Goal: Task Accomplishment & Management: Manage account settings

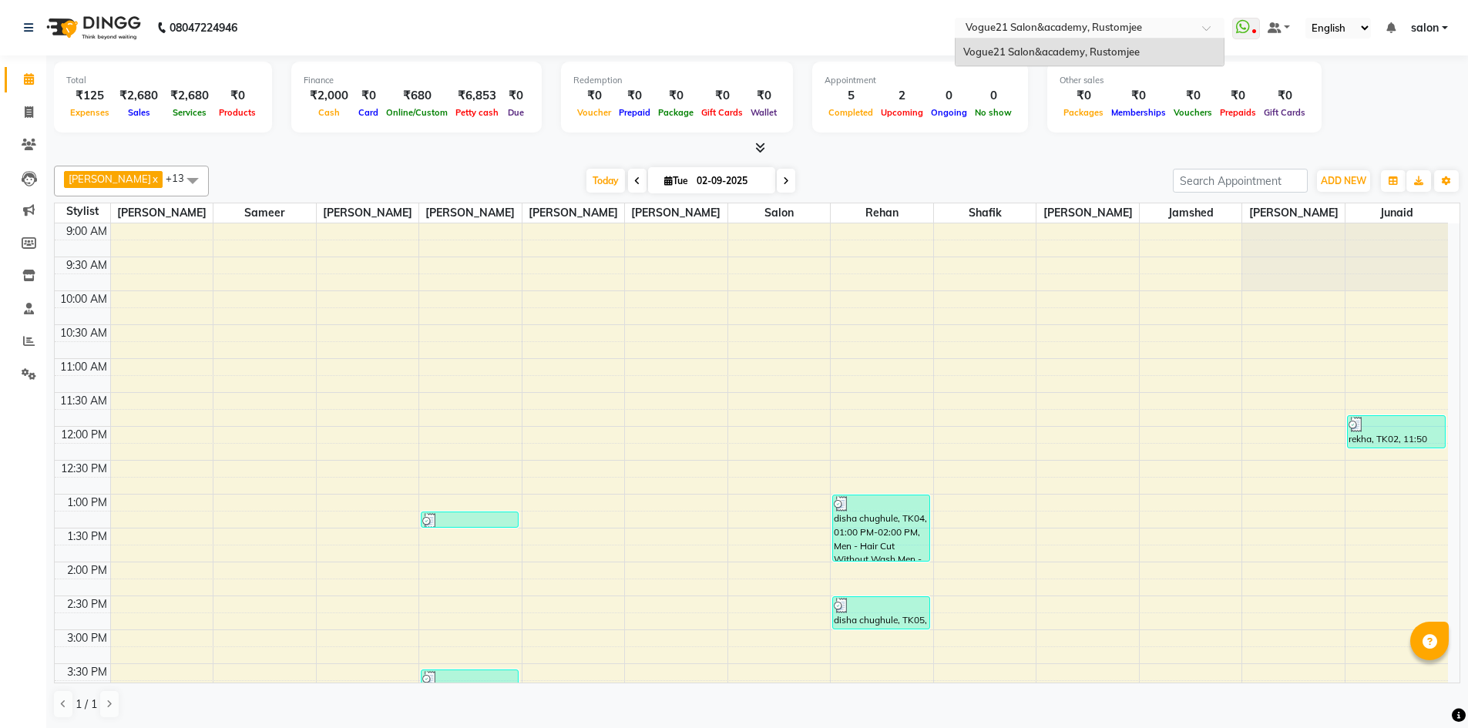
click at [1124, 24] on input "text" at bounding box center [1075, 29] width 224 height 15
click at [800, 23] on nav "08047224946 Select Location × Vogue21 Salon&academy, [PERSON_NAME] WhatsApp Sta…" at bounding box center [734, 27] width 1468 height 55
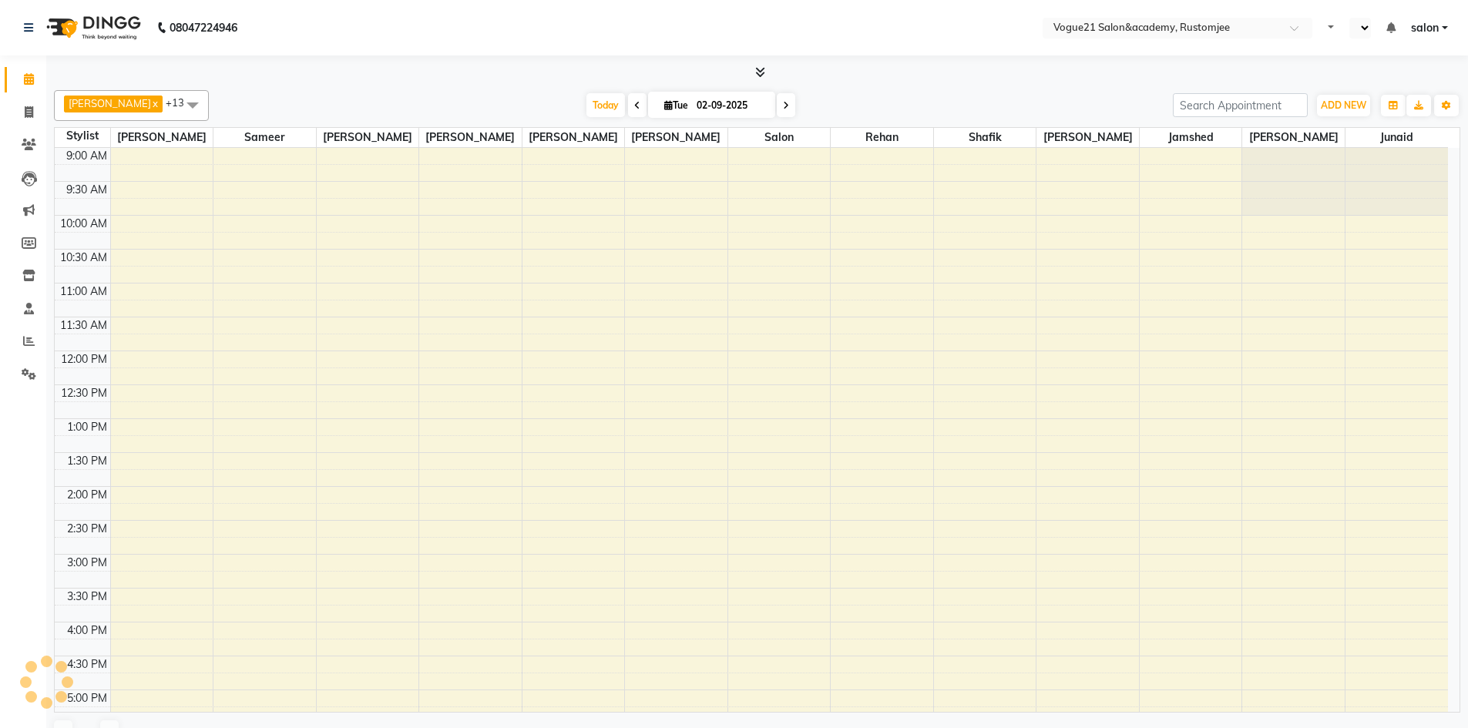
scroll to position [309, 0]
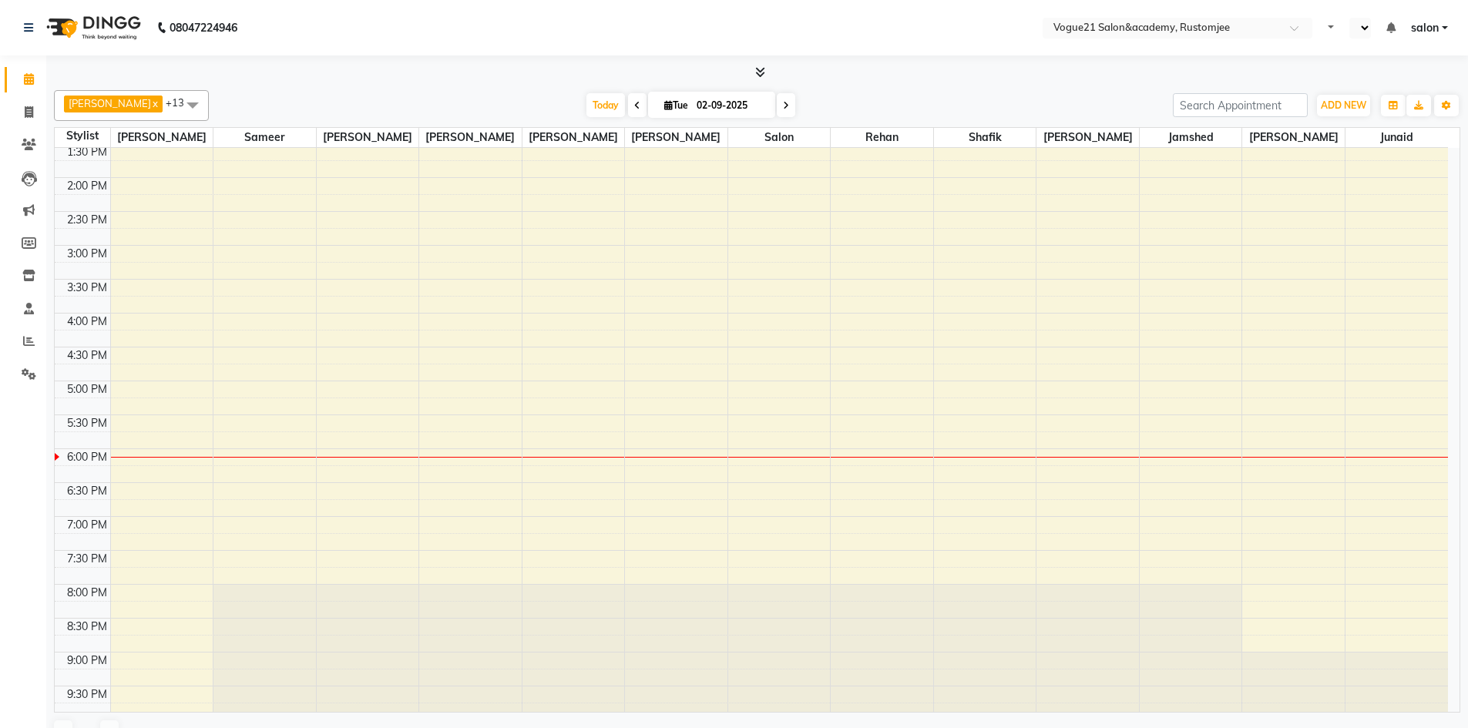
select select "en"
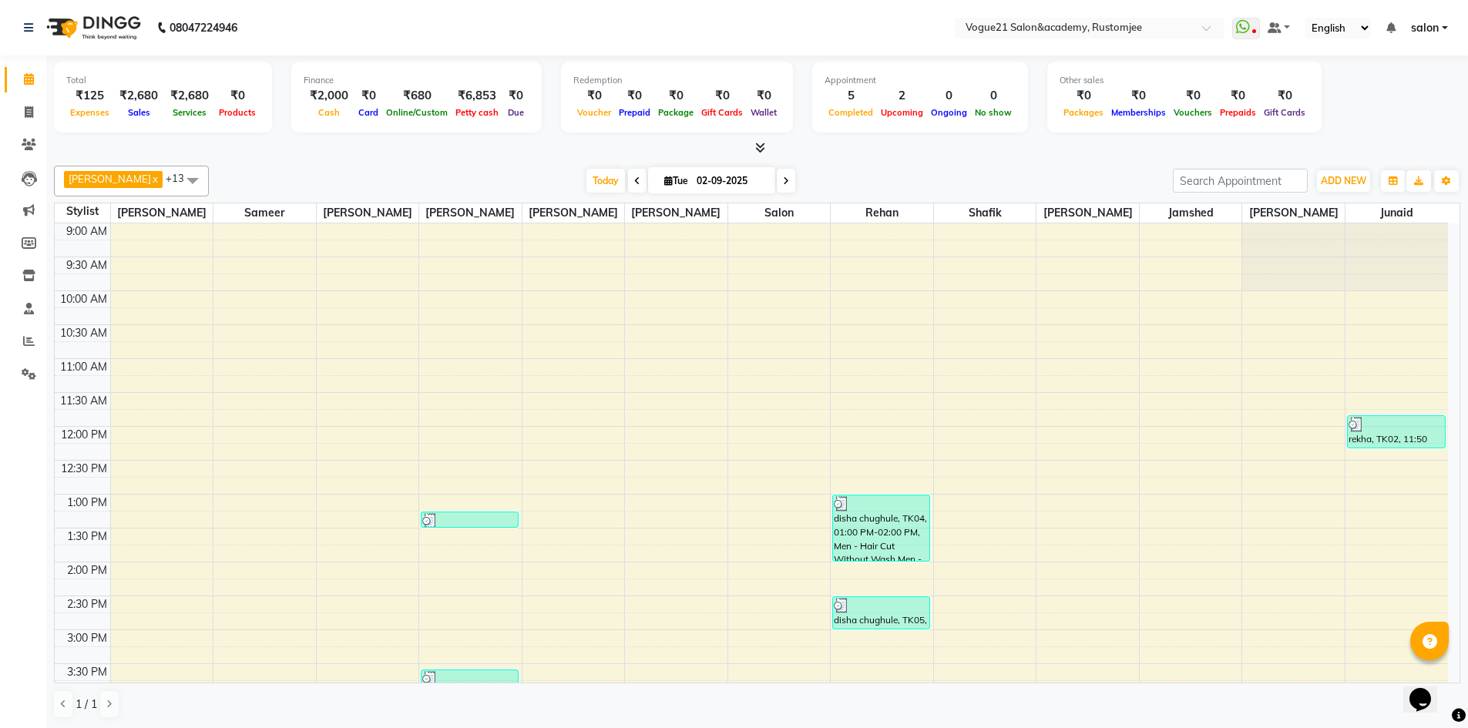
scroll to position [0, 0]
drag, startPoint x: 28, startPoint y: 107, endPoint x: 175, endPoint y: 66, distance: 152.8
click at [28, 107] on icon at bounding box center [29, 112] width 8 height 12
select select "service"
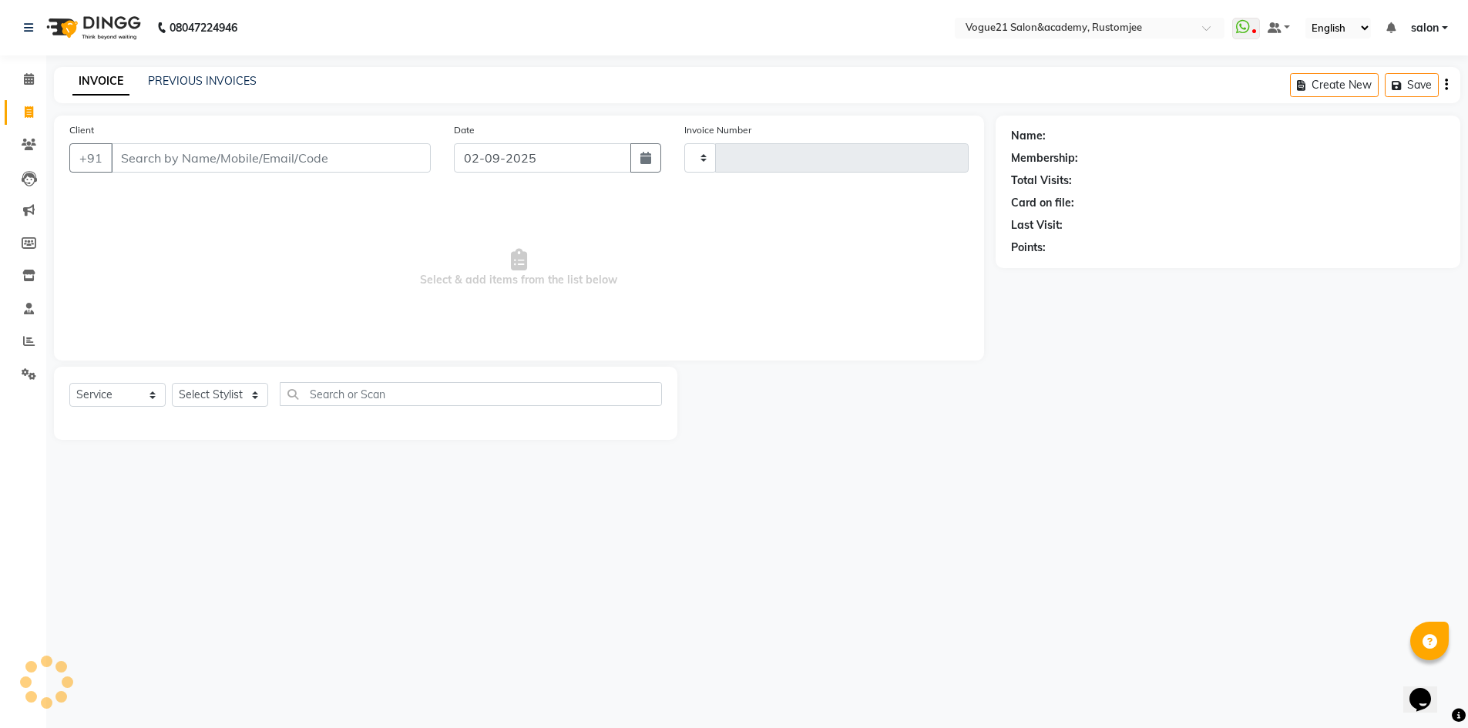
type input "2681"
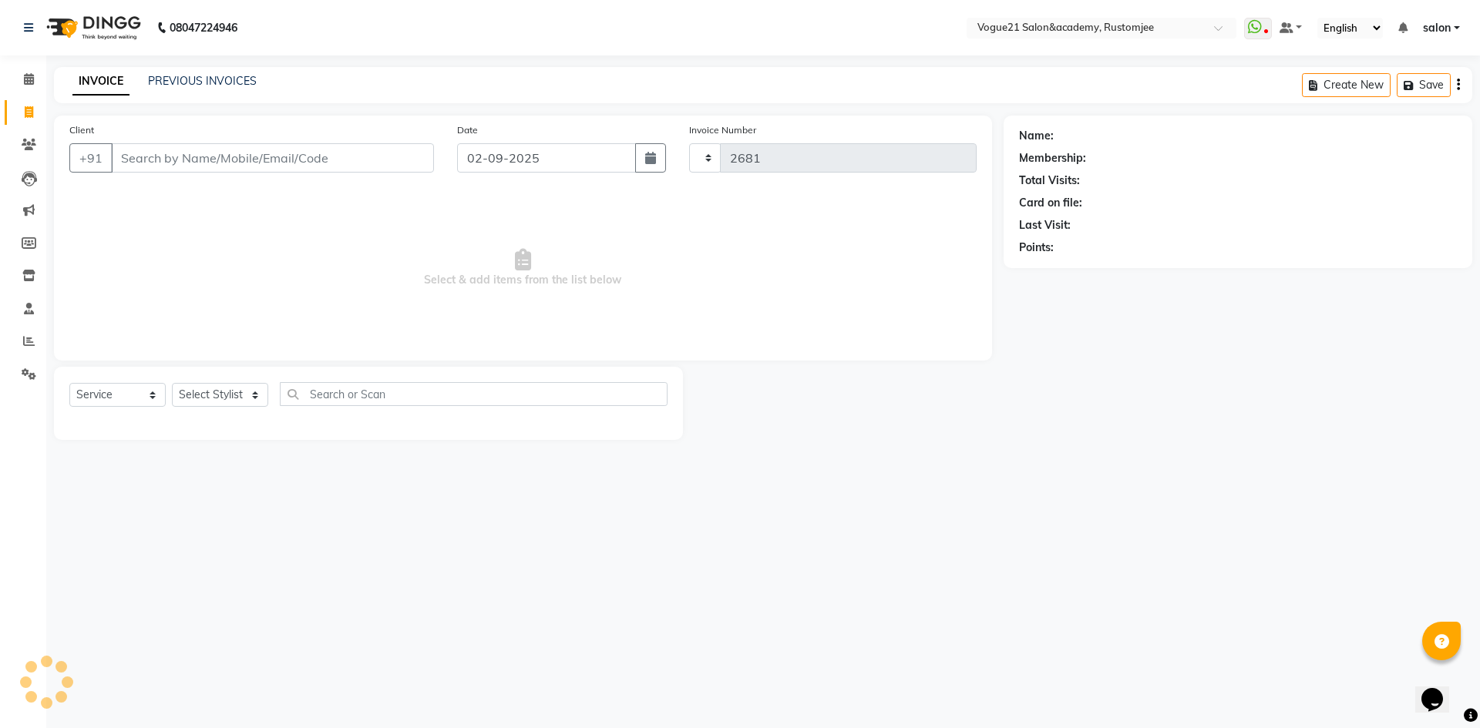
select select "8171"
click at [234, 81] on link "PREVIOUS INVOICES" at bounding box center [202, 81] width 109 height 14
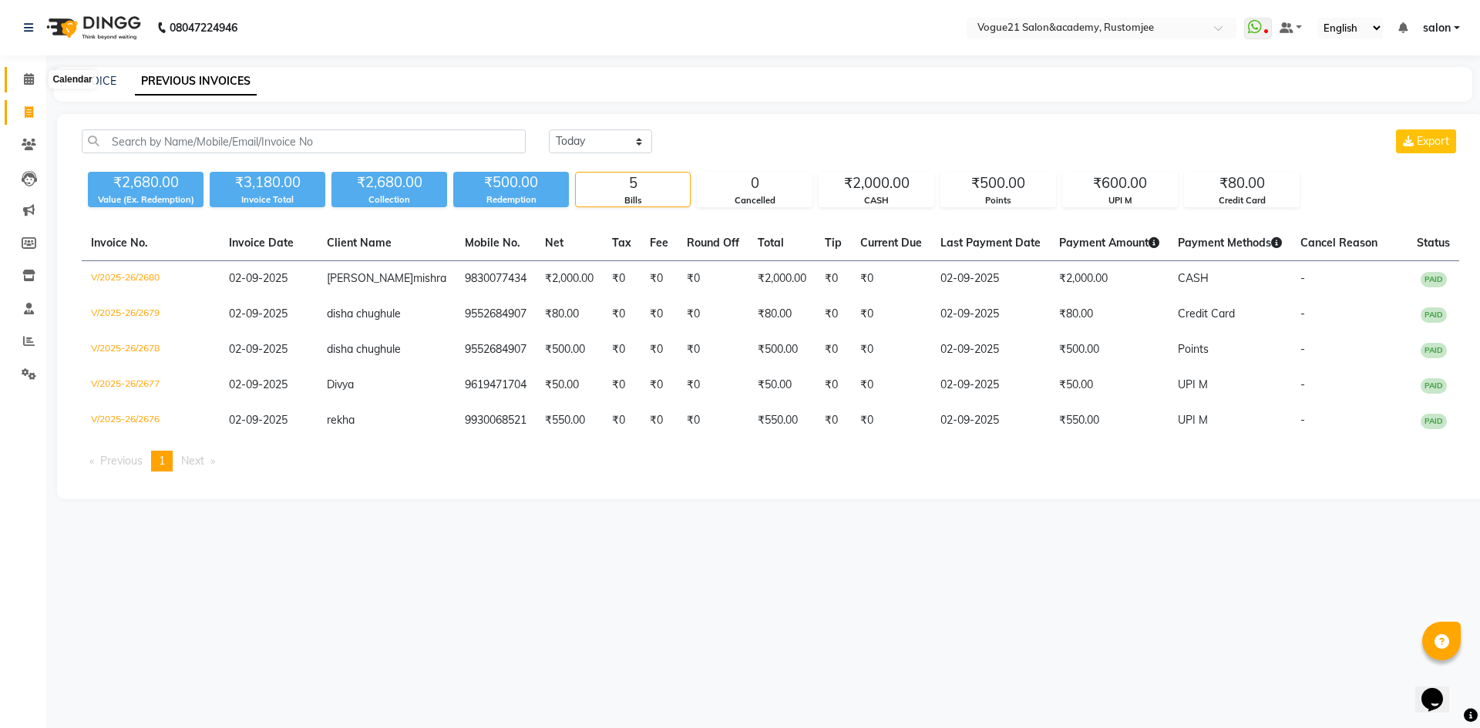
click at [26, 81] on icon at bounding box center [29, 79] width 10 height 12
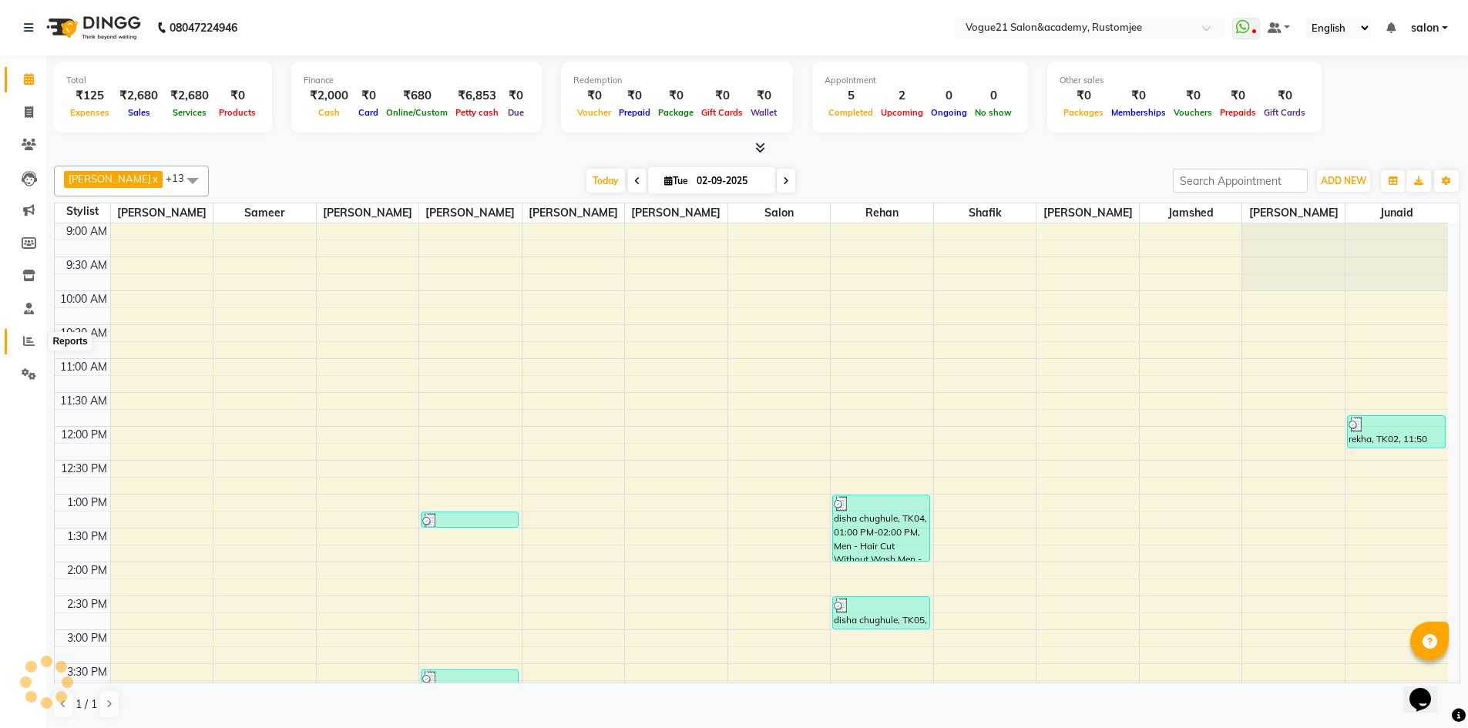
click at [29, 343] on icon at bounding box center [29, 341] width 12 height 12
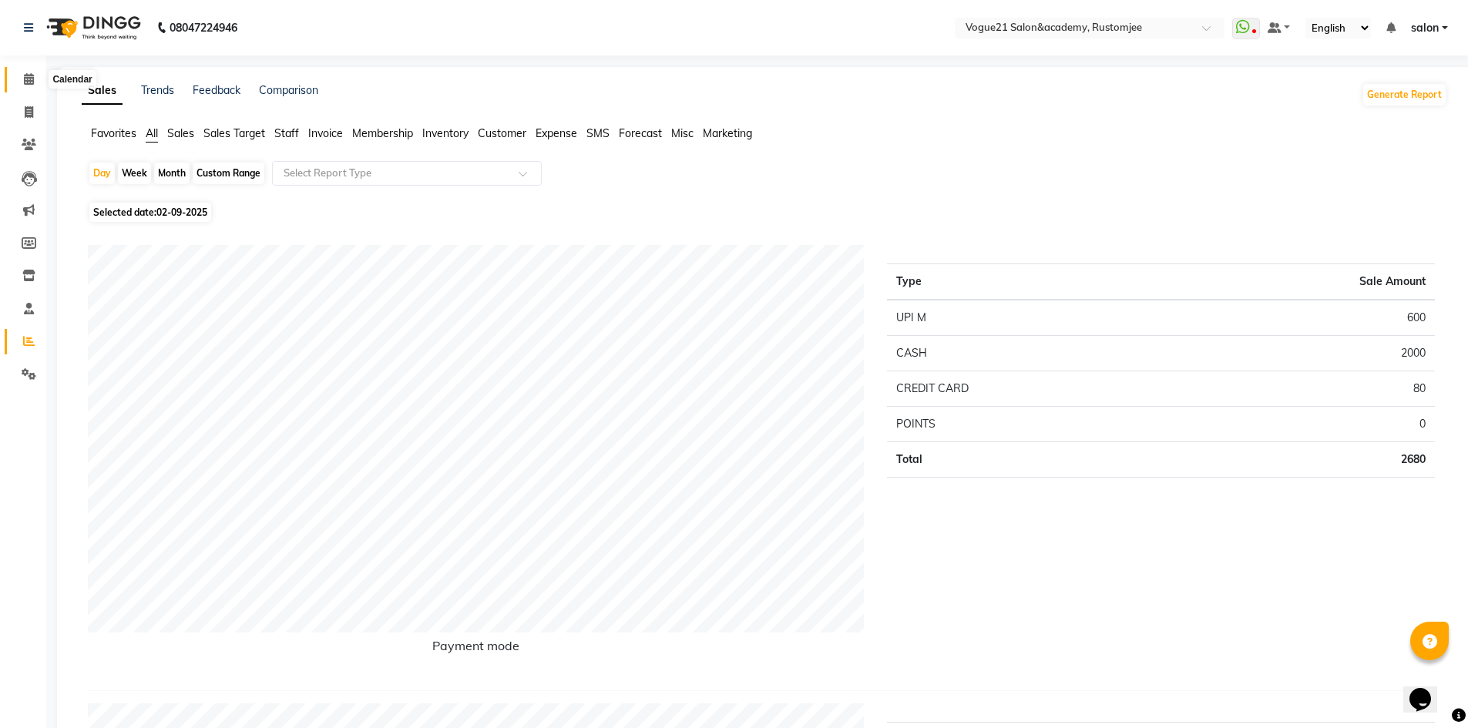
click at [26, 77] on icon at bounding box center [29, 79] width 10 height 12
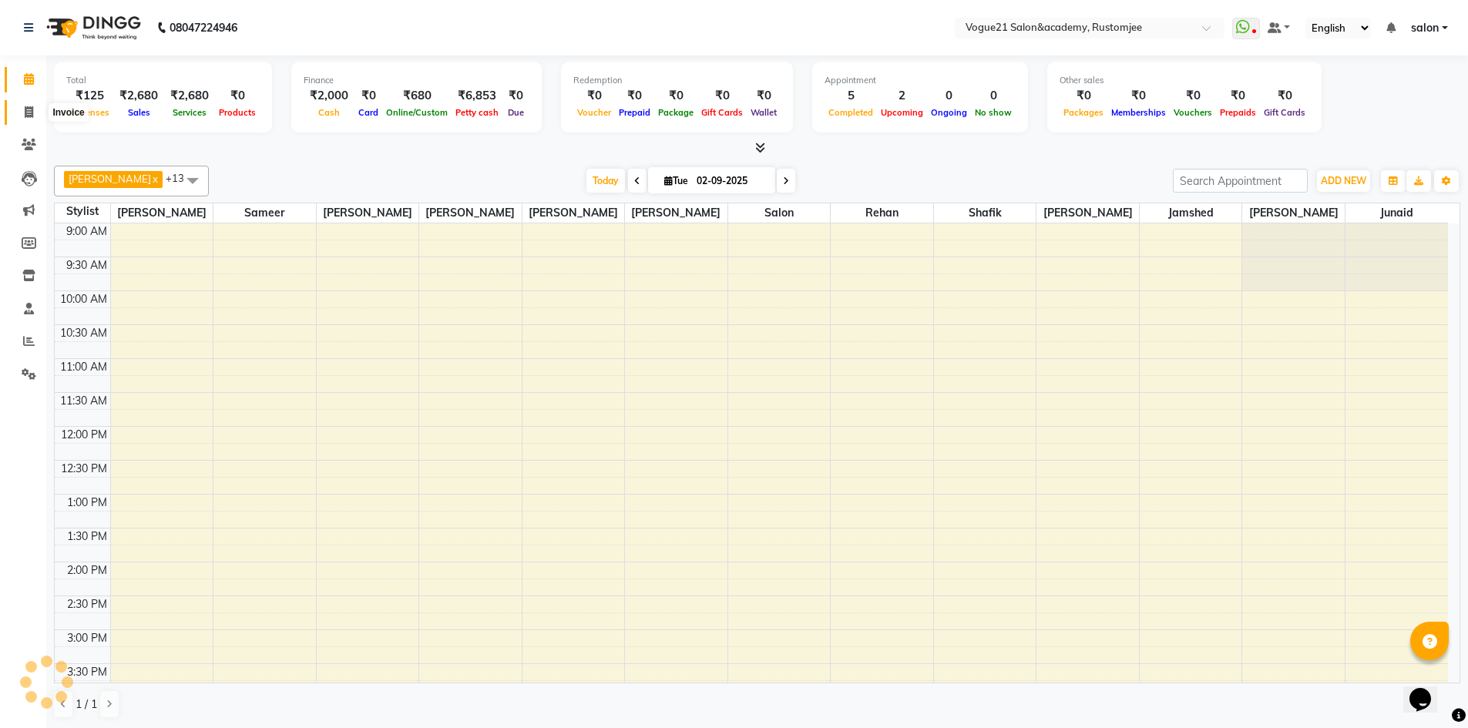
click at [31, 119] on span at bounding box center [28, 113] width 27 height 18
select select "service"
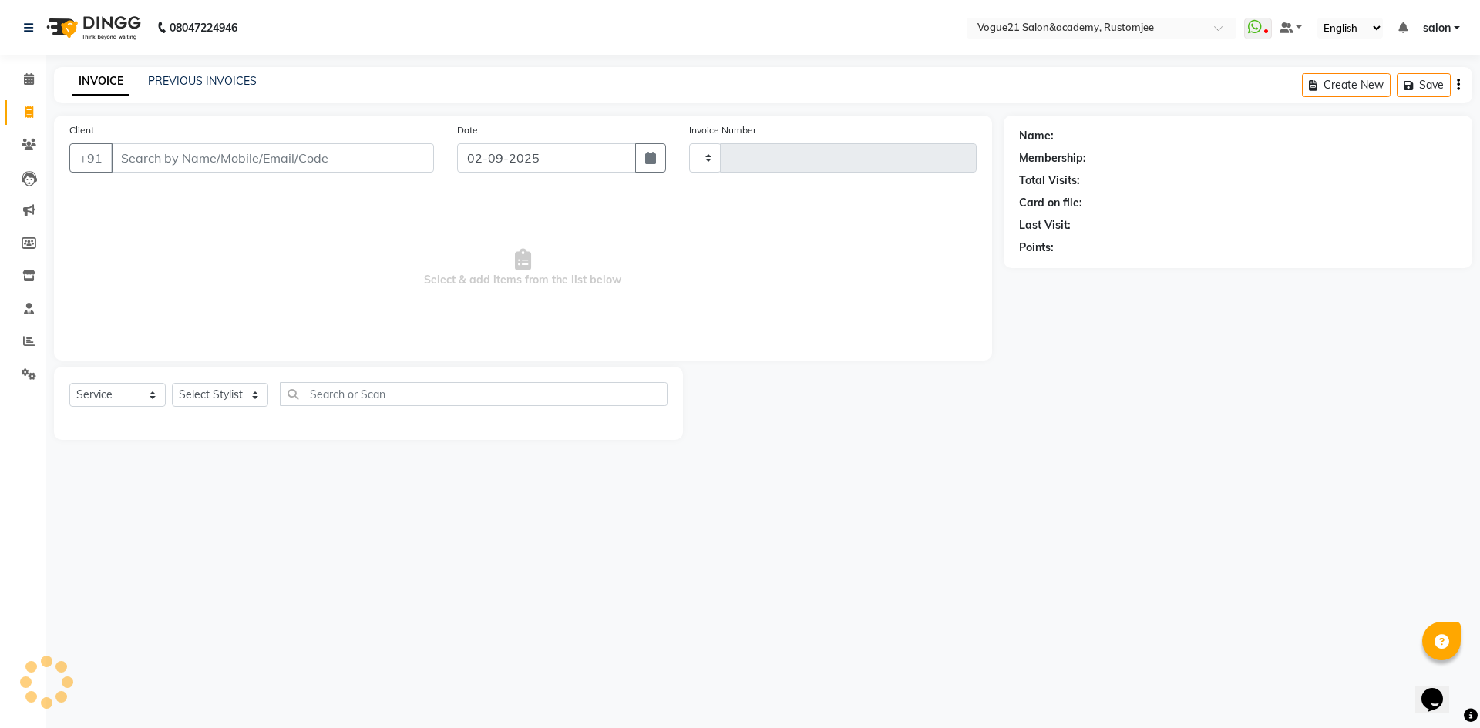
type input "2681"
select select "8171"
click at [228, 396] on select "Select Stylist aahil alicia anju soni Jamshed junaid Pooja yadav priya jadhav r…" at bounding box center [220, 395] width 96 height 24
click at [172, 383] on select "Select Stylist aahil alicia anju soni Jamshed junaid Pooja yadav priya jadhav r…" at bounding box center [220, 395] width 96 height 24
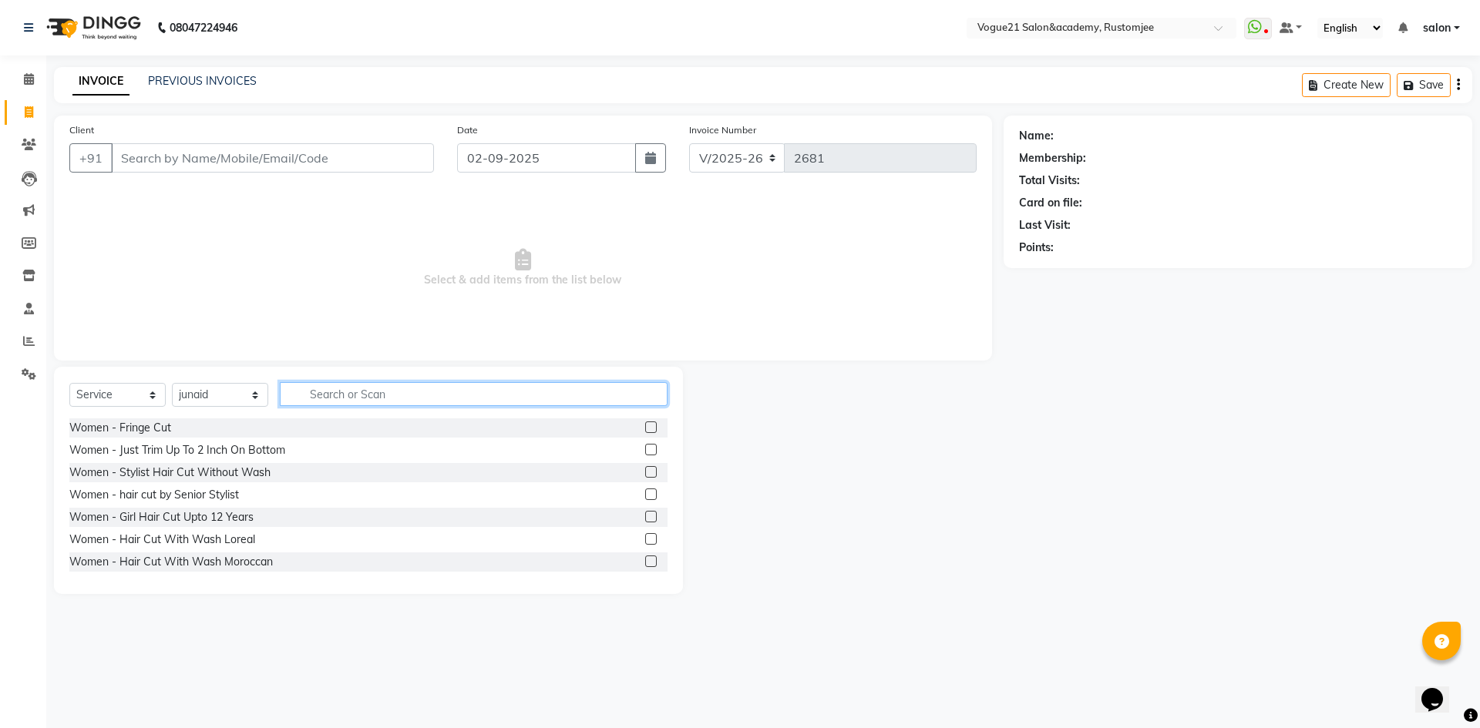
click at [369, 398] on input "text" at bounding box center [474, 394] width 388 height 24
click at [215, 385] on select "Select Stylist aahil alicia anju soni Jamshed junaid Pooja yadav priya jadhav r…" at bounding box center [220, 395] width 96 height 24
select select "76929"
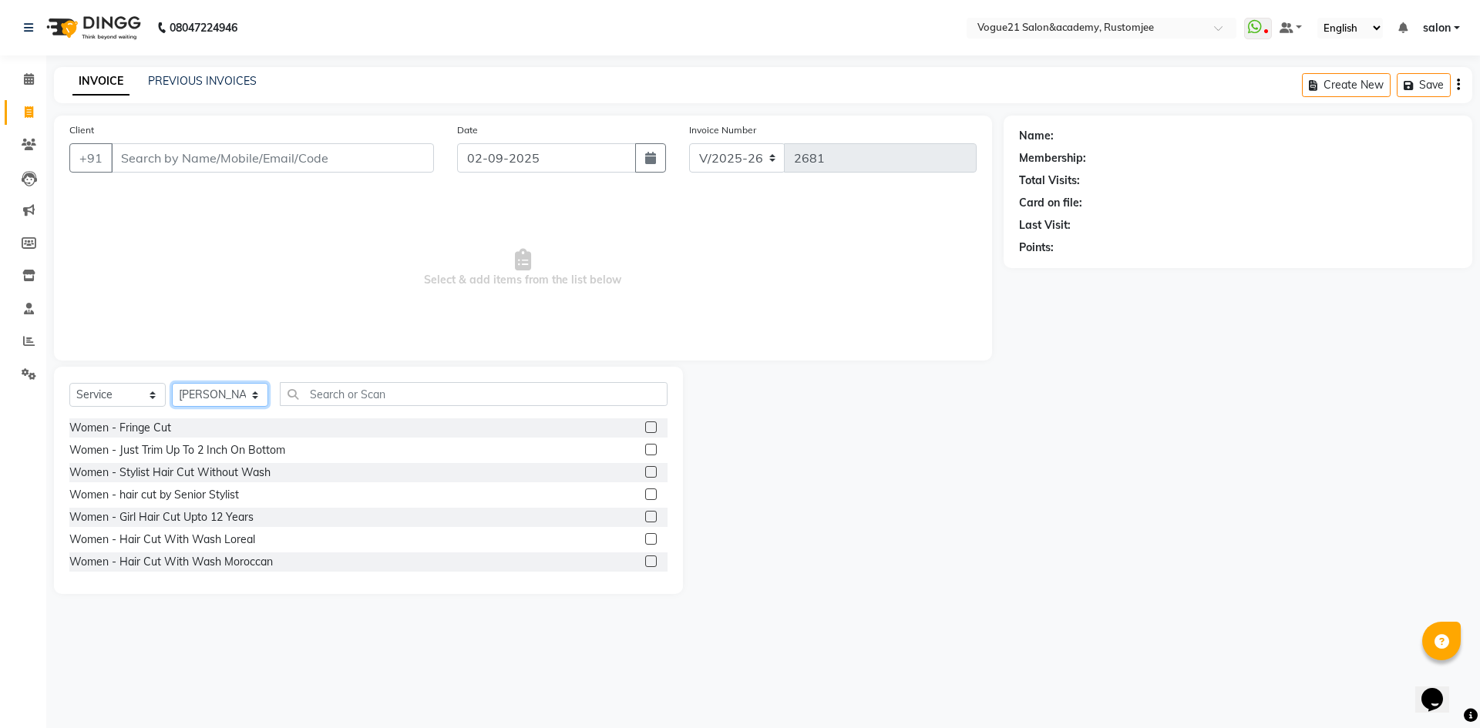
click at [172, 383] on select "Select Stylist aahil alicia anju soni Jamshed junaid Pooja yadav priya jadhav r…" at bounding box center [220, 395] width 96 height 24
click at [366, 393] on input "text" at bounding box center [474, 394] width 388 height 24
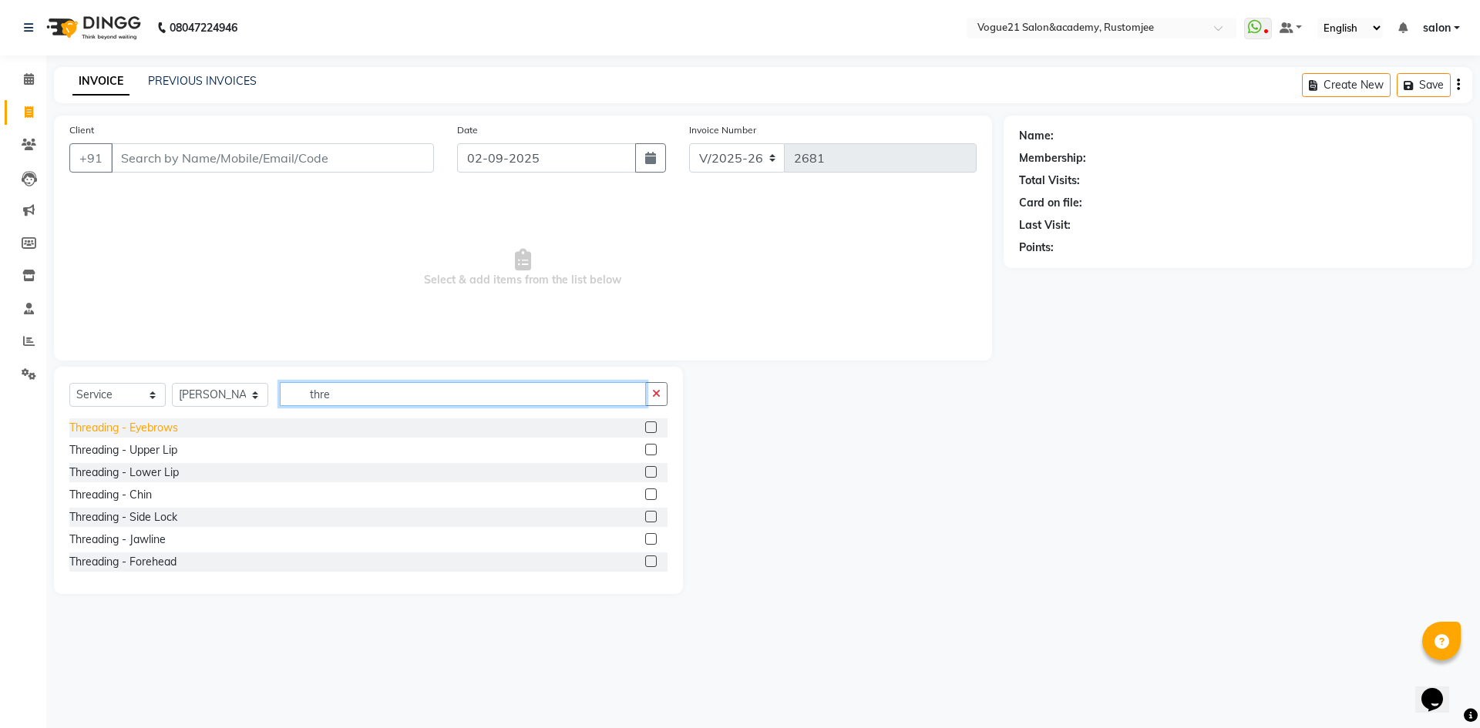
type input "thre"
click at [172, 420] on div "Threading - Eyebrows" at bounding box center [123, 428] width 109 height 16
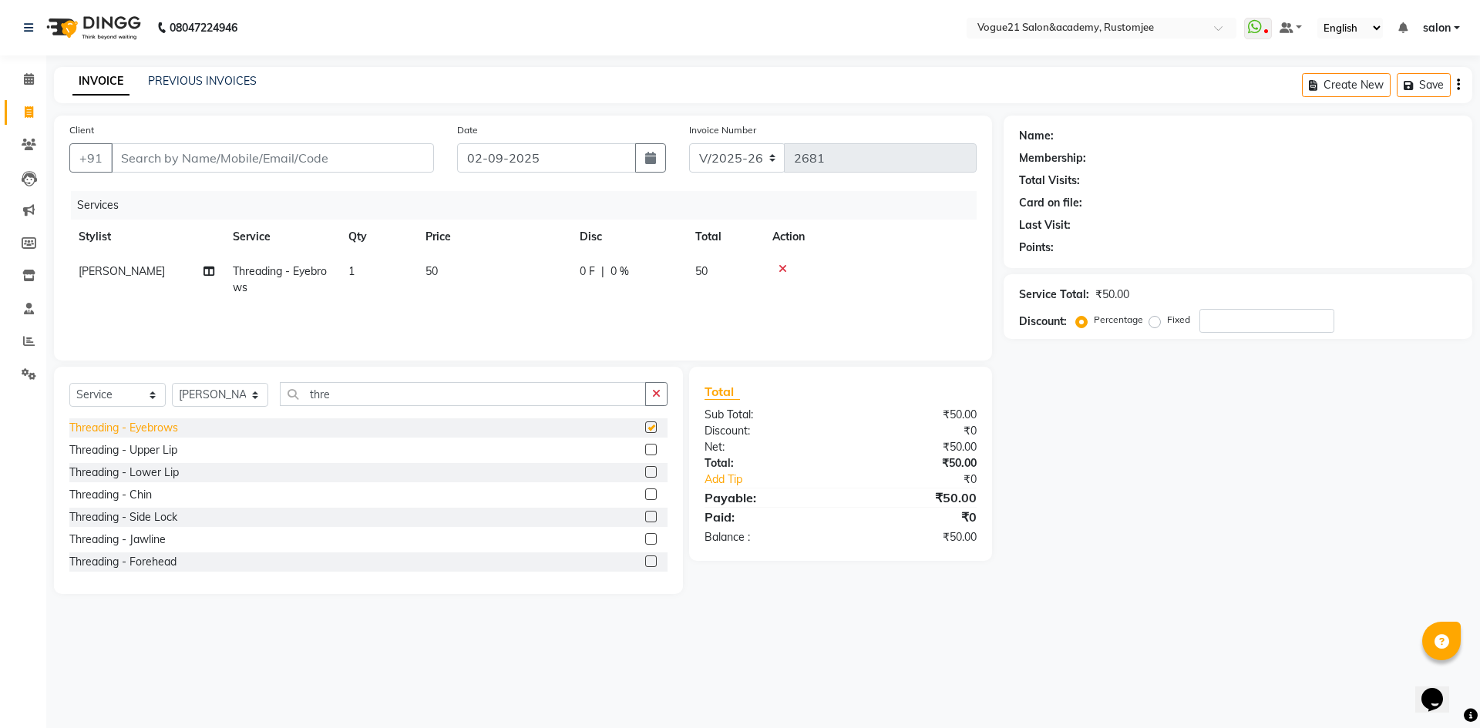
checkbox input "false"
click at [288, 151] on input "Client" at bounding box center [272, 157] width 323 height 29
type input "9"
type input "0"
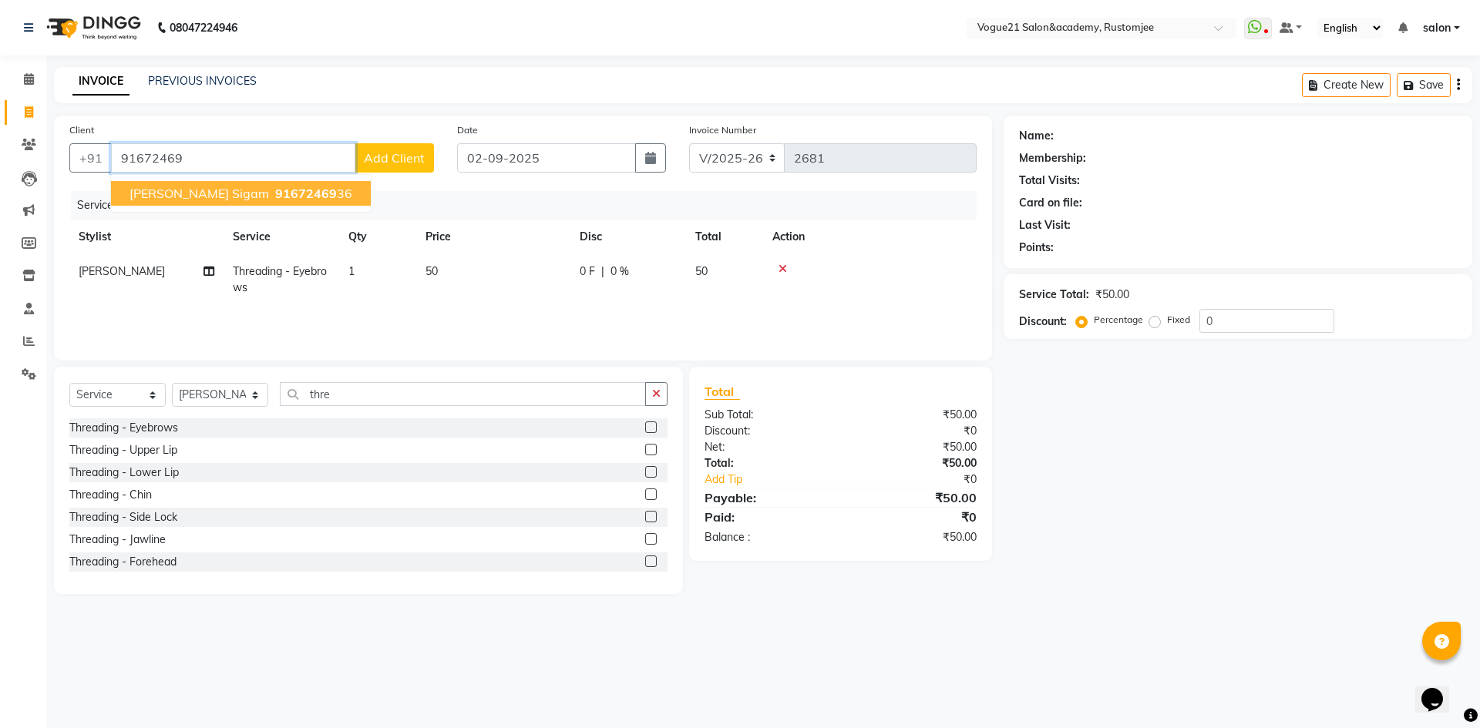
click at [288, 197] on ngb-highlight "91672469 36" at bounding box center [312, 193] width 80 height 15
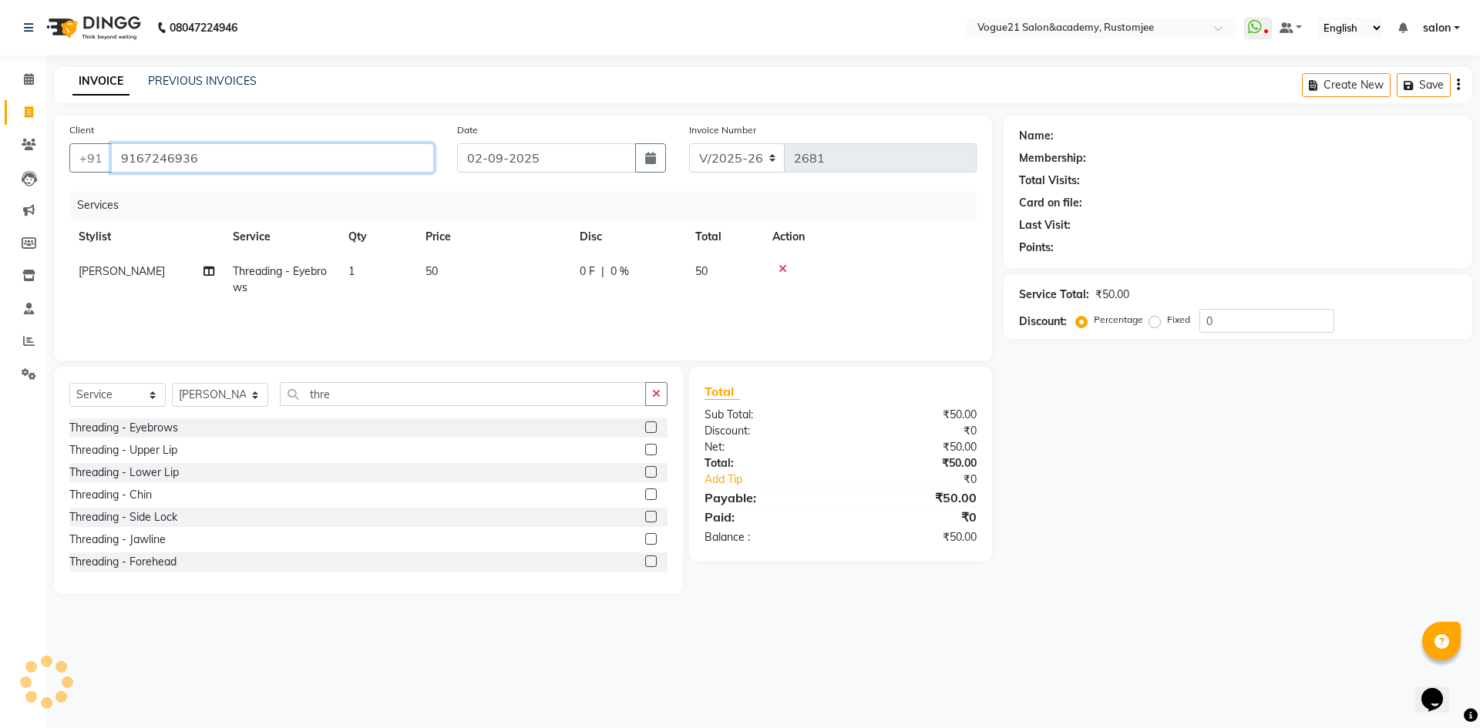
type input "9167246936"
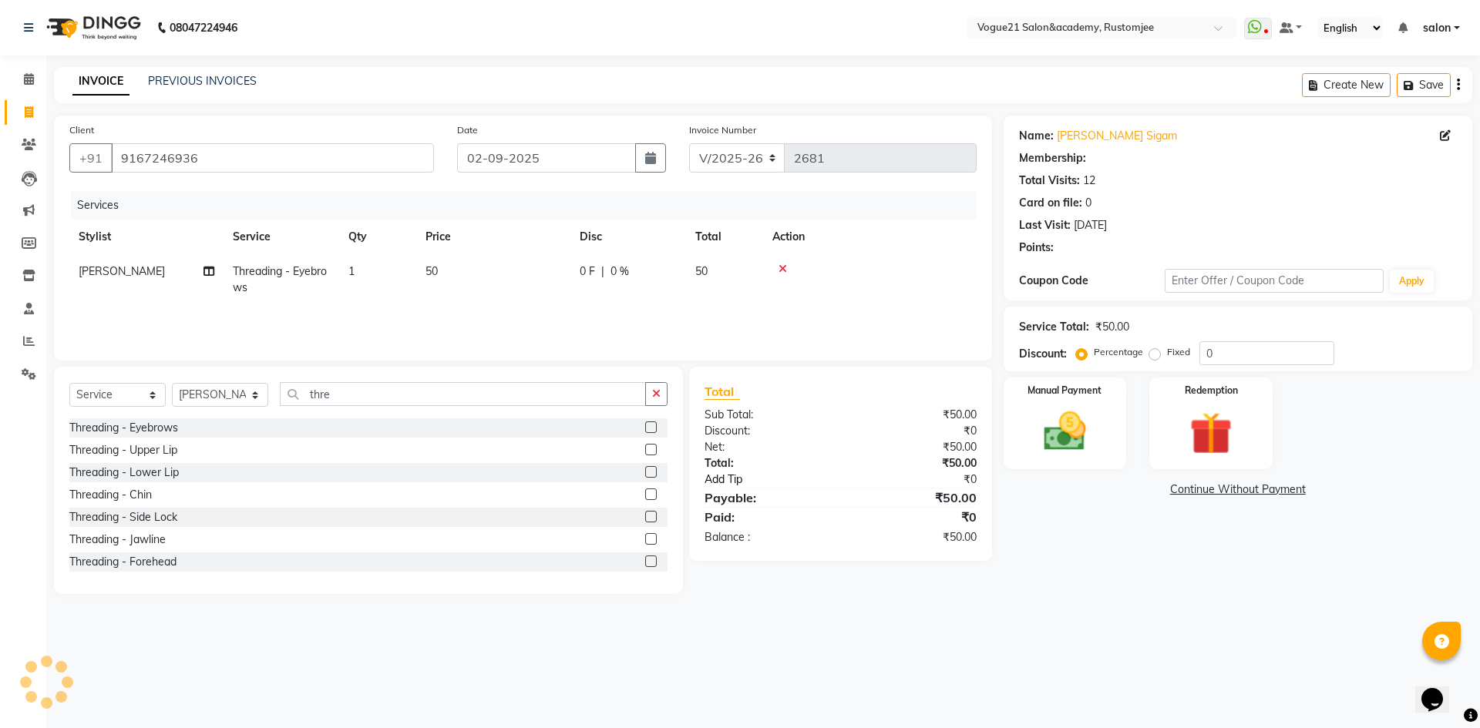
select select "1: Object"
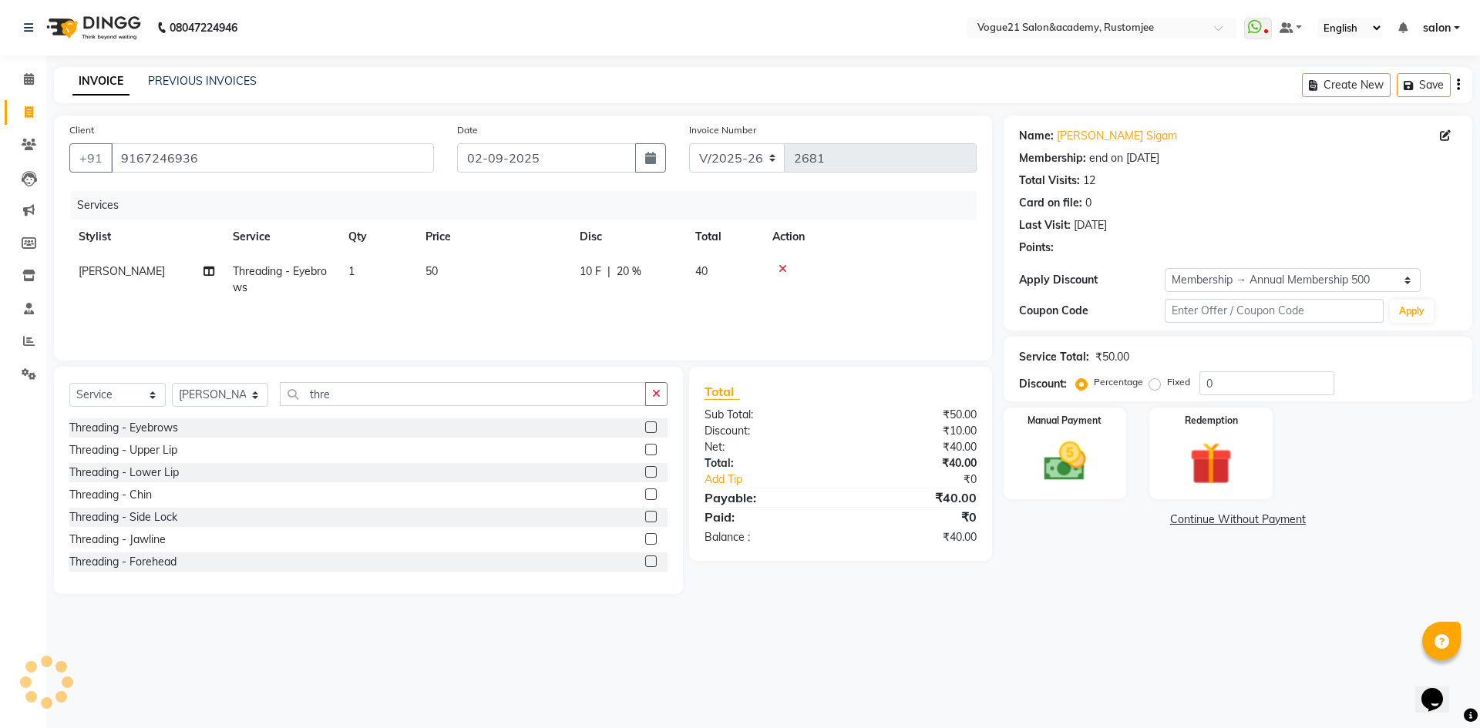
type input "20"
click at [1057, 486] on img at bounding box center [1065, 461] width 72 height 51
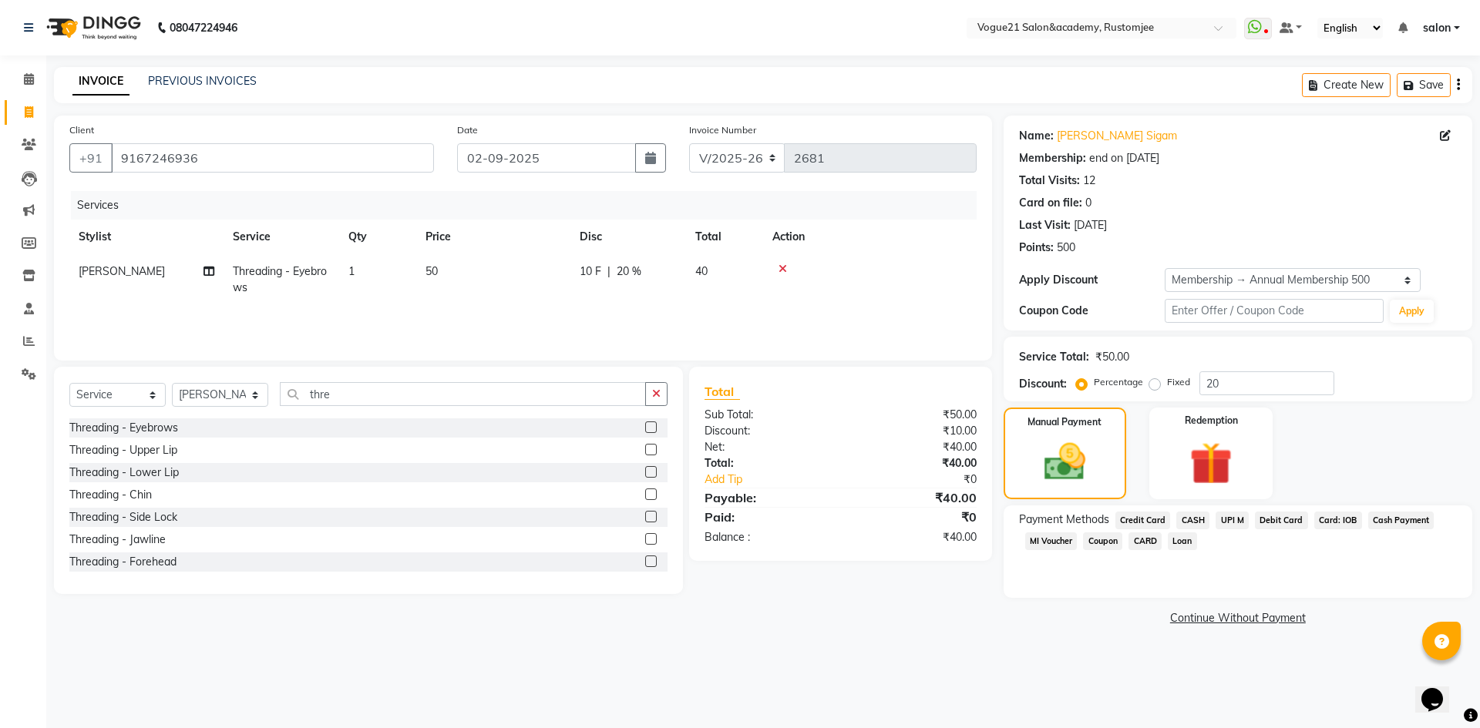
click at [1239, 524] on span "UPI M" at bounding box center [1231, 521] width 33 height 18
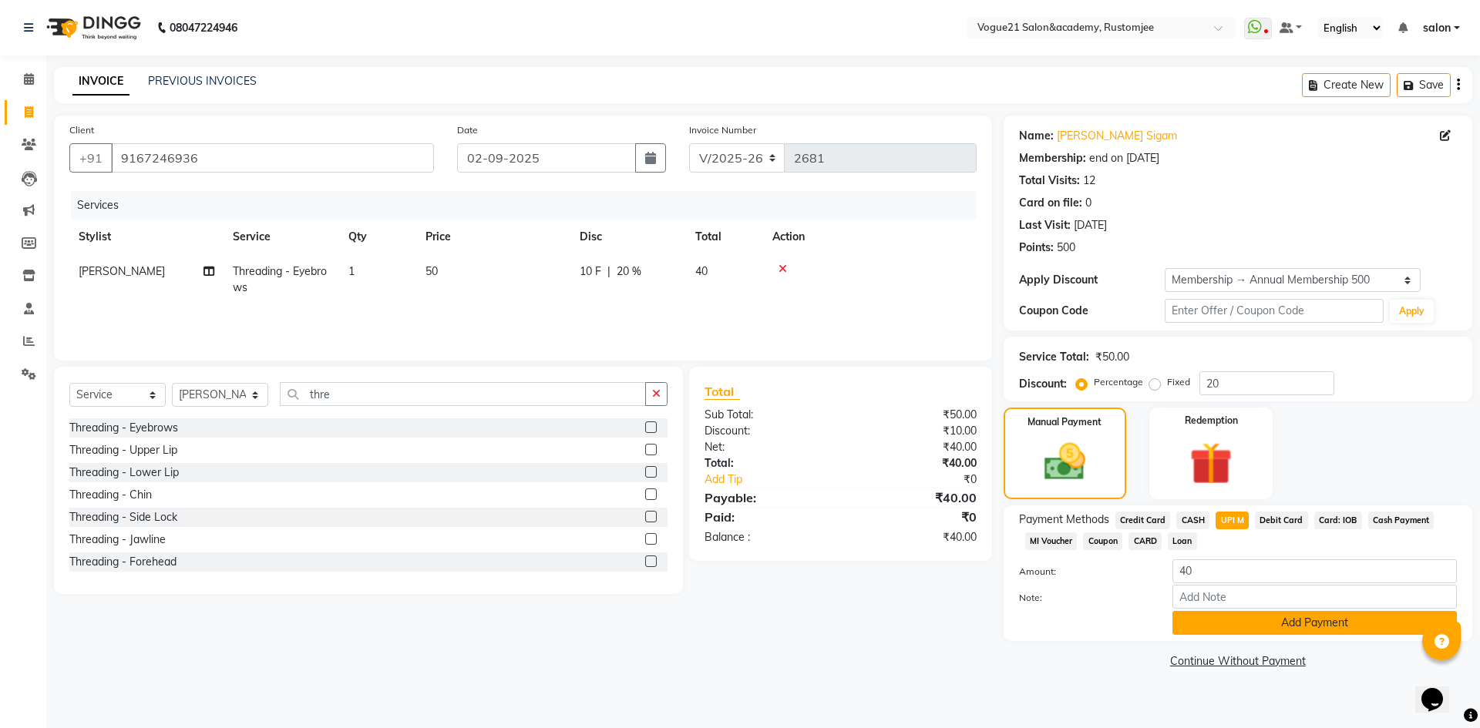
click at [1212, 618] on button "Add Payment" at bounding box center [1314, 623] width 284 height 24
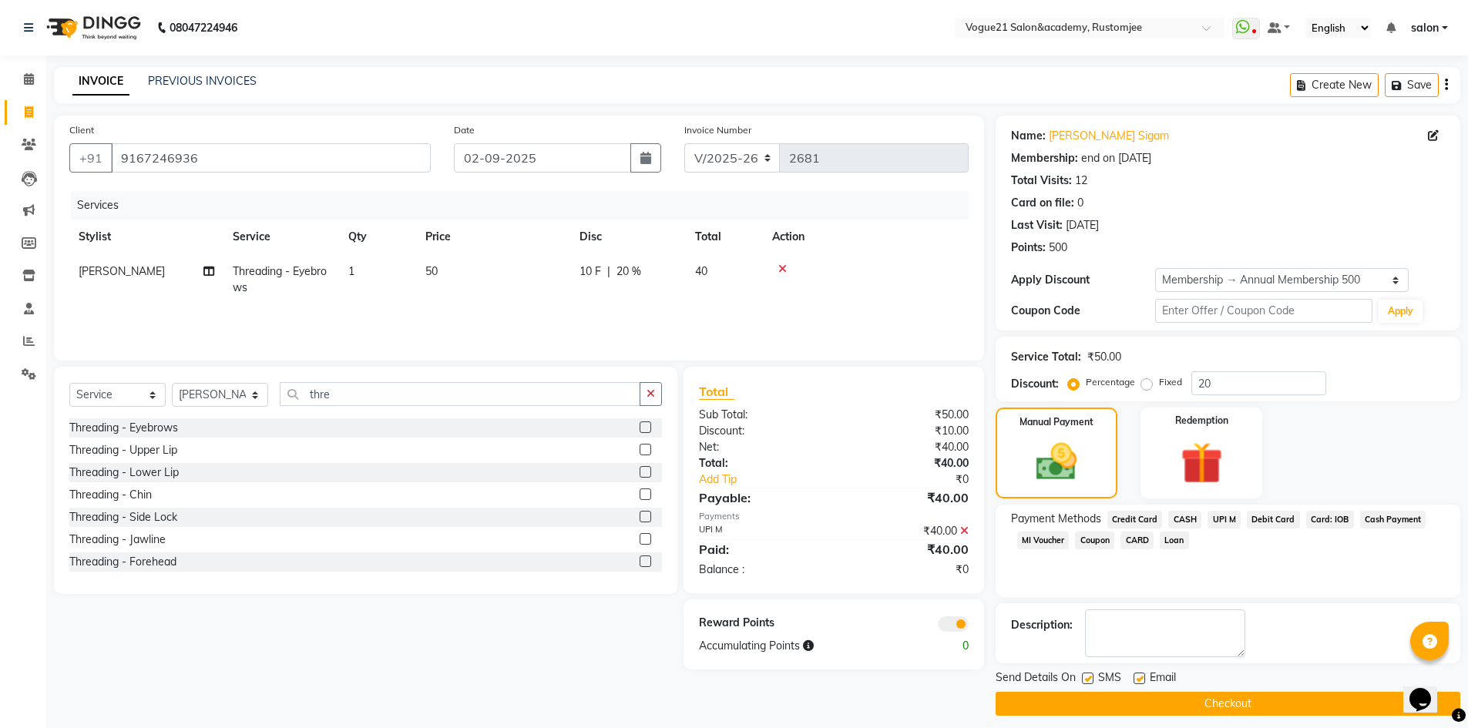
click at [1185, 705] on button "Checkout" at bounding box center [1228, 704] width 465 height 24
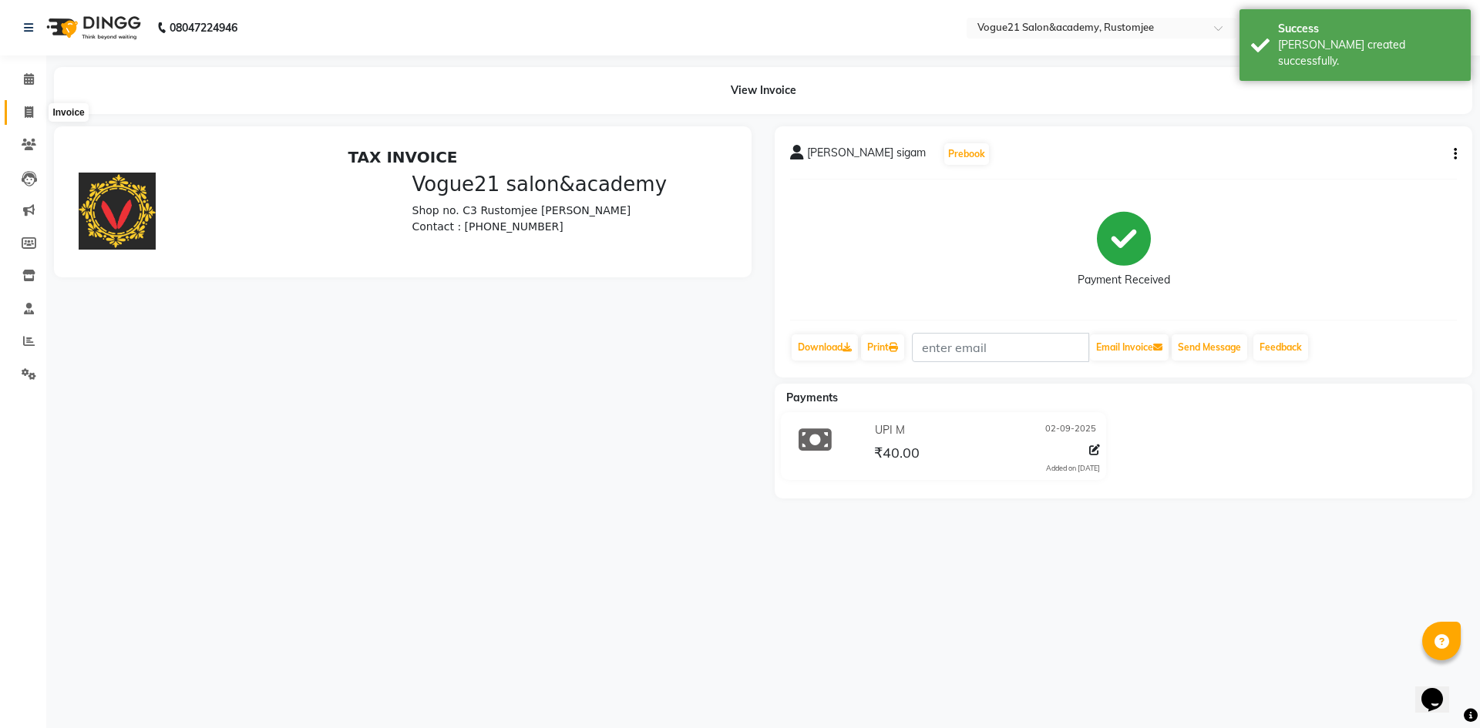
drag, startPoint x: 21, startPoint y: 116, endPoint x: 35, endPoint y: 126, distance: 17.7
click at [21, 116] on span at bounding box center [28, 113] width 27 height 18
select select "service"
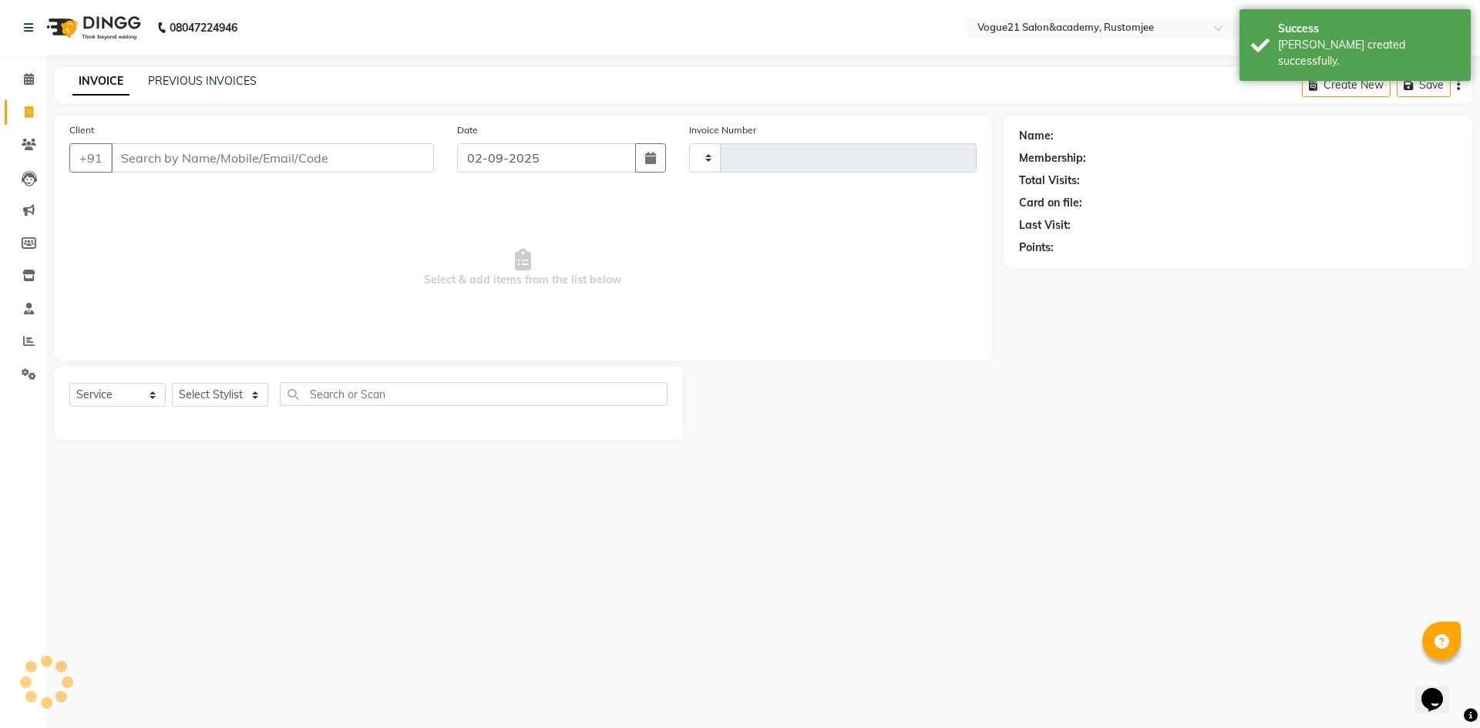
type input "2682"
select select "8171"
click at [238, 405] on select "Select Stylist" at bounding box center [220, 395] width 96 height 24
select select "88708"
click at [172, 383] on select "Select Stylist aahil alicia anju soni Jamshed junaid Pooja yadav priya jadhav r…" at bounding box center [220, 395] width 96 height 24
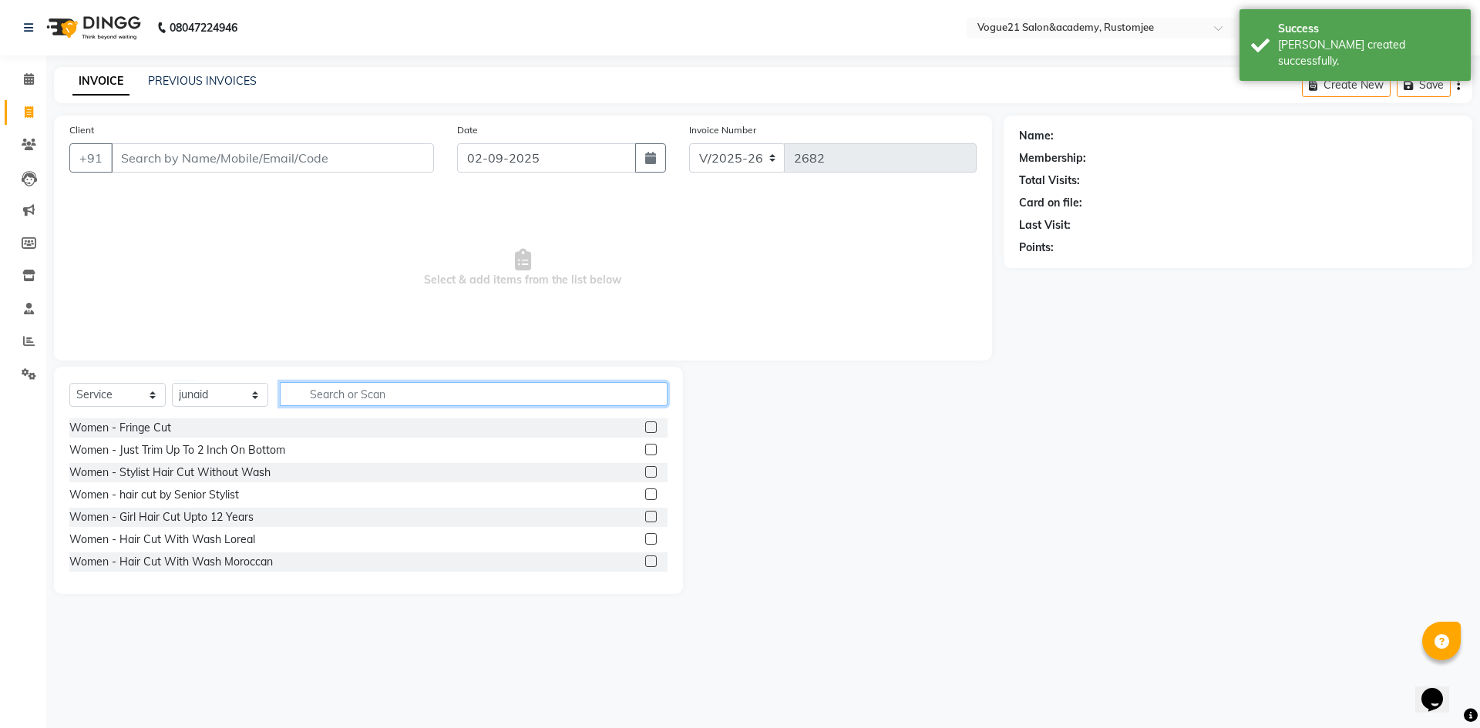
click at [355, 385] on input "text" at bounding box center [474, 394] width 388 height 24
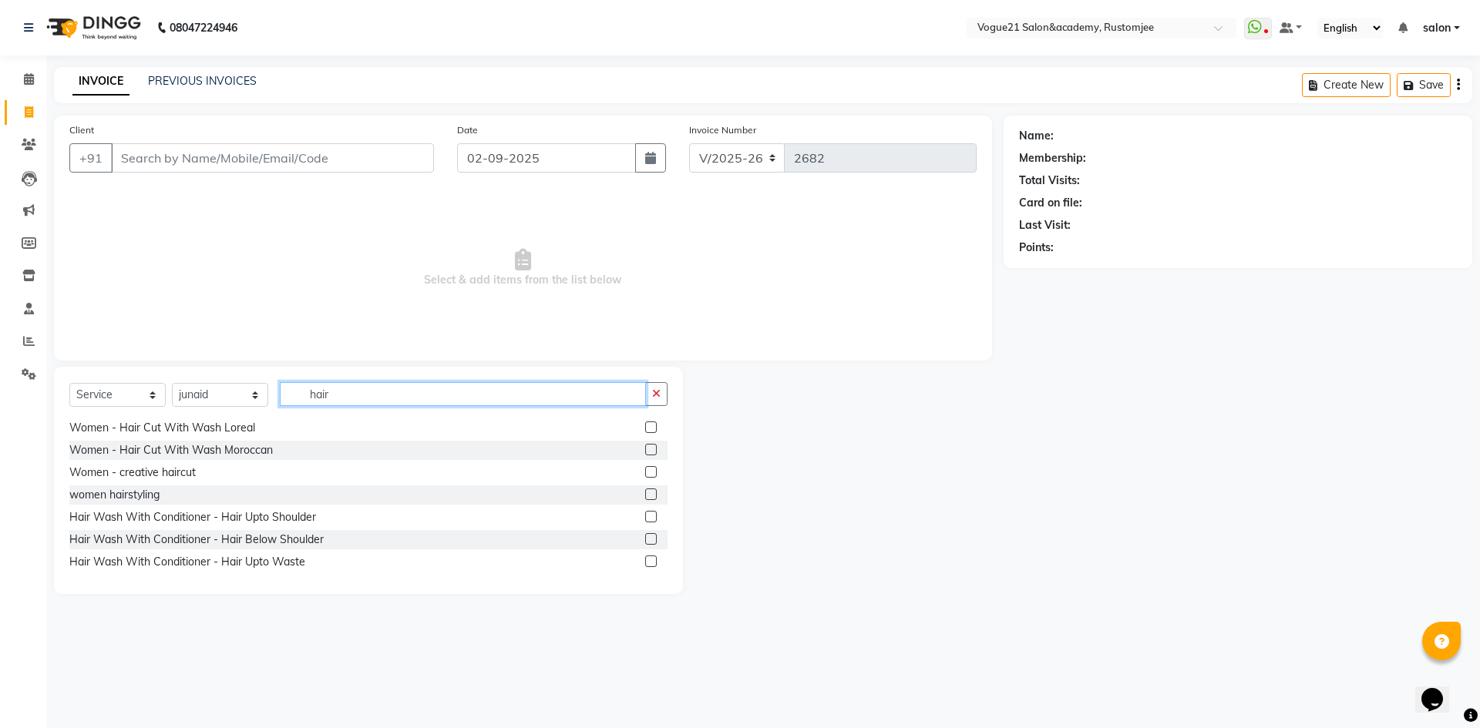
scroll to position [154, 0]
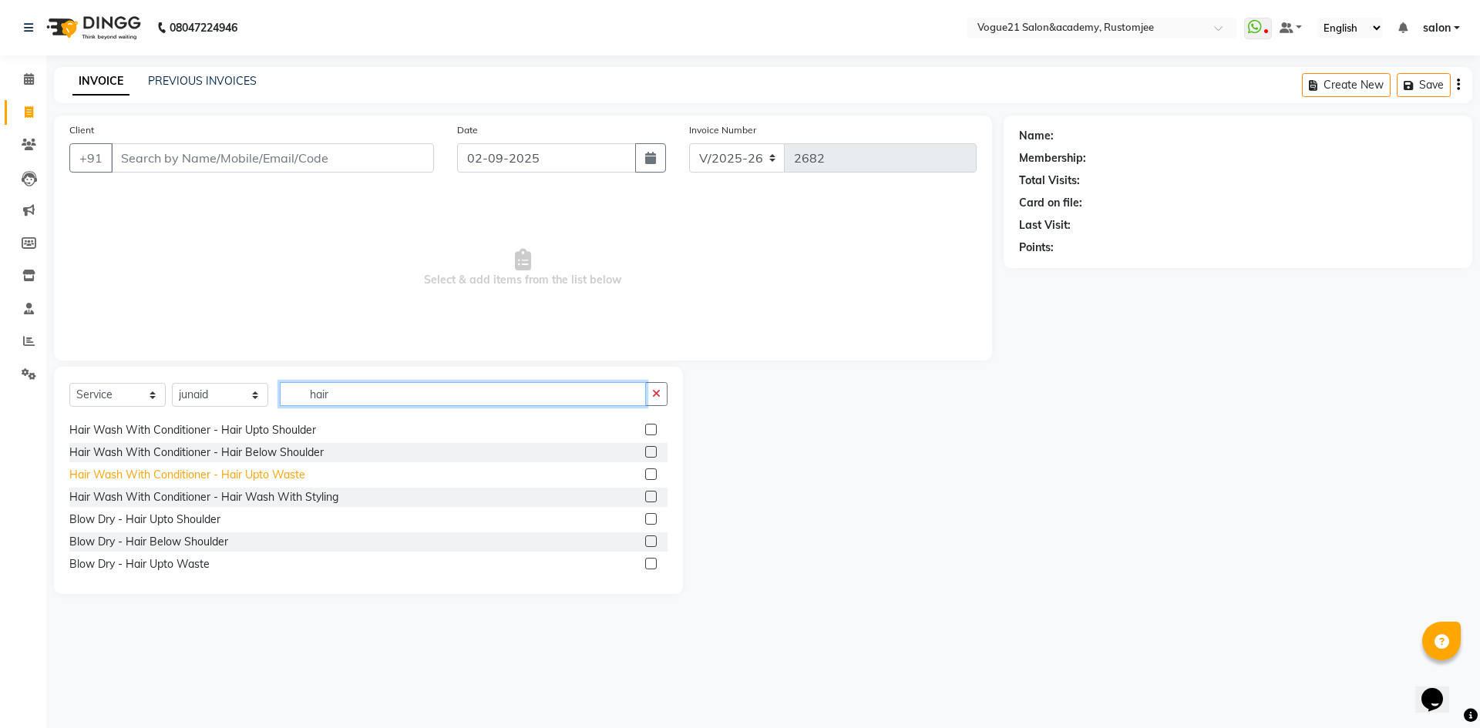
type input "hair"
click at [255, 470] on div "Hair Wash With Conditioner - Hair Upto Waste" at bounding box center [187, 475] width 236 height 16
checkbox input "false"
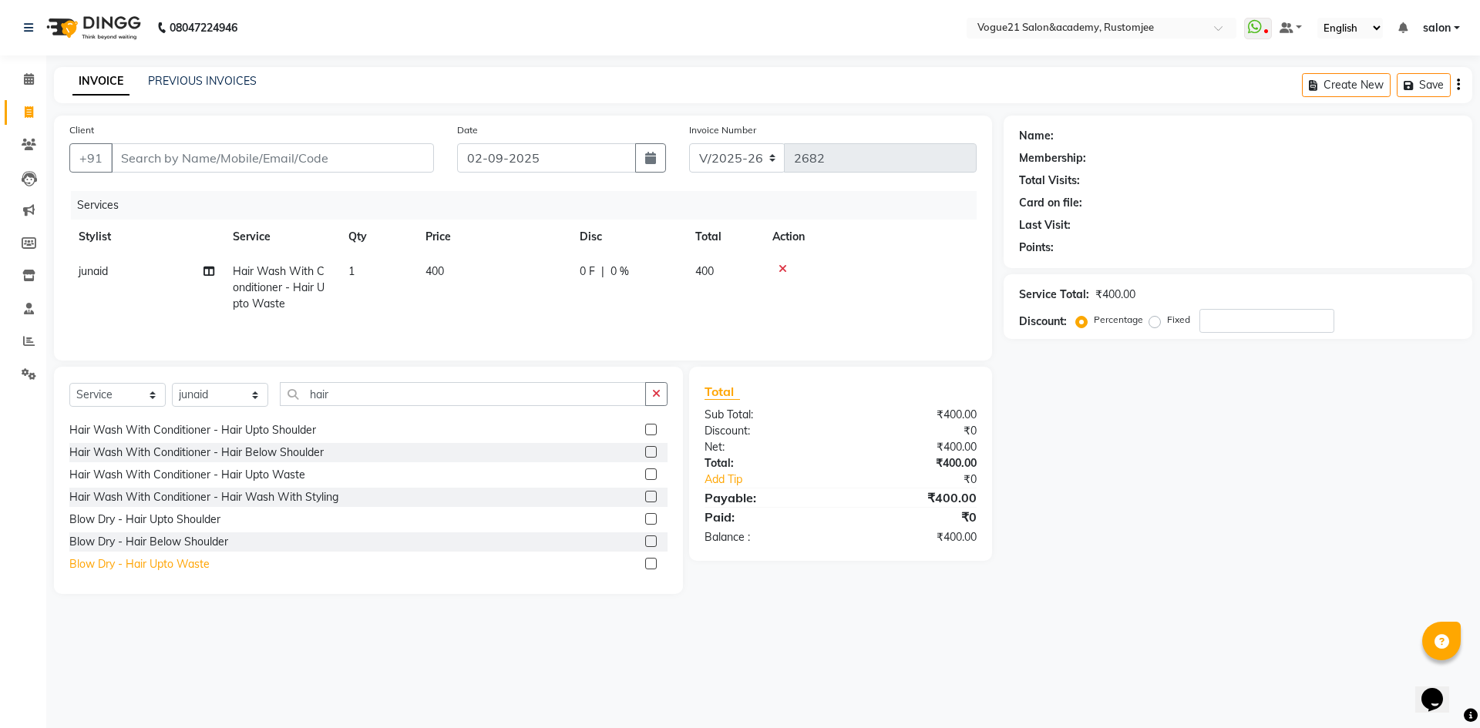
click at [177, 563] on div "Blow Dry - Hair Upto Waste" at bounding box center [139, 564] width 140 height 16
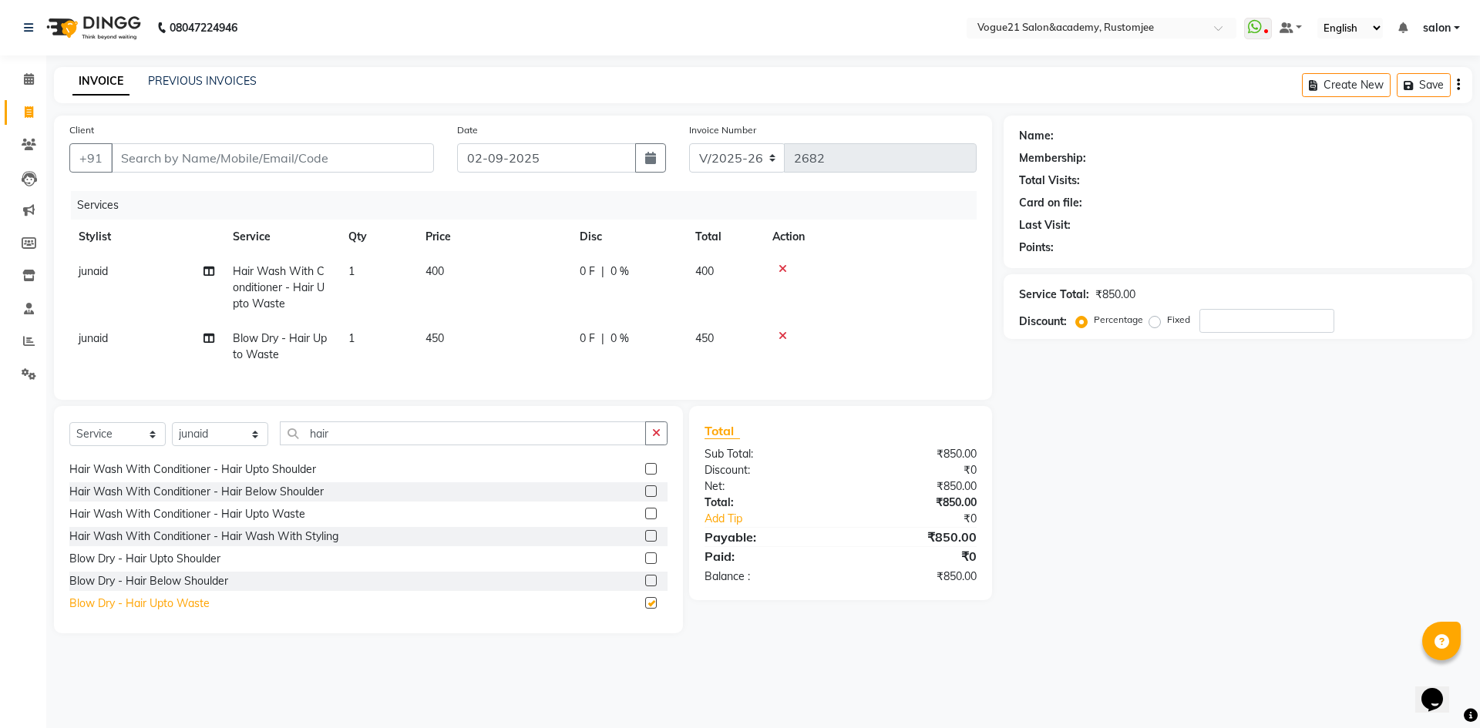
checkbox input "false"
click at [782, 338] on icon at bounding box center [782, 336] width 8 height 11
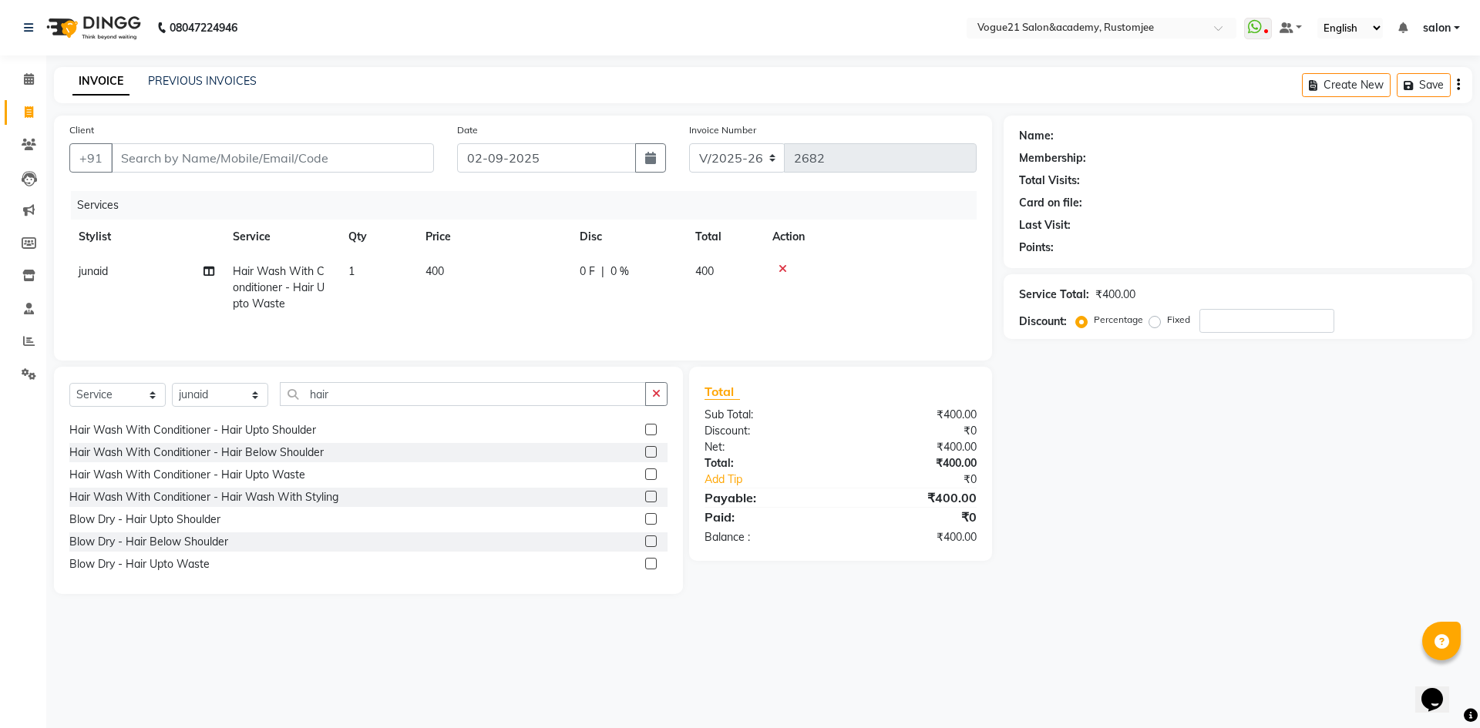
click at [784, 267] on icon at bounding box center [782, 269] width 8 height 11
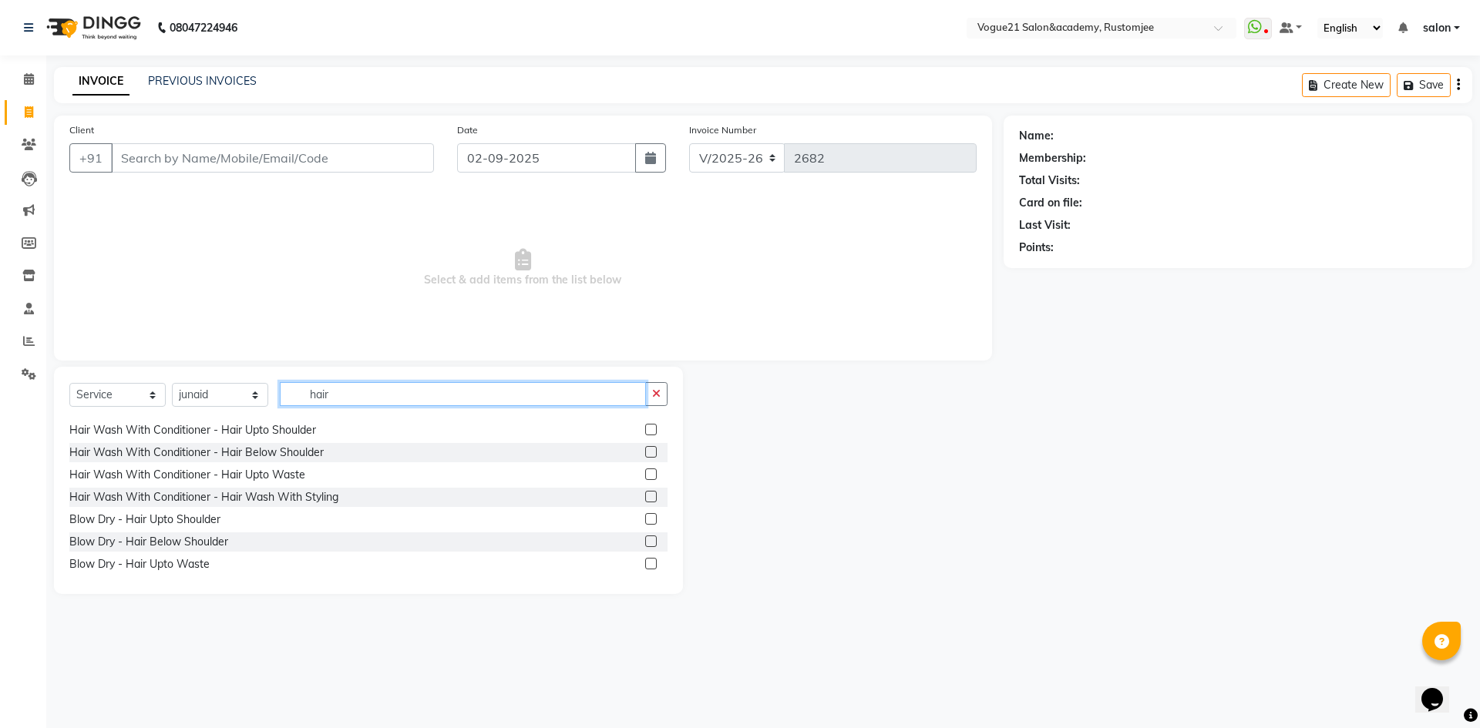
click at [440, 396] on input "hair" at bounding box center [463, 394] width 366 height 24
type input "h"
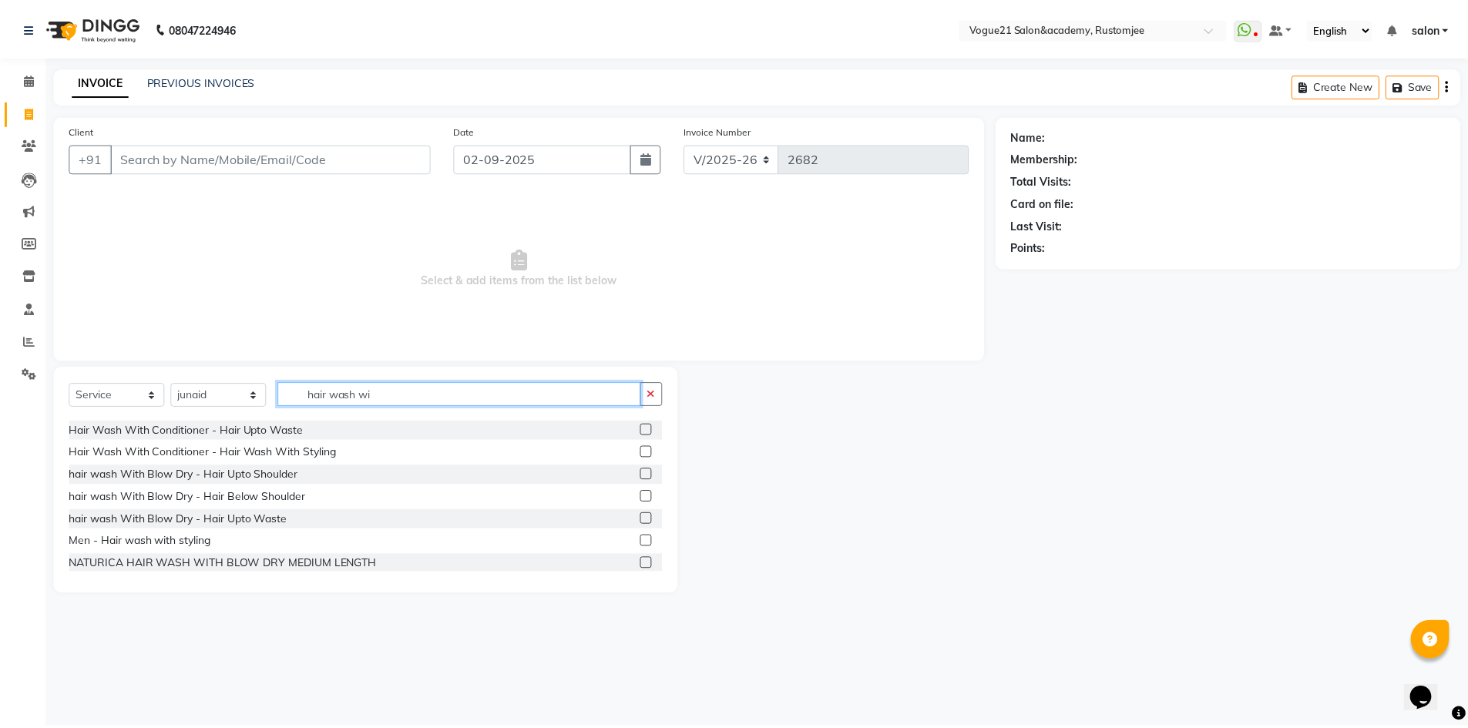
scroll to position [0, 0]
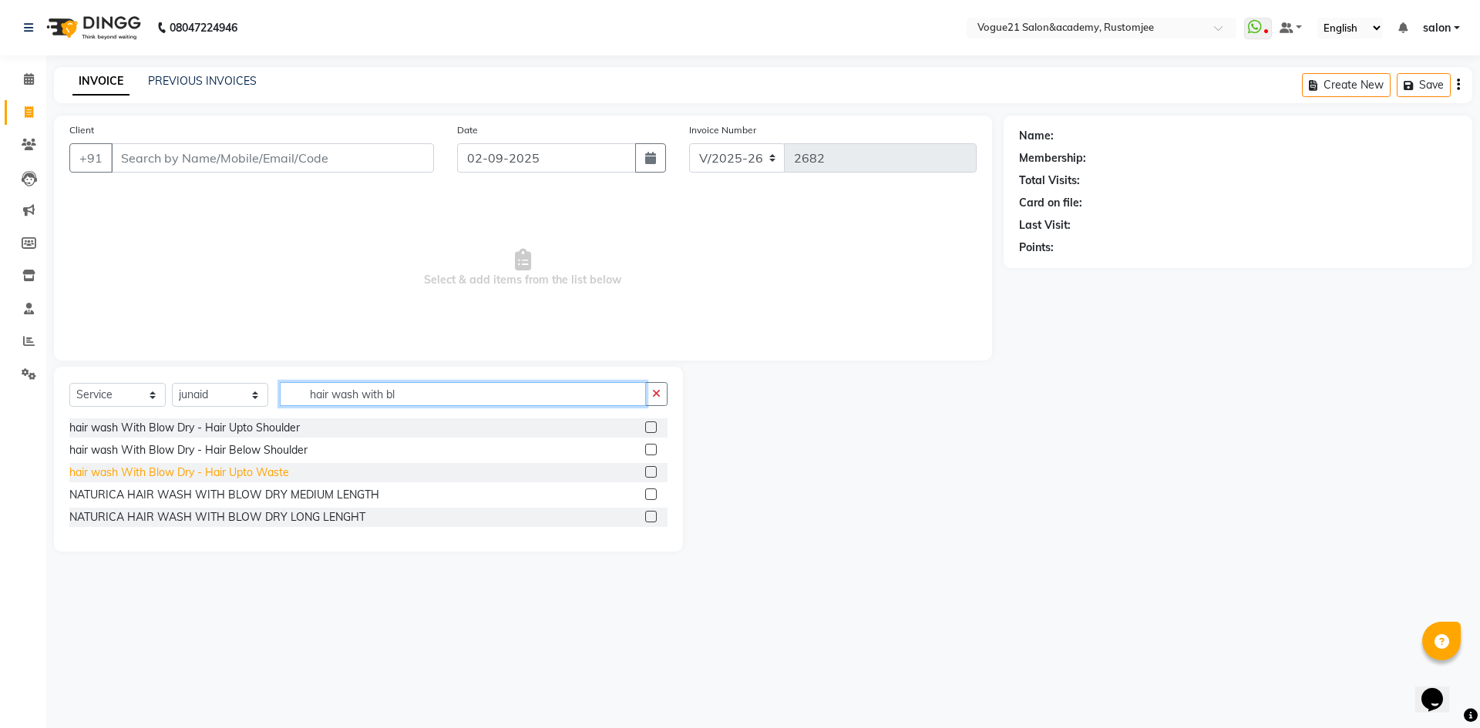
type input "hair wash with bl"
click at [240, 472] on div "hair wash With Blow Dry - Hair Upto Waste" at bounding box center [179, 473] width 220 height 16
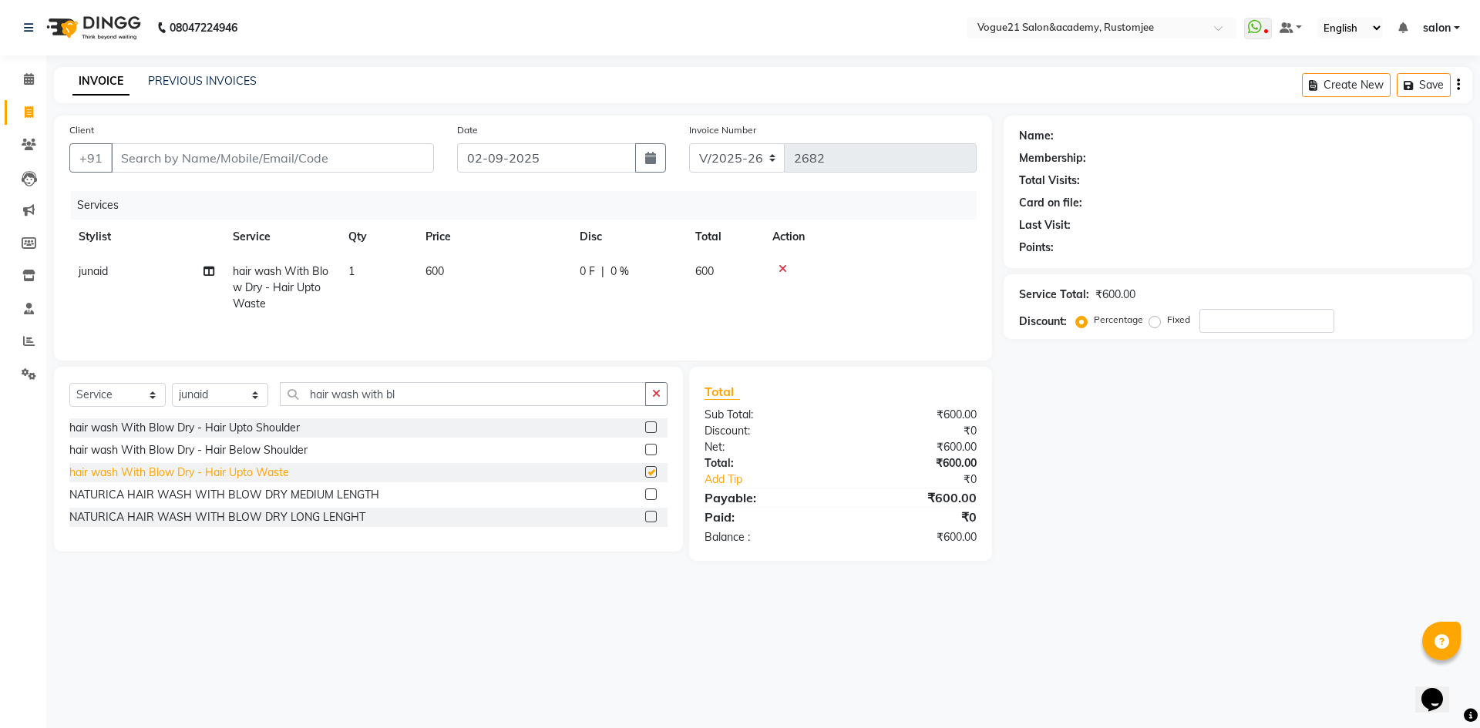
checkbox input "false"
click at [258, 160] on input "Client" at bounding box center [272, 157] width 323 height 29
click at [29, 87] on span at bounding box center [28, 80] width 27 height 18
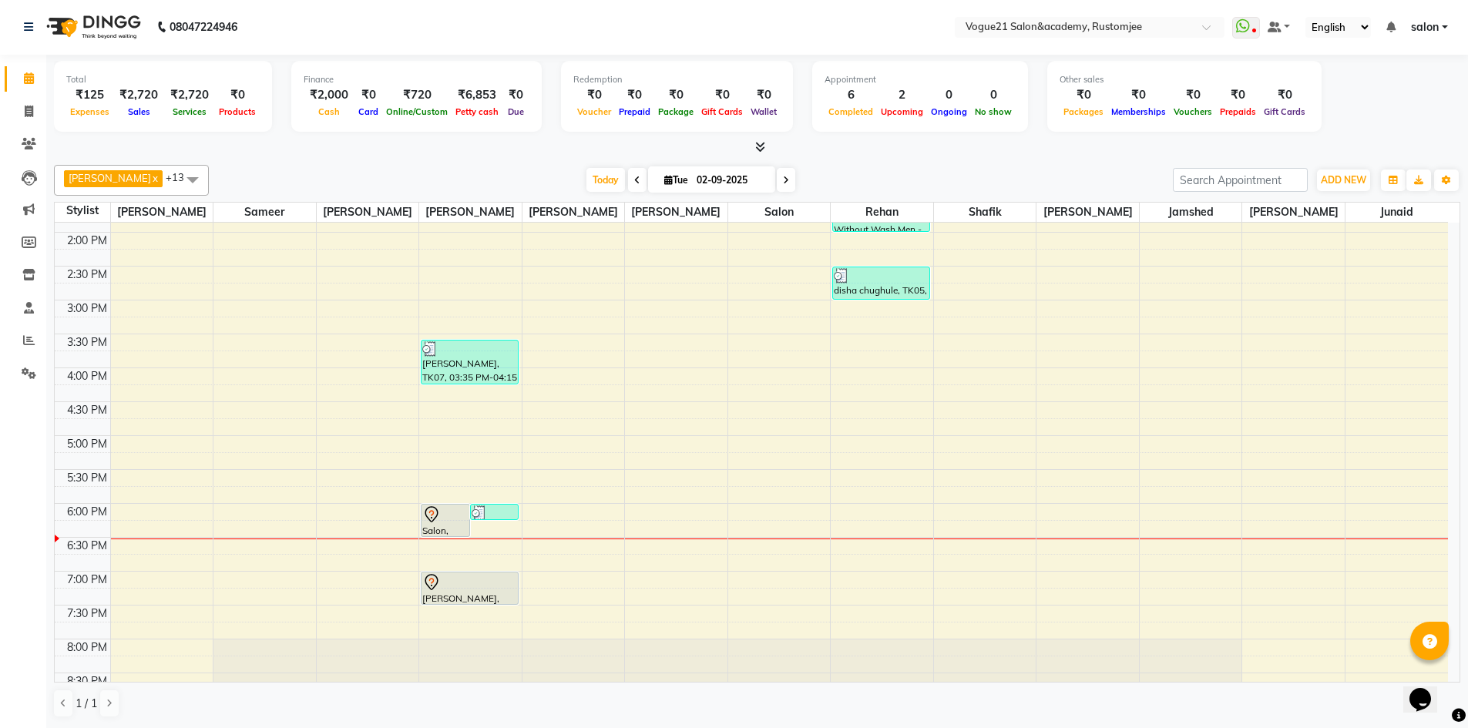
scroll to position [422, 0]
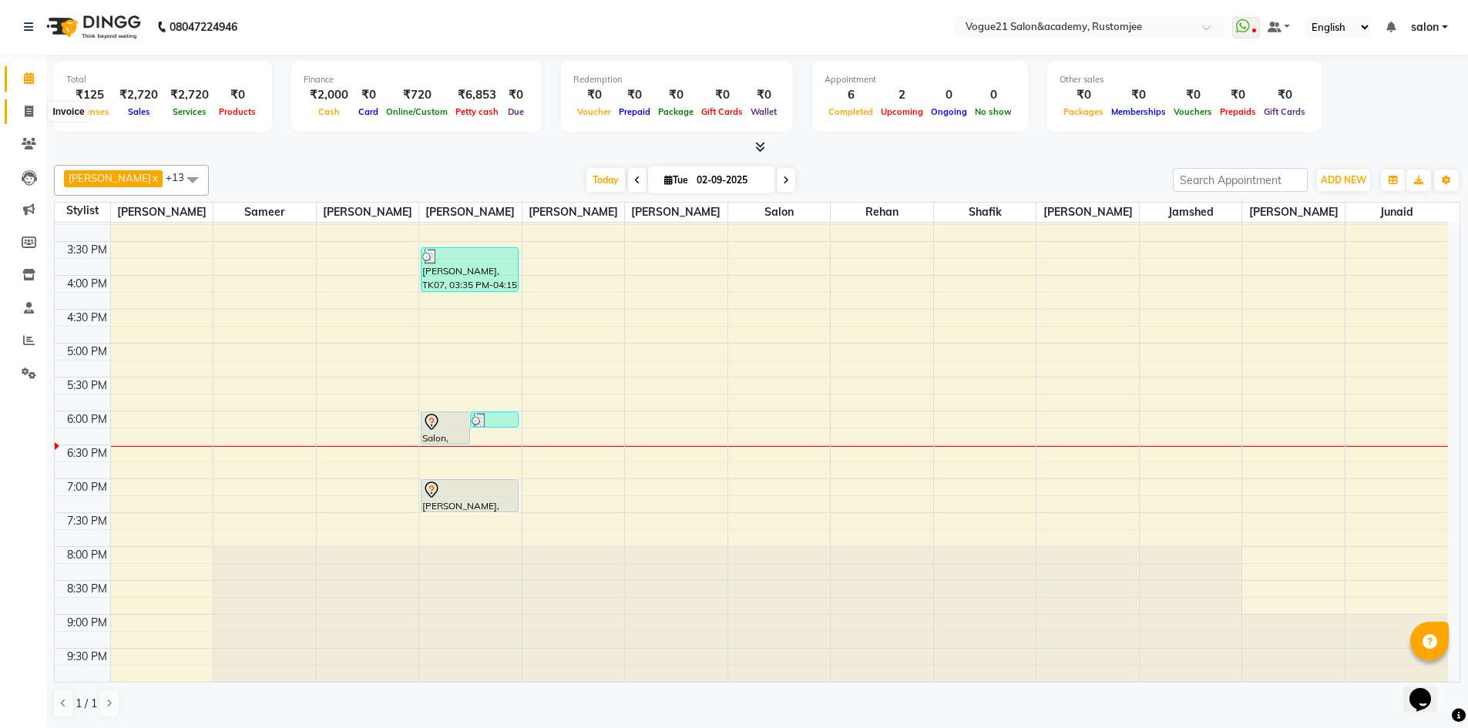
click at [28, 119] on span at bounding box center [28, 112] width 27 height 18
select select "8171"
select select "service"
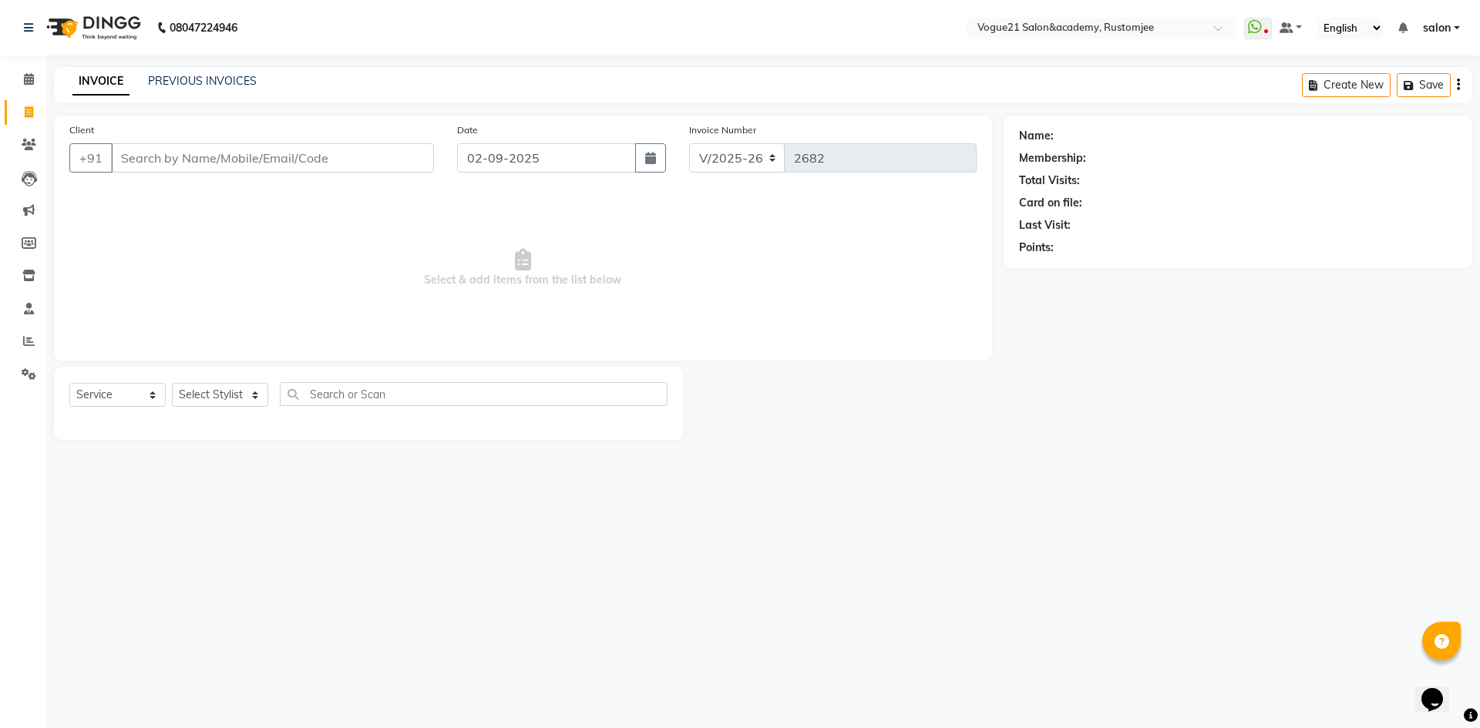
click at [240, 156] on input "Client" at bounding box center [272, 157] width 323 height 29
type input "8"
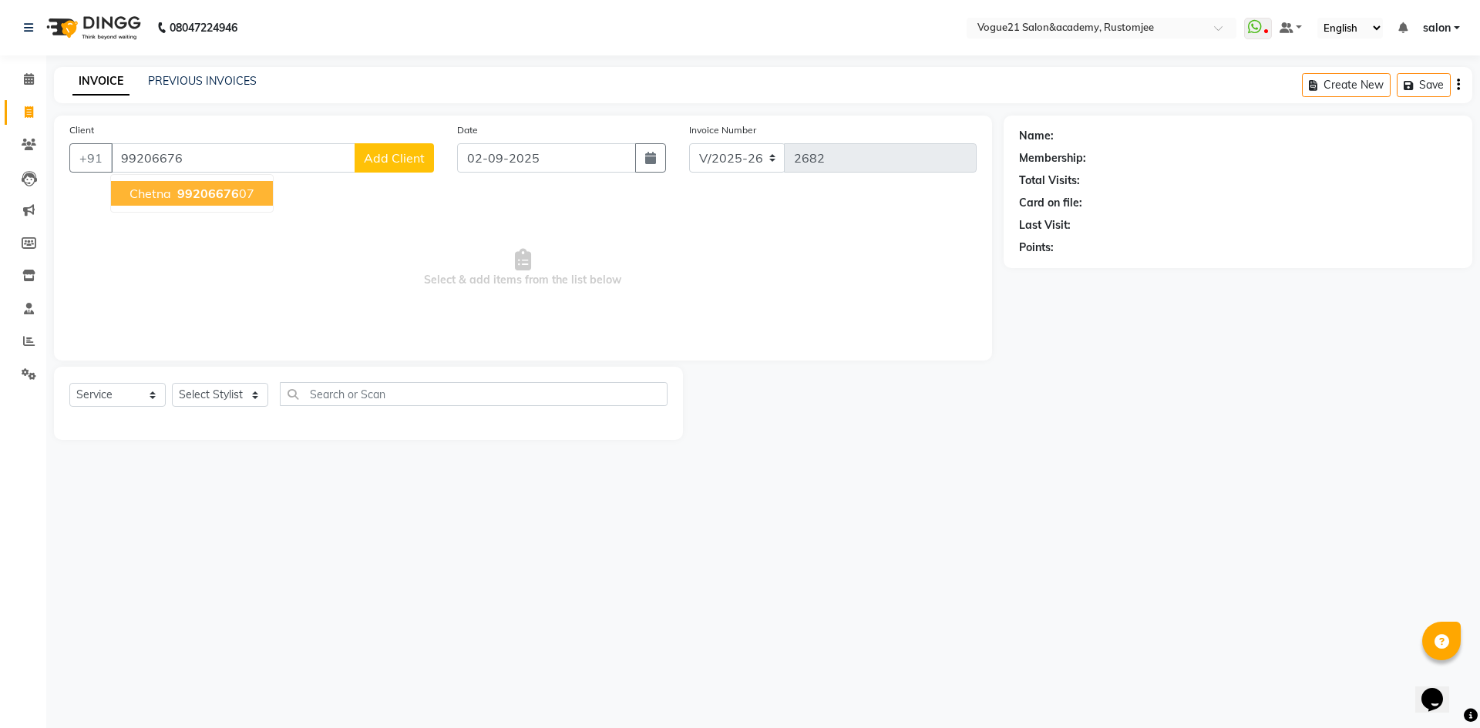
click at [183, 190] on span "99206676" at bounding box center [208, 193] width 62 height 15
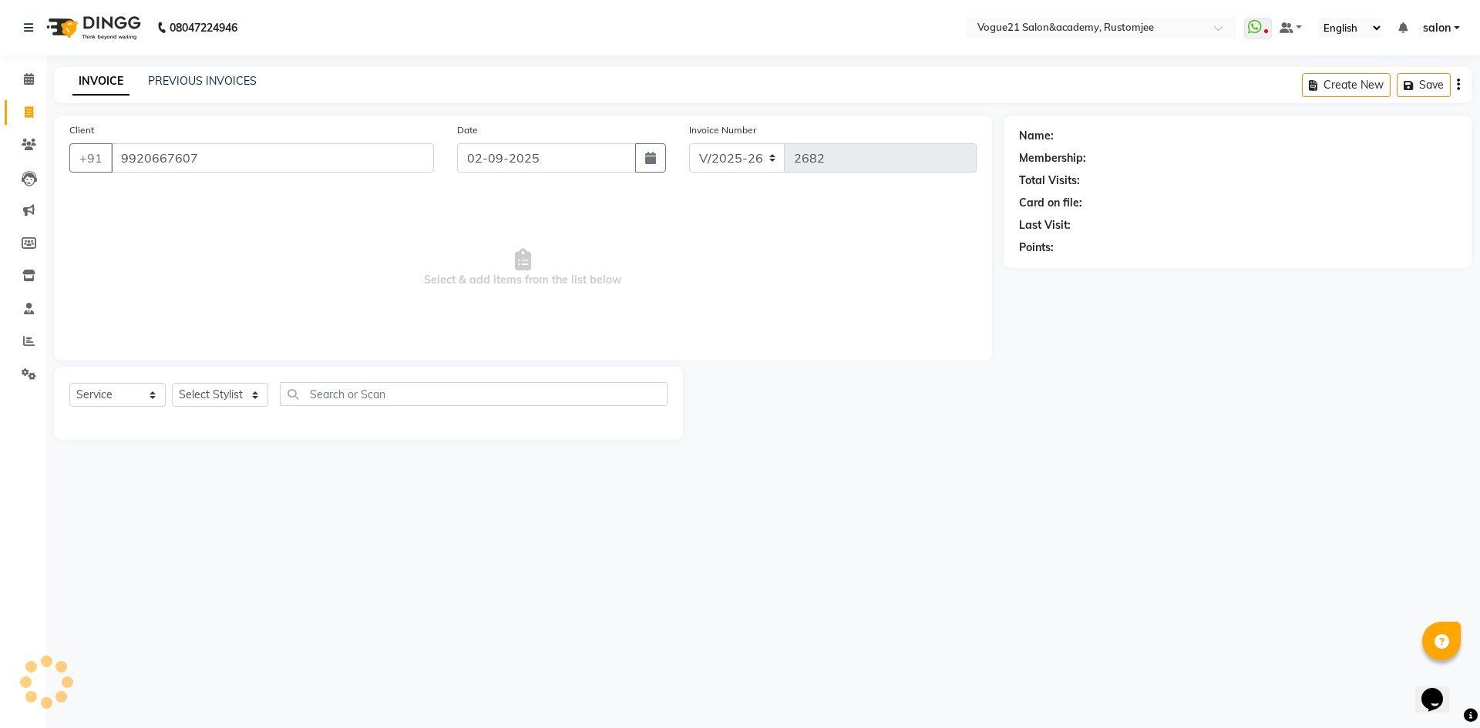
type input "9920667607"
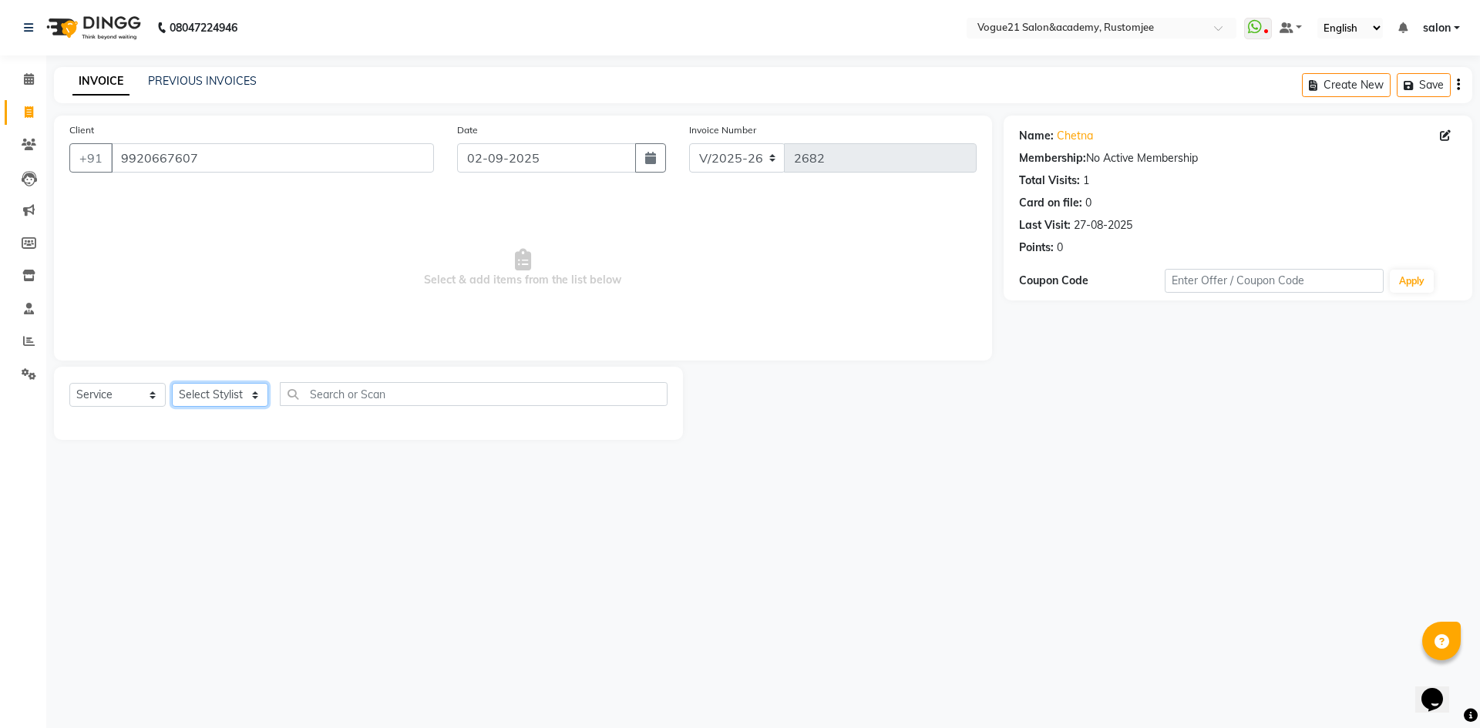
click at [231, 386] on select "Select Stylist aahil alicia anju soni Jamshed junaid Pooja yadav priya jadhav r…" at bounding box center [220, 395] width 96 height 24
select select "88708"
click at [172, 383] on select "Select Stylist aahil alicia anju soni Jamshed junaid Pooja yadav priya jadhav r…" at bounding box center [220, 395] width 96 height 24
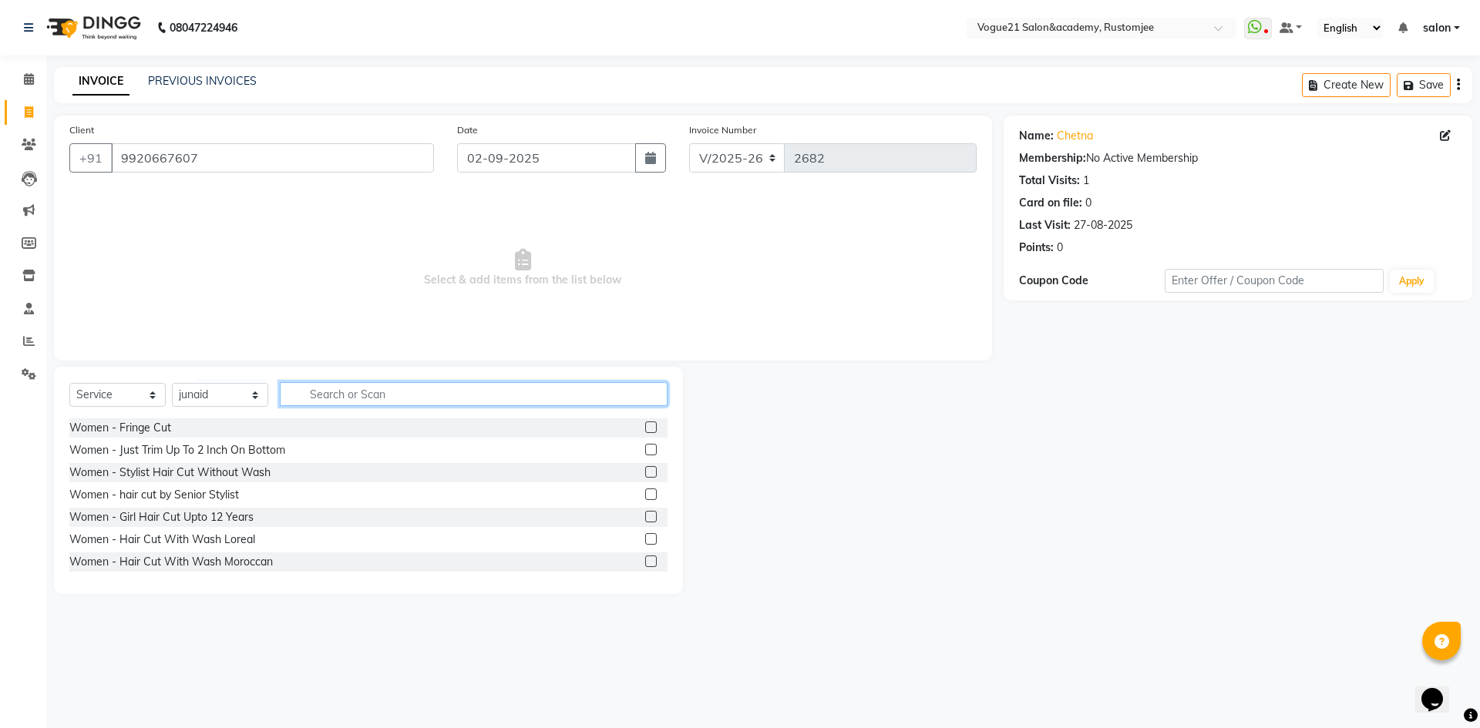
click at [350, 395] on input "text" at bounding box center [474, 394] width 388 height 24
type input "hair wash with"
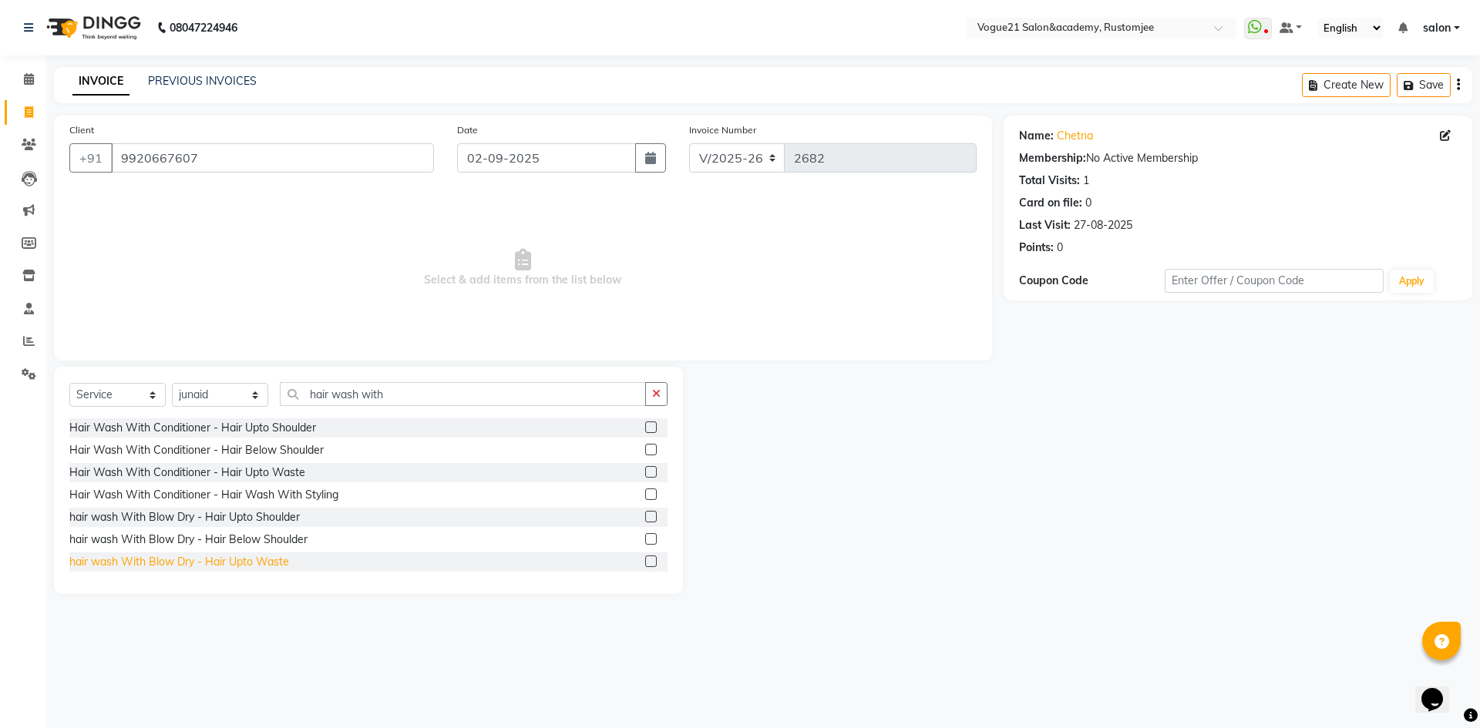
click at [274, 563] on div "hair wash With Blow Dry - Hair Upto Waste" at bounding box center [179, 562] width 220 height 16
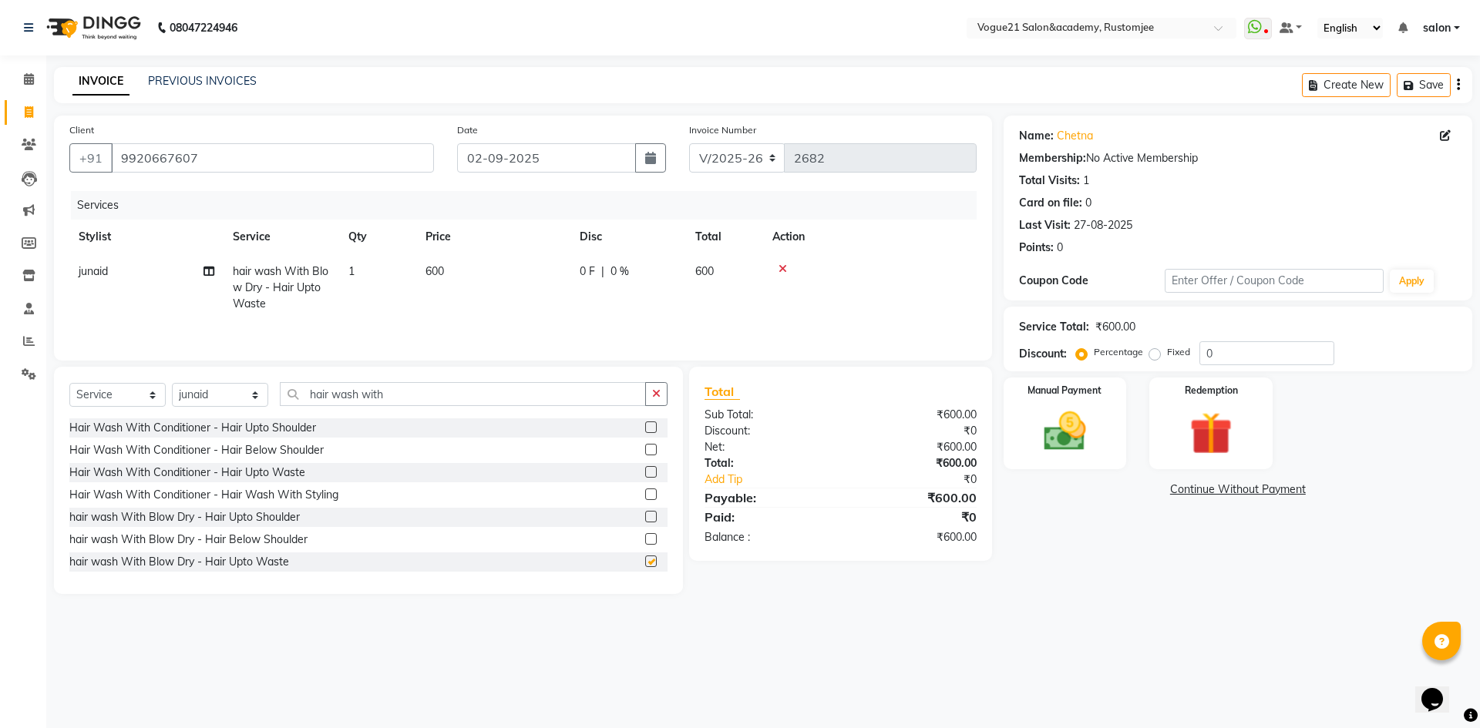
checkbox input "false"
click at [1075, 432] on img at bounding box center [1065, 431] width 72 height 51
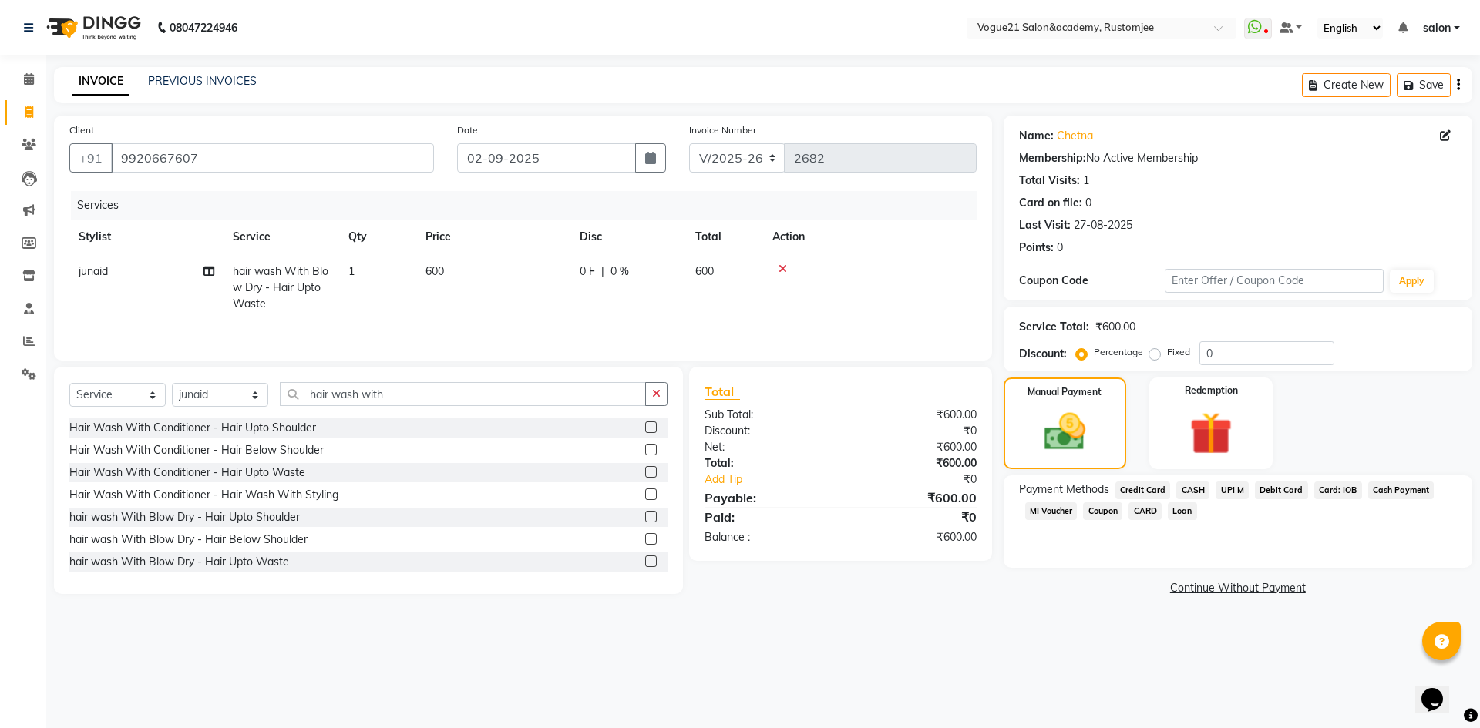
click at [1237, 486] on span "UPI M" at bounding box center [1231, 491] width 33 height 18
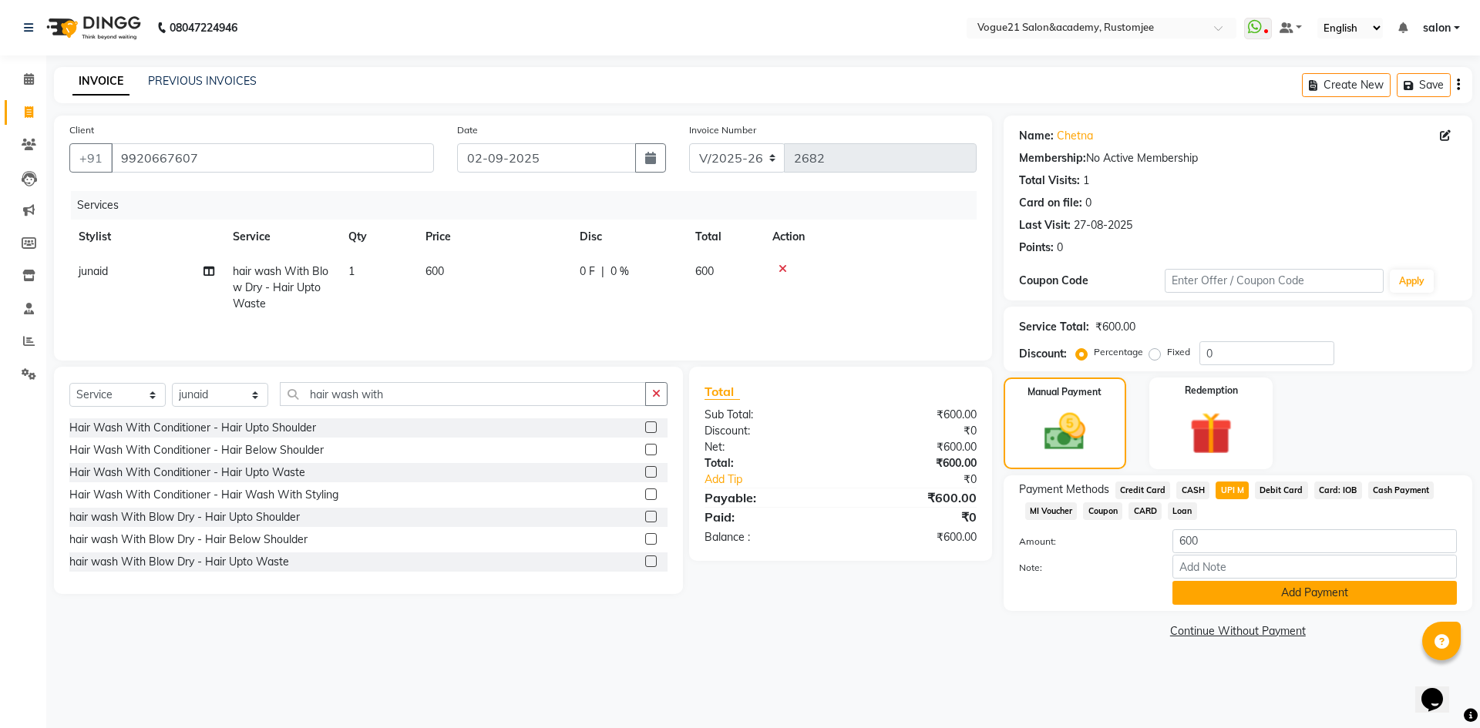
click at [1224, 588] on button "Add Payment" at bounding box center [1314, 593] width 284 height 24
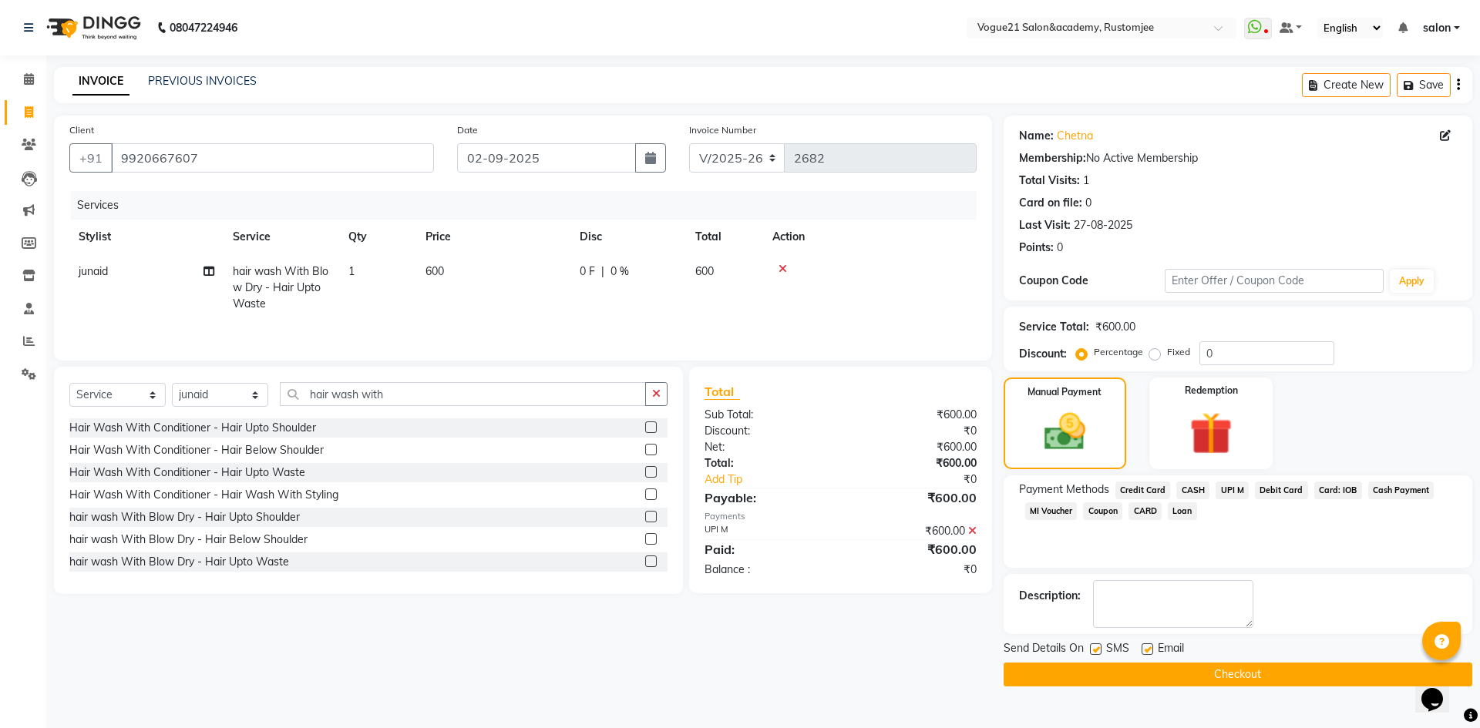
click at [1115, 683] on button "Checkout" at bounding box center [1238, 675] width 469 height 24
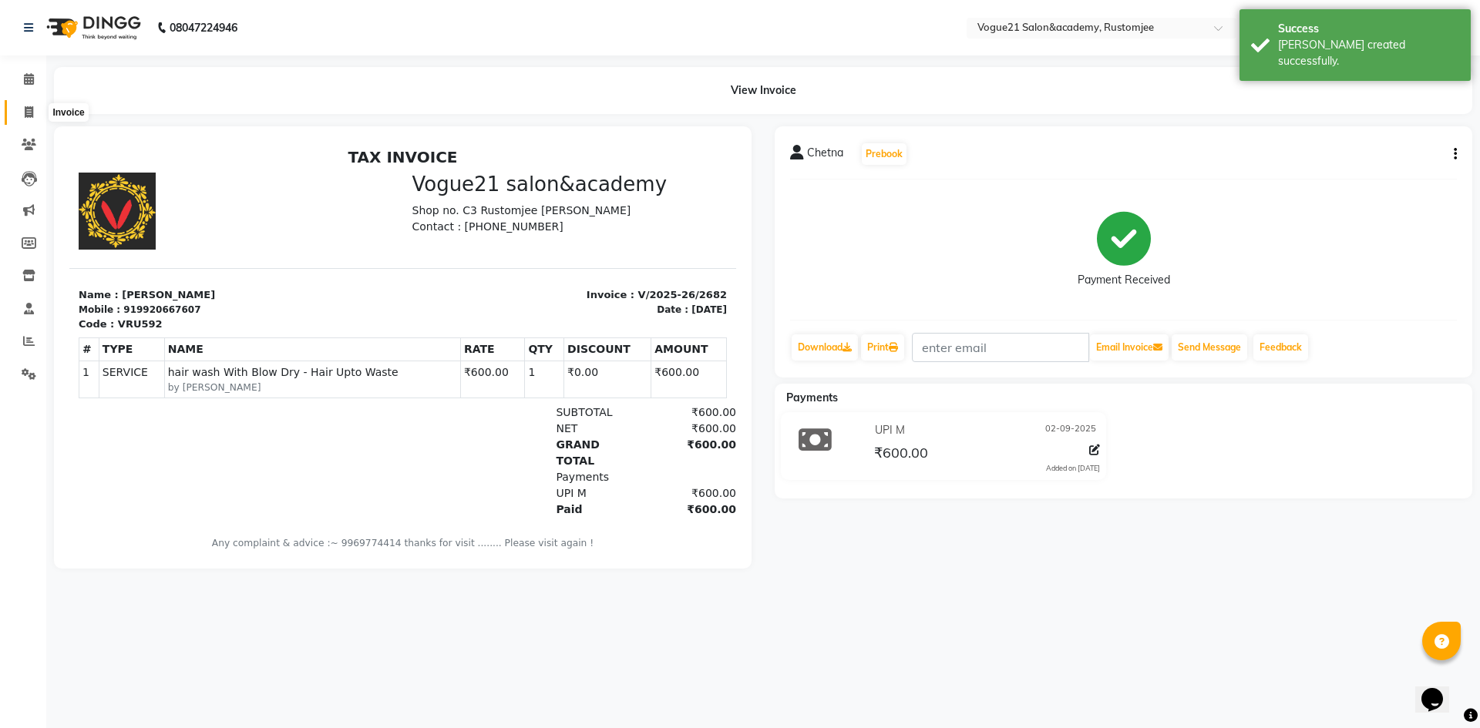
click at [27, 112] on icon at bounding box center [29, 112] width 8 height 12
select select "8171"
select select "service"
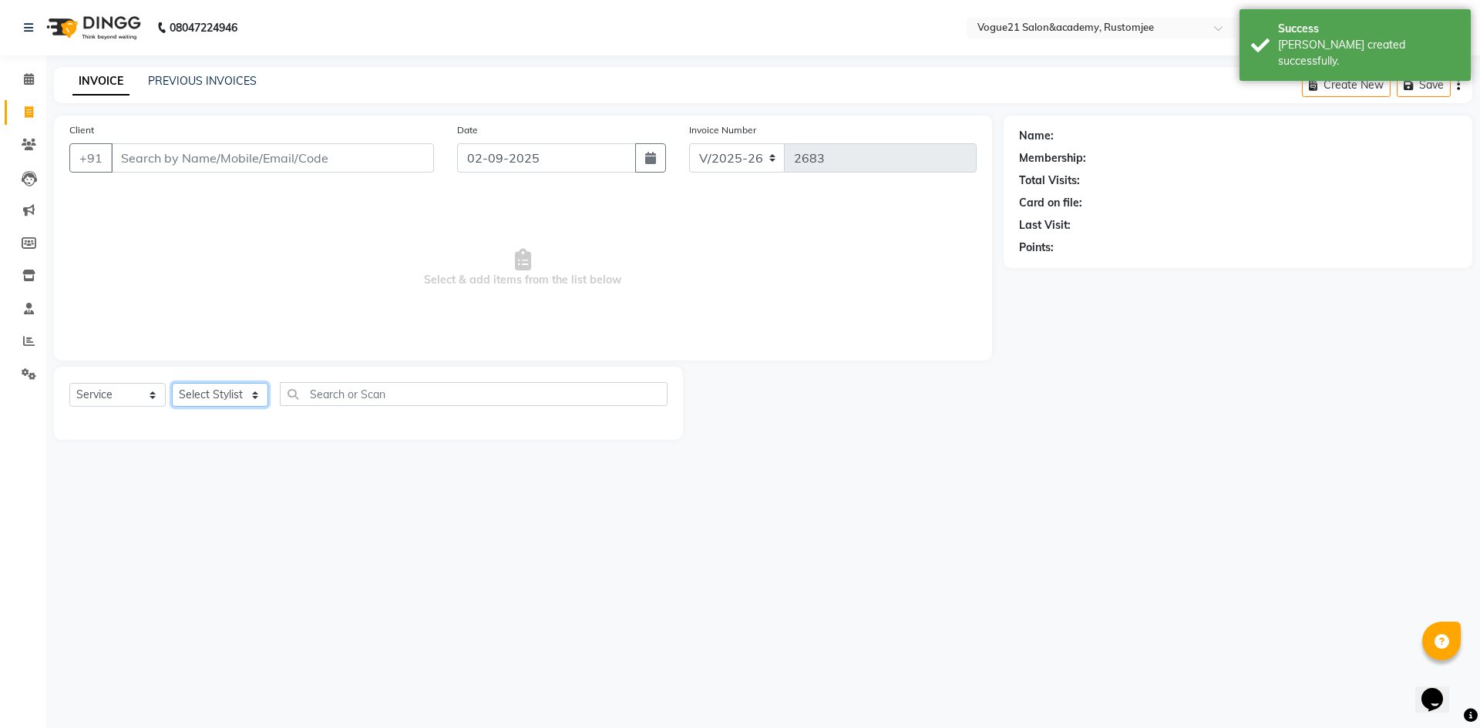
click at [213, 388] on select "Select Stylist aahil alicia anju soni Jamshed junaid Pooja yadav priya jadhav r…" at bounding box center [220, 395] width 96 height 24
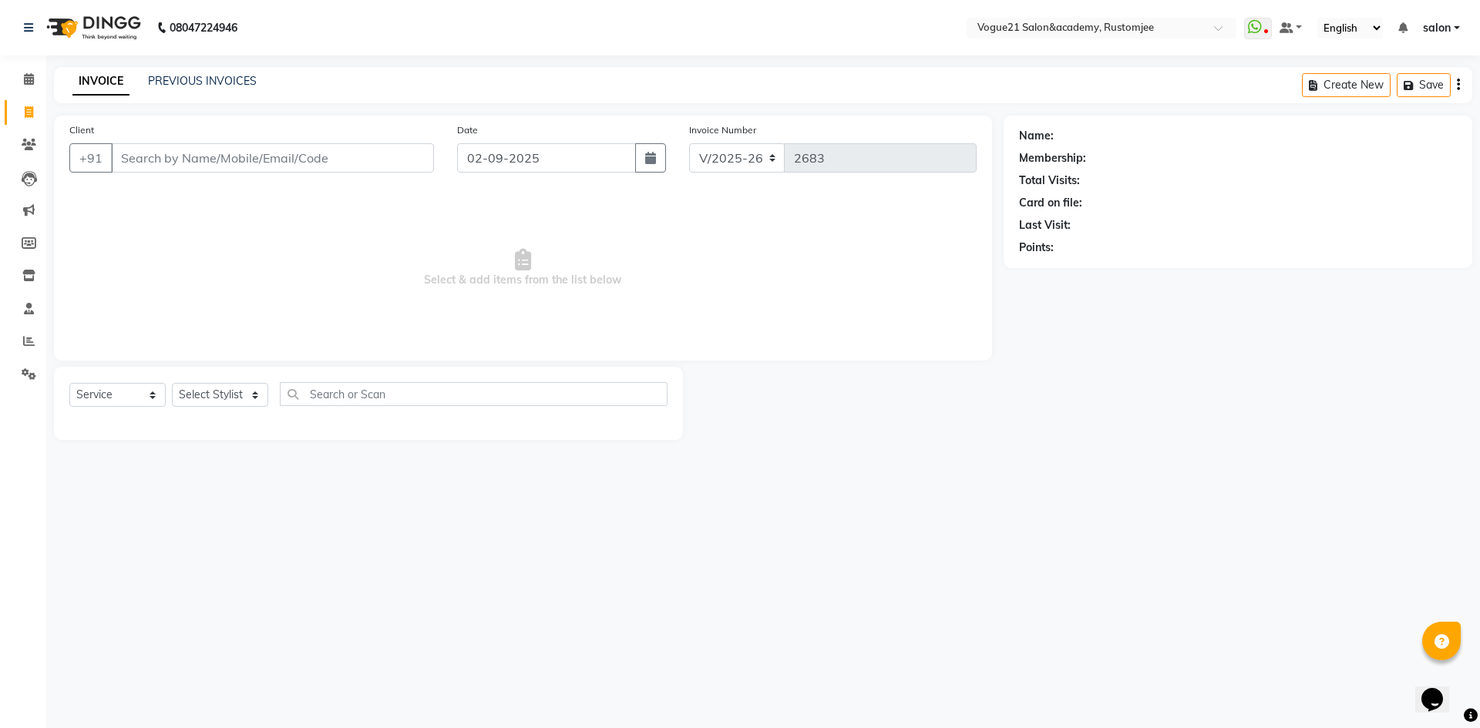
click at [213, 141] on div "Client +91" at bounding box center [252, 153] width 388 height 63
click at [203, 154] on input "Client" at bounding box center [272, 157] width 323 height 29
paste input "8767940004"
type input "8767940004"
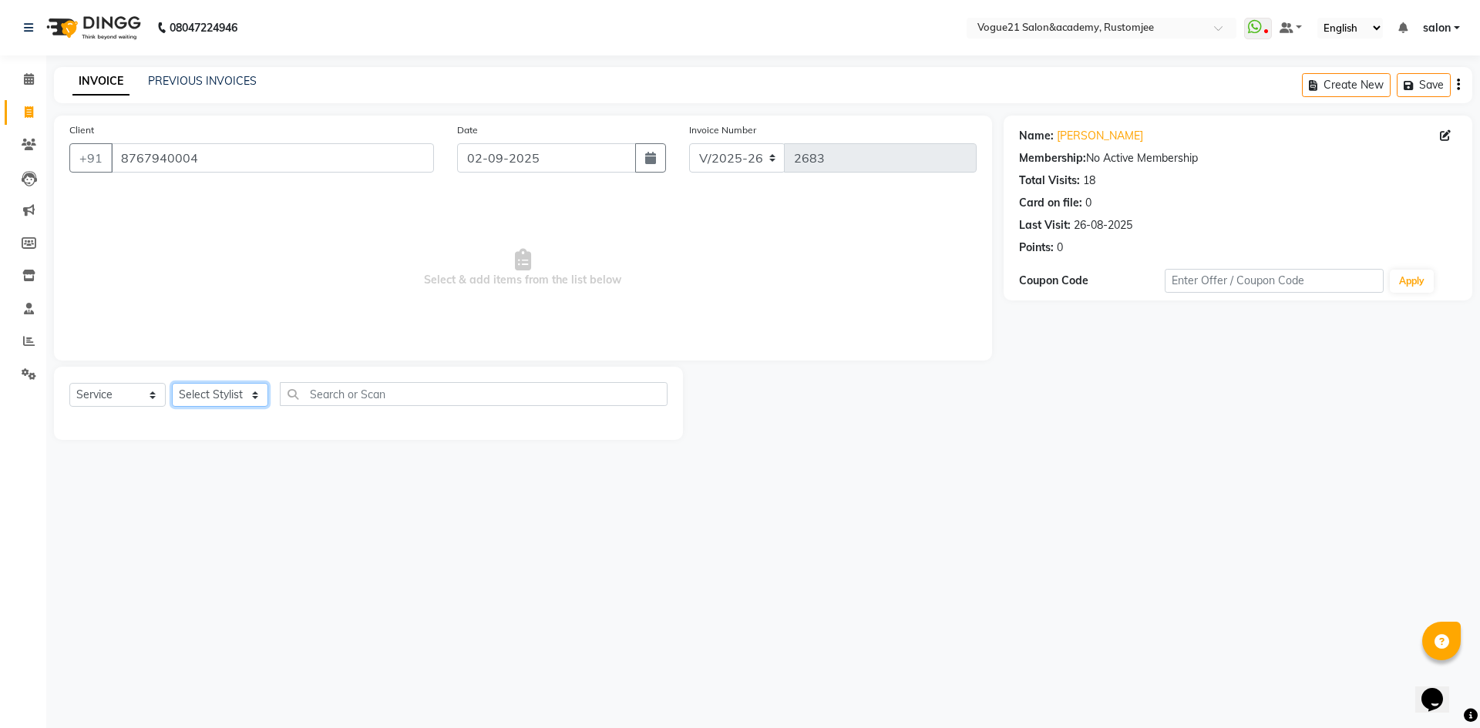
click at [231, 385] on select "Select Stylist aahil alicia anju soni Jamshed junaid Pooja yadav priya jadhav r…" at bounding box center [220, 395] width 96 height 24
select select "78479"
click at [172, 383] on select "Select Stylist aahil alicia anju soni Jamshed junaid Pooja yadav priya jadhav r…" at bounding box center [220, 395] width 96 height 24
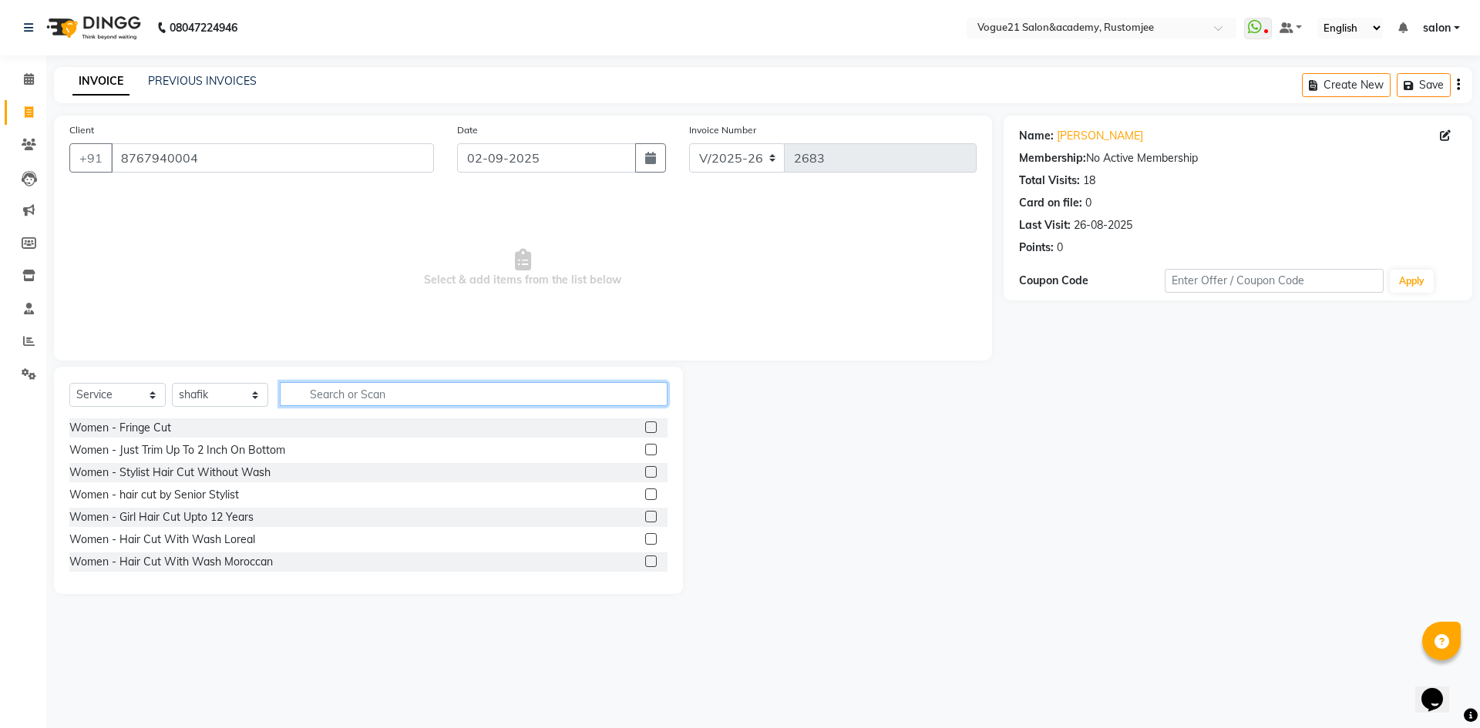
click at [323, 403] on input "text" at bounding box center [474, 394] width 388 height 24
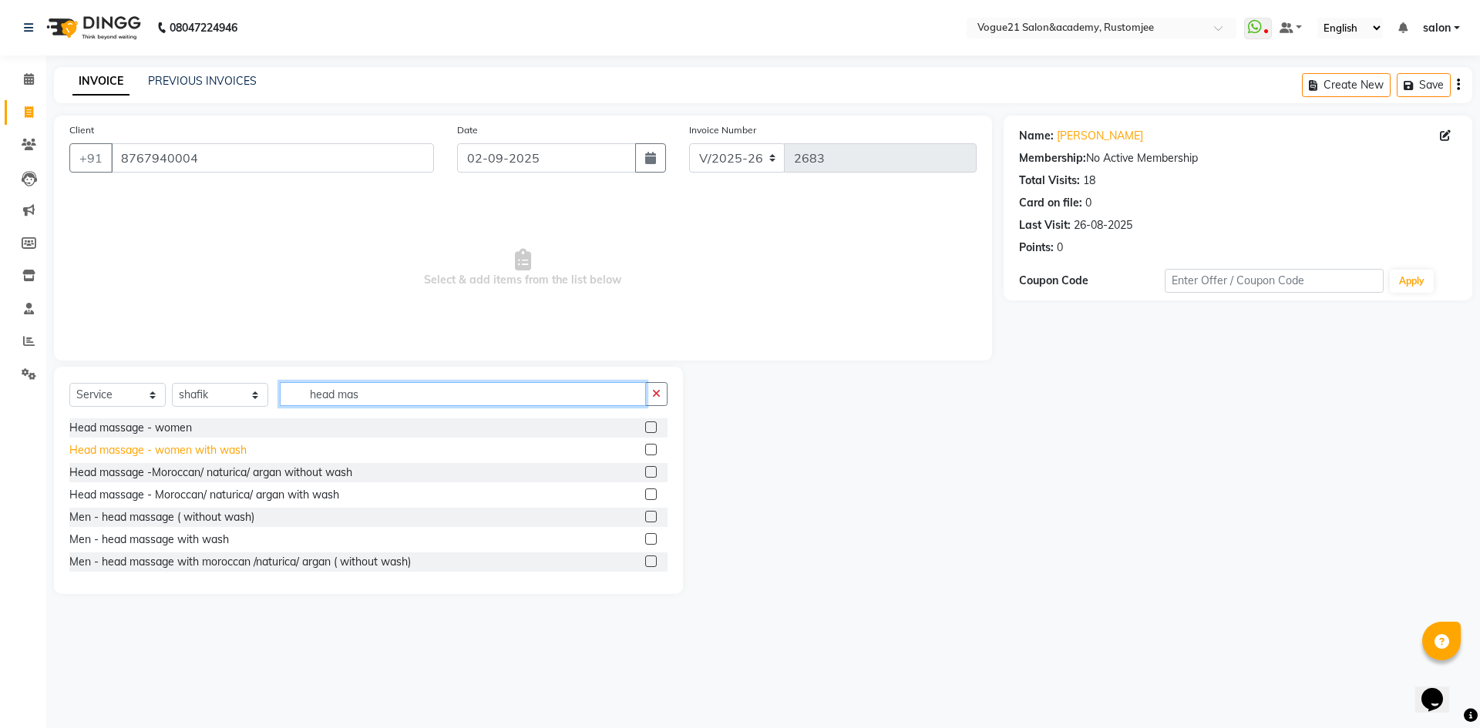
type input "head mas"
click at [198, 450] on div "Head massage - women with wash" at bounding box center [157, 450] width 177 height 16
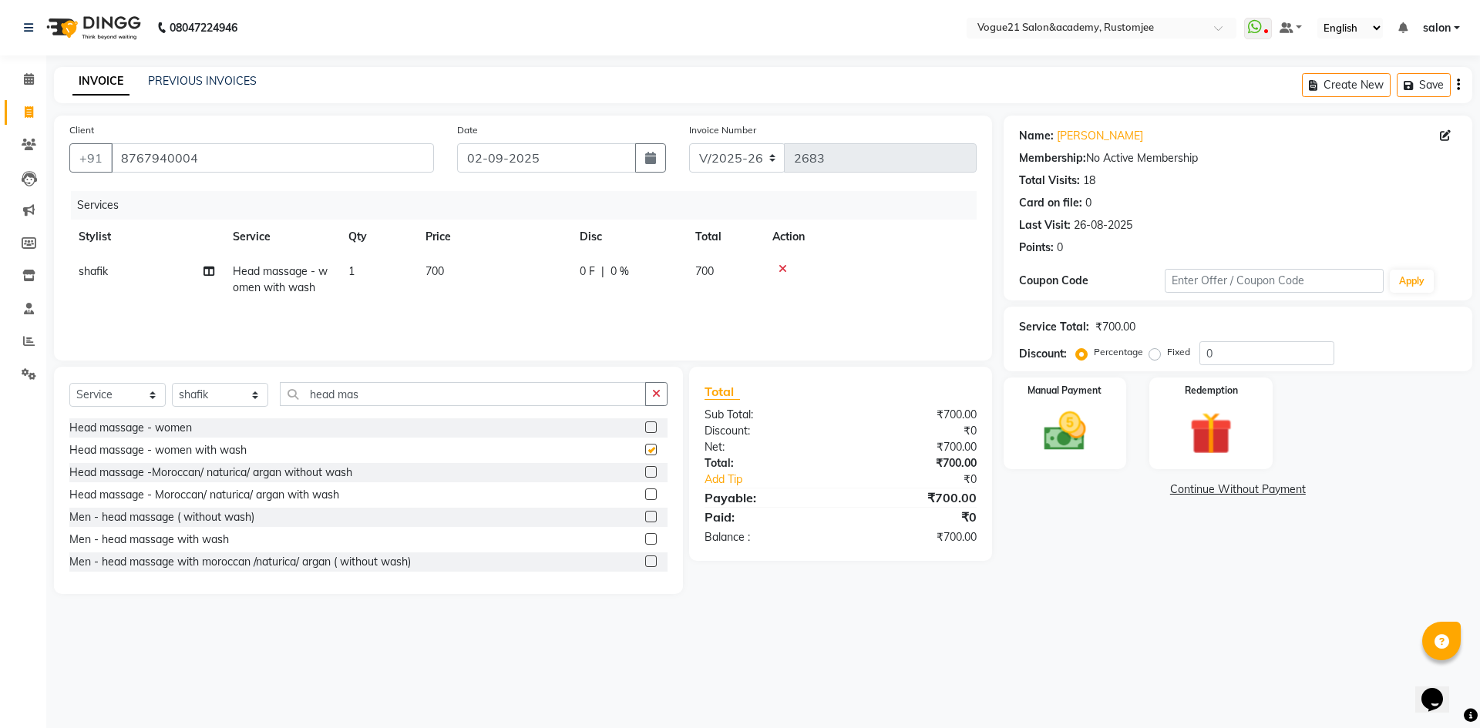
checkbox input "false"
click at [401, 402] on input "head mas" at bounding box center [463, 394] width 366 height 24
click at [217, 398] on select "Select Stylist aahil alicia anju soni Jamshed junaid Pooja yadav priya jadhav r…" at bounding box center [220, 395] width 96 height 24
select select "76929"
click at [172, 383] on select "Select Stylist aahil alicia anju soni Jamshed junaid Pooja yadav priya jadhav r…" at bounding box center [220, 395] width 96 height 24
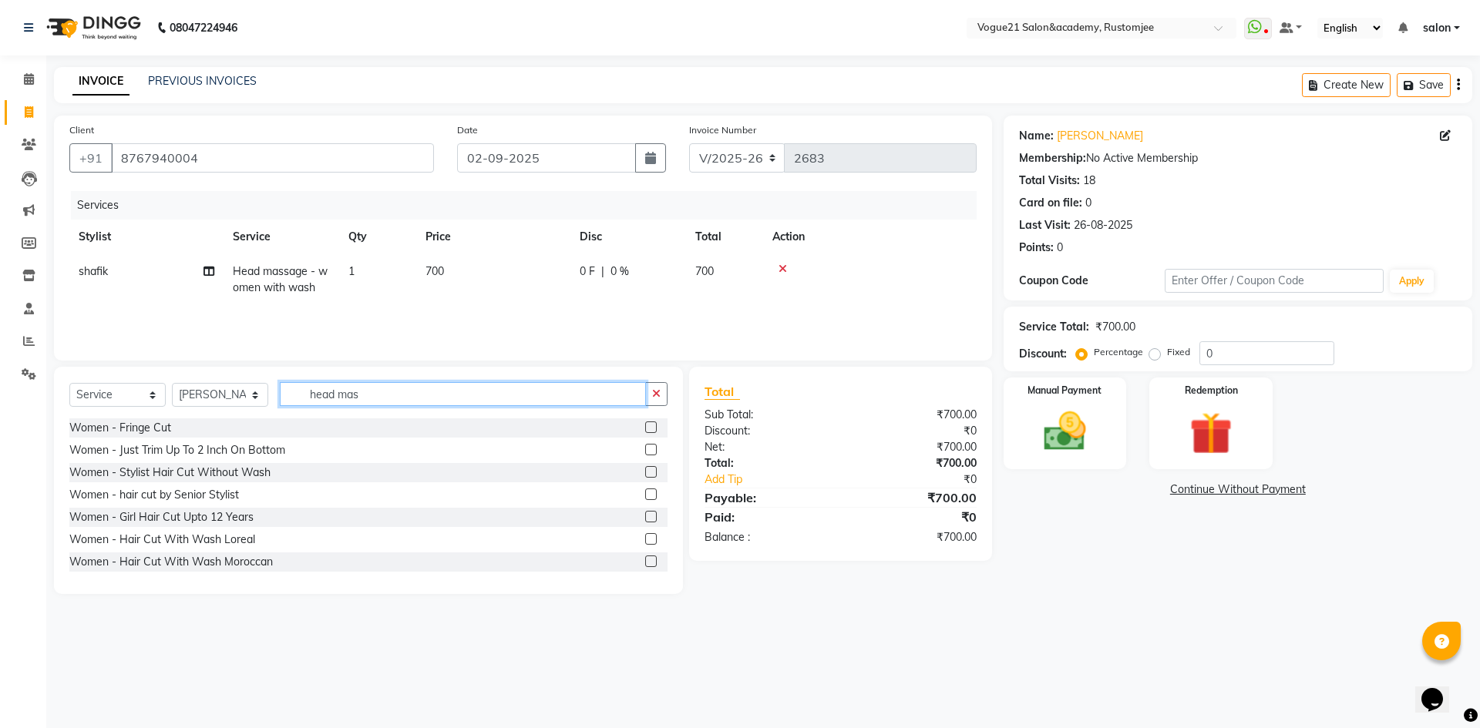
click at [382, 390] on input "head mas" at bounding box center [463, 394] width 366 height 24
type input "h"
type input "peel"
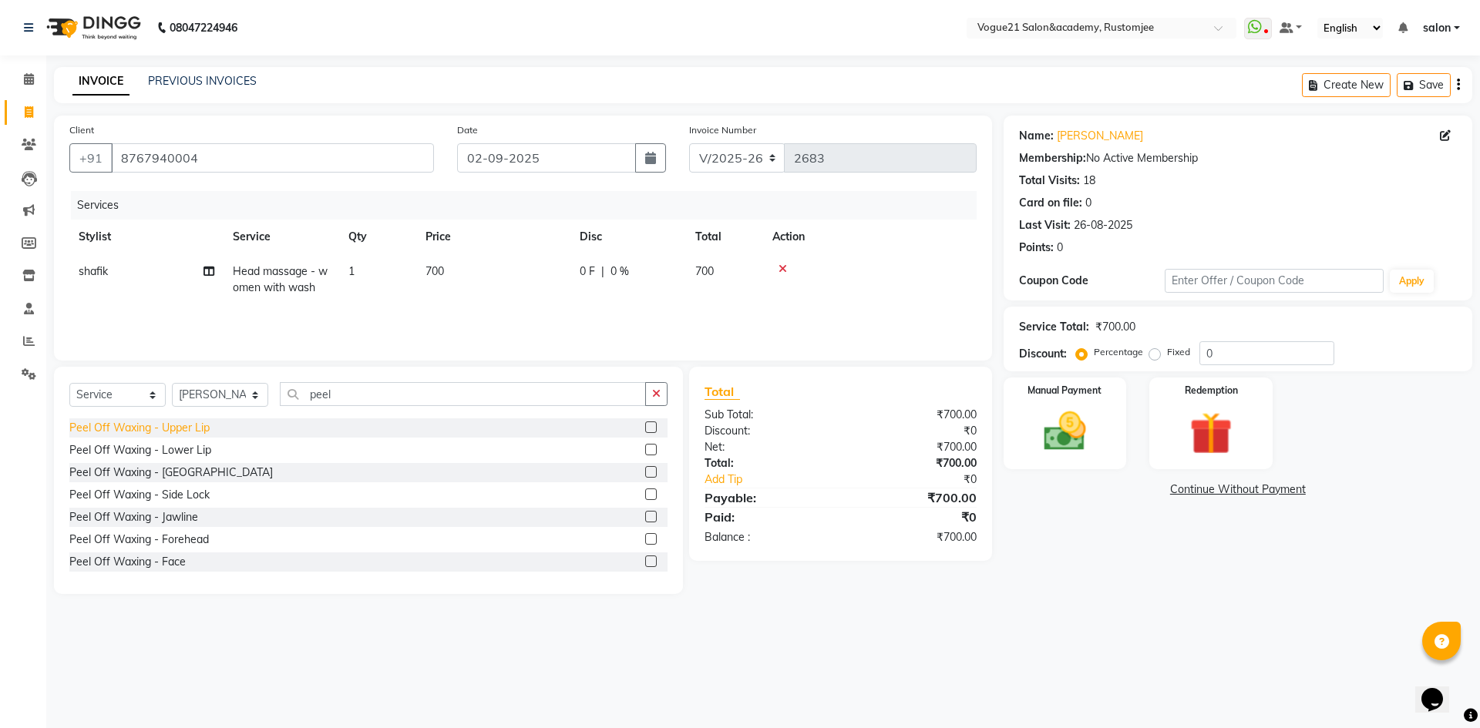
click at [177, 432] on div "Peel Off Waxing - Upper Lip" at bounding box center [139, 428] width 140 height 16
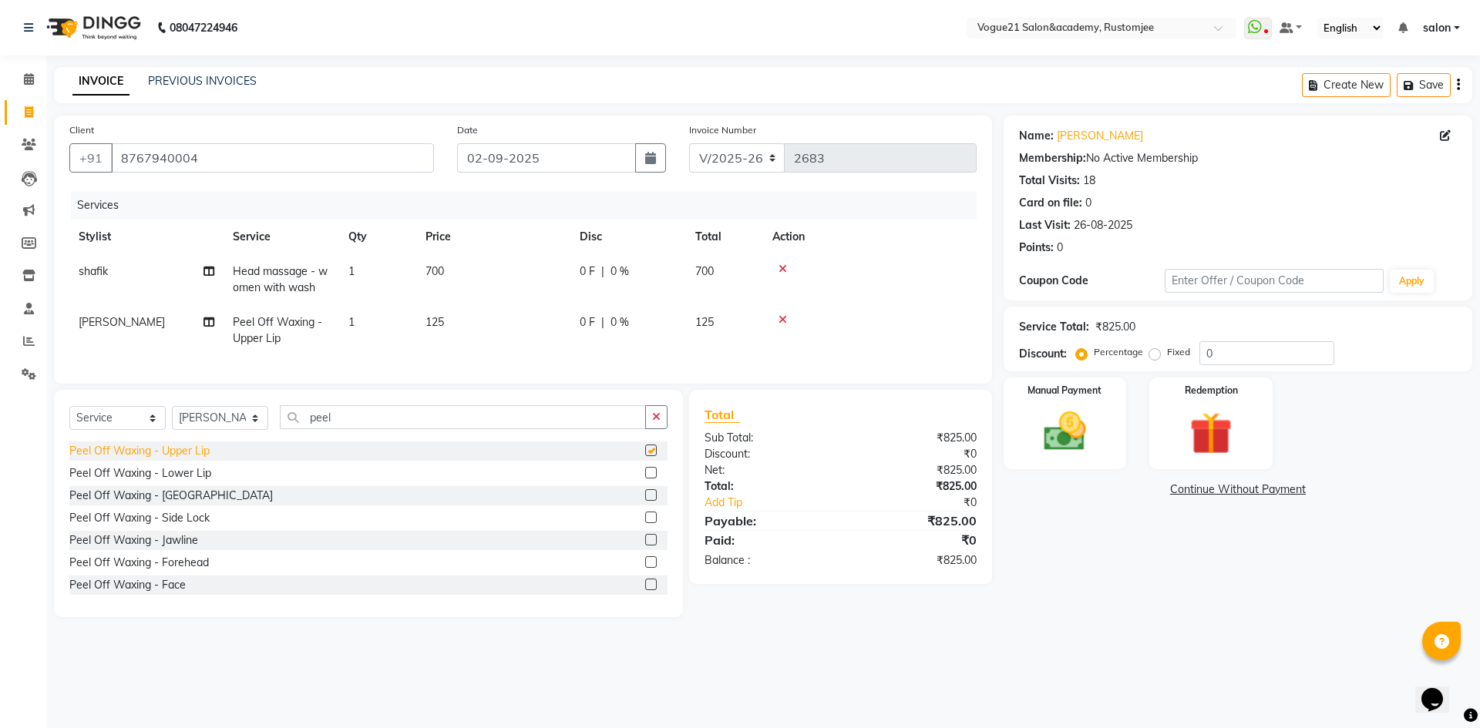
checkbox input "false"
click at [180, 482] on div "Peel Off Waxing - Lower Lip" at bounding box center [140, 474] width 142 height 16
checkbox input "false"
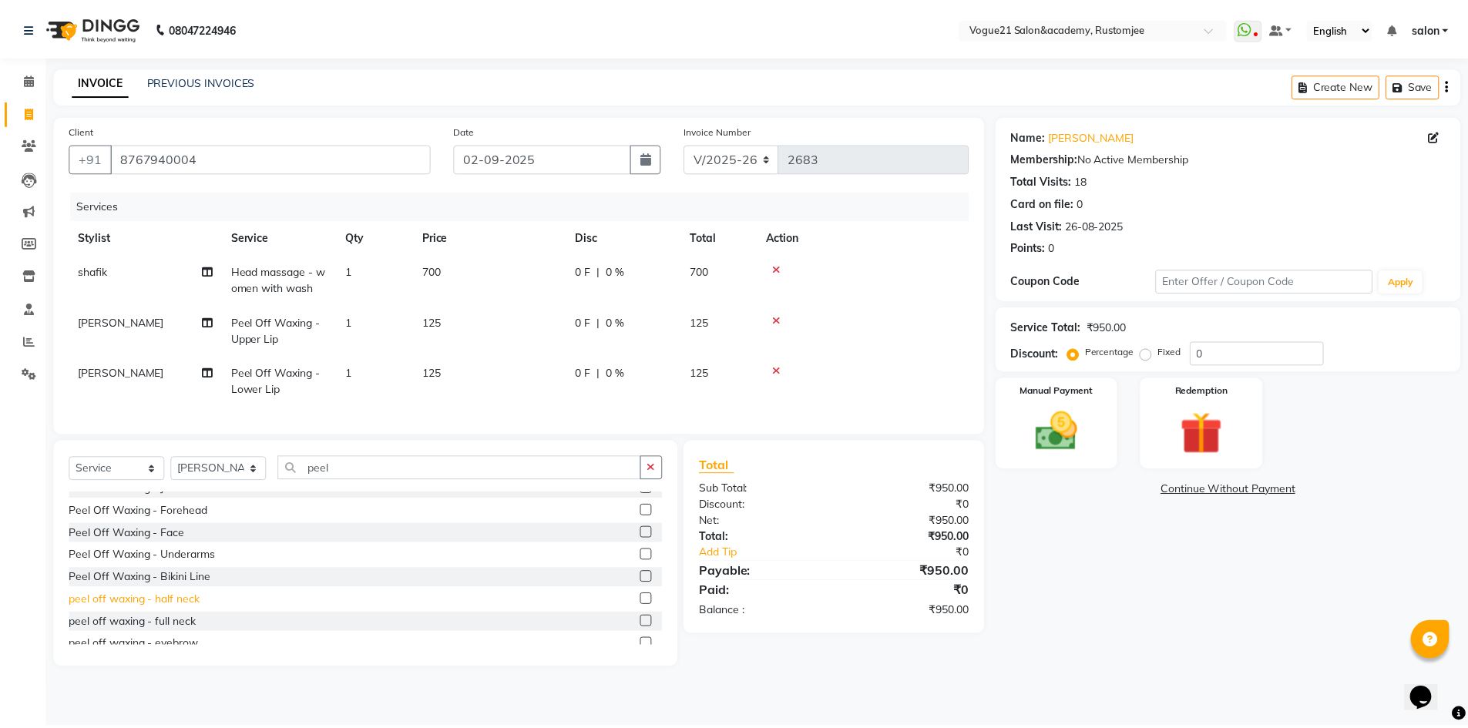
scroll to position [114, 0]
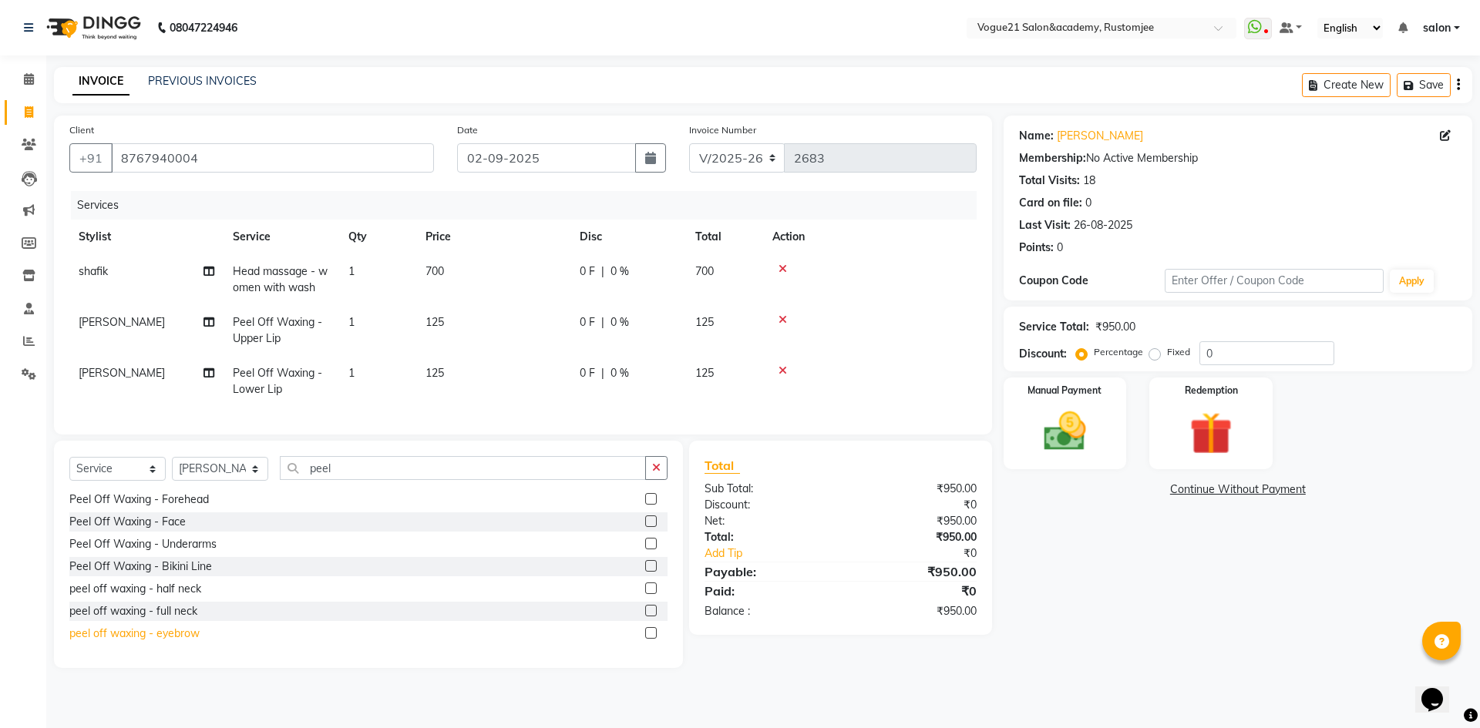
click at [187, 642] on div "peel off waxing - eyebrow" at bounding box center [134, 634] width 130 height 16
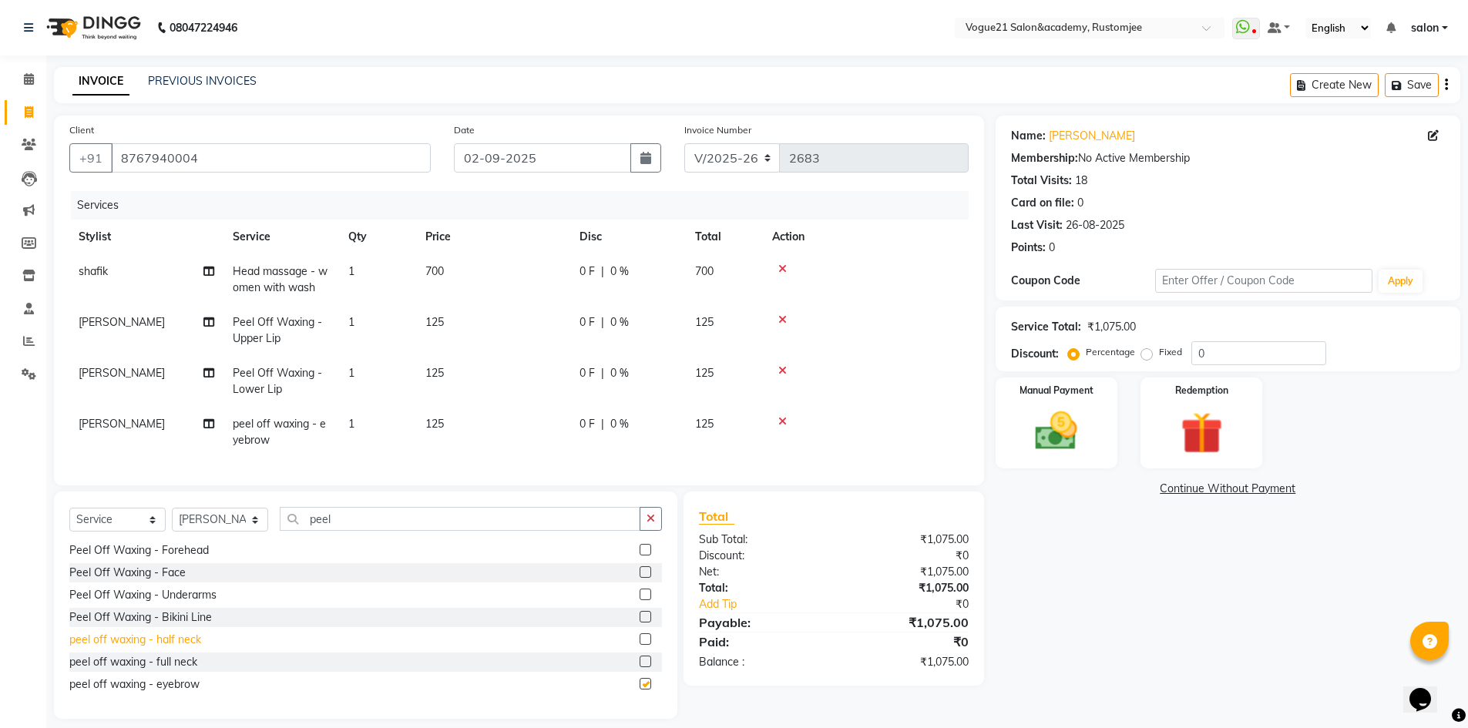
checkbox input "false"
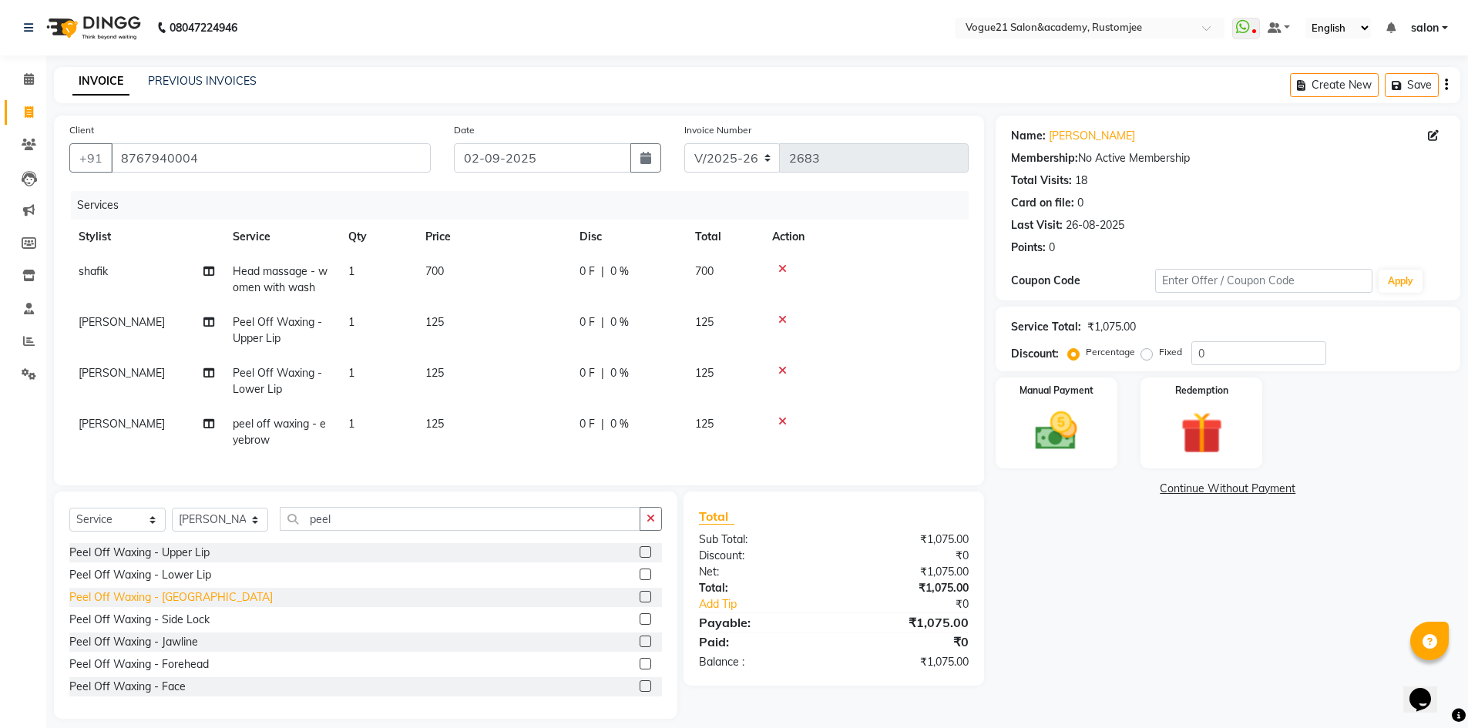
click at [179, 606] on div "Peel Off Waxing - Chin" at bounding box center [170, 598] width 203 height 16
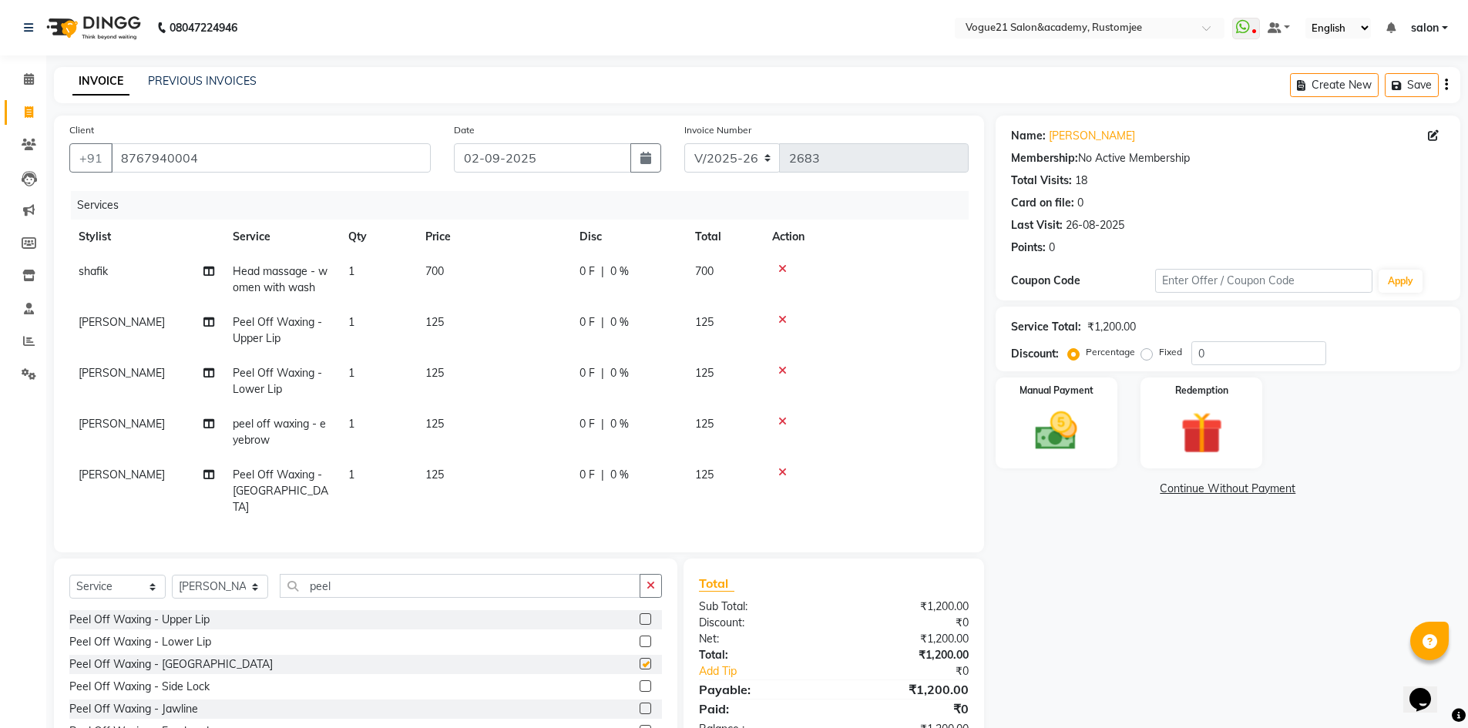
checkbox input "false"
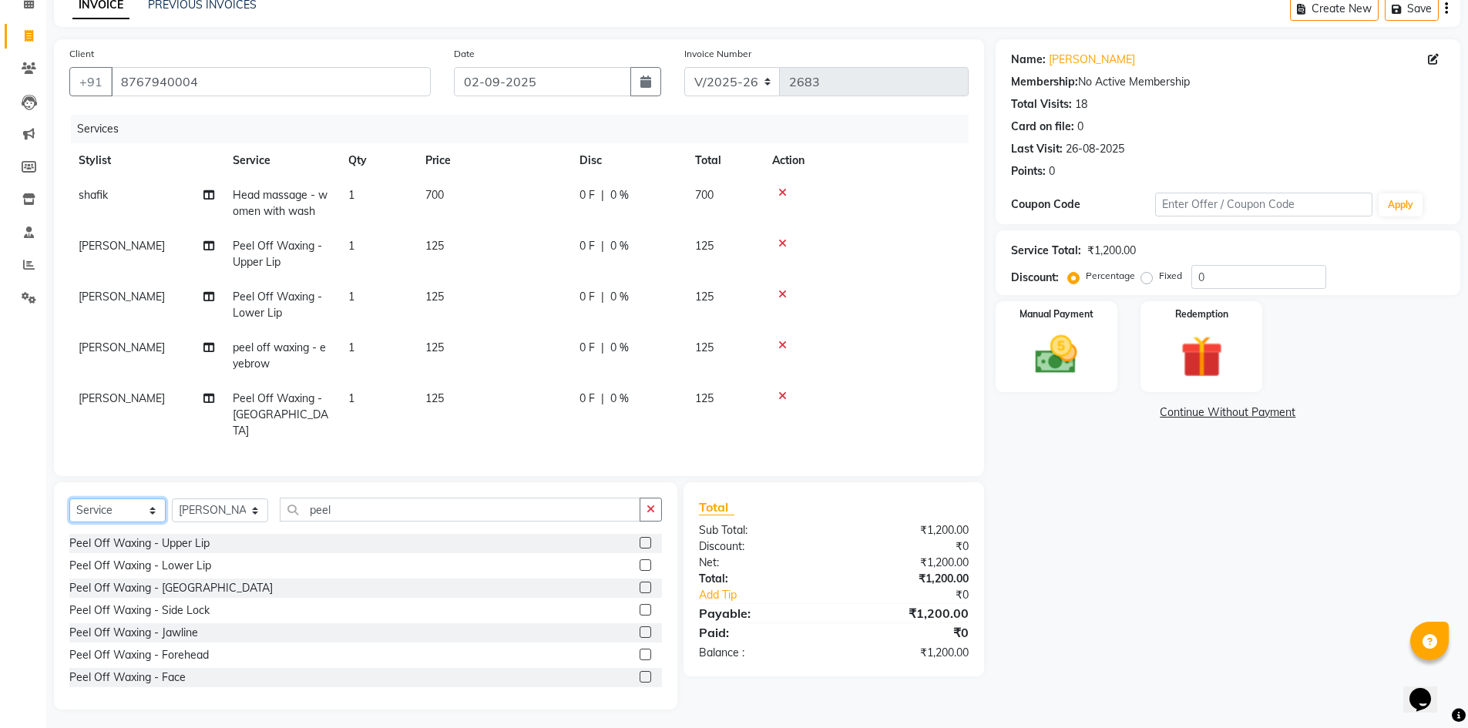
click at [106, 507] on select "Select Service Product Membership Package Voucher Prepaid Gift Card" at bounding box center [117, 511] width 96 height 24
click at [69, 523] on select "Select Service Product Membership Package Voucher Prepaid Gift Card" at bounding box center [117, 511] width 96 height 24
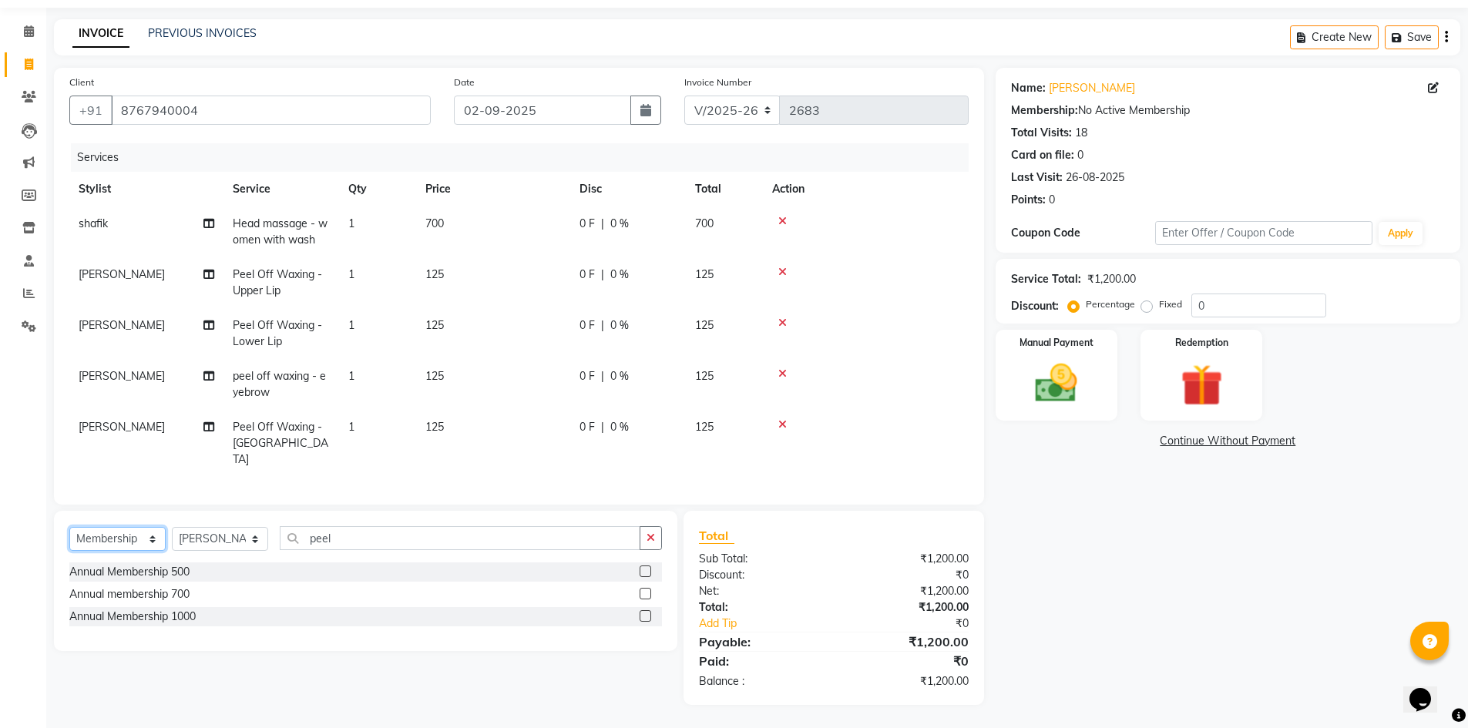
scroll to position [43, 0]
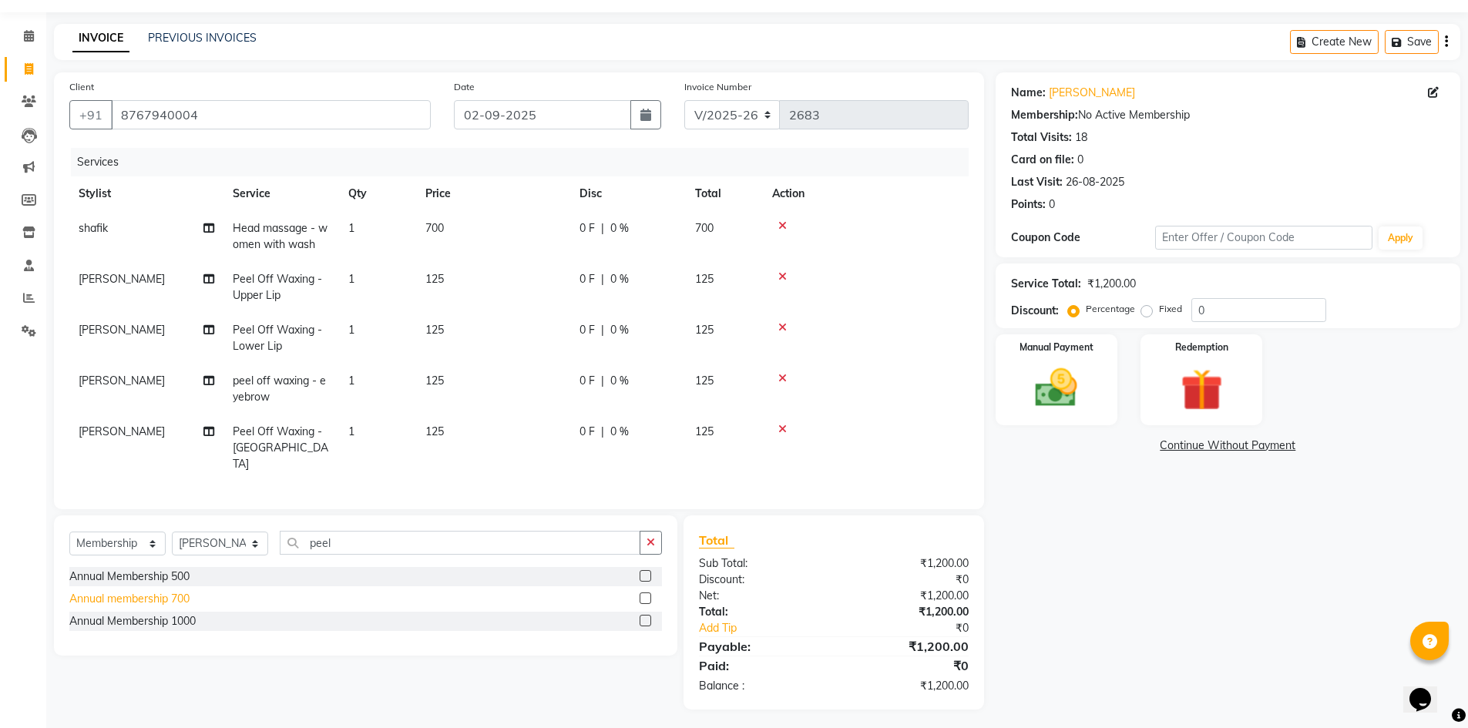
click at [176, 593] on div "Annual membership 700" at bounding box center [129, 599] width 120 height 16
select select "select"
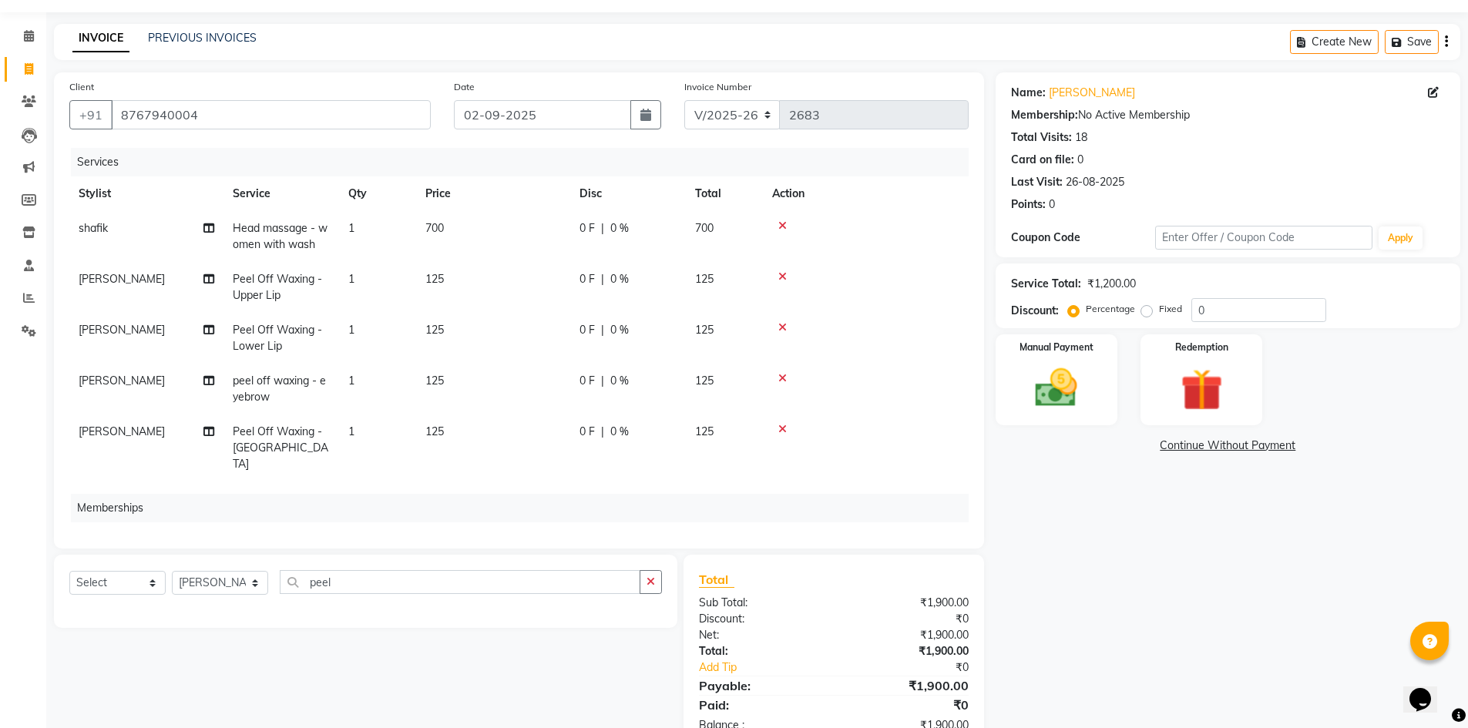
scroll to position [87, 0]
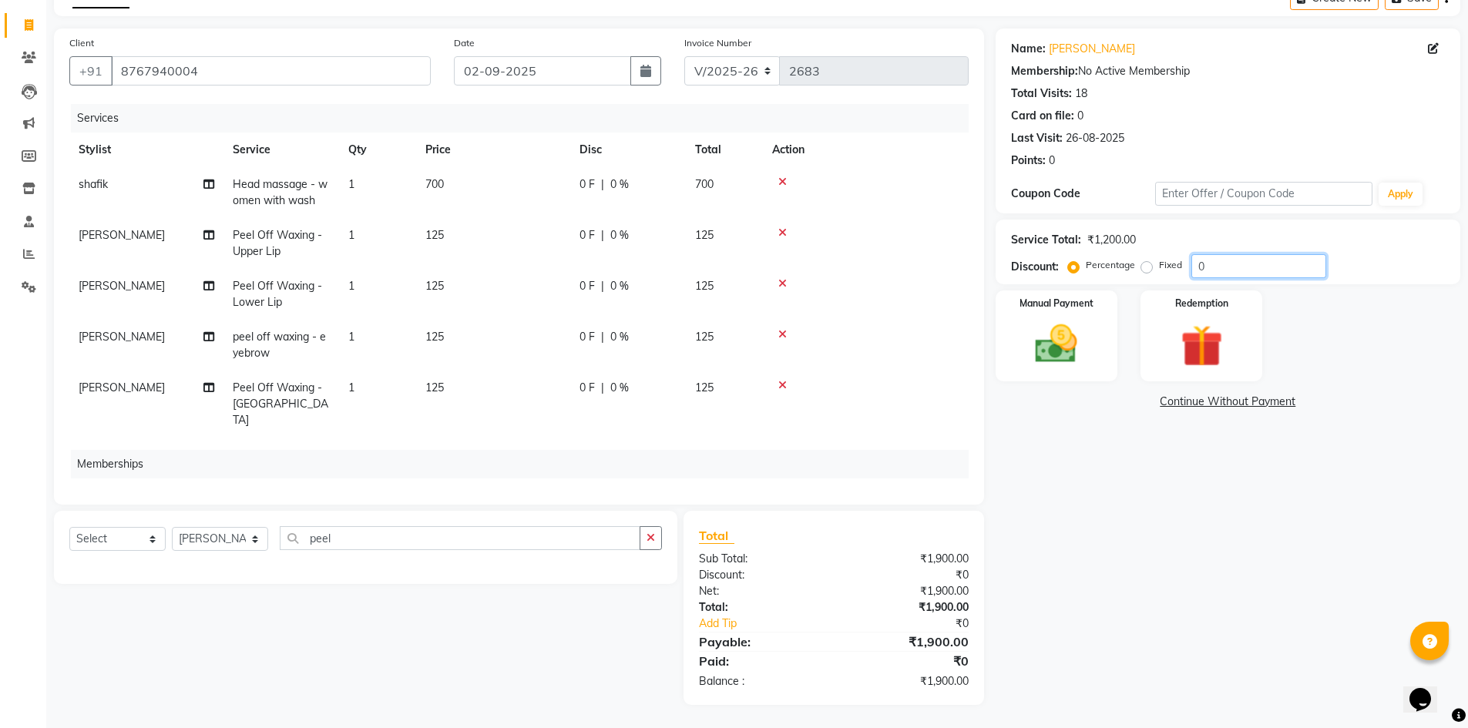
click at [1244, 267] on input "0" at bounding box center [1259, 266] width 135 height 24
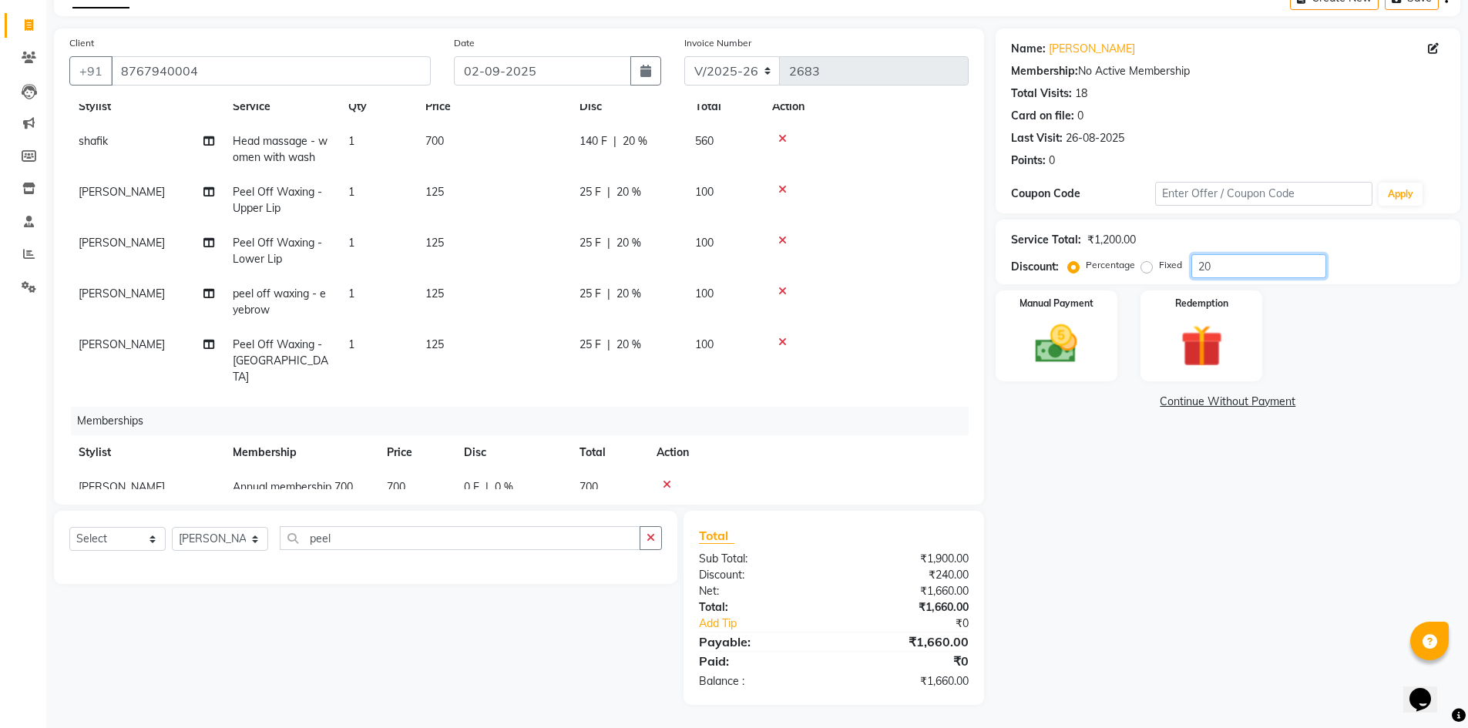
scroll to position [66, 0]
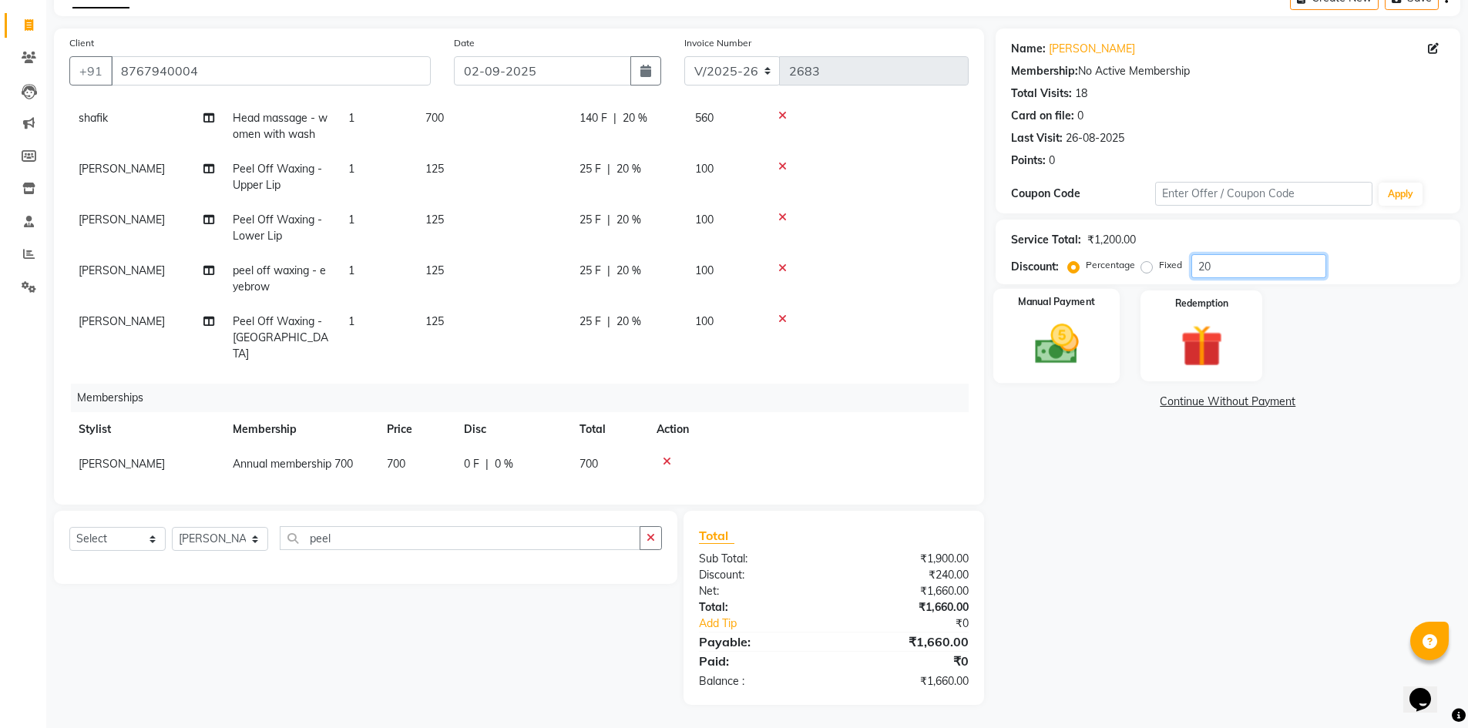
type input "20"
click at [1070, 351] on img at bounding box center [1056, 344] width 71 height 50
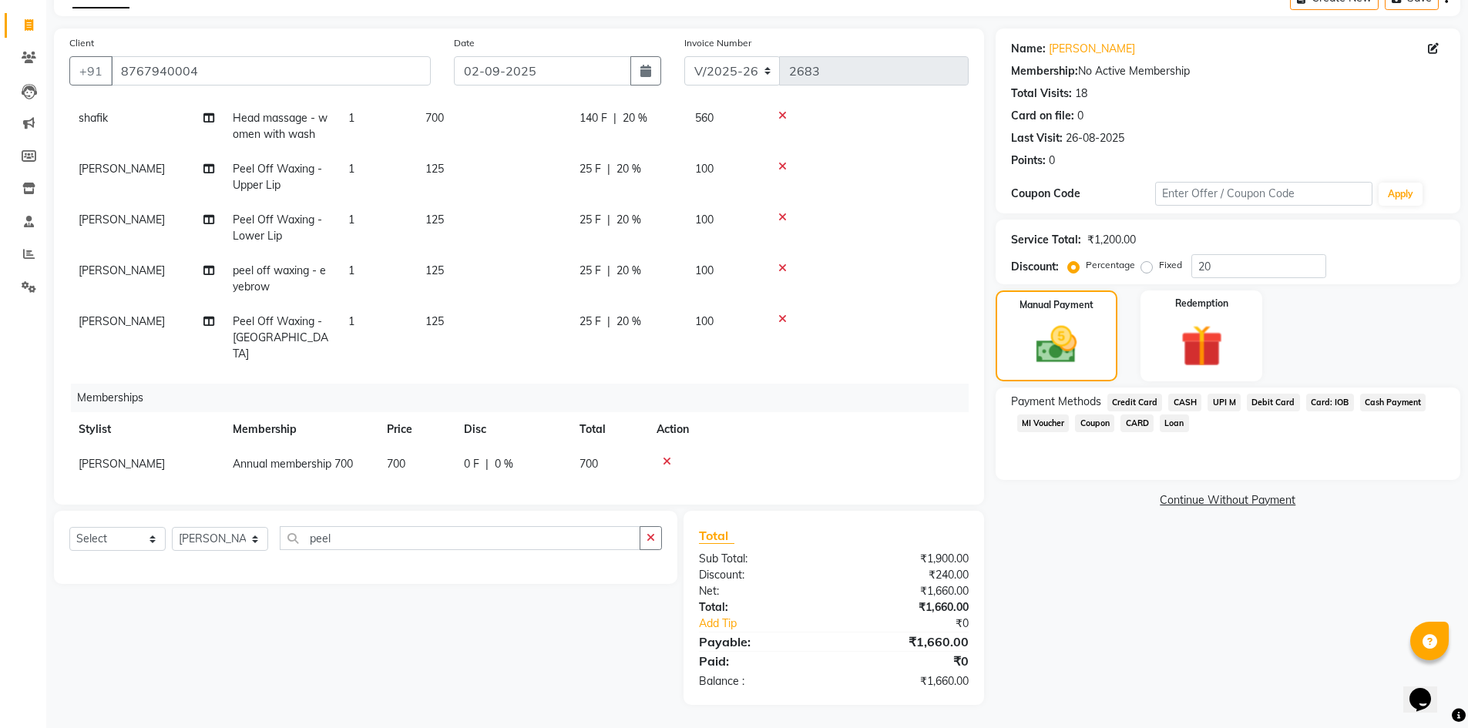
click at [1182, 398] on span "CASH" at bounding box center [1184, 403] width 33 height 18
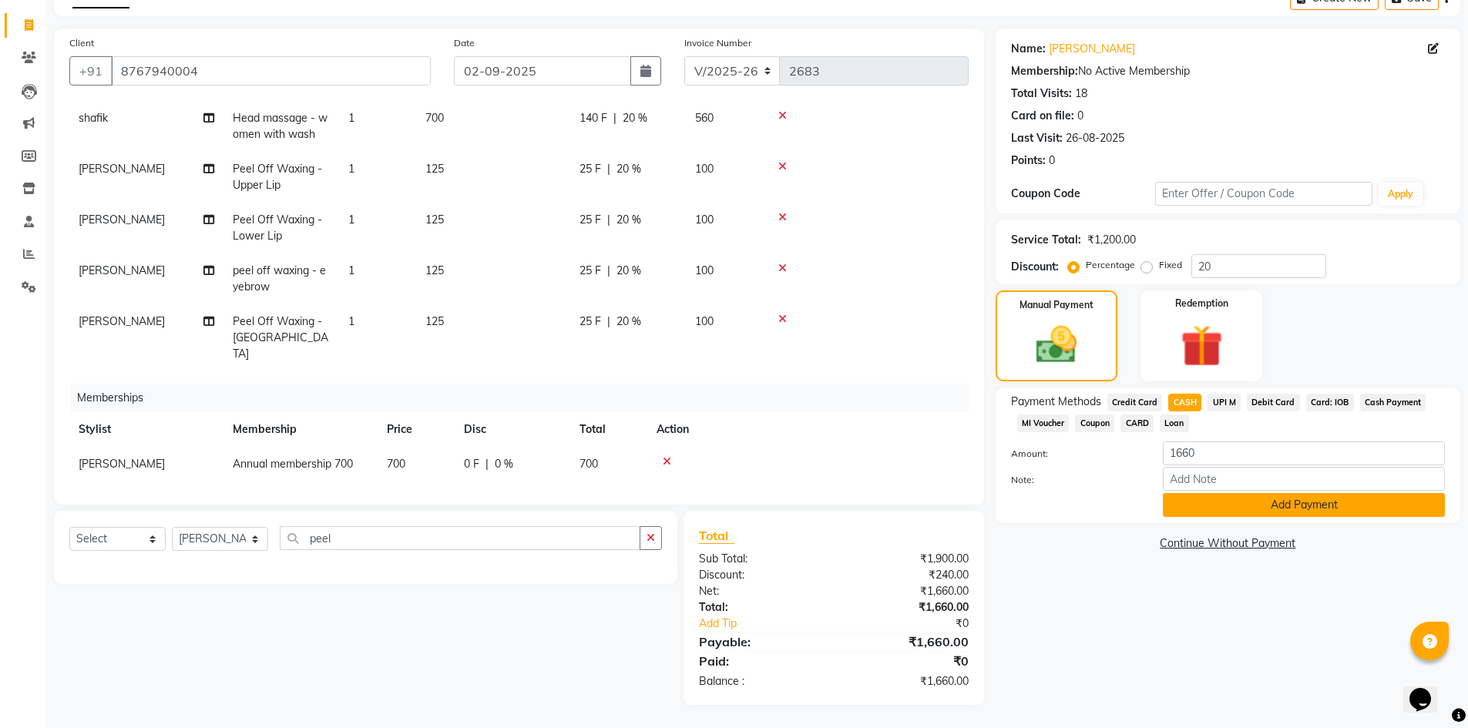
click at [1202, 506] on button "Add Payment" at bounding box center [1304, 505] width 282 height 24
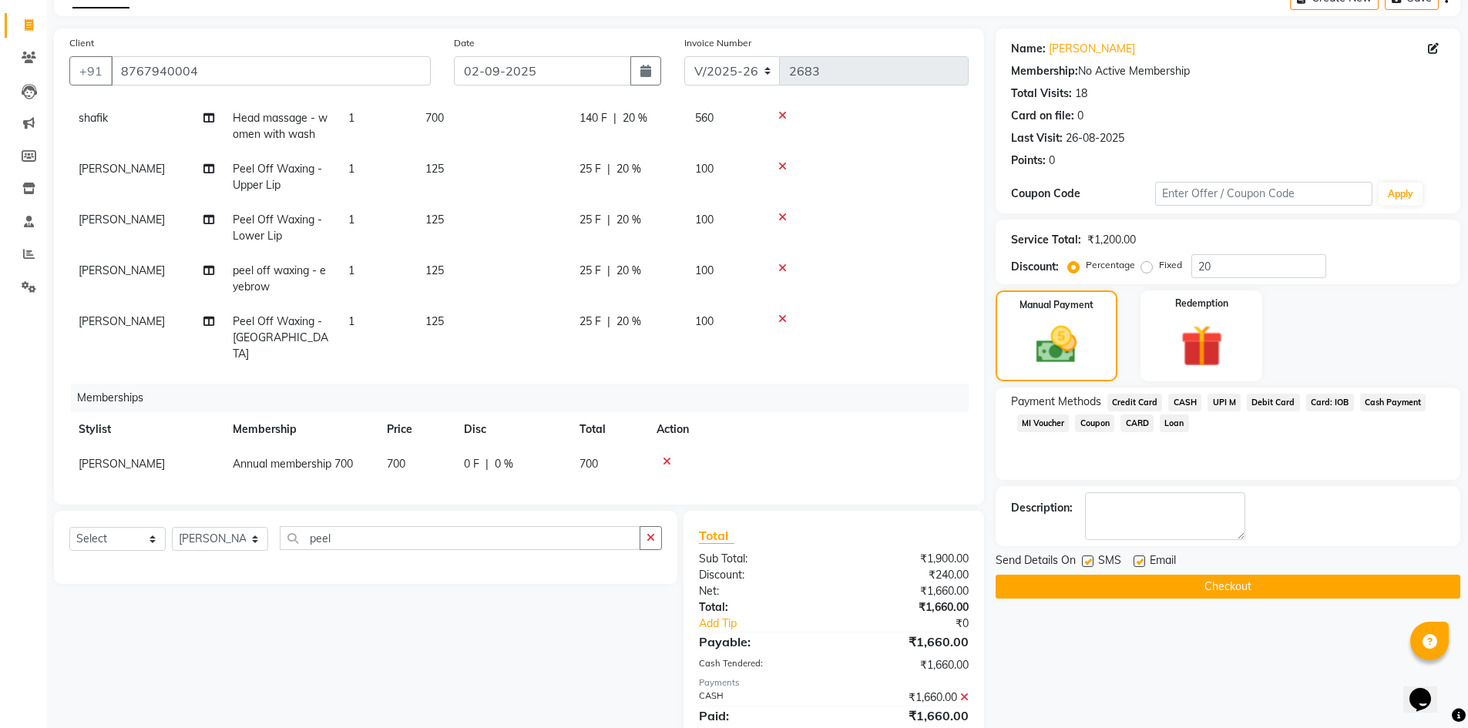
click at [1083, 590] on button "Checkout" at bounding box center [1228, 587] width 465 height 24
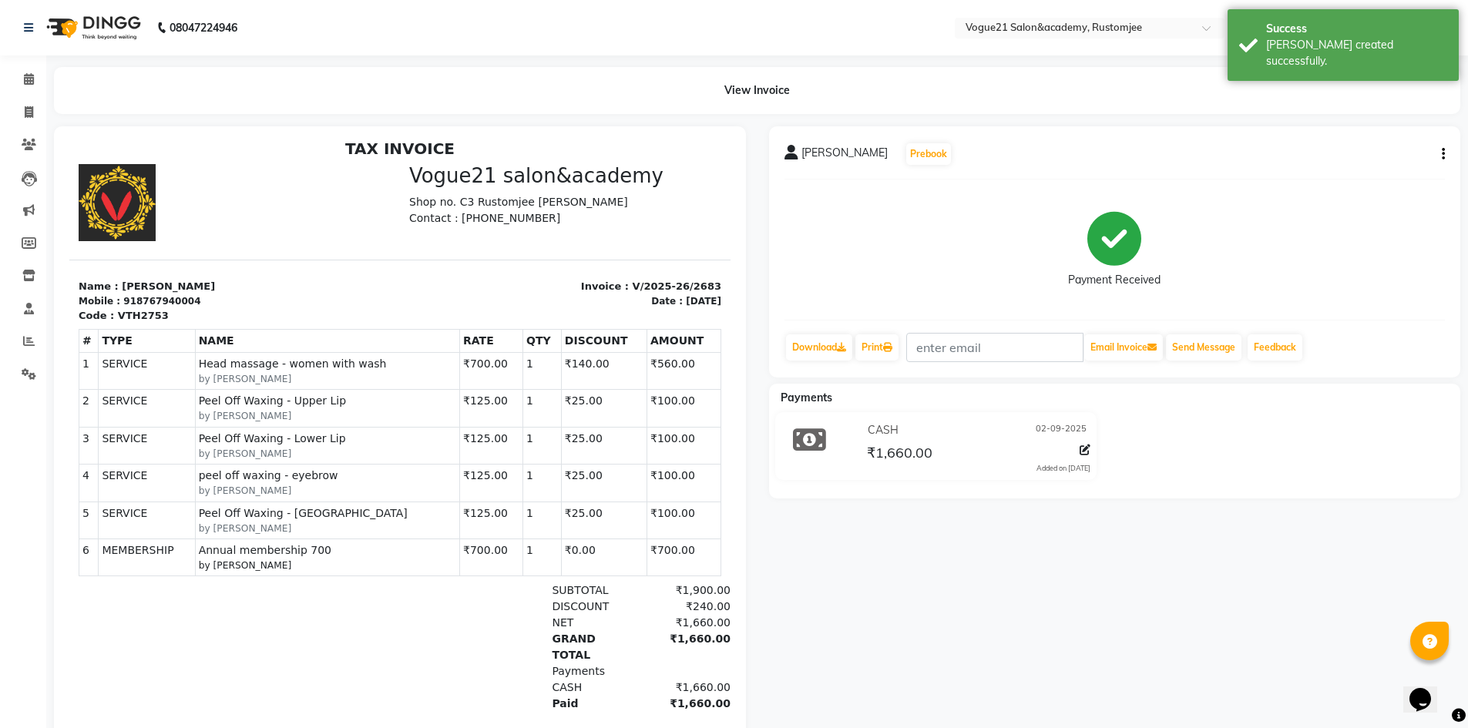
scroll to position [12, 0]
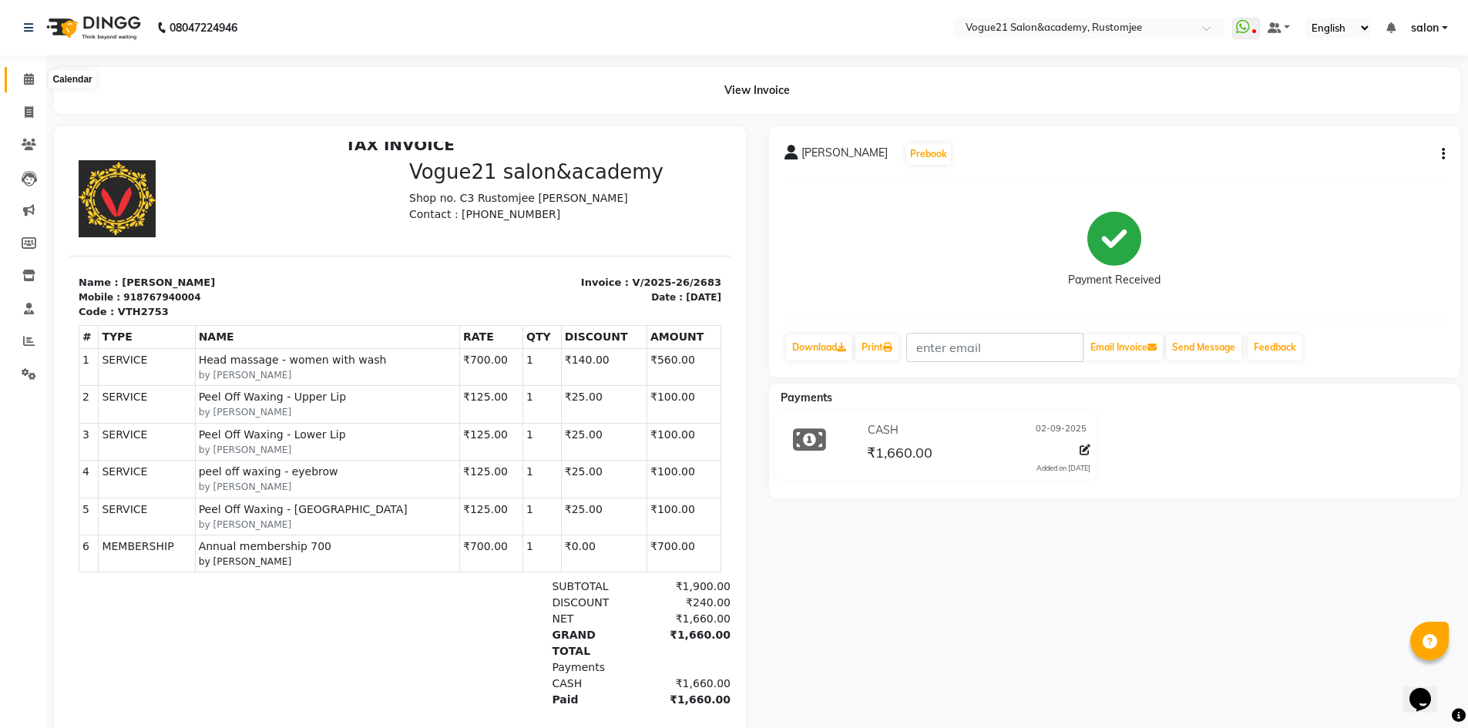
click at [28, 82] on icon at bounding box center [29, 79] width 10 height 12
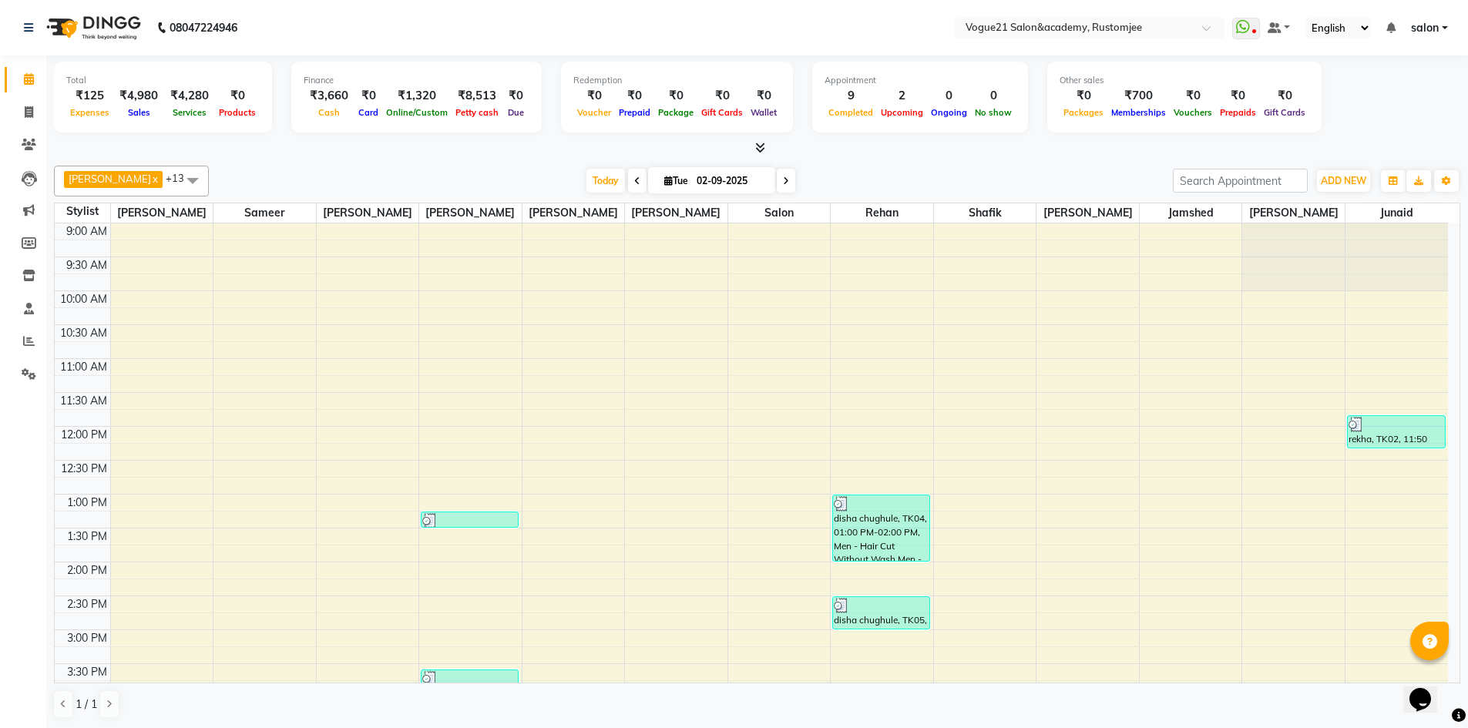
click at [783, 179] on icon at bounding box center [786, 181] width 6 height 9
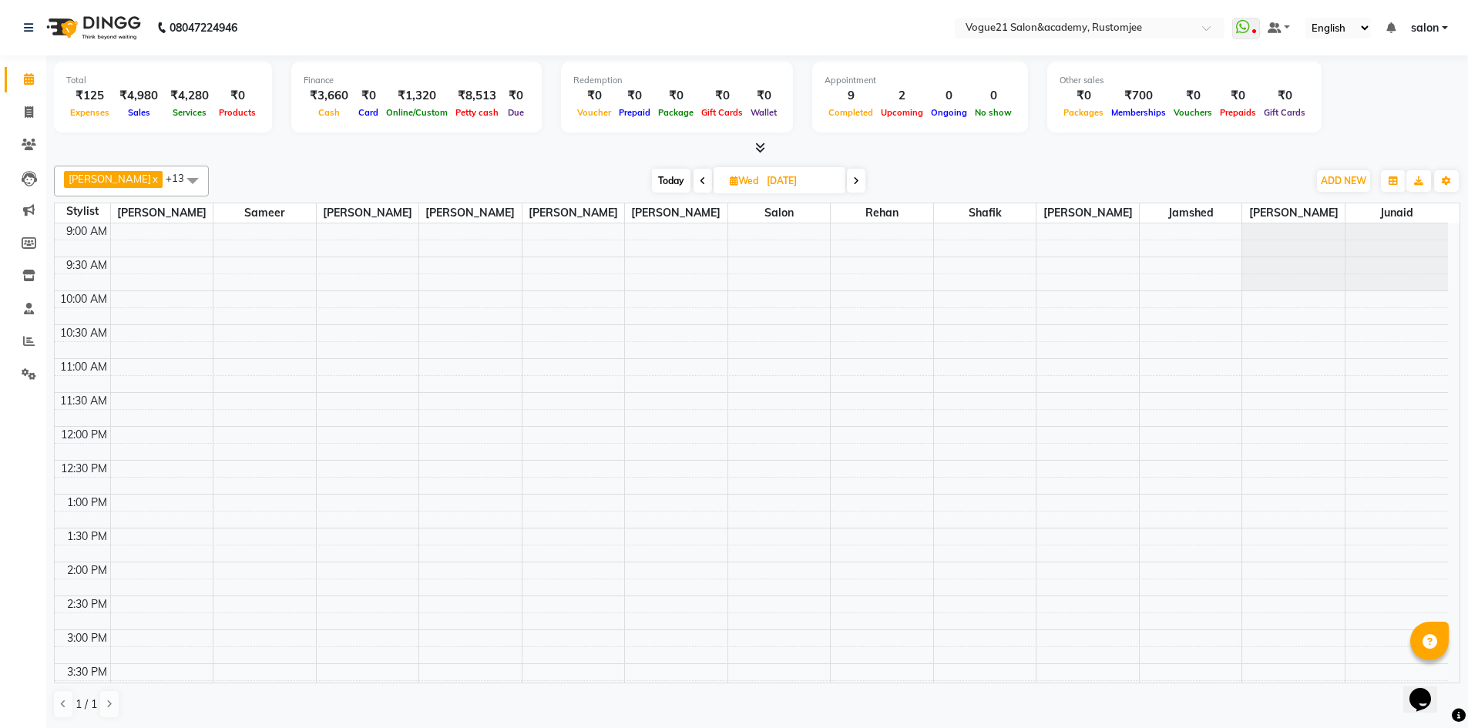
click at [853, 180] on icon at bounding box center [856, 181] width 6 height 9
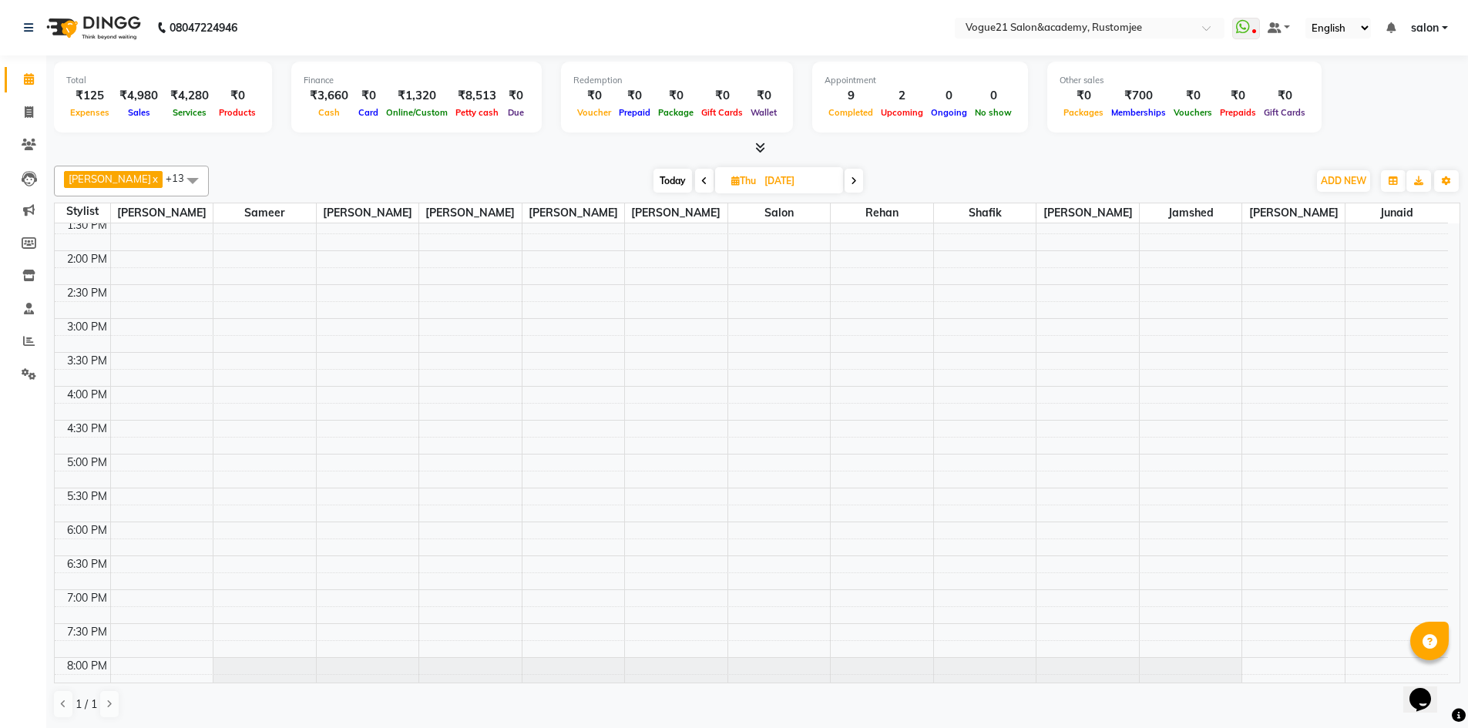
scroll to position [113, 0]
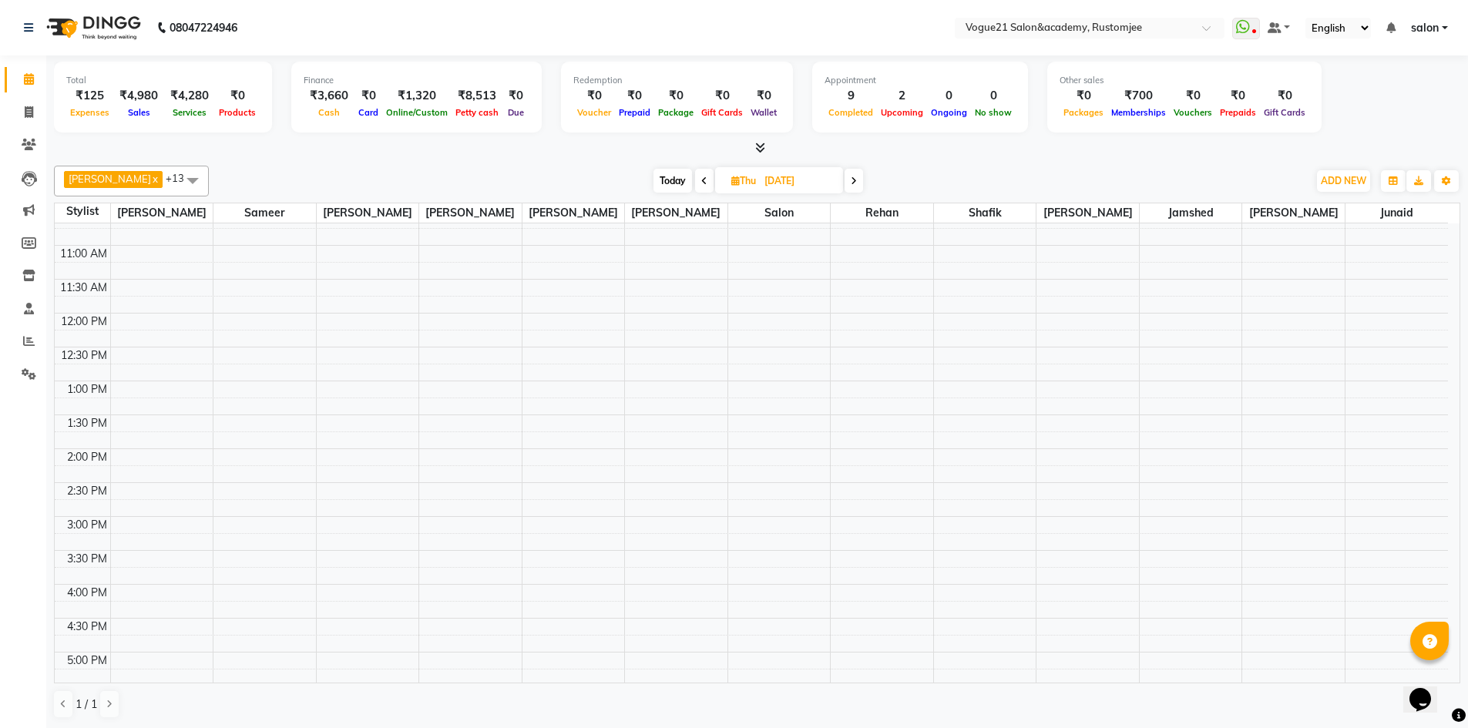
click at [845, 183] on span at bounding box center [854, 181] width 18 height 24
type input "05-09-2025"
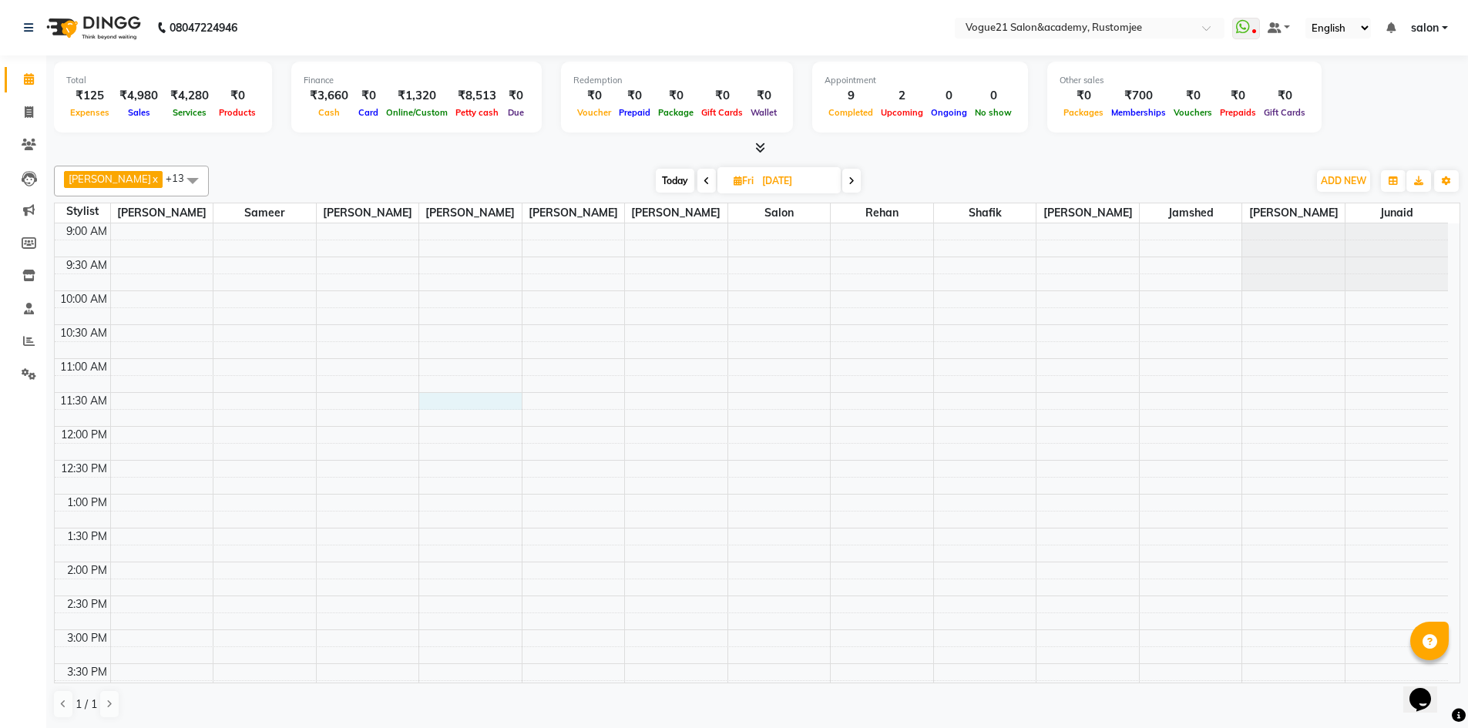
click at [481, 396] on div "9:00 AM 9:30 AM 10:00 AM 10:30 AM 11:00 AM 11:30 AM 12:00 PM 12:30 PM 1:00 PM 1…" at bounding box center [752, 664] width 1394 height 881
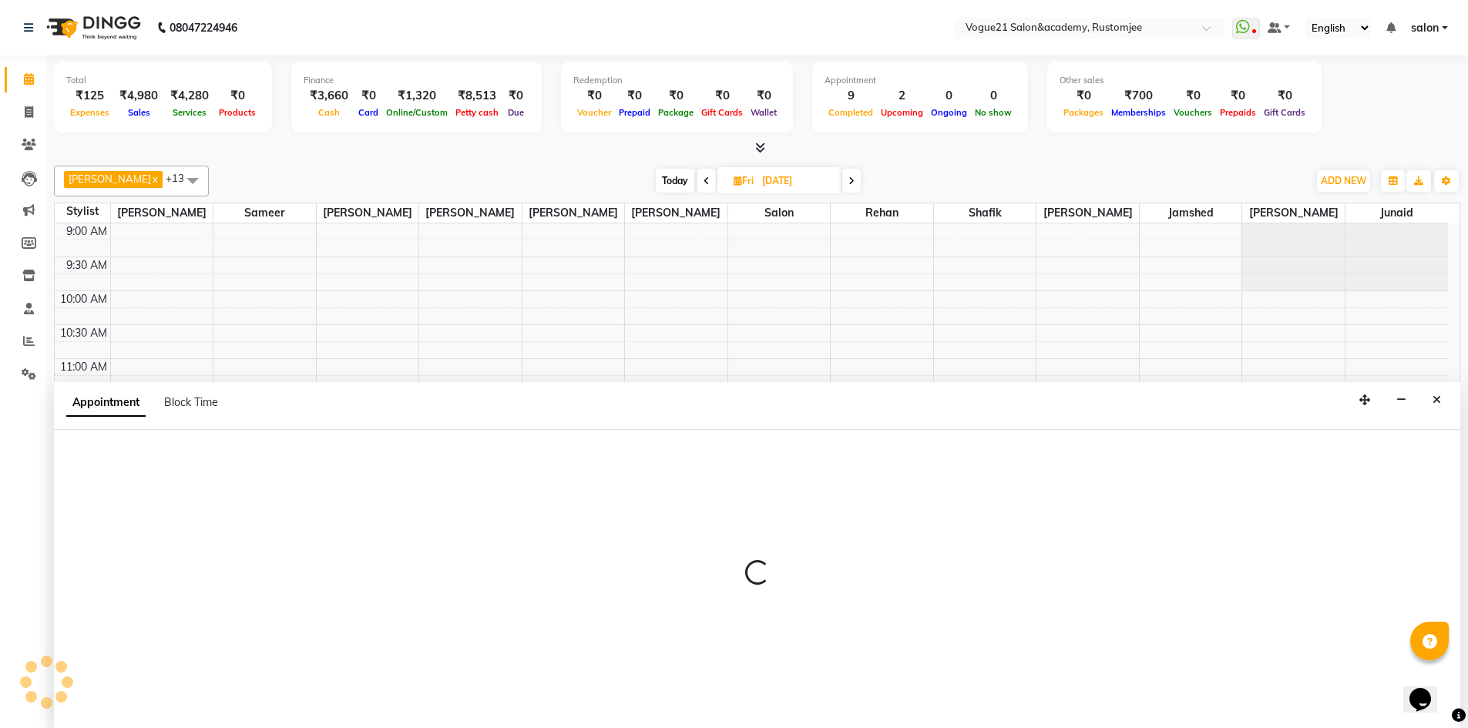
scroll to position [1, 0]
select select "76929"
select select "690"
select select "tentative"
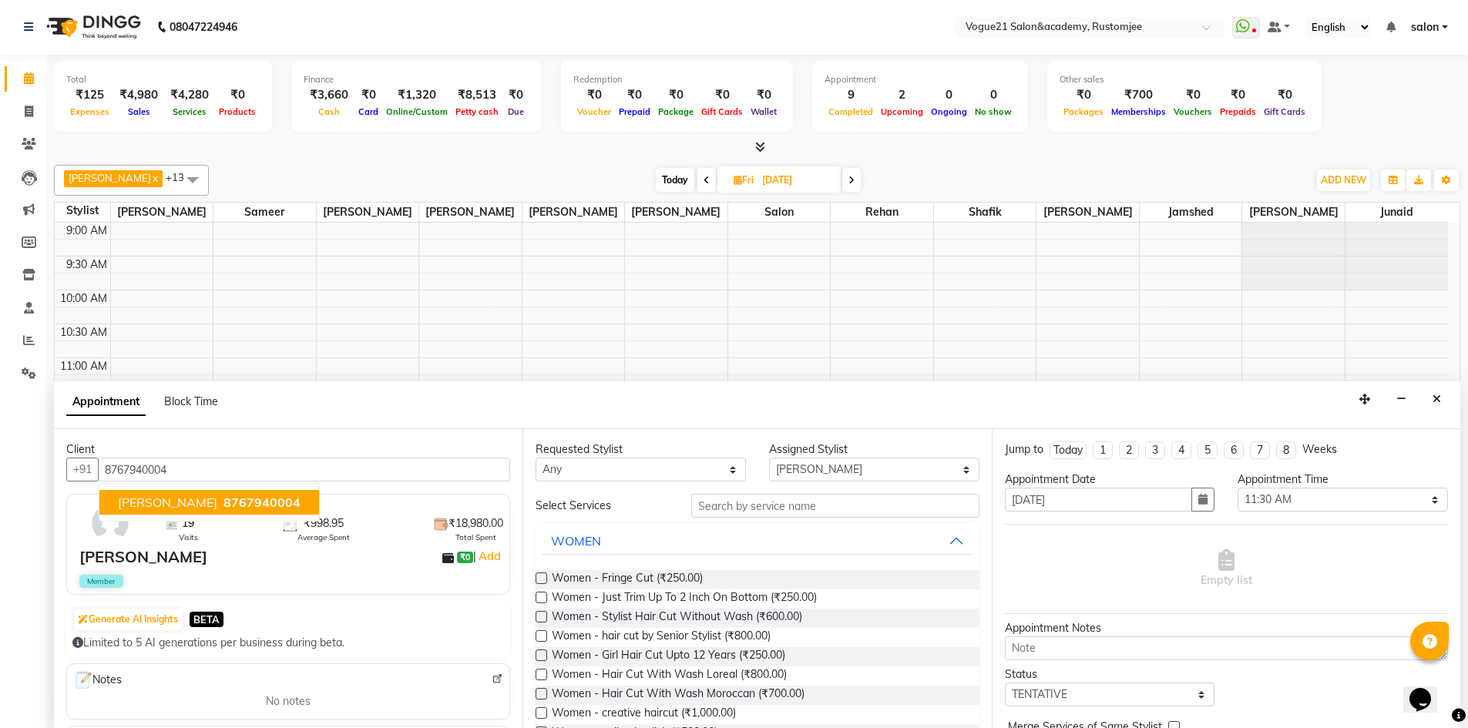
type input "8767940004"
click at [712, 505] on input "text" at bounding box center [835, 506] width 288 height 24
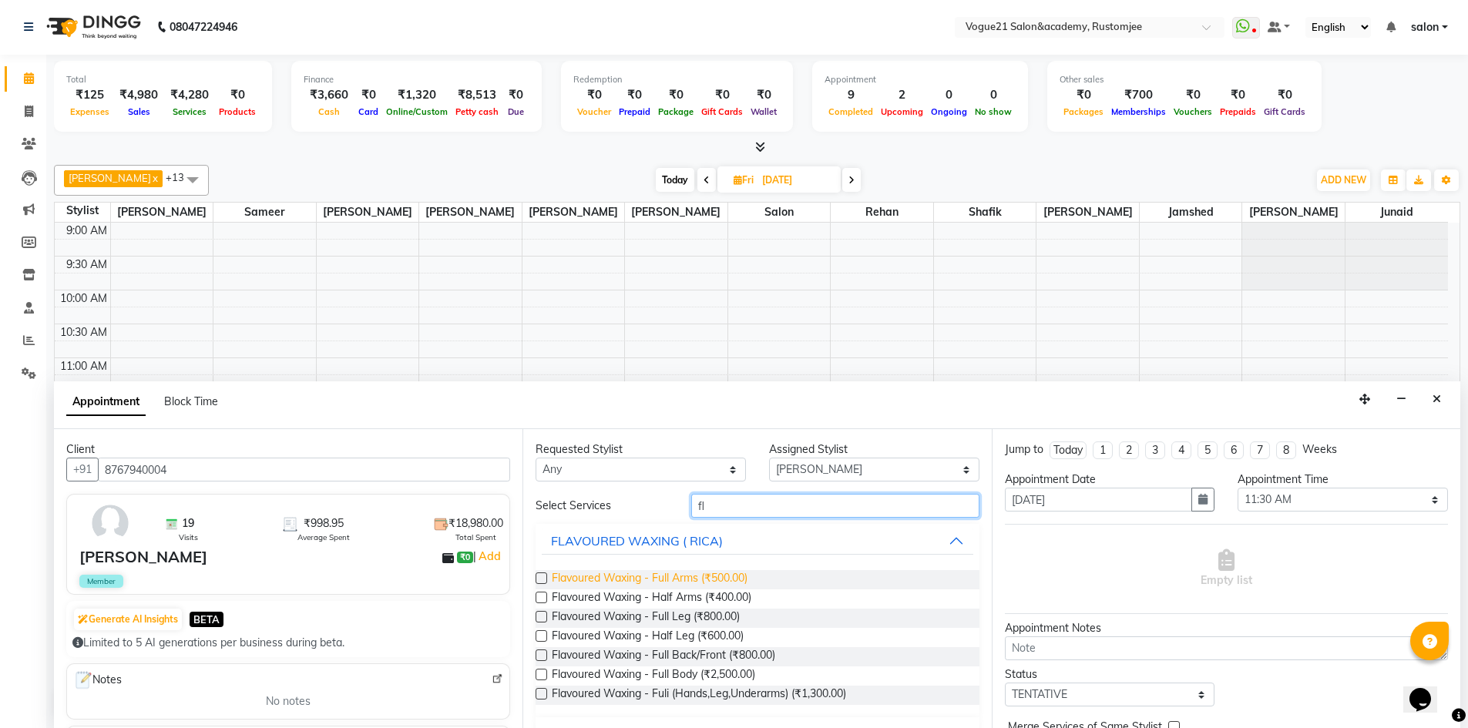
type input "fl"
click at [688, 573] on span "Flavoured Waxing - Full Arms (₹500.00)" at bounding box center [650, 579] width 196 height 19
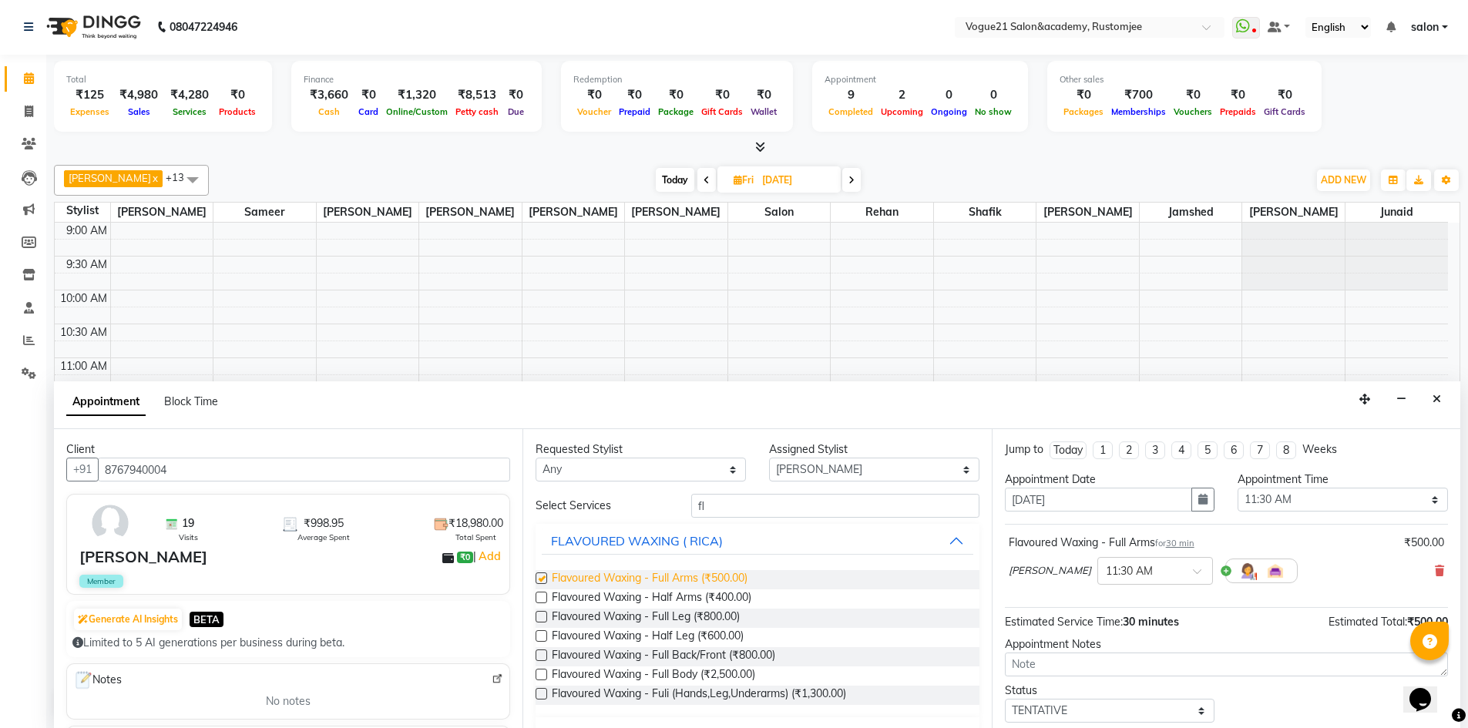
checkbox input "false"
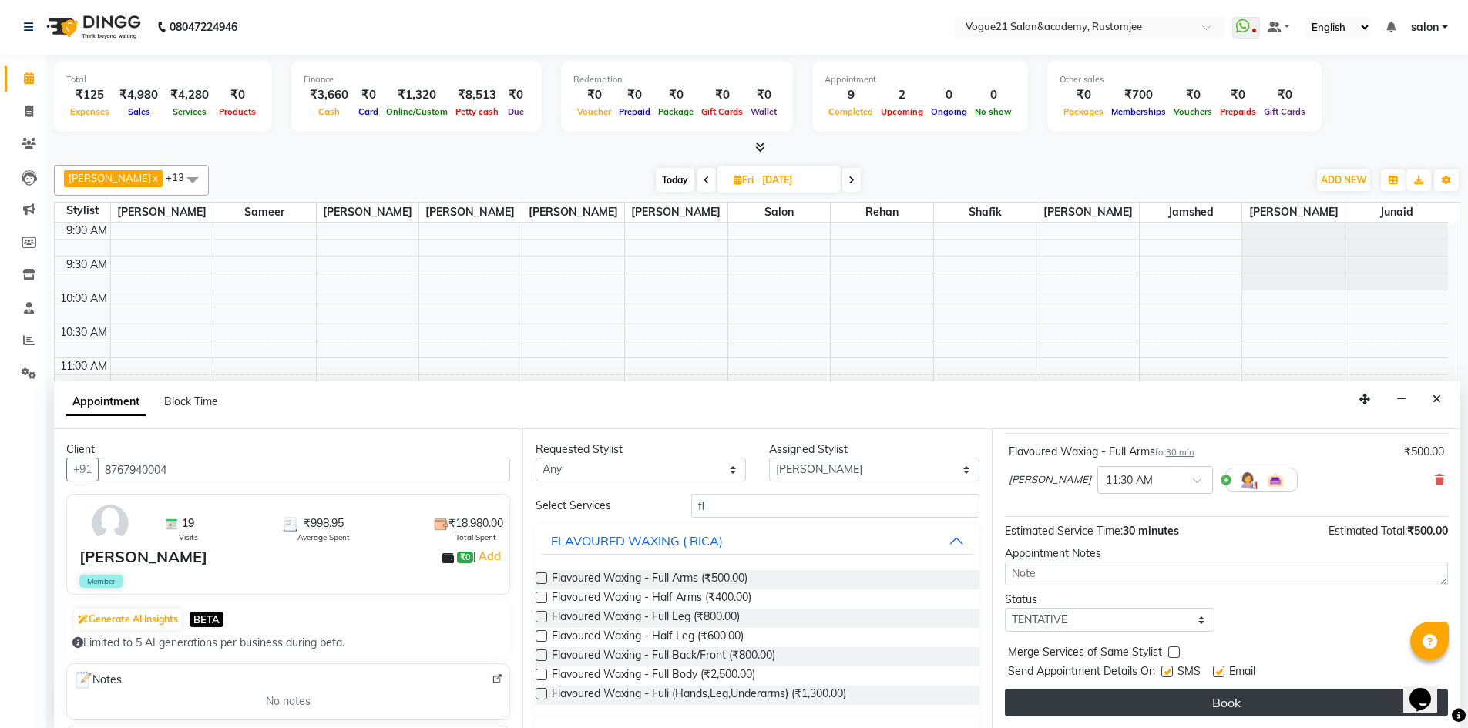
scroll to position [92, 0]
click at [1101, 697] on button "Book" at bounding box center [1226, 702] width 443 height 28
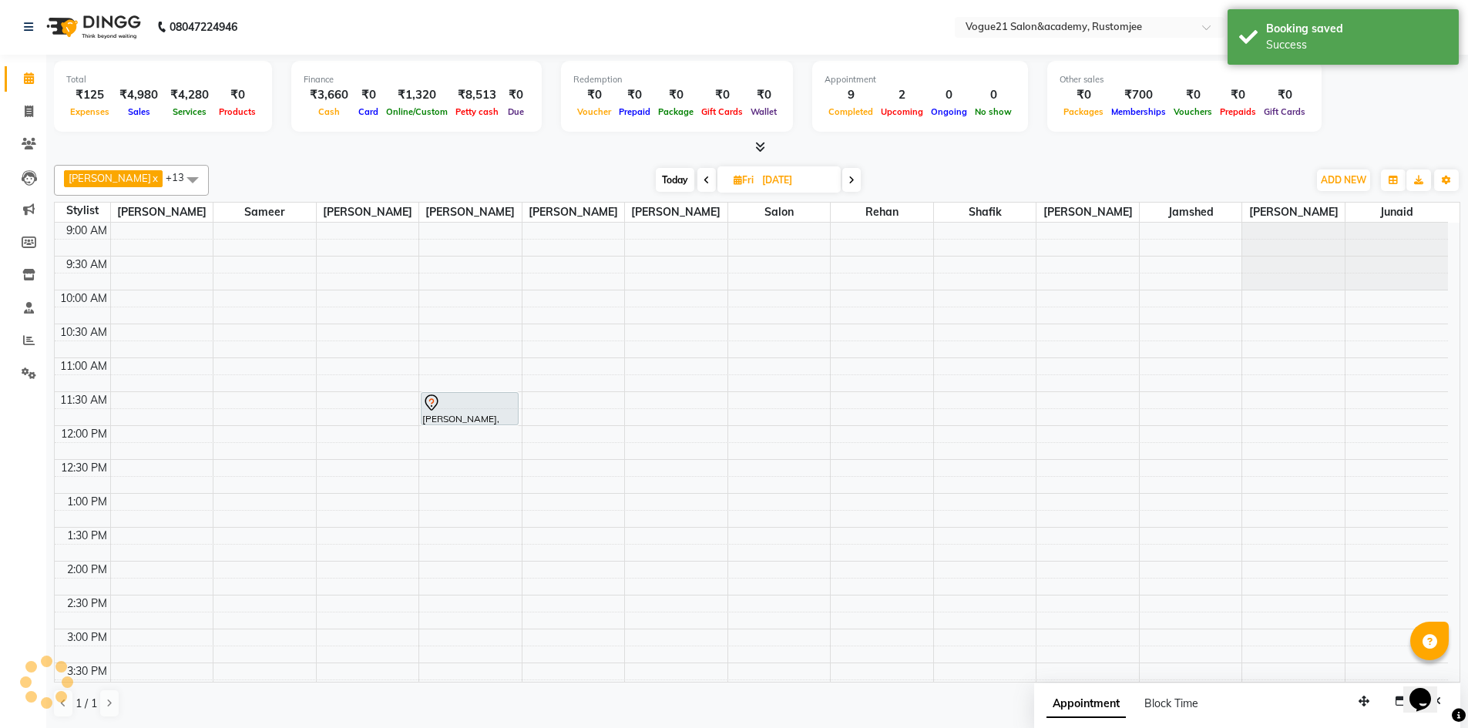
scroll to position [0, 0]
click at [704, 184] on icon at bounding box center [707, 181] width 6 height 9
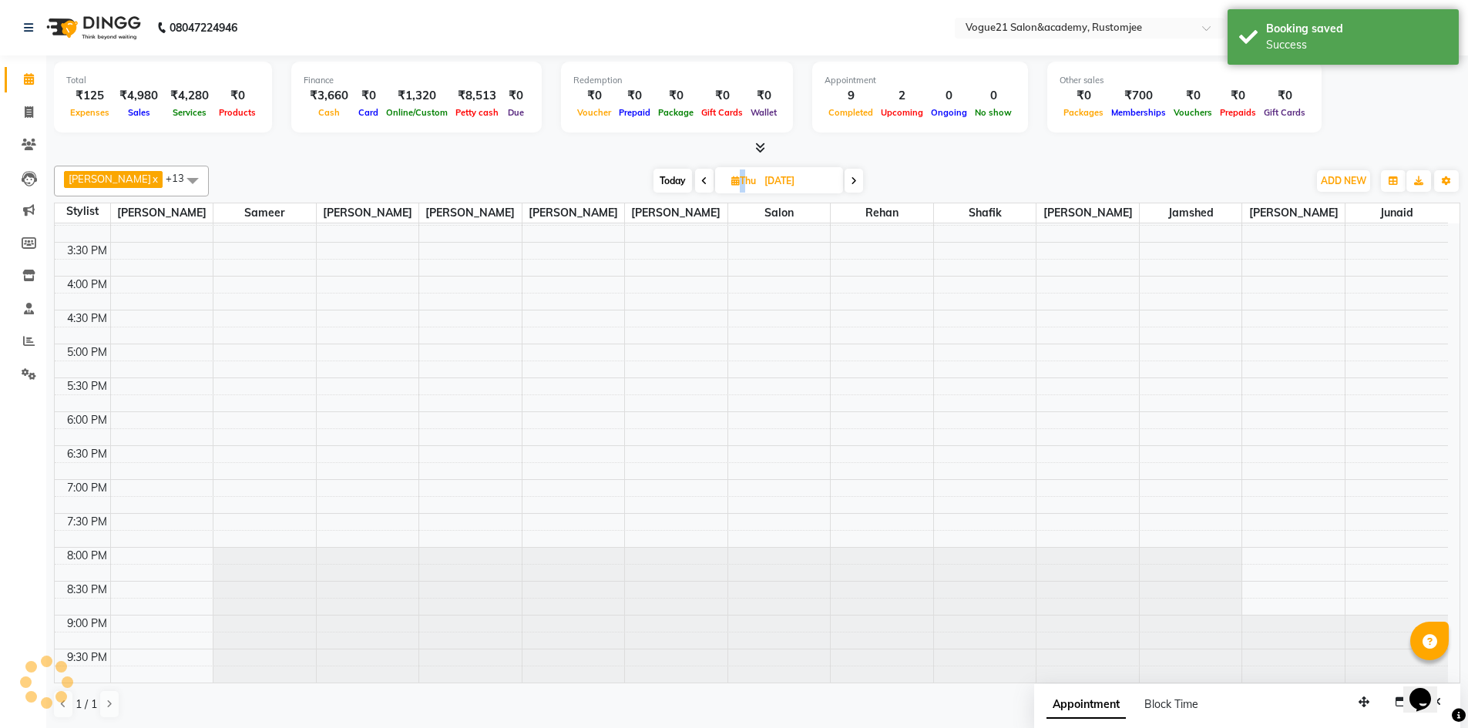
click at [695, 184] on span at bounding box center [704, 181] width 18 height 24
click at [853, 181] on icon at bounding box center [856, 181] width 6 height 9
type input "04-09-2025"
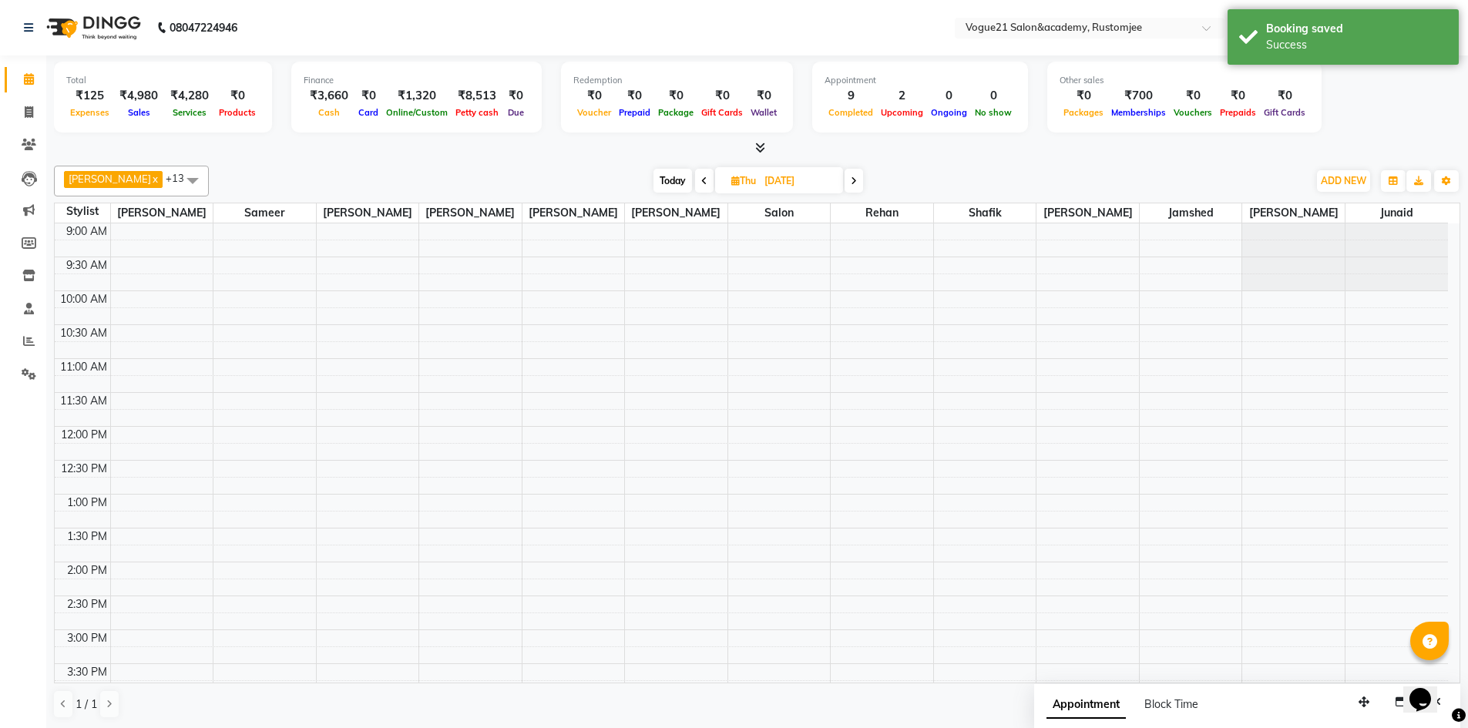
scroll to position [77, 0]
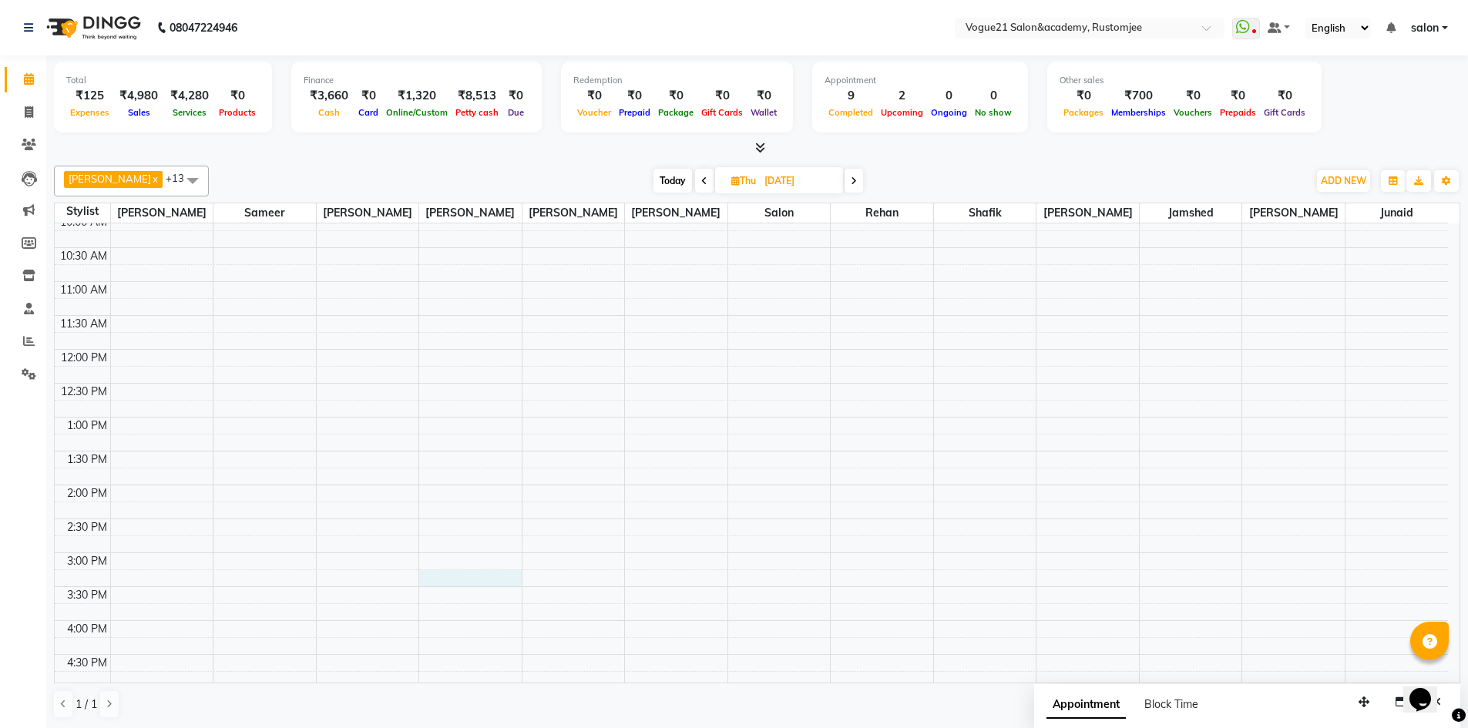
click at [459, 585] on div "9:00 AM 9:30 AM 10:00 AM 10:30 AM 11:00 AM 11:30 AM 12:00 PM 12:30 PM 1:00 PM 1…" at bounding box center [752, 586] width 1394 height 881
select select "76929"
select select "tentative"
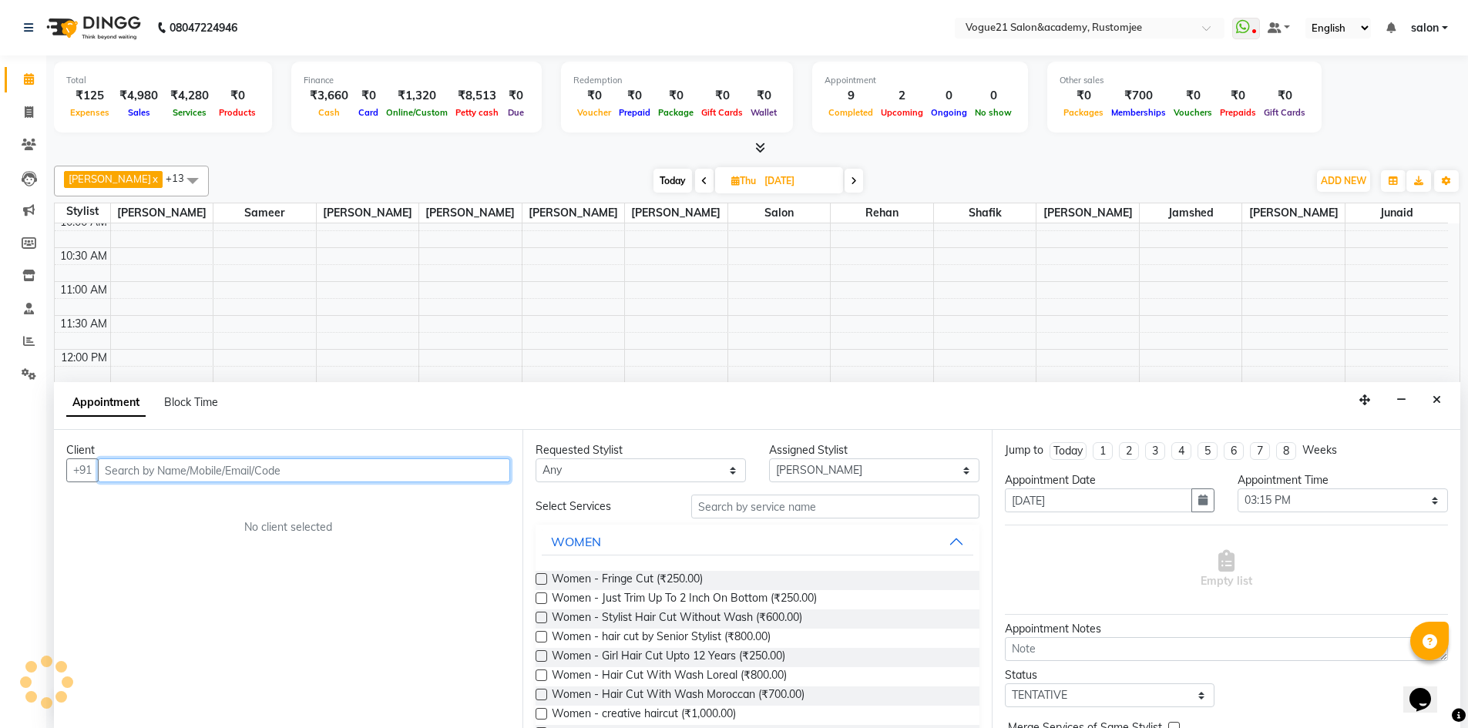
scroll to position [1, 0]
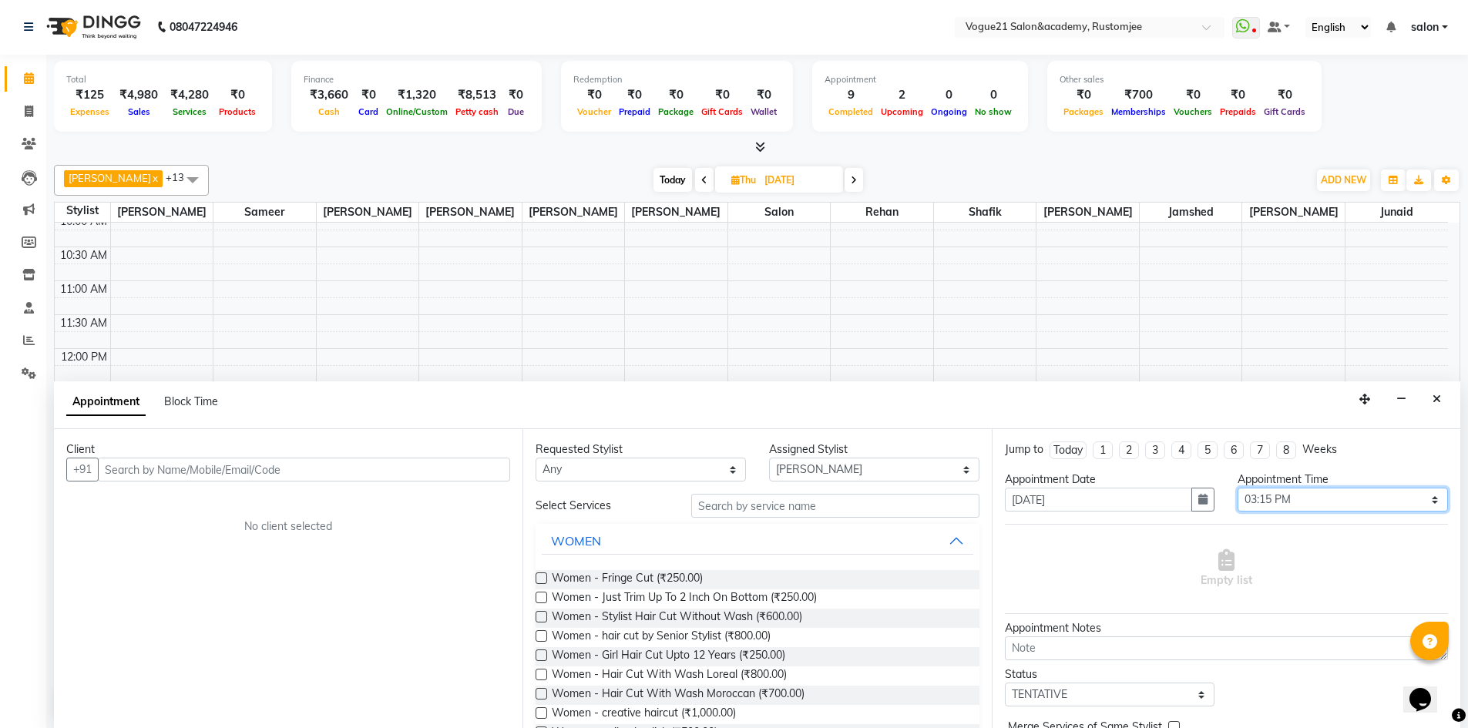
click at [1286, 497] on select "Select 10:00 AM 10:15 AM 10:30 AM 10:45 AM 11:00 AM 11:15 AM 11:30 AM 11:45 AM …" at bounding box center [1343, 500] width 210 height 24
select select "930"
click at [1238, 488] on select "Select 10:00 AM 10:15 AM 10:30 AM 10:45 AM 11:00 AM 11:15 AM 11:30 AM 11:45 AM …" at bounding box center [1343, 500] width 210 height 24
click at [756, 506] on input "text" at bounding box center [835, 506] width 288 height 24
click at [189, 470] on input "text" at bounding box center [304, 470] width 412 height 24
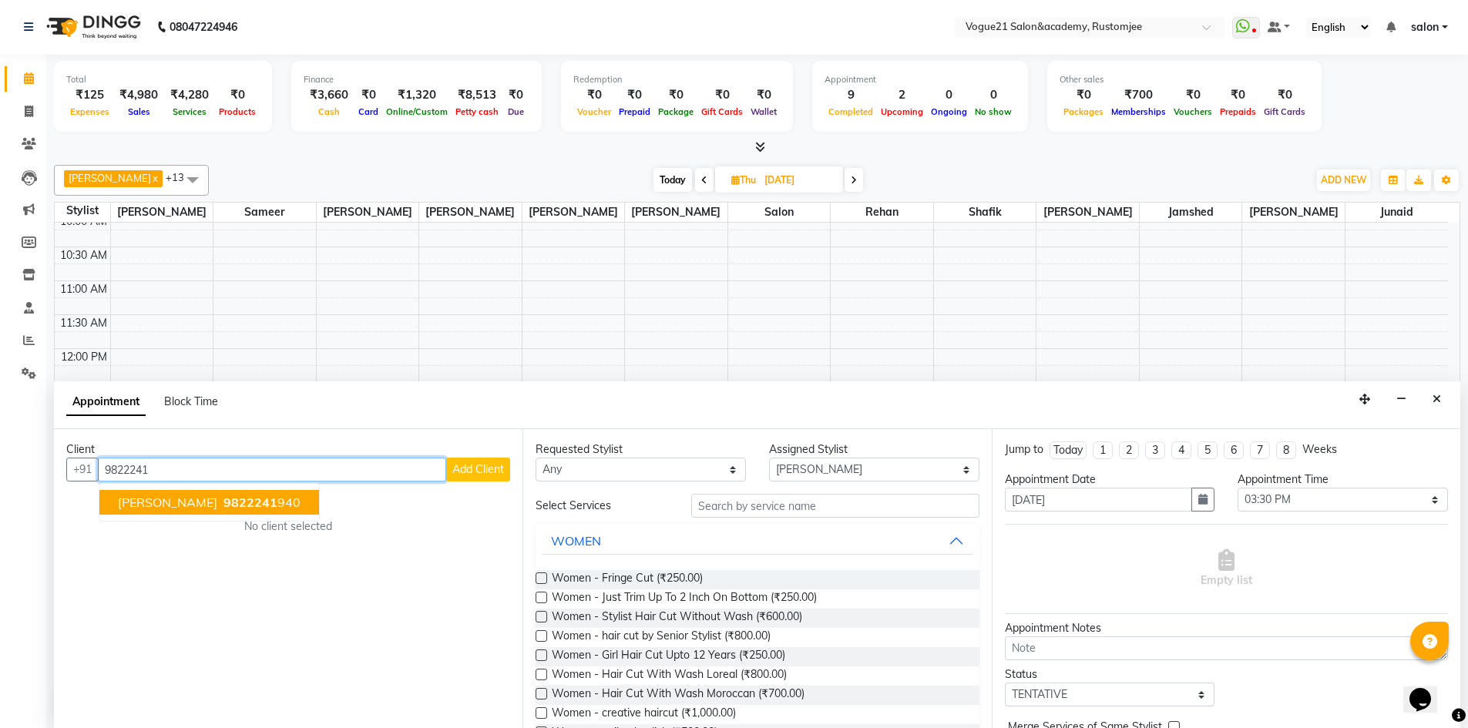
click at [224, 510] on button "krishna parikh 9822241 940" at bounding box center [209, 502] width 220 height 25
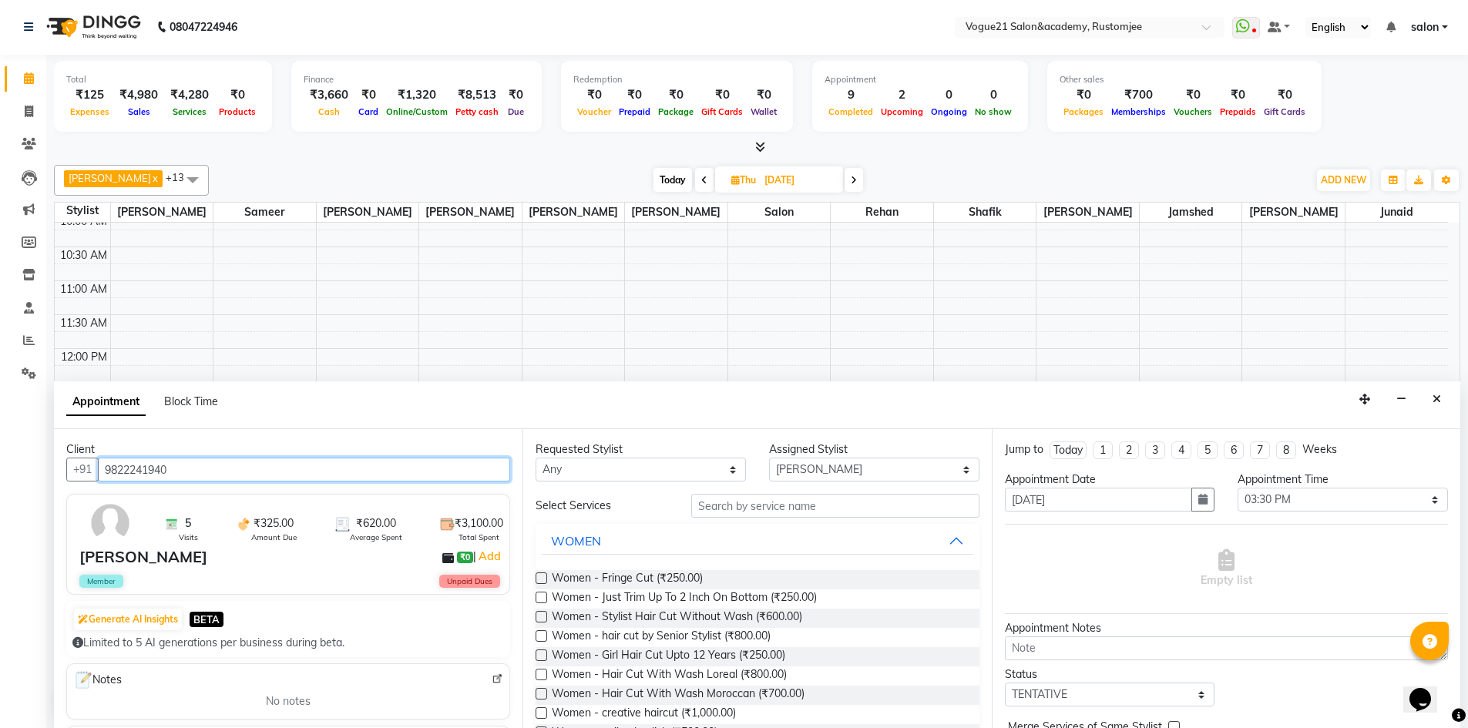
type input "9822241940"
click at [733, 513] on input "text" at bounding box center [835, 506] width 288 height 24
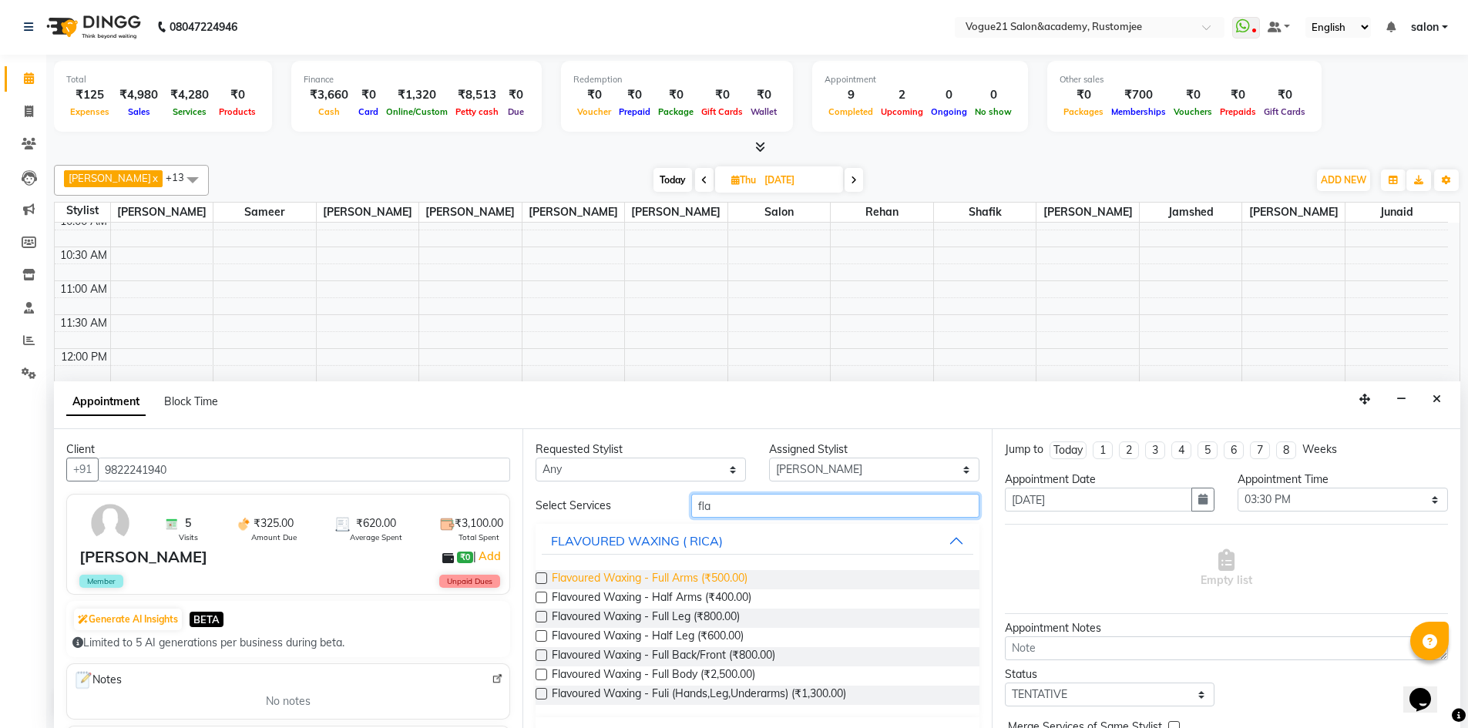
type input "fla"
click at [685, 583] on span "Flavoured Waxing - Full Arms (₹500.00)" at bounding box center [650, 579] width 196 height 19
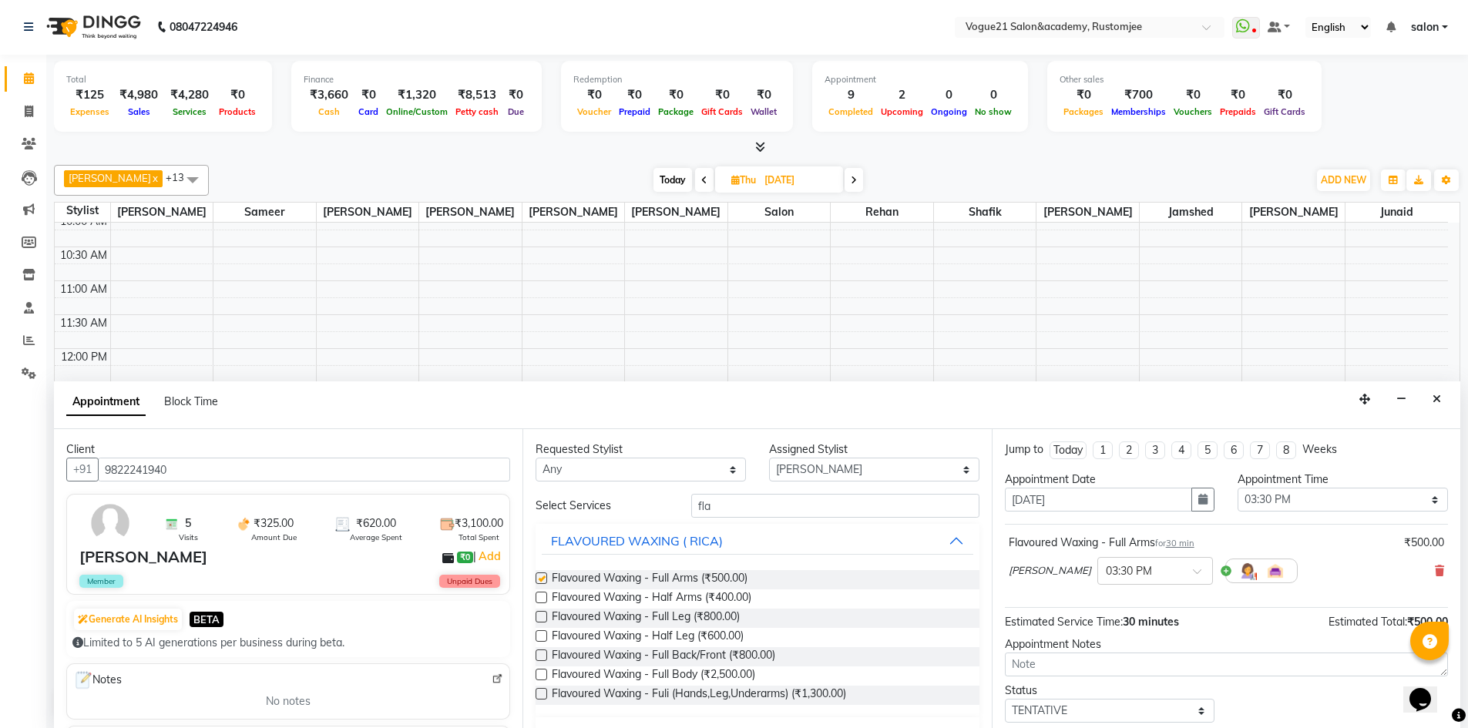
checkbox input "false"
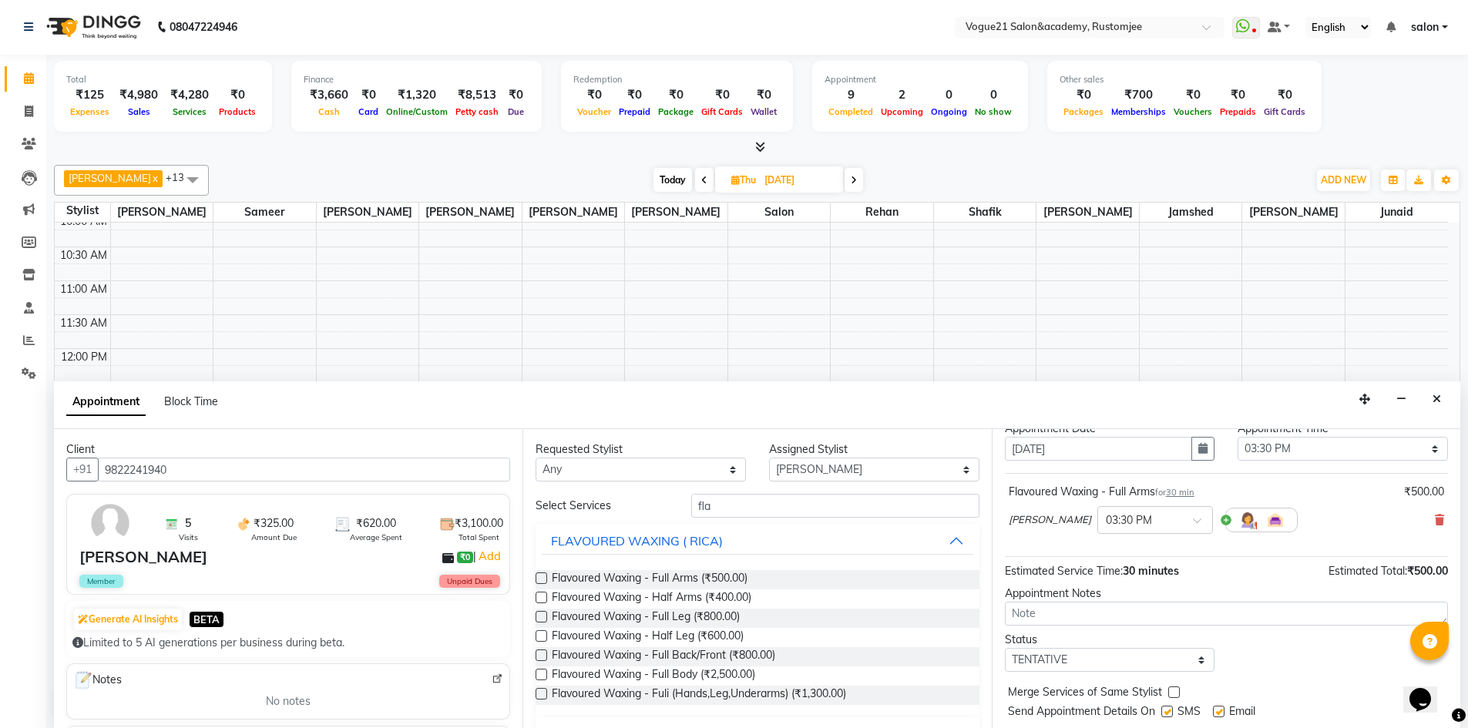
scroll to position [92, 0]
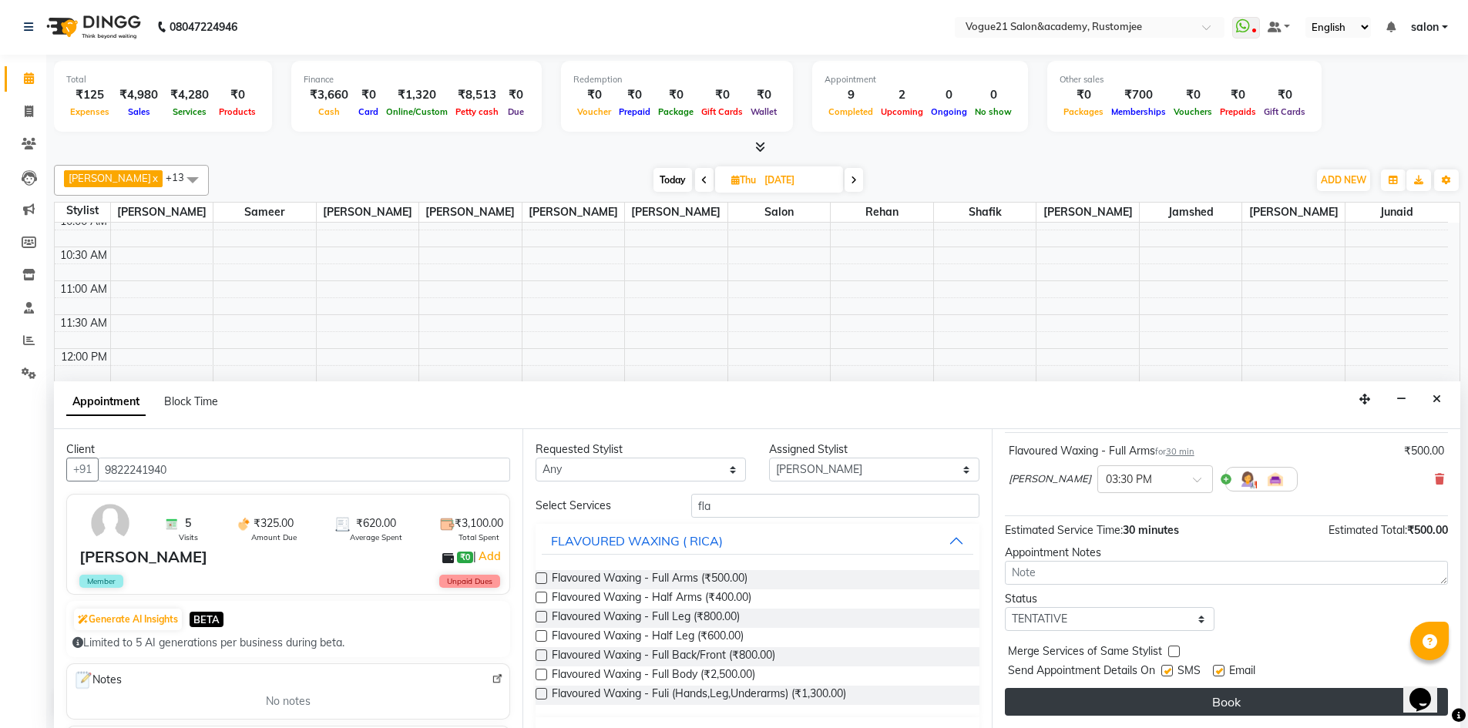
click at [1009, 696] on button "Book" at bounding box center [1226, 702] width 443 height 28
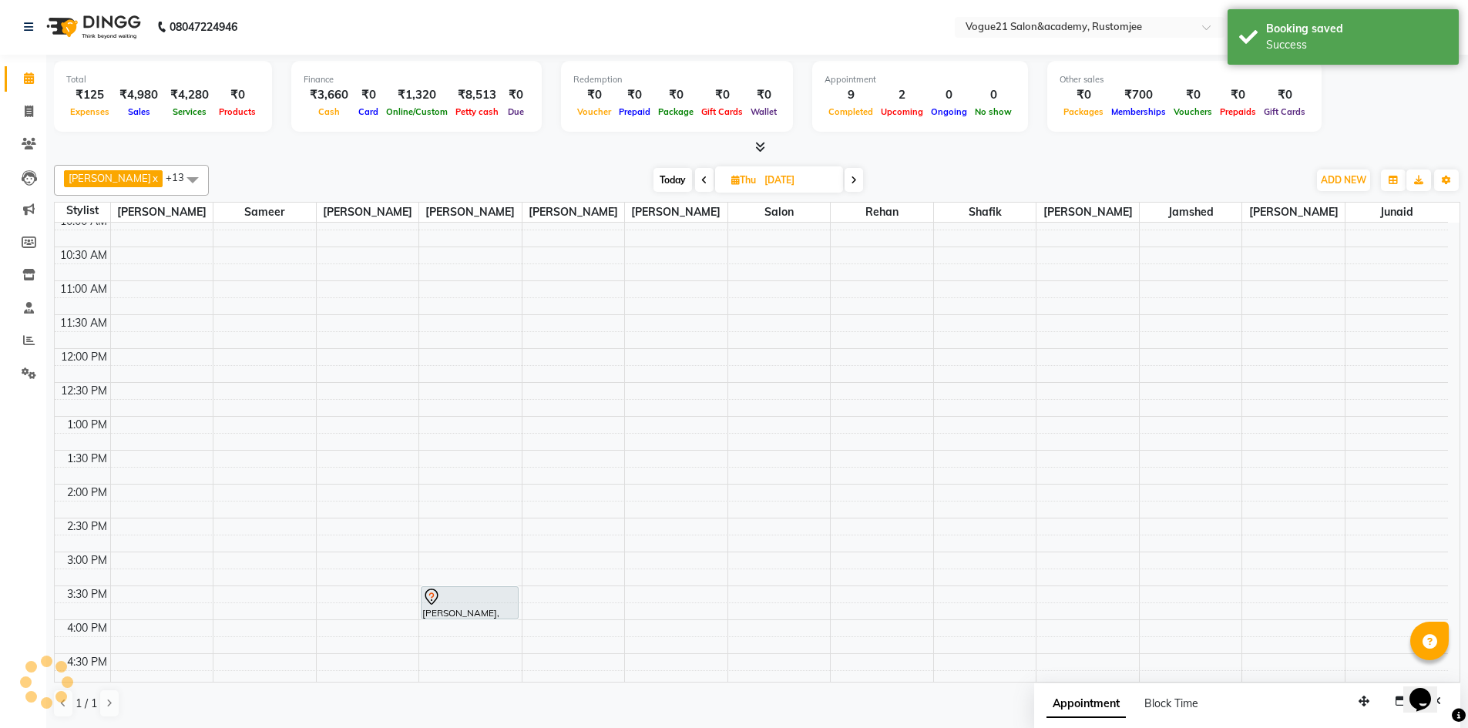
scroll to position [0, 0]
click at [453, 603] on div at bounding box center [469, 598] width 95 height 18
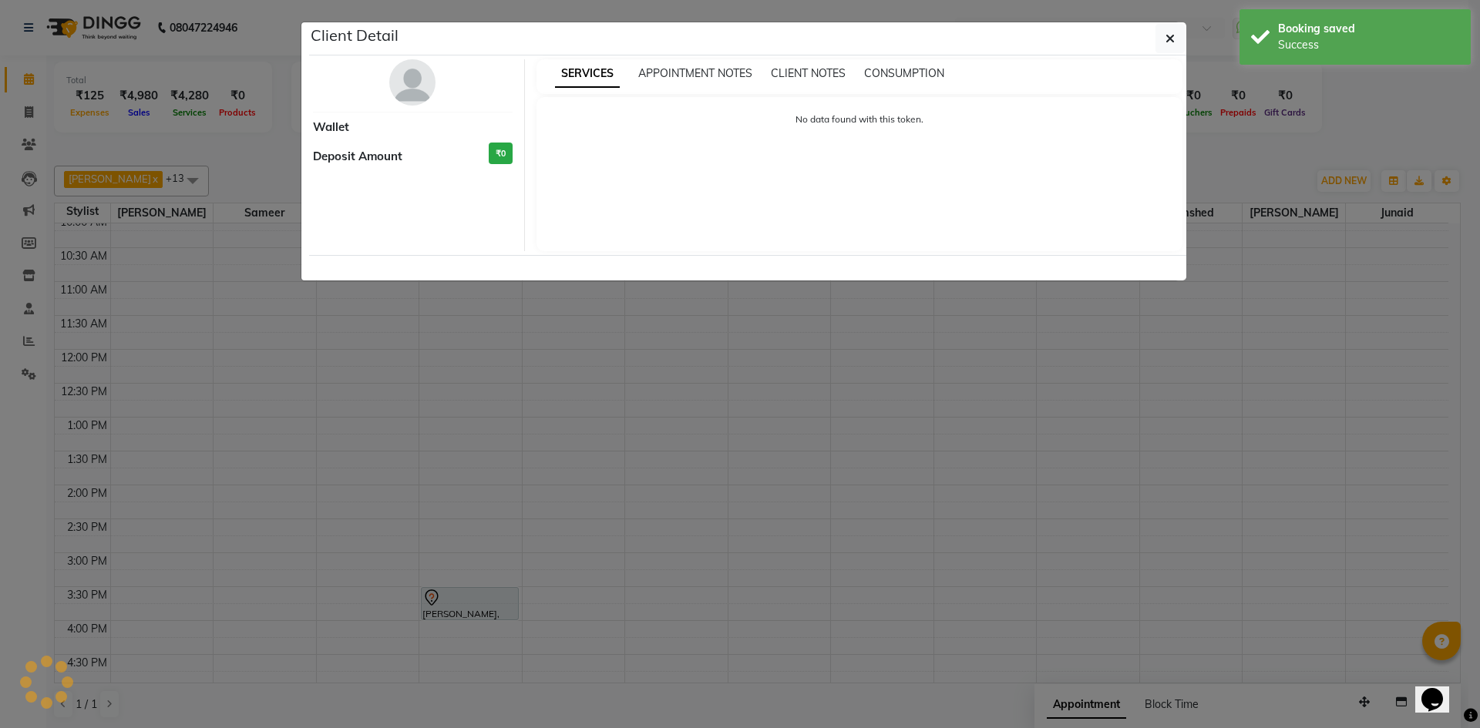
select select "7"
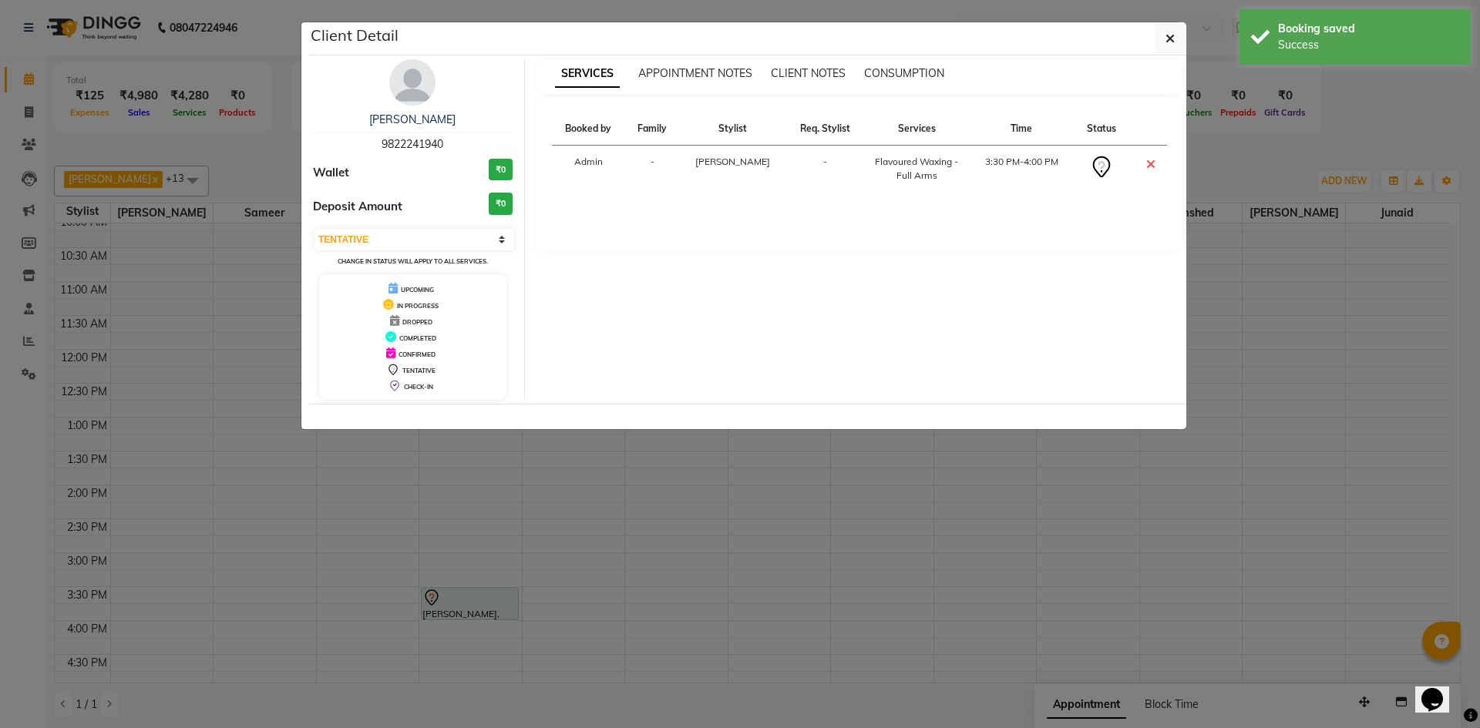
click at [590, 597] on ngb-modal-window "Client Detail krishna parikh 9822241940 Wallet ₹0 Deposit Amount ₹0 Select CONF…" at bounding box center [740, 364] width 1480 height 728
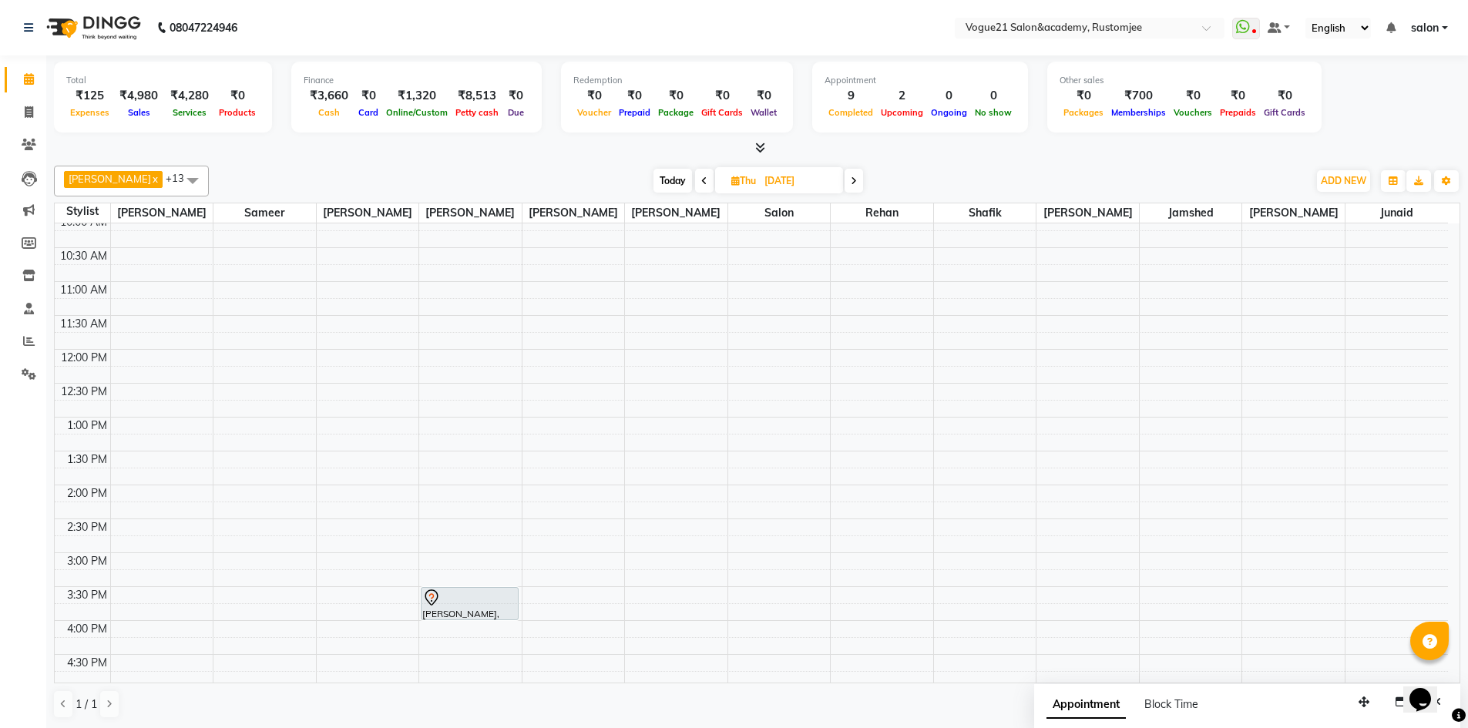
click at [851, 180] on icon at bounding box center [854, 181] width 6 height 9
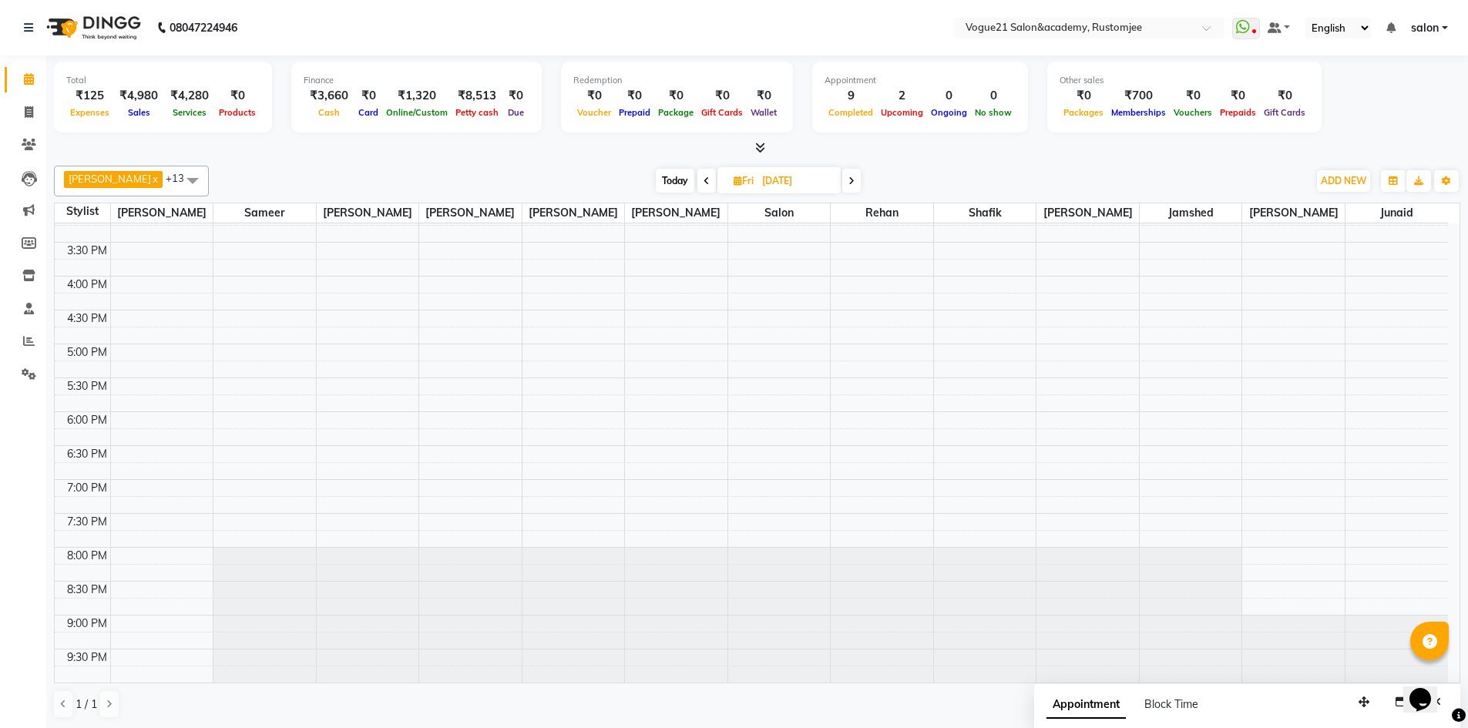
click at [704, 177] on icon at bounding box center [707, 181] width 6 height 9
type input "04-09-2025"
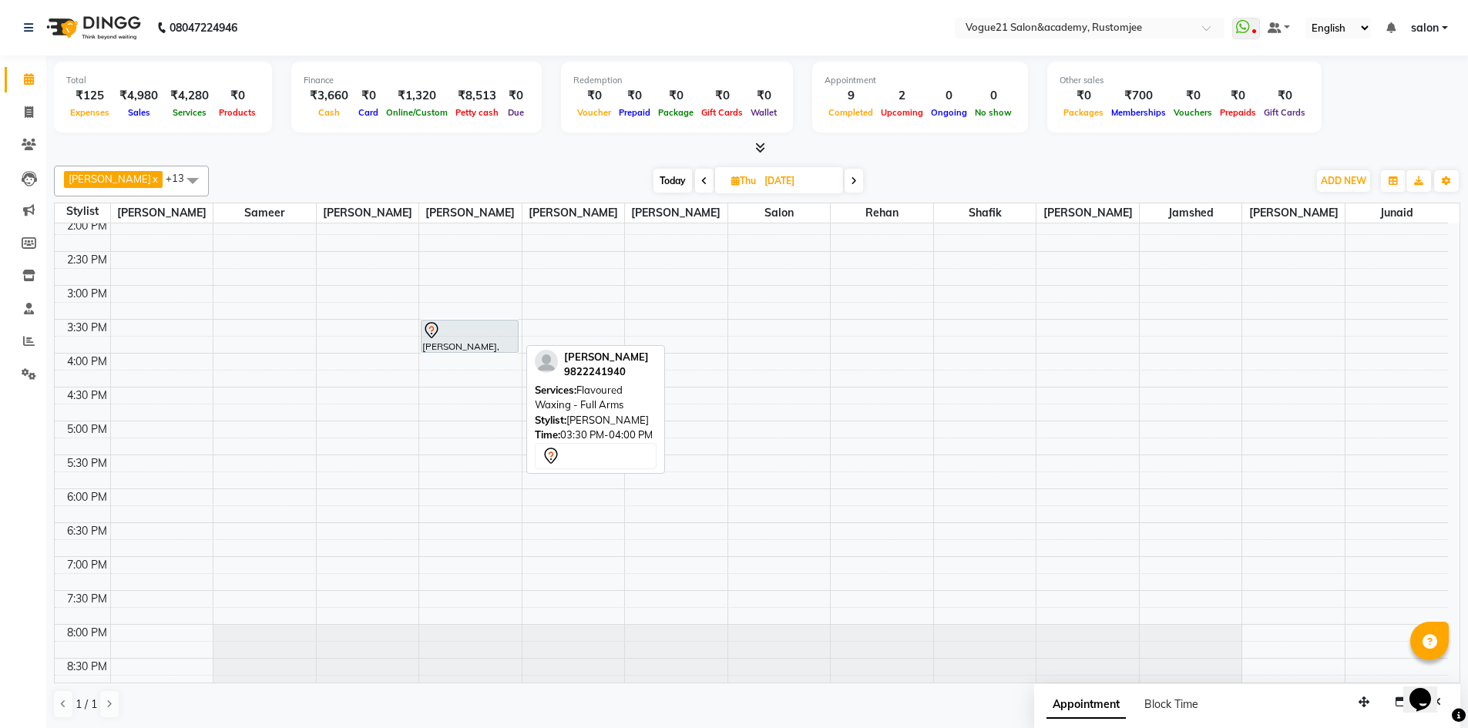
click at [459, 336] on div at bounding box center [469, 330] width 95 height 18
select select "7"
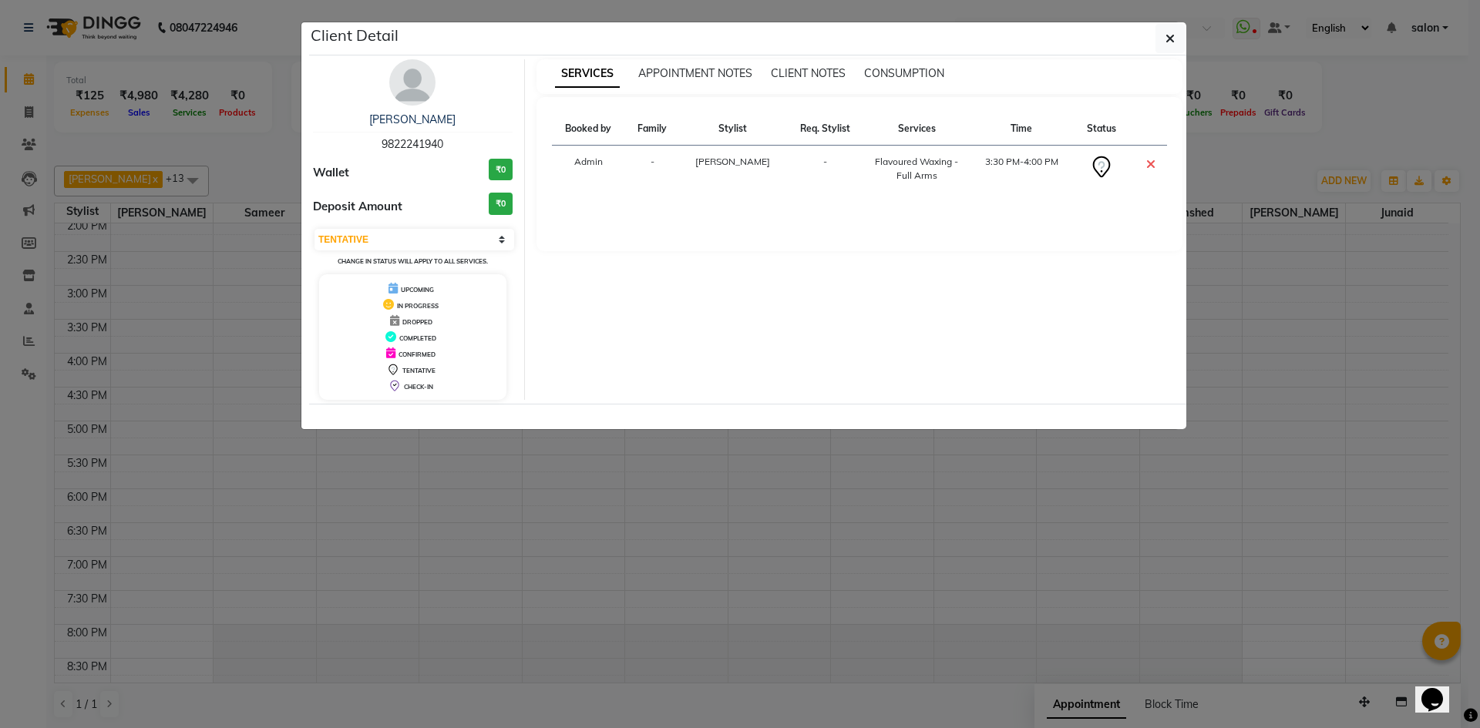
click at [943, 449] on ngb-modal-window "Client Detail krishna parikh 9822241940 Wallet ₹0 Deposit Amount ₹0 Select CONF…" at bounding box center [740, 364] width 1480 height 728
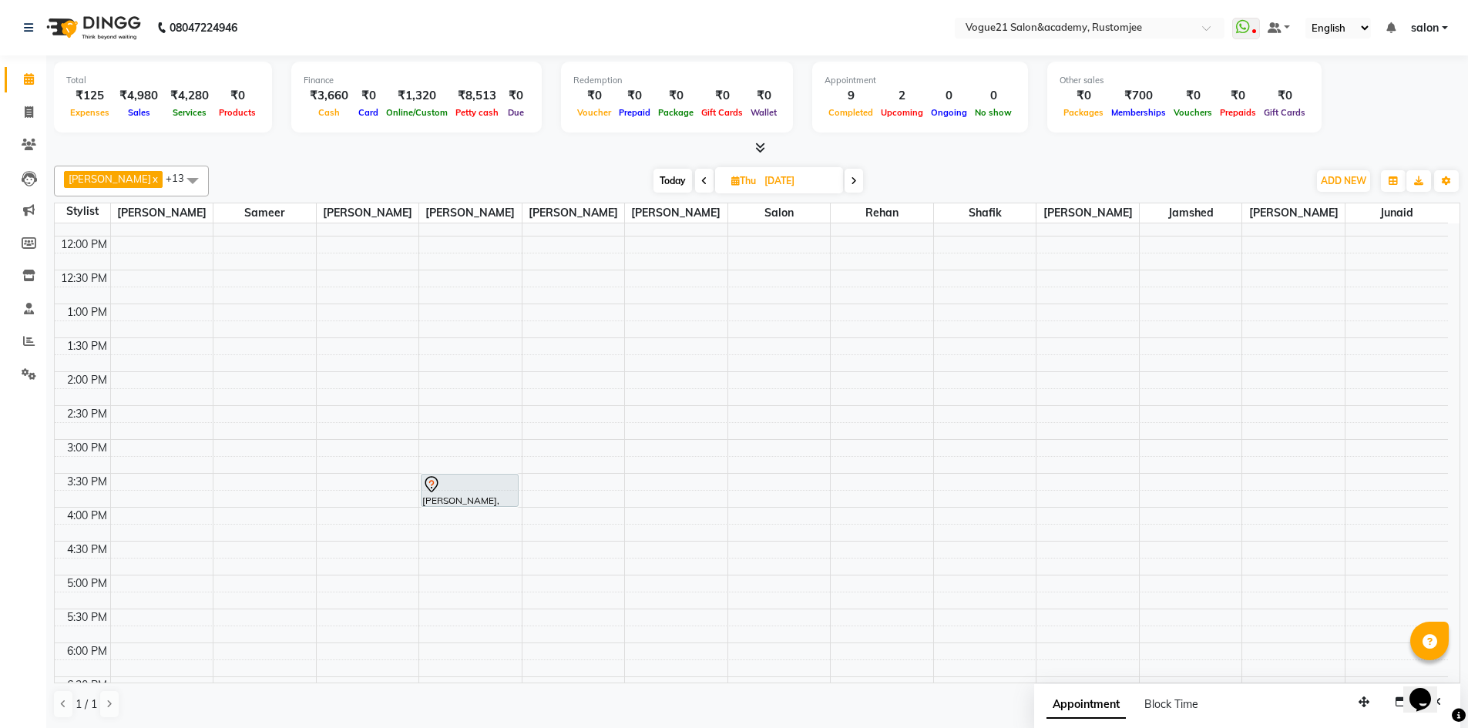
scroll to position [422, 0]
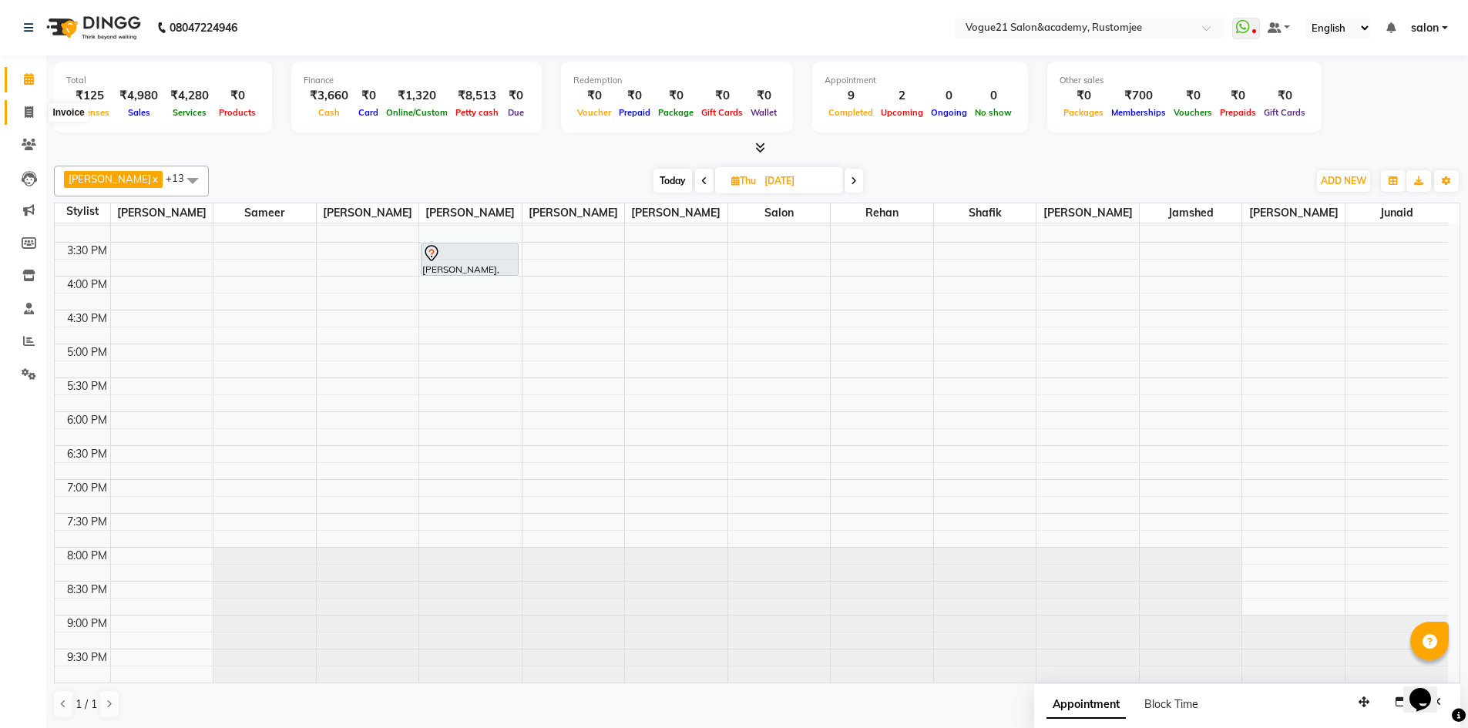
click at [34, 119] on span at bounding box center [28, 113] width 27 height 18
select select "8171"
select select "service"
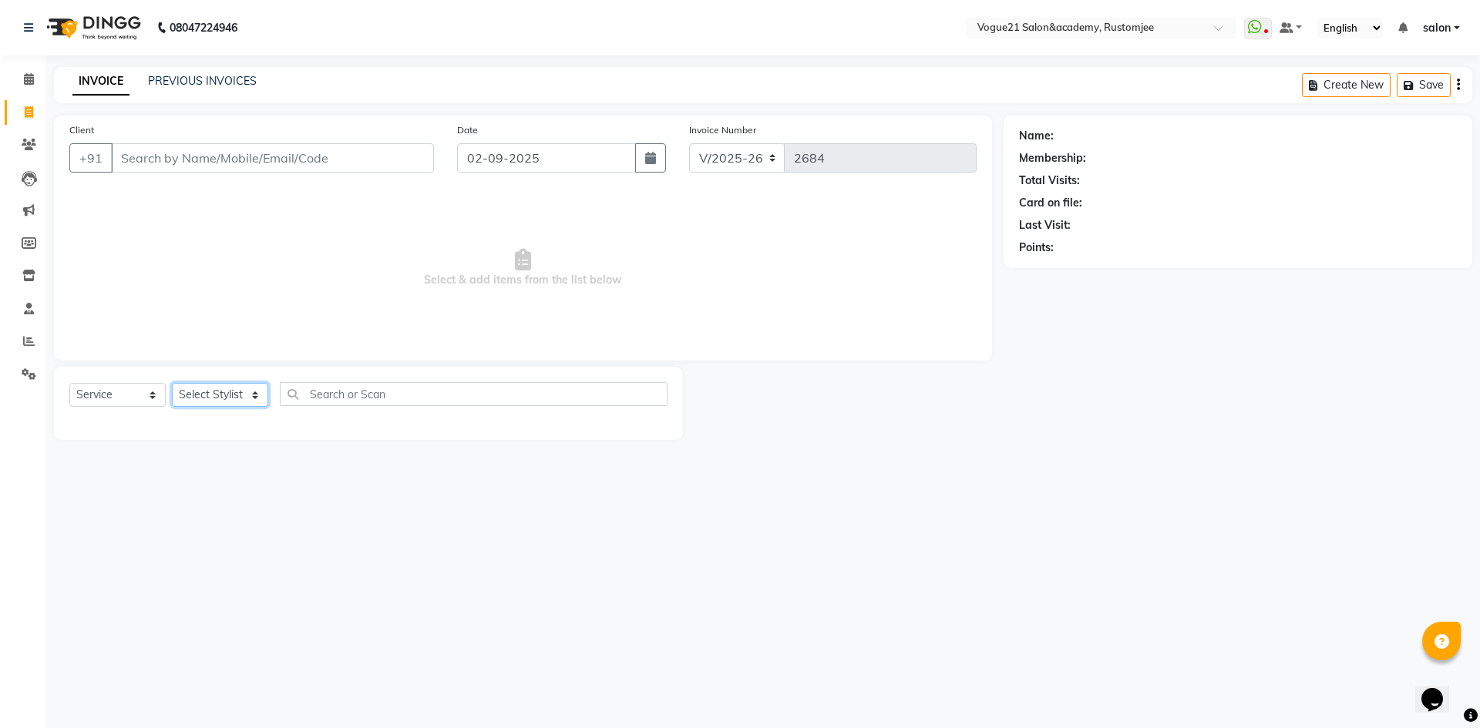
click at [212, 397] on select "Select Stylist aahil alicia anju soni Jamshed junaid Pooja yadav priya jadhav r…" at bounding box center [220, 395] width 96 height 24
click at [35, 78] on span at bounding box center [28, 80] width 27 height 18
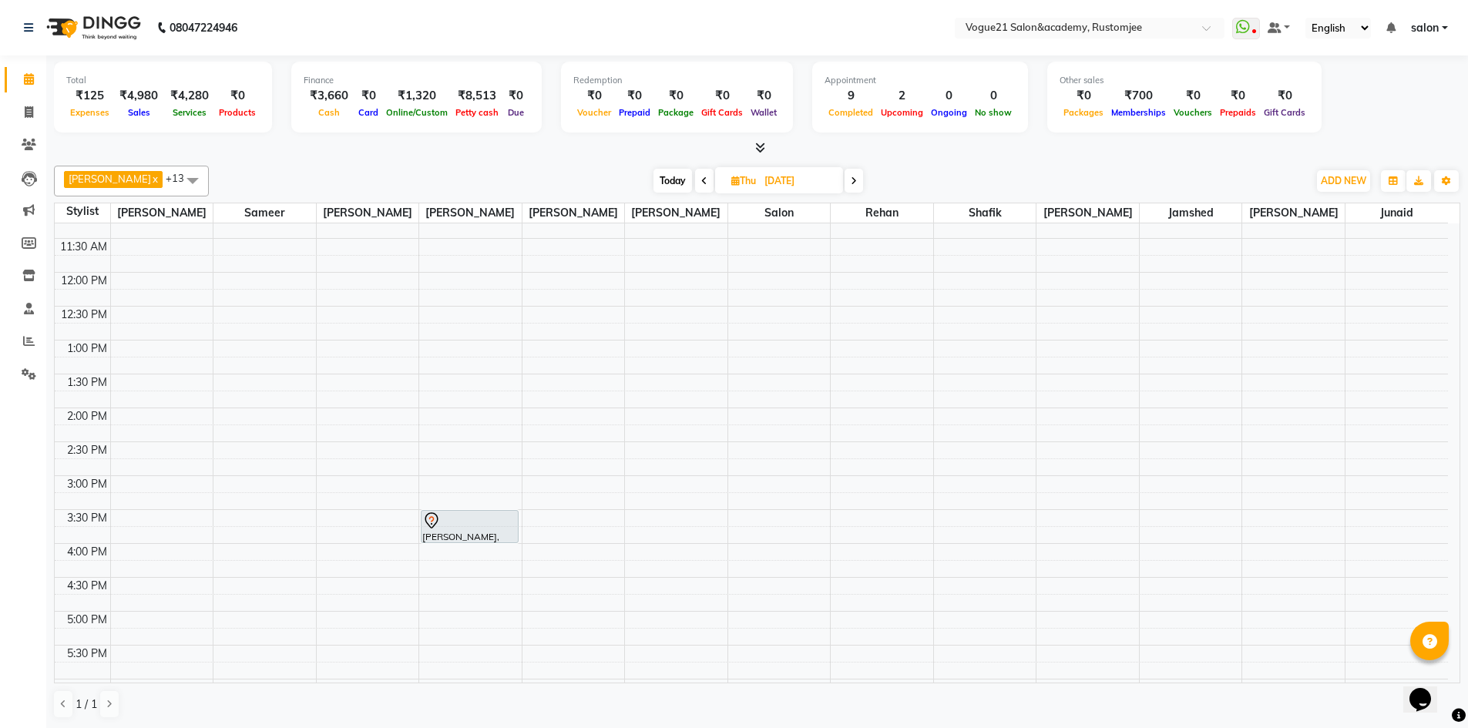
scroll to position [385, 0]
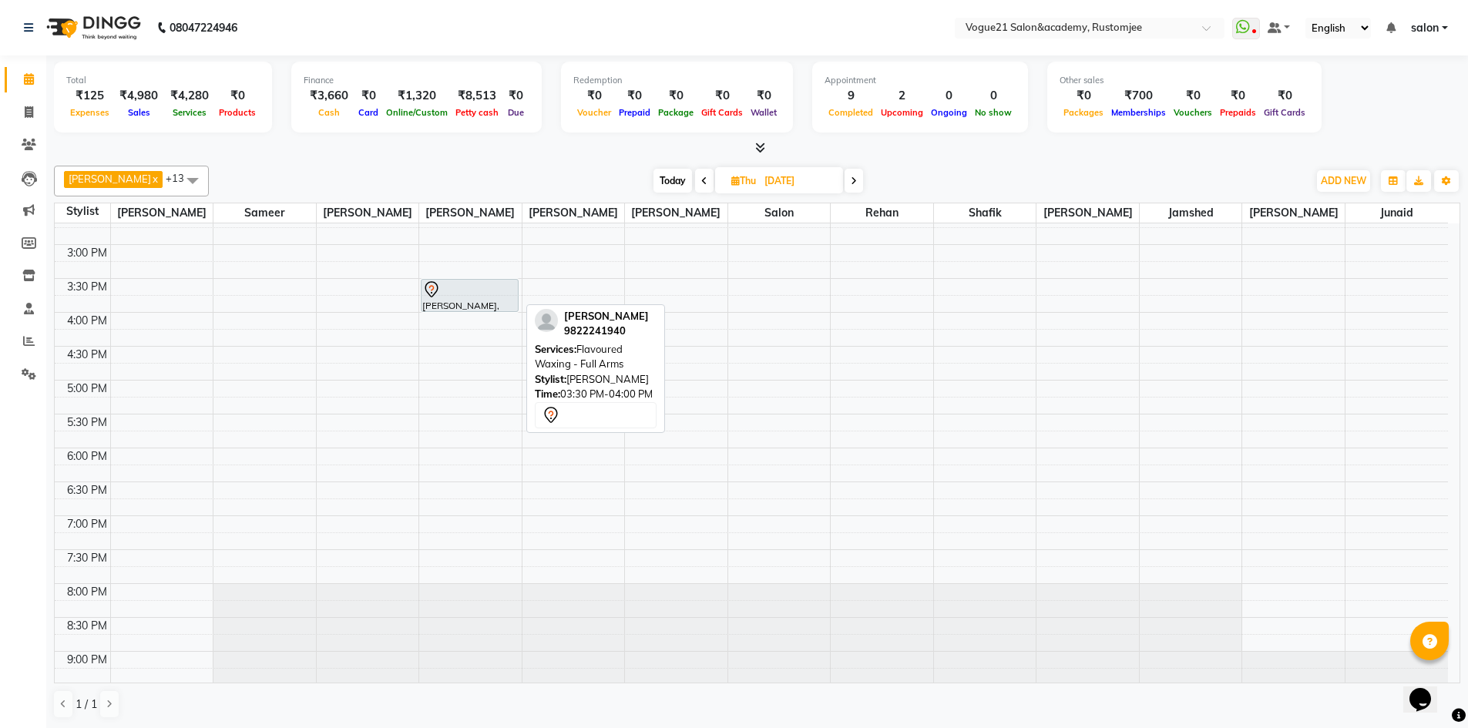
click at [489, 298] on div at bounding box center [469, 290] width 95 height 18
select select "7"
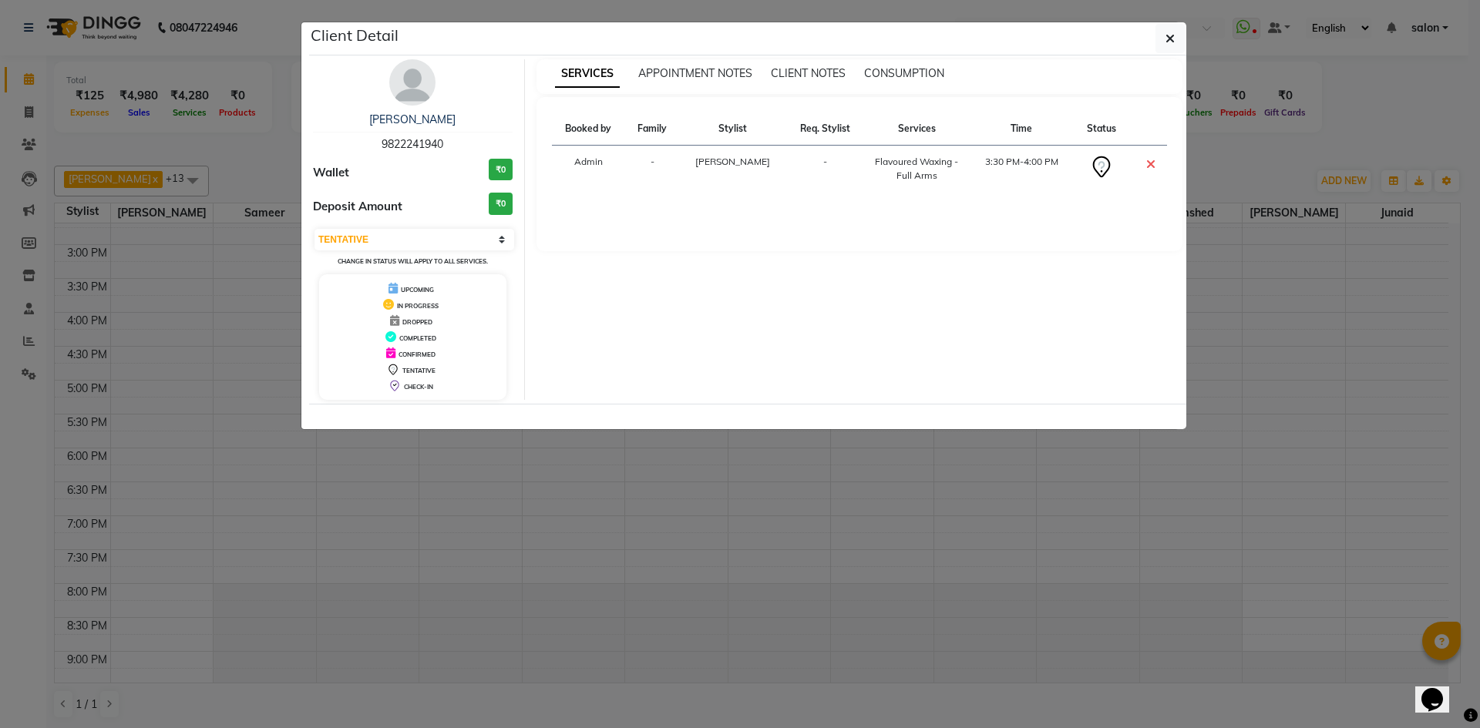
click at [520, 421] on div at bounding box center [747, 416] width 877 height 25
click at [476, 455] on ngb-modal-window "Client Detail krishna parikh 9822241940 Wallet ₹0 Deposit Amount ₹0 Select CONF…" at bounding box center [740, 364] width 1480 height 728
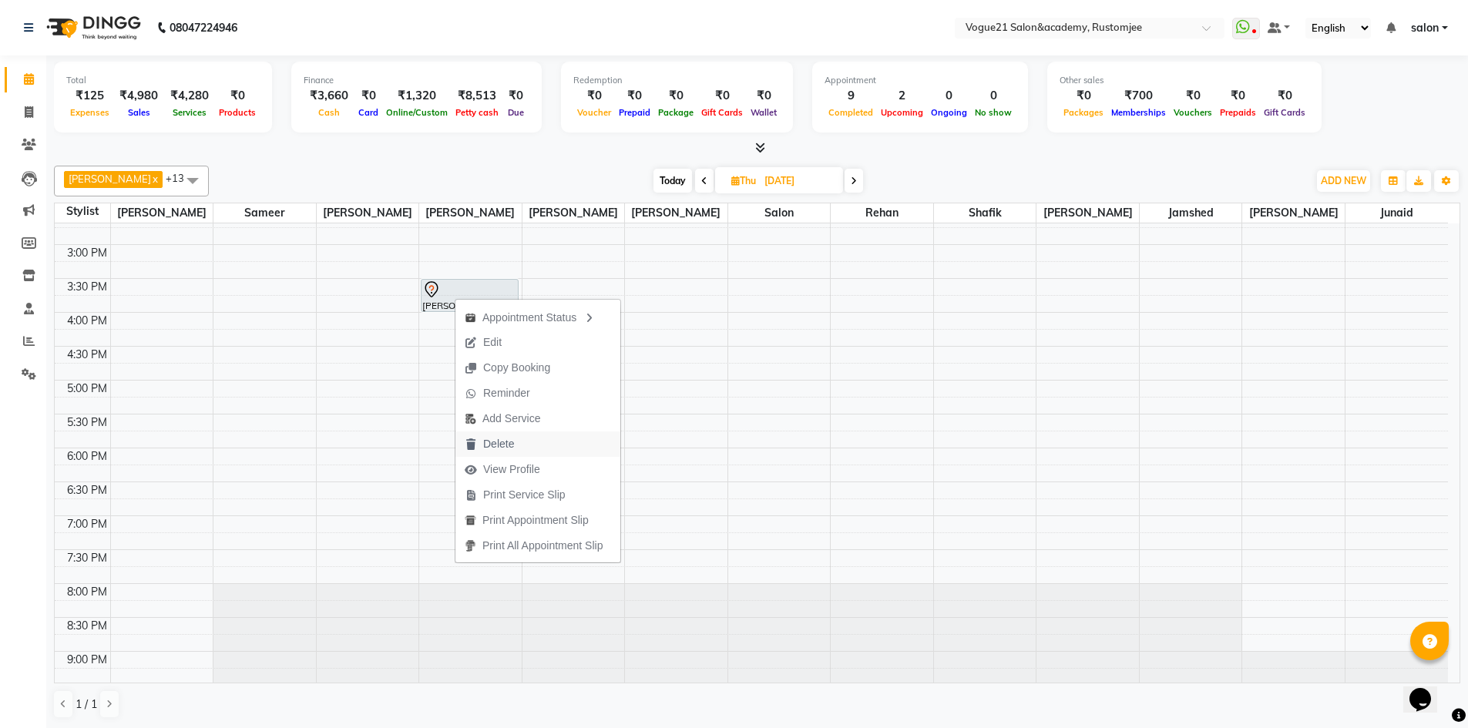
click at [507, 442] on span "Delete" at bounding box center [498, 444] width 31 height 16
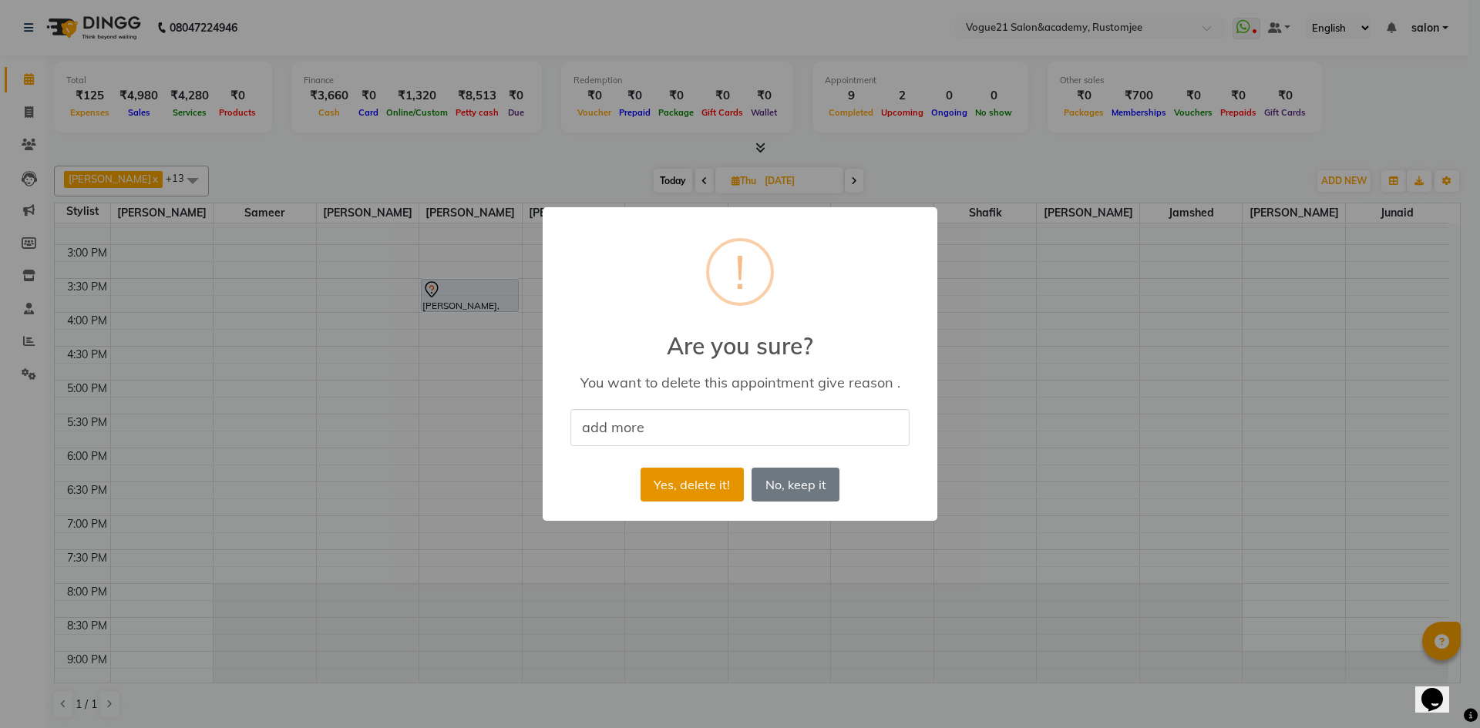
type input "add more"
click at [713, 486] on button "Yes, delete it!" at bounding box center [691, 485] width 103 height 34
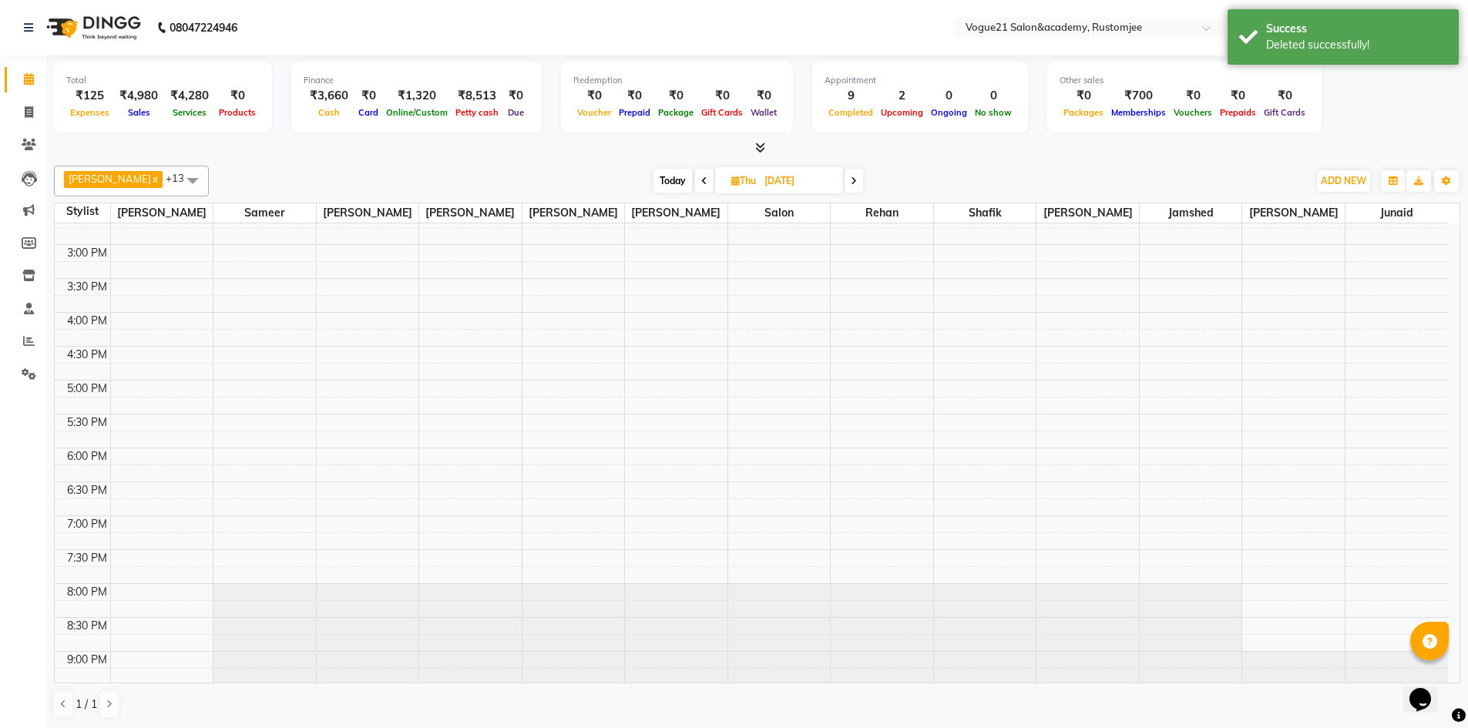
click at [475, 284] on div "9:00 AM 9:30 AM 10:00 AM 10:30 AM 11:00 AM 11:30 AM 12:00 PM 12:30 PM 1:00 PM 1…" at bounding box center [752, 278] width 1394 height 881
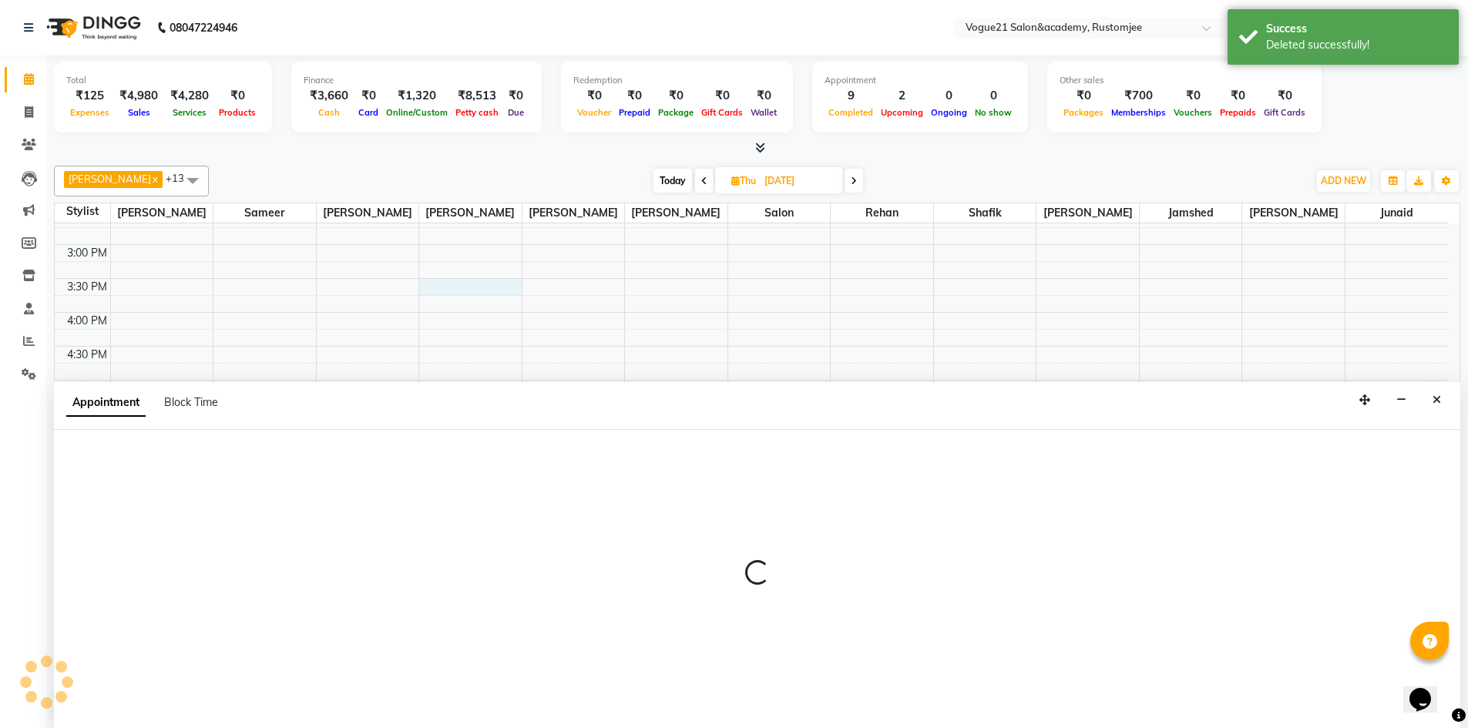
scroll to position [1, 0]
select select "76929"
select select "930"
select select "tentative"
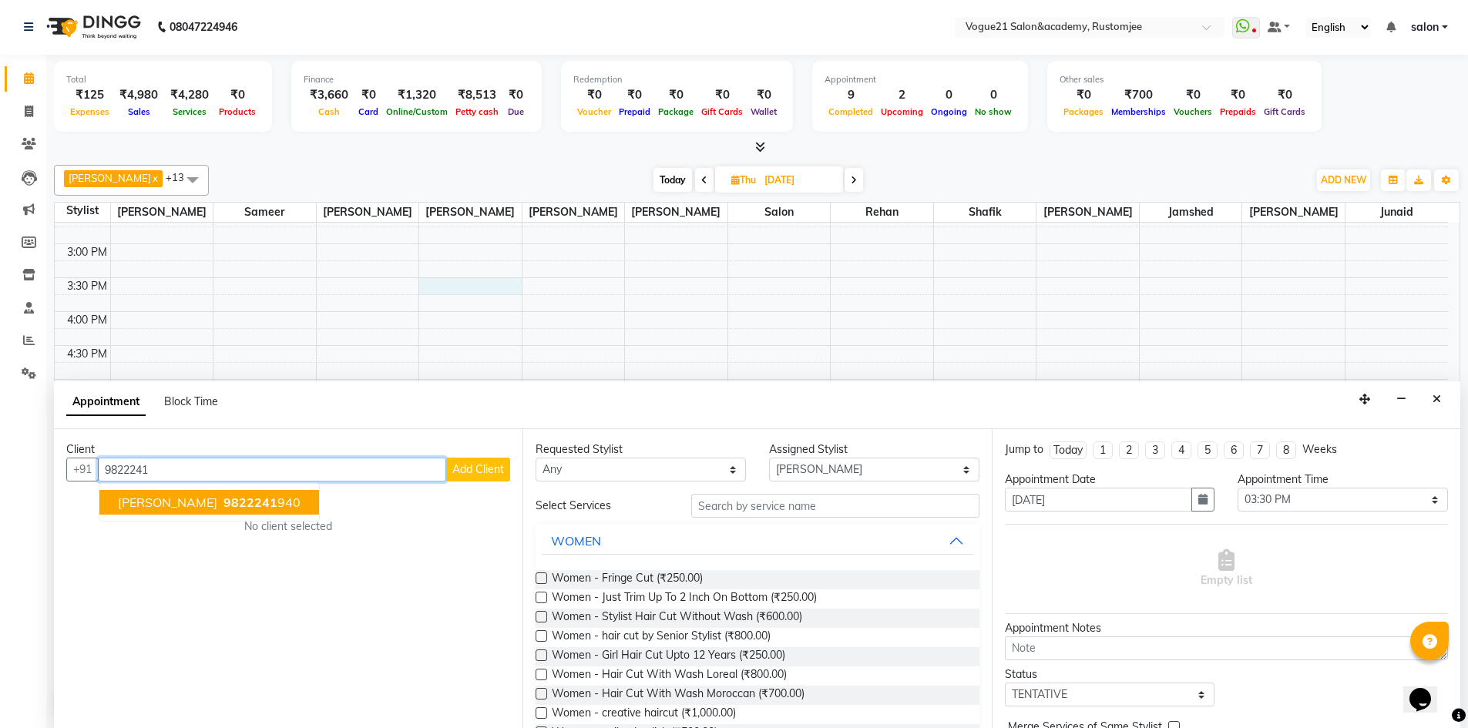
click at [226, 509] on span "9822241" at bounding box center [251, 502] width 54 height 15
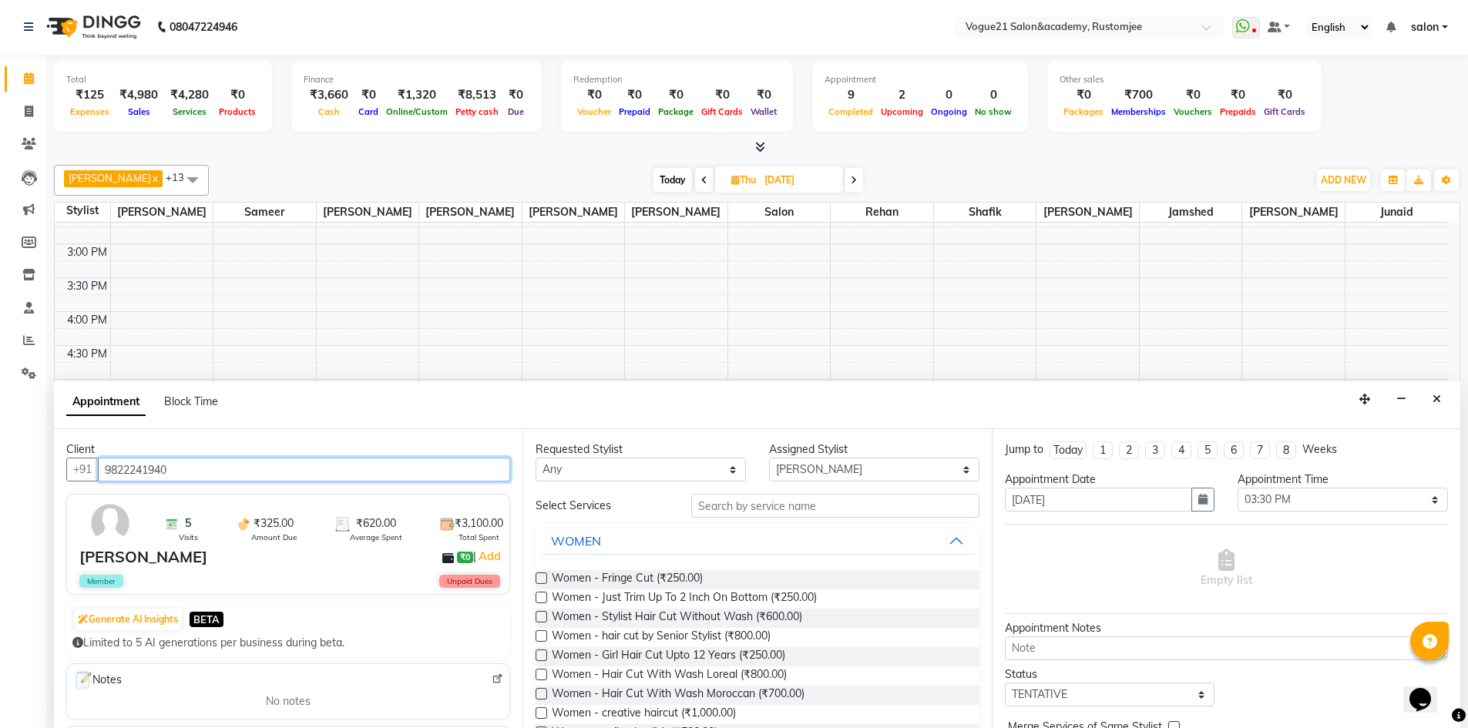
type input "9822241940"
click at [785, 511] on input "text" at bounding box center [835, 506] width 288 height 24
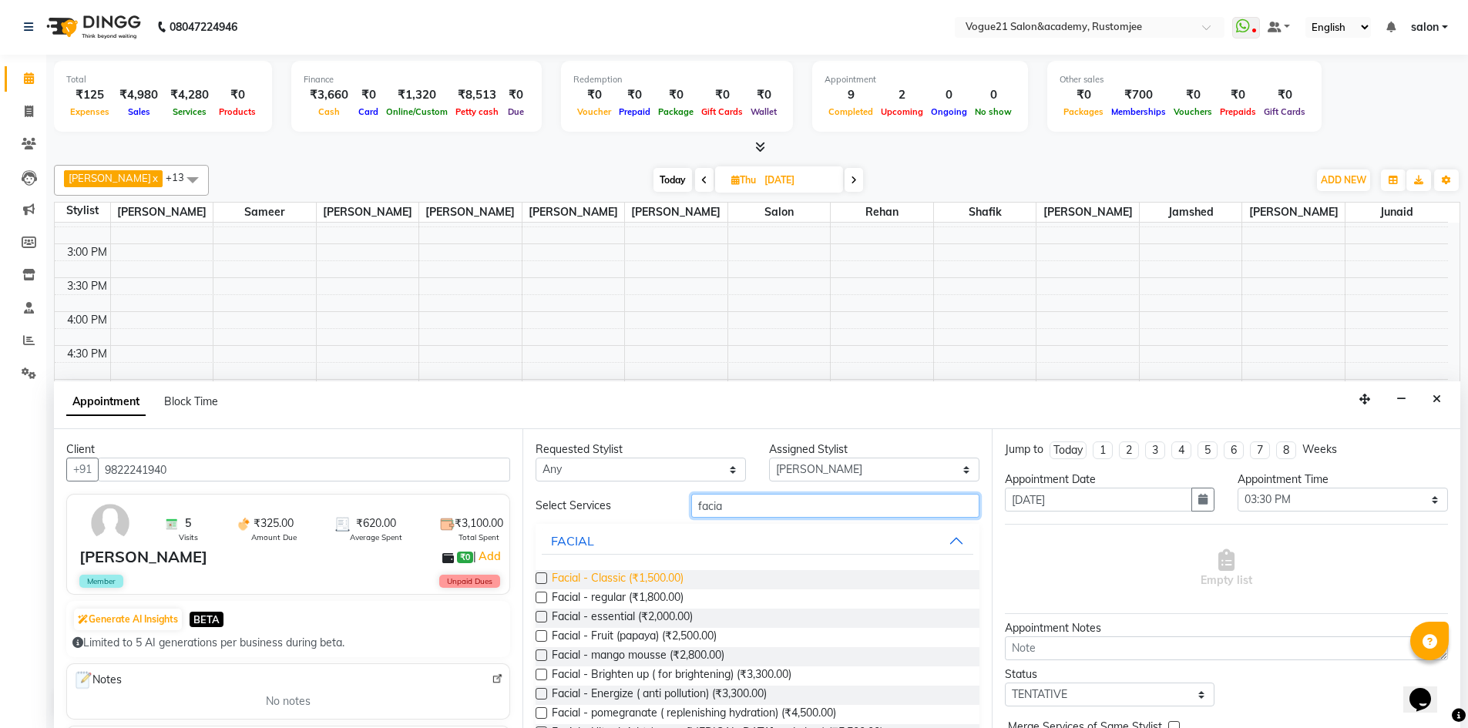
type input "facia"
click at [648, 577] on span "Facial - Classic (₹1,500.00)" at bounding box center [618, 579] width 132 height 19
checkbox input "false"
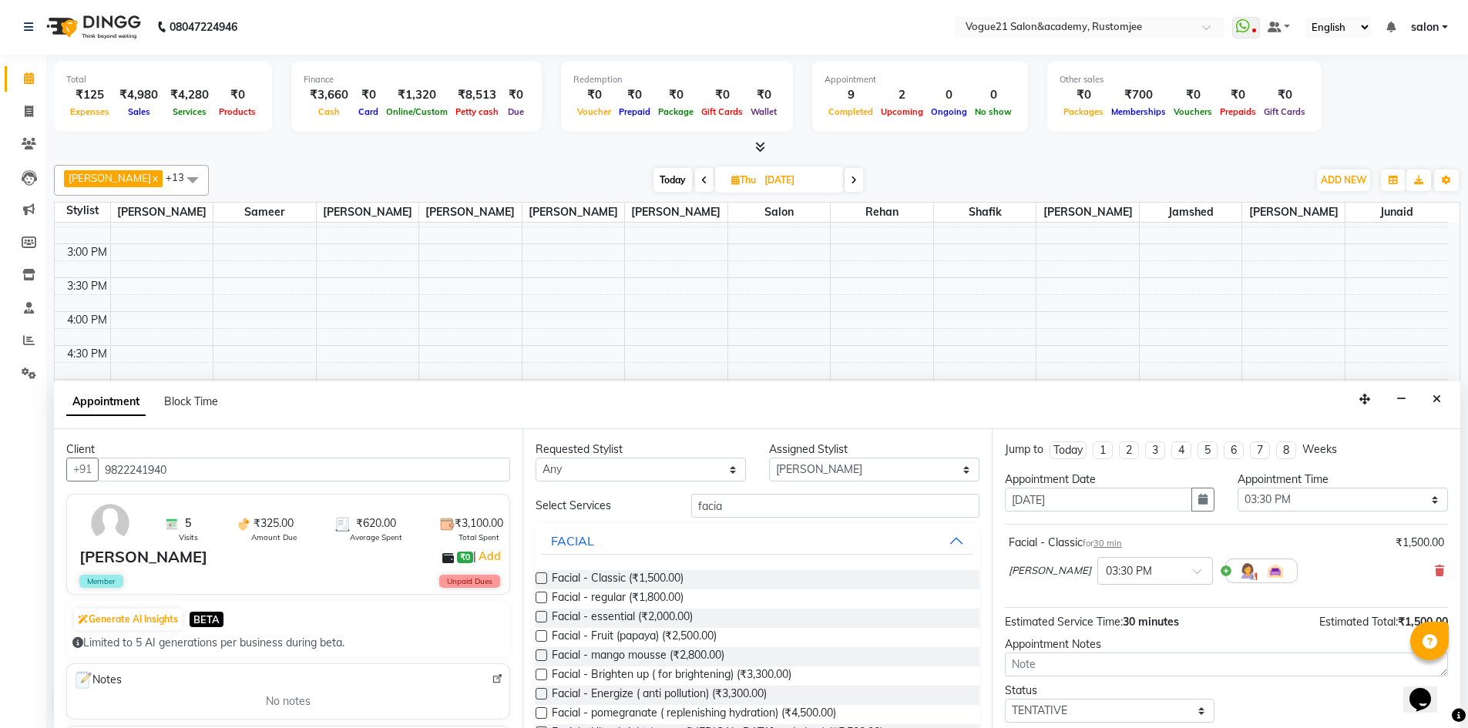
scroll to position [92, 0]
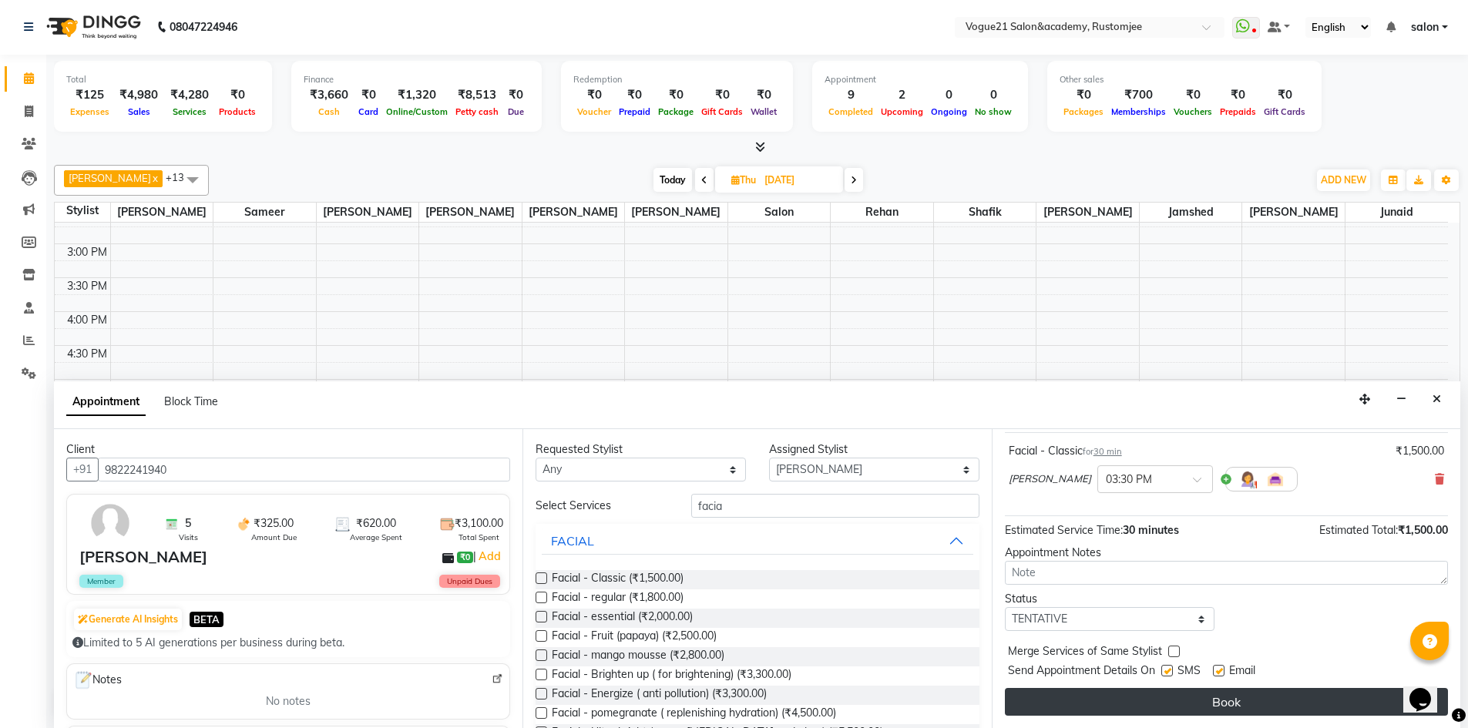
drag, startPoint x: 1071, startPoint y: 697, endPoint x: 1063, endPoint y: 692, distance: 9.0
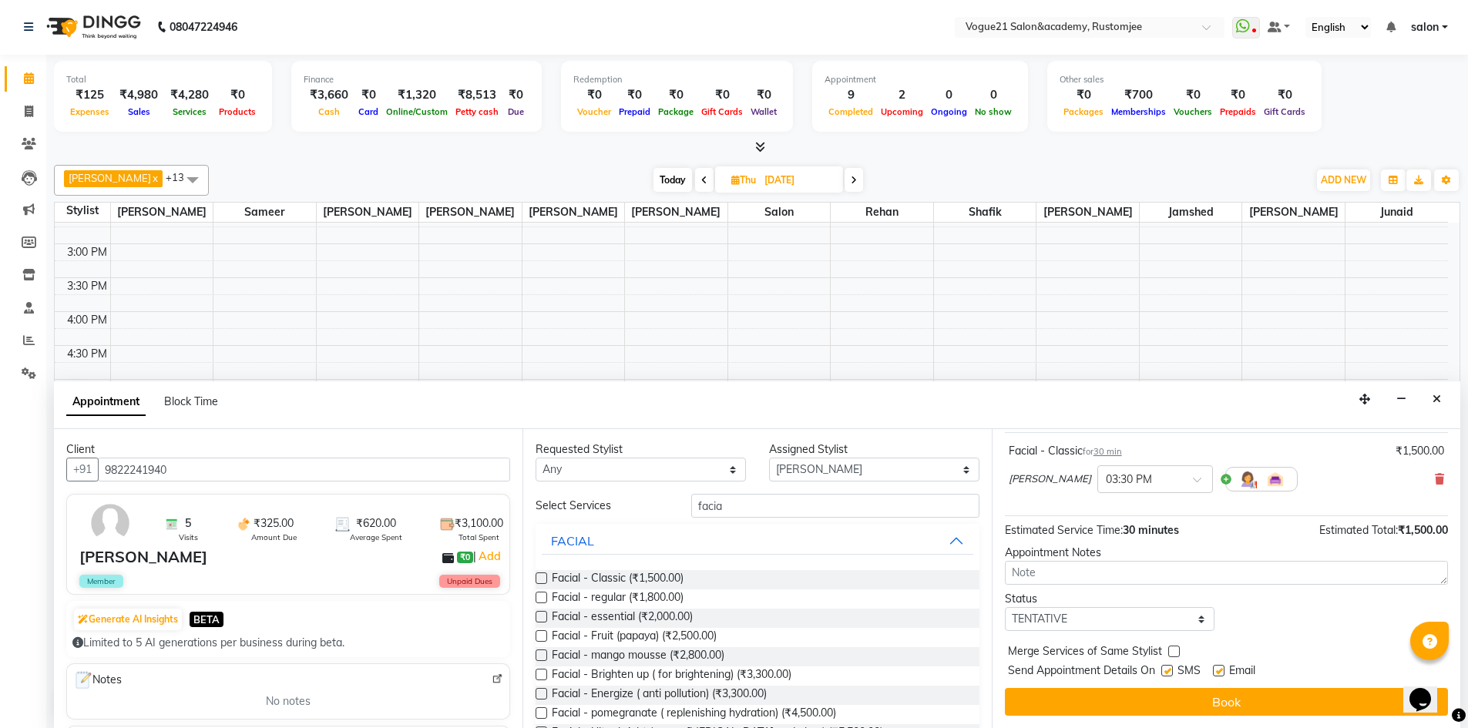
click at [1070, 697] on button "Book" at bounding box center [1226, 702] width 443 height 28
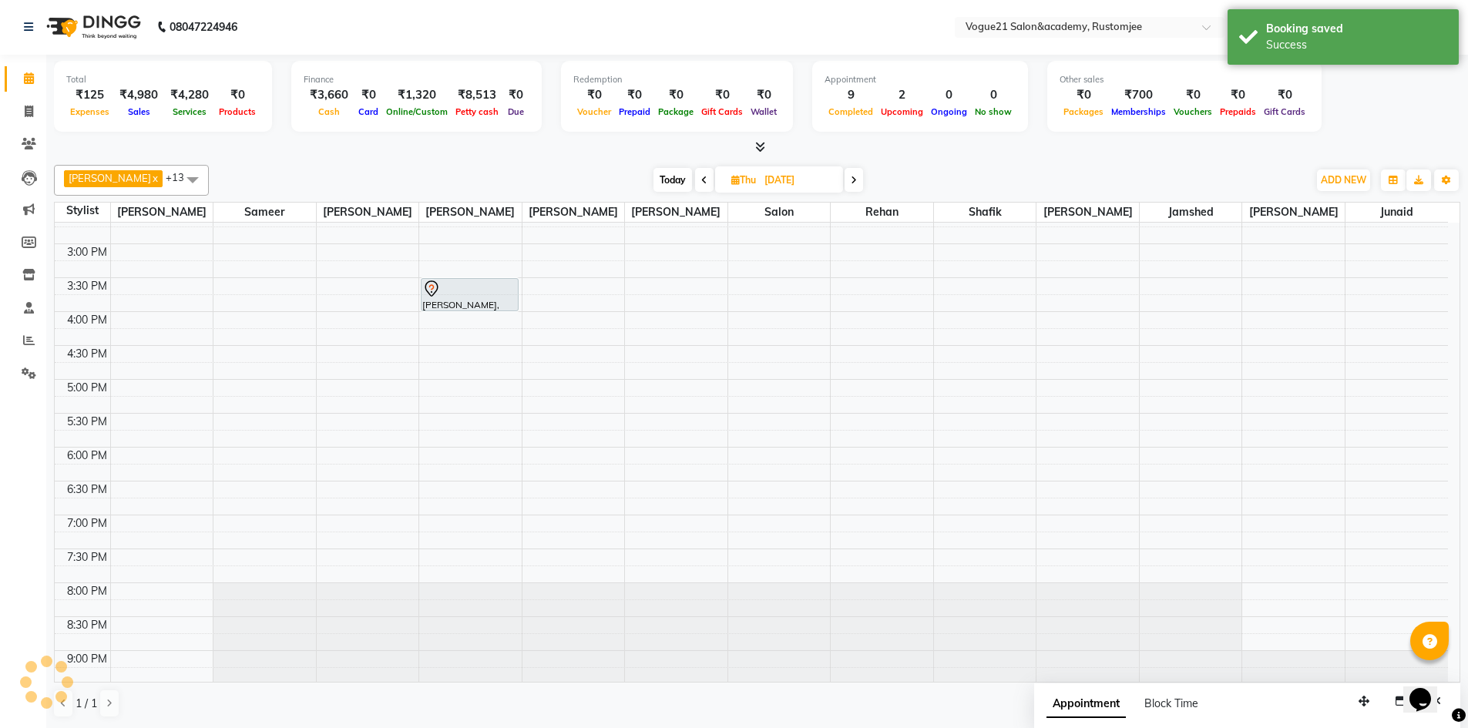
scroll to position [0, 0]
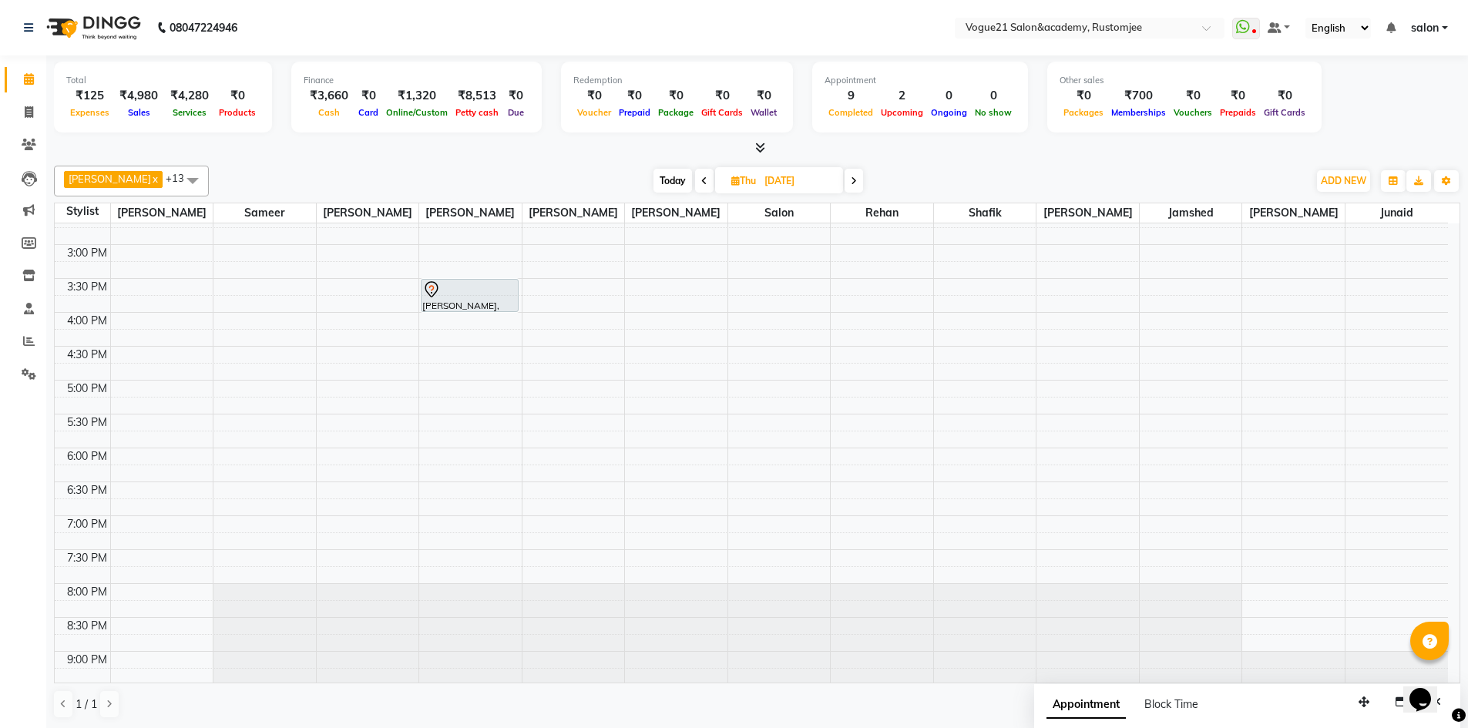
click at [701, 182] on icon at bounding box center [704, 181] width 6 height 9
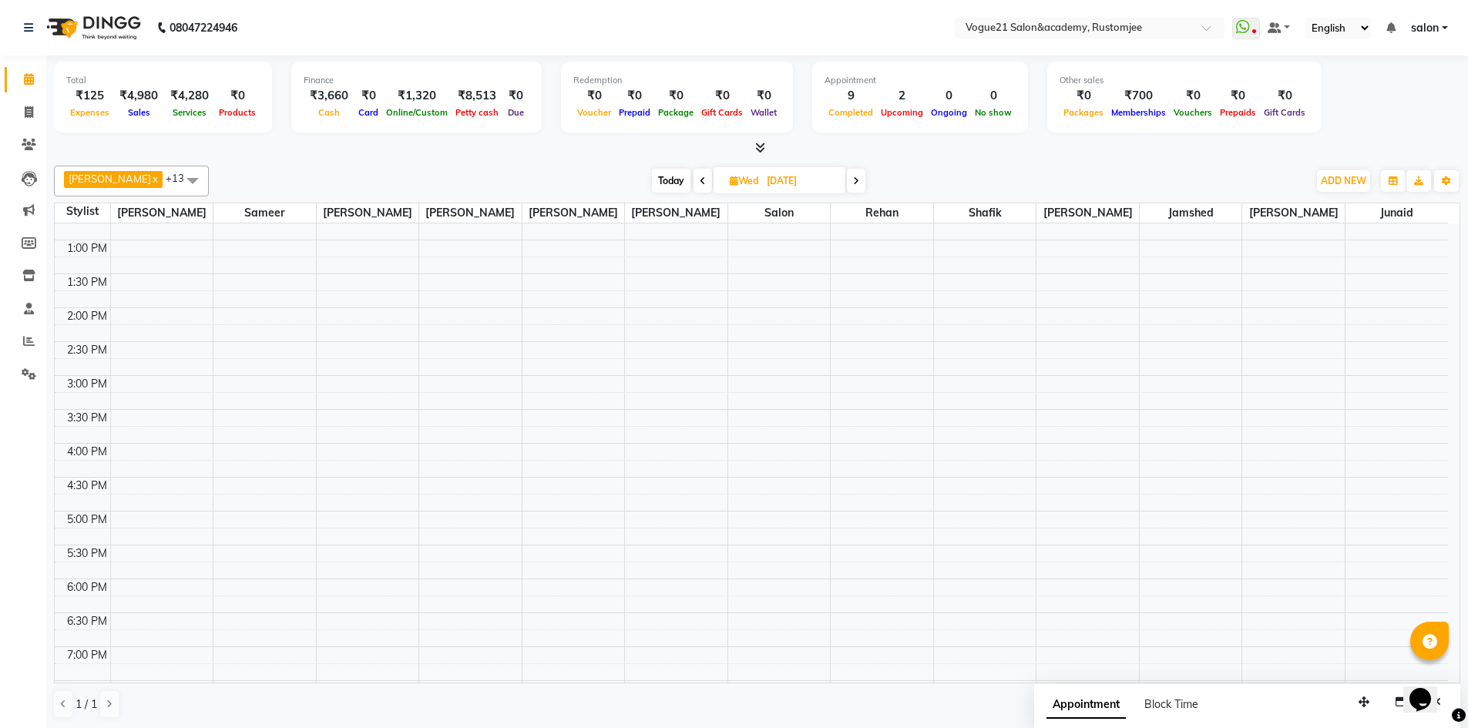
scroll to position [113, 0]
click at [694, 187] on span at bounding box center [703, 181] width 18 height 24
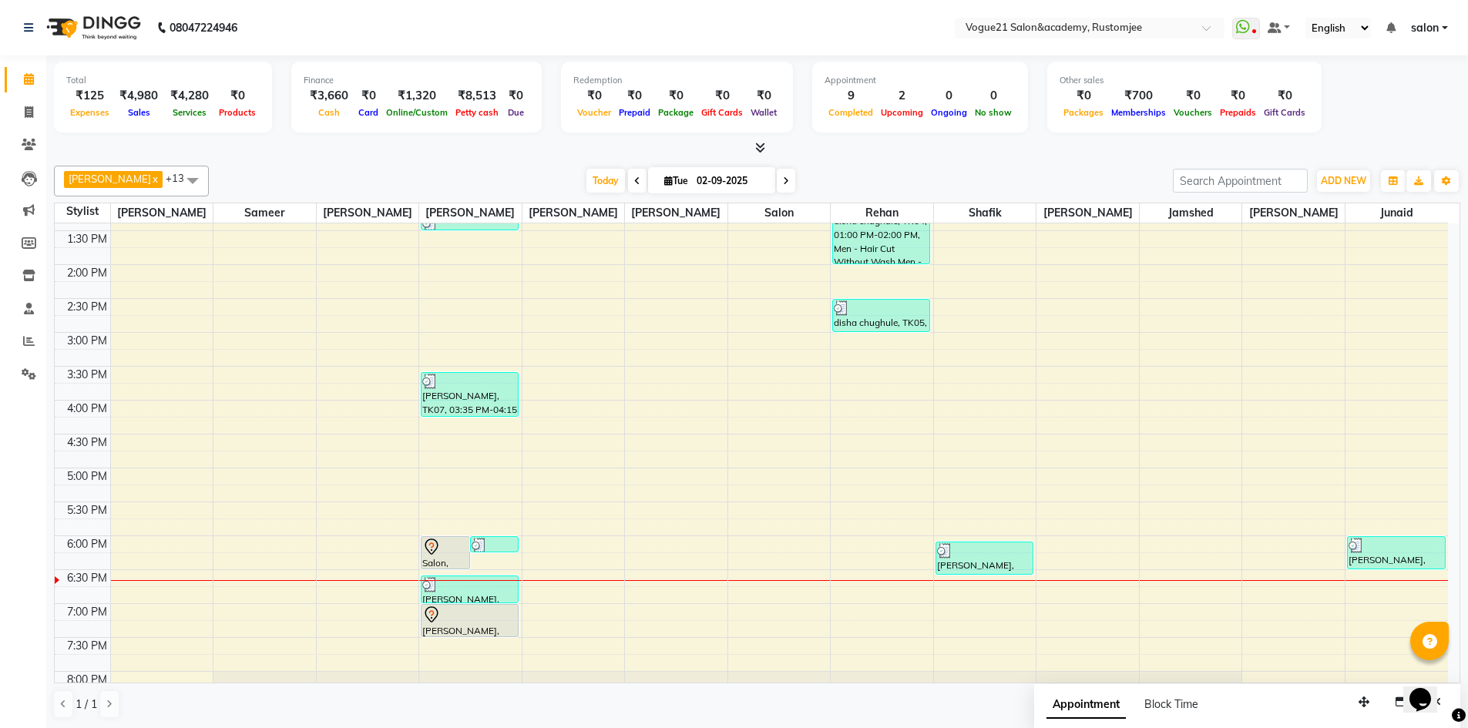
scroll to position [422, 0]
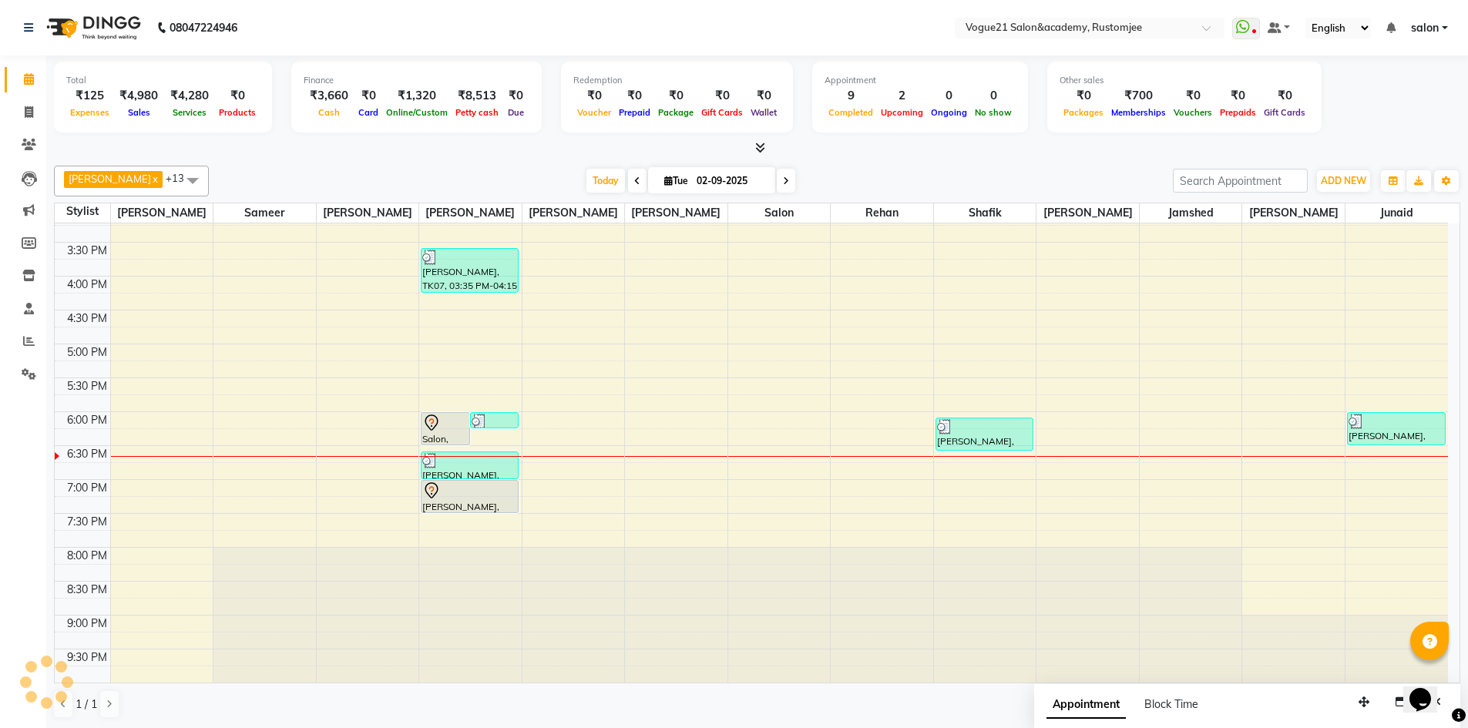
click at [777, 177] on span at bounding box center [786, 181] width 18 height 24
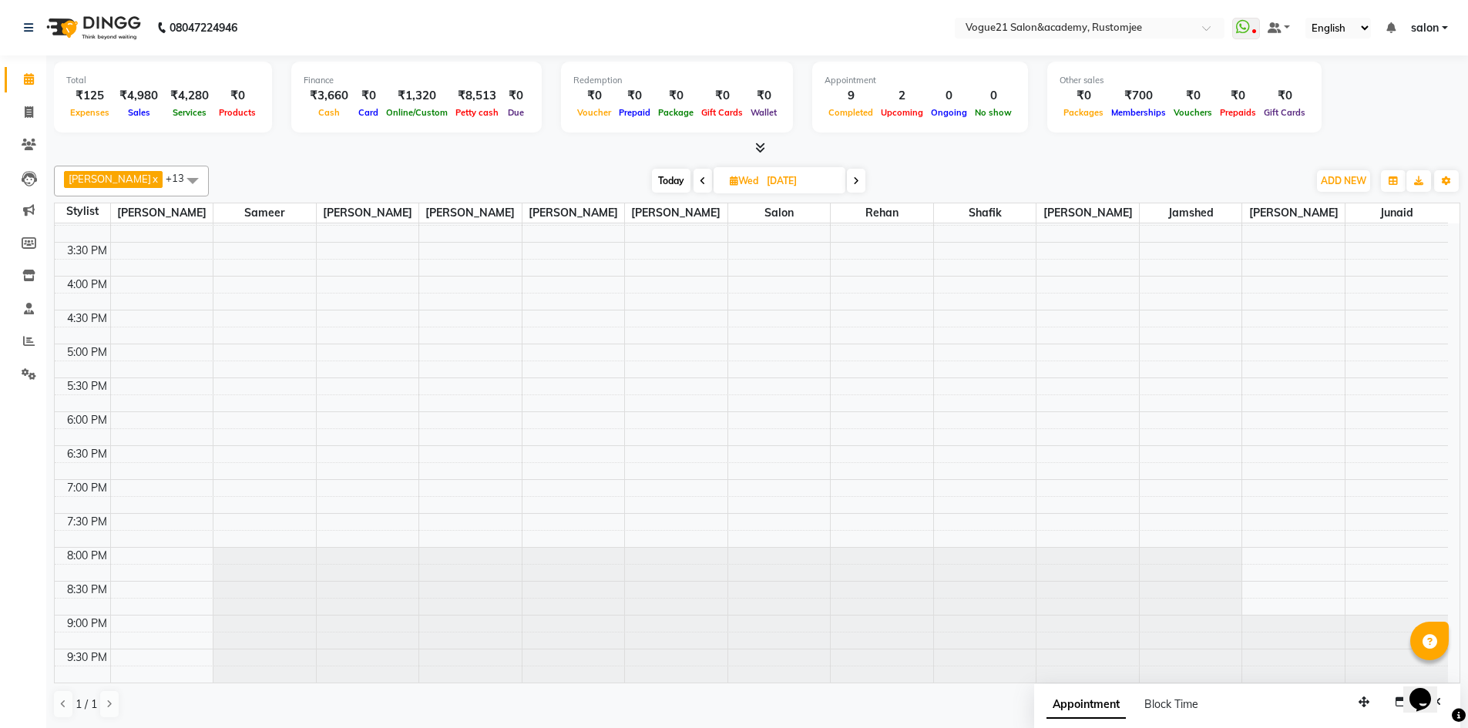
click at [853, 179] on icon at bounding box center [856, 181] width 6 height 9
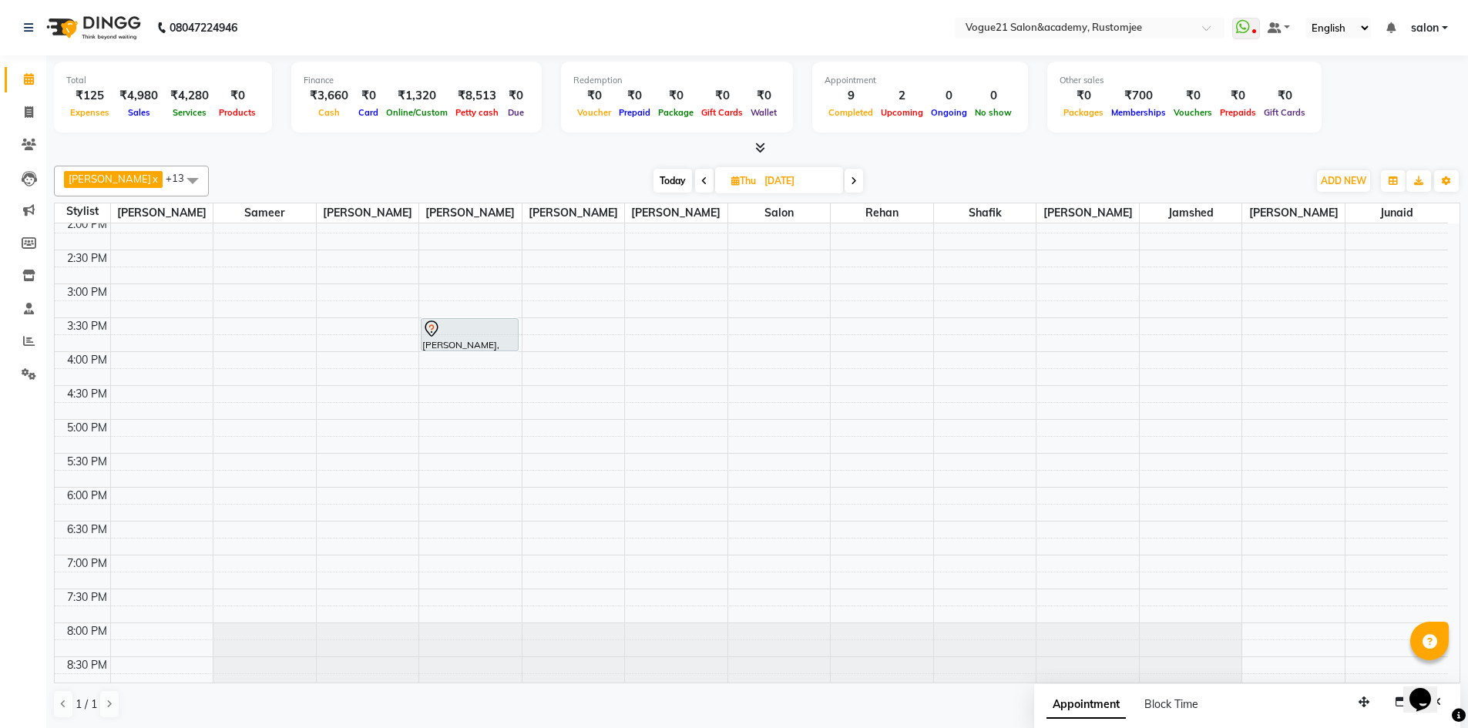
scroll to position [113, 0]
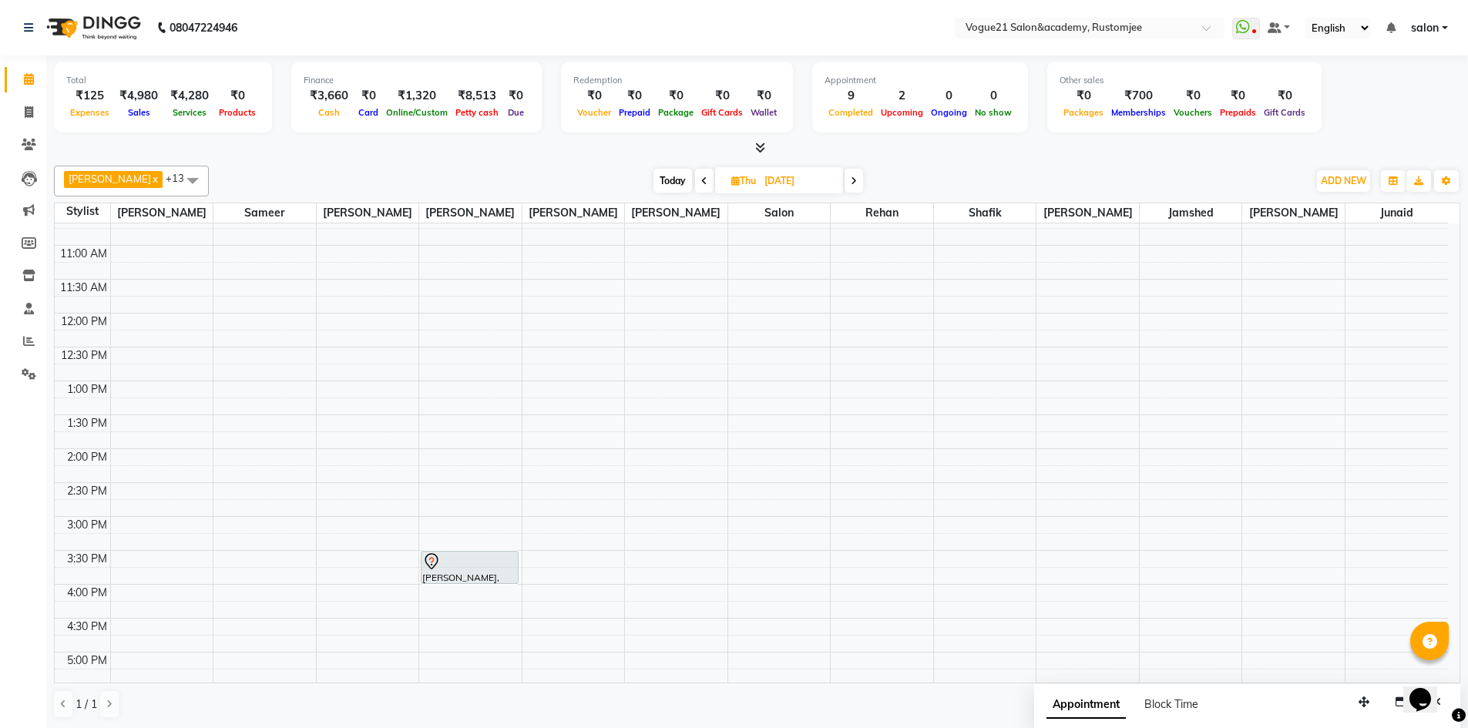
click at [851, 182] on icon at bounding box center [854, 181] width 6 height 9
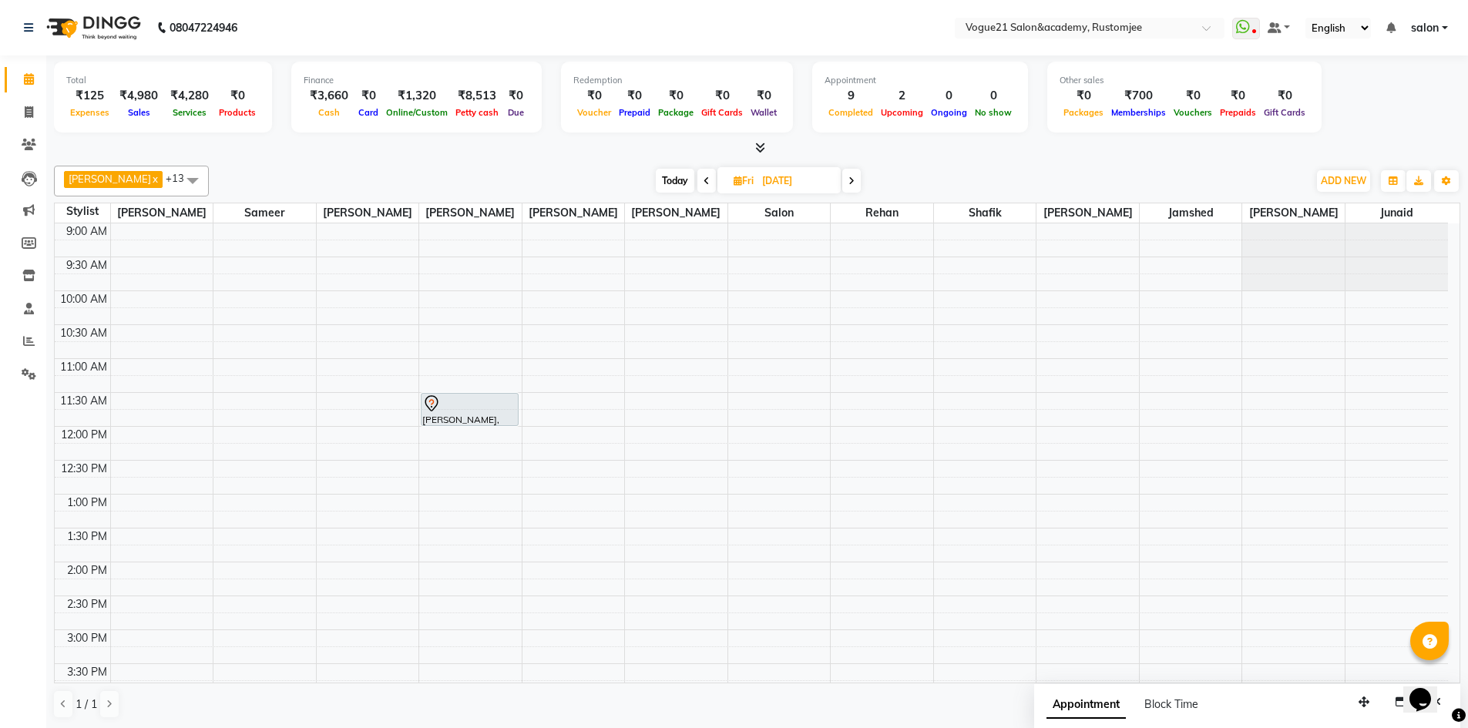
click at [698, 185] on span at bounding box center [707, 181] width 18 height 24
click at [695, 185] on span at bounding box center [704, 181] width 18 height 24
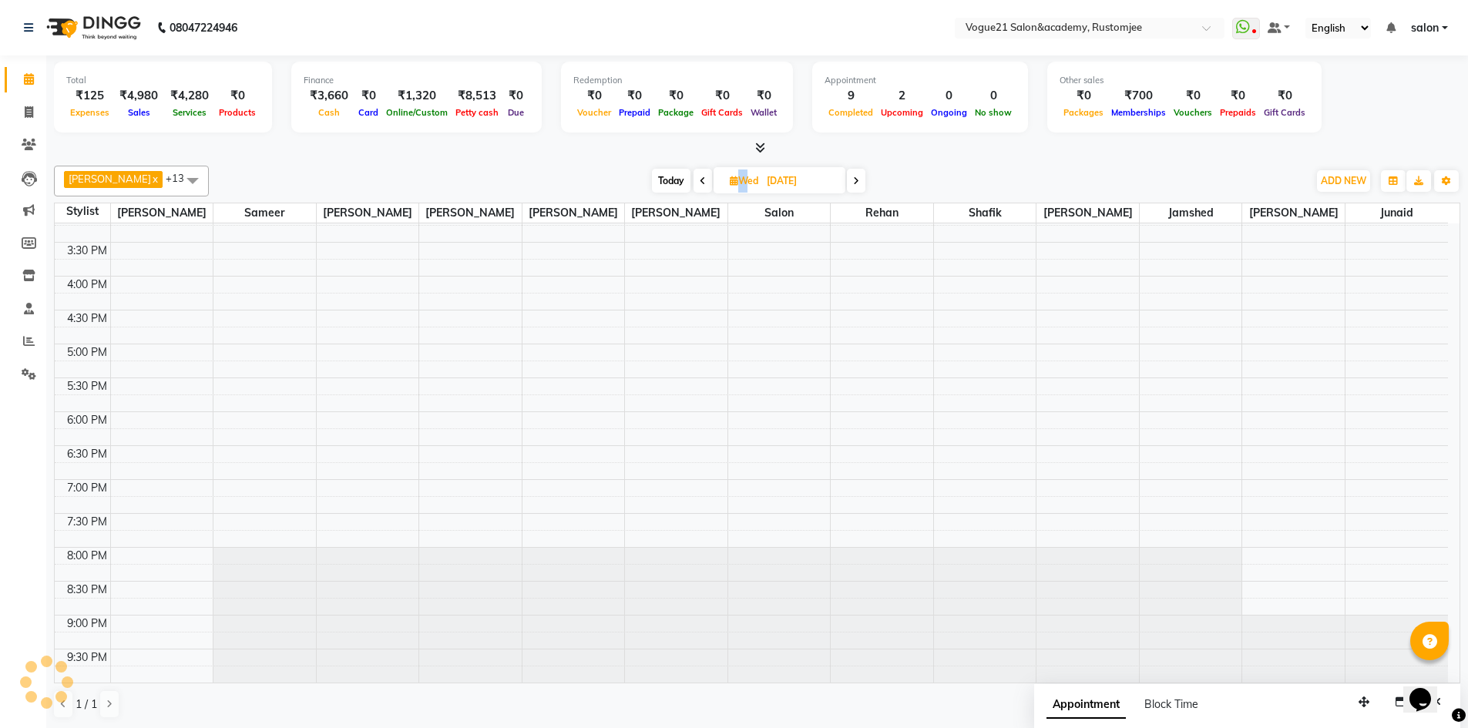
click at [691, 185] on div "Today Wed 03-09-2025" at bounding box center [759, 181] width 217 height 23
click at [700, 184] on icon at bounding box center [703, 181] width 6 height 9
type input "02-09-2025"
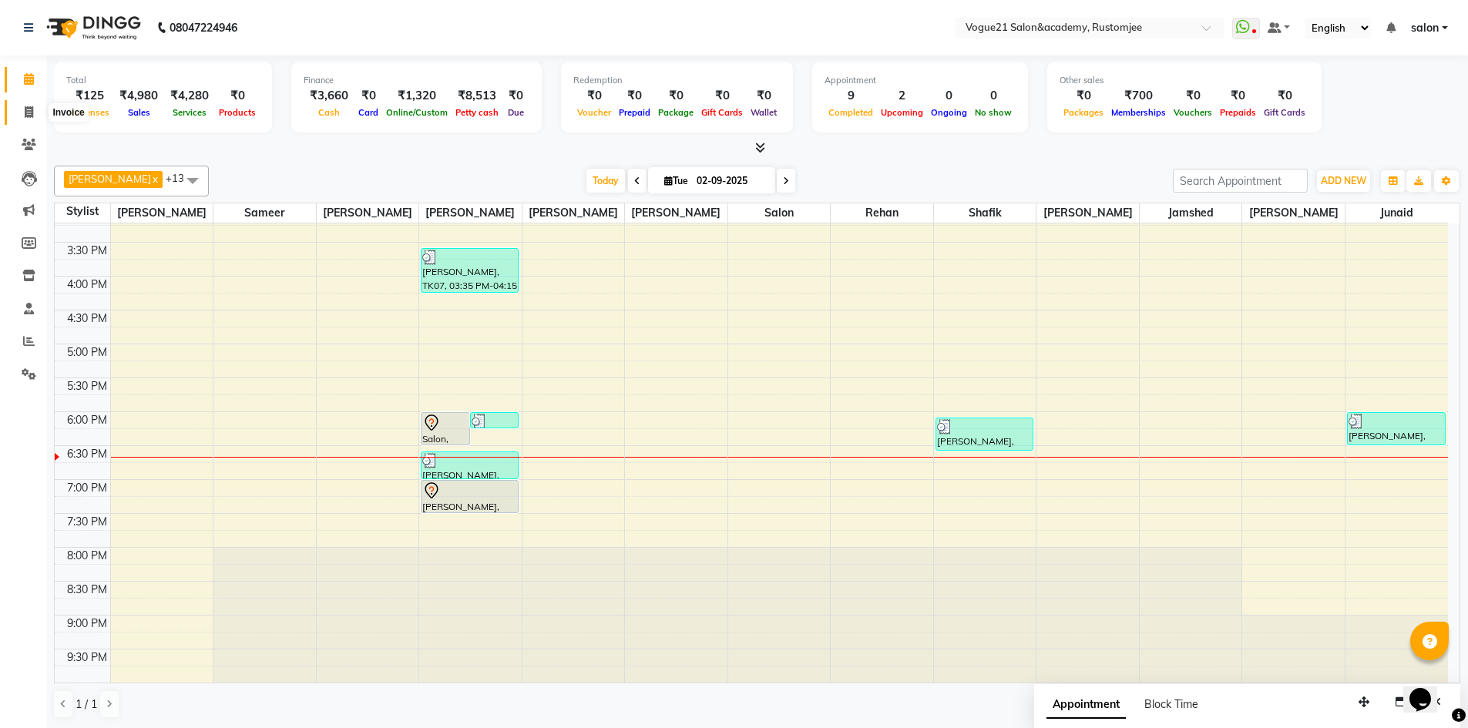
click at [26, 116] on icon at bounding box center [29, 112] width 8 height 12
select select "service"
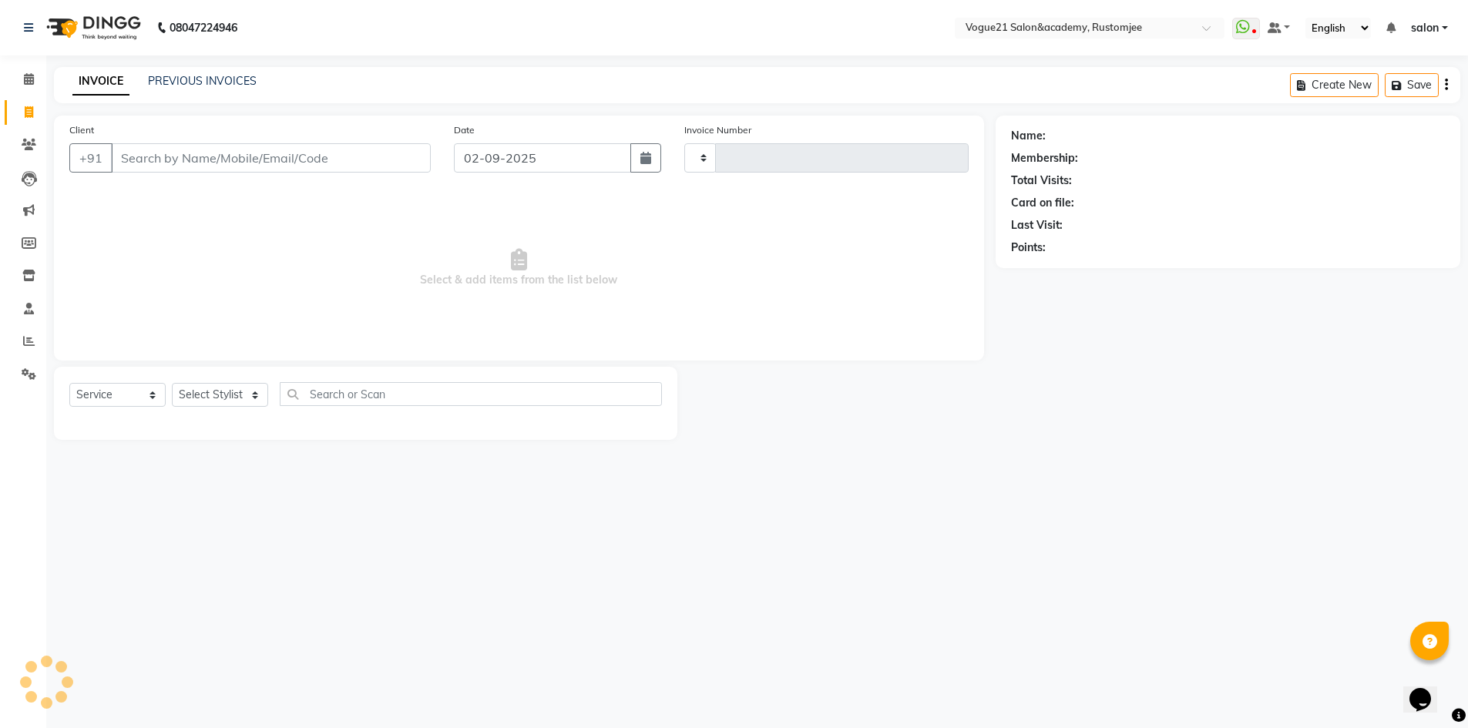
type input "2684"
select select "8171"
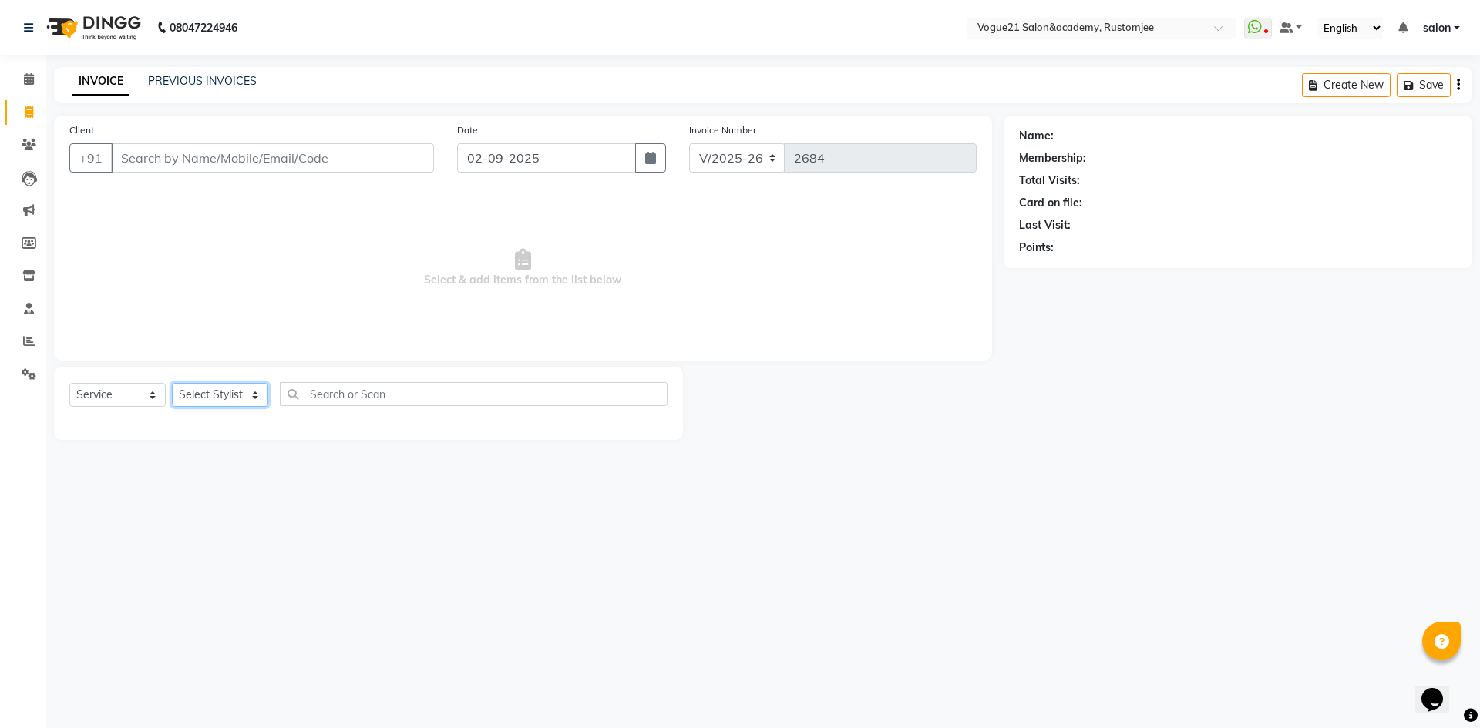
click at [199, 400] on select "Select Stylist aahil alicia anju soni Jamshed junaid Pooja yadav priya jadhav r…" at bounding box center [220, 395] width 96 height 24
select select "76929"
click at [172, 383] on select "Select Stylist aahil alicia anju soni Jamshed junaid Pooja yadav priya jadhav r…" at bounding box center [220, 395] width 96 height 24
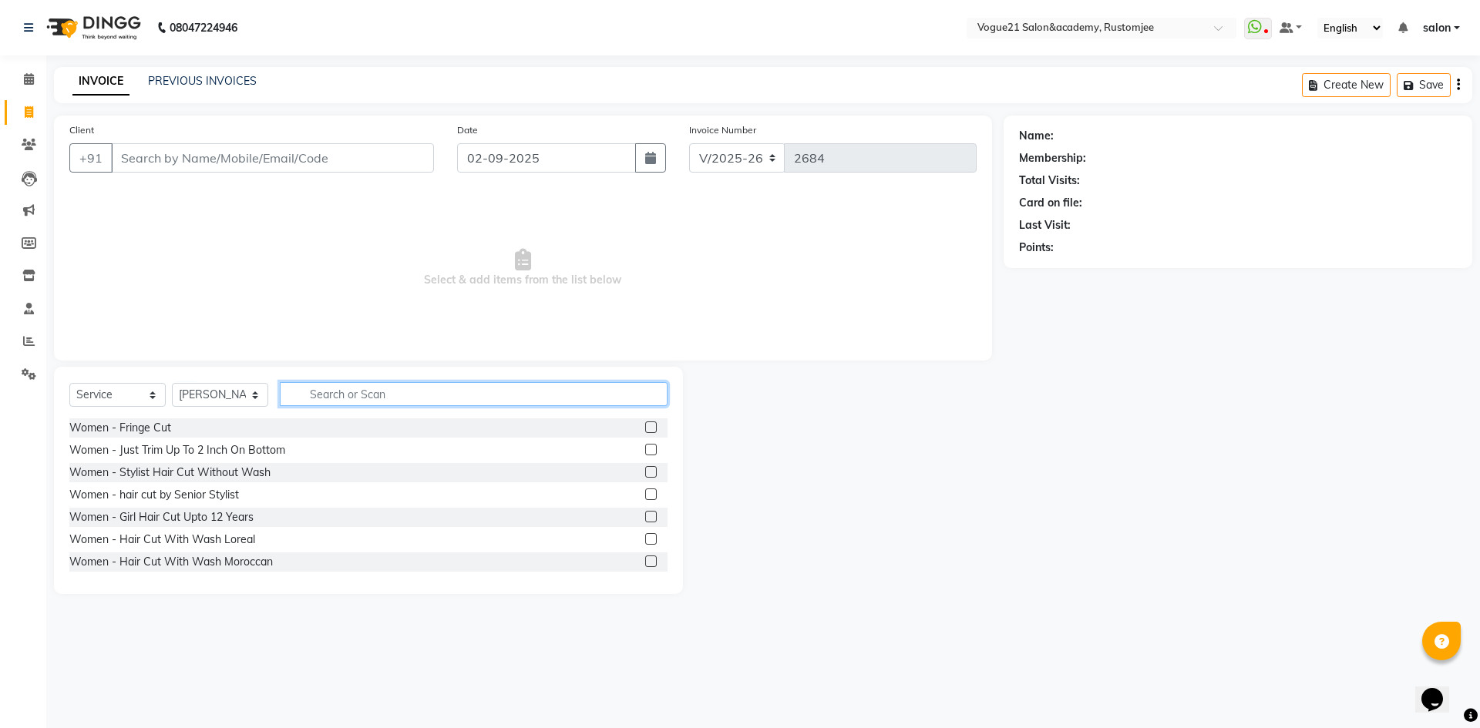
click at [361, 387] on input "text" at bounding box center [474, 394] width 388 height 24
click at [250, 147] on input "Client" at bounding box center [272, 157] width 323 height 29
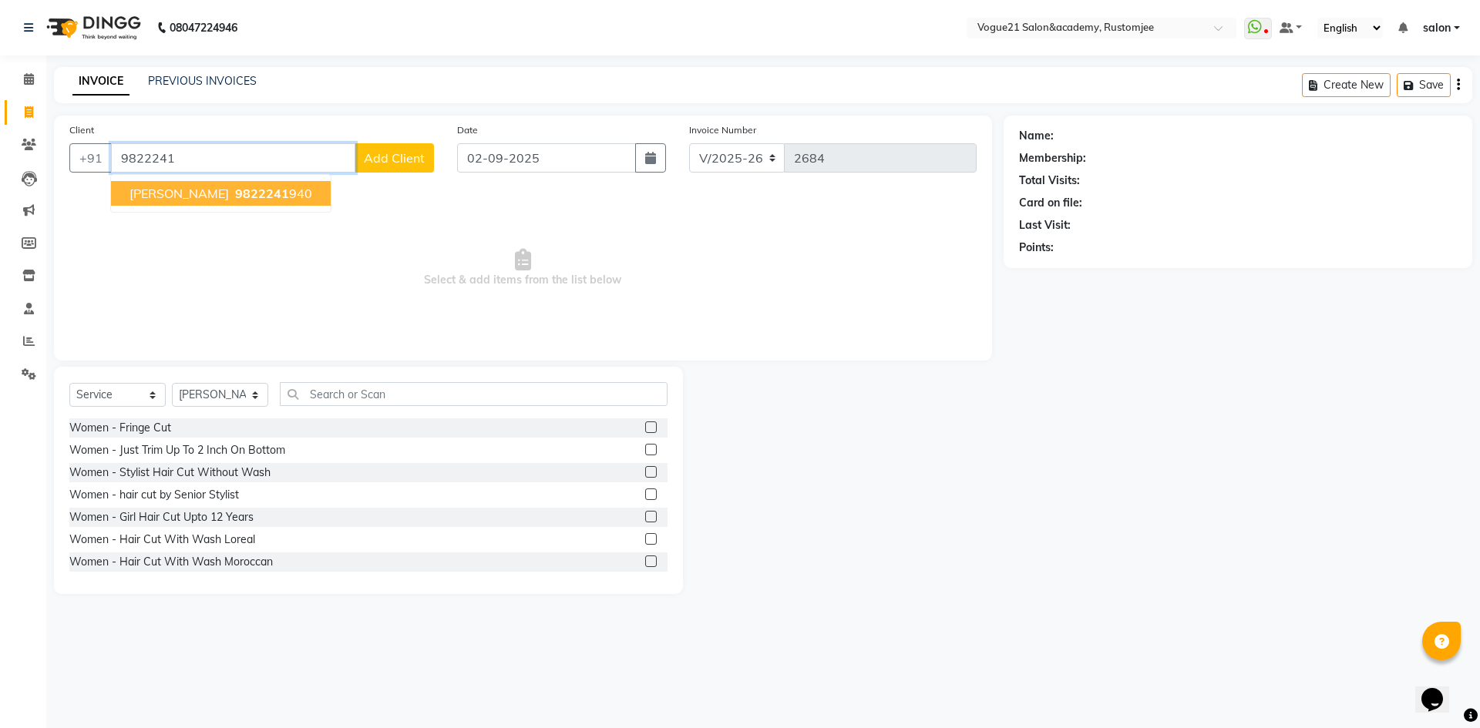
click at [281, 197] on ngb-highlight "9822241 940" at bounding box center [272, 193] width 80 height 15
type input "9822241940"
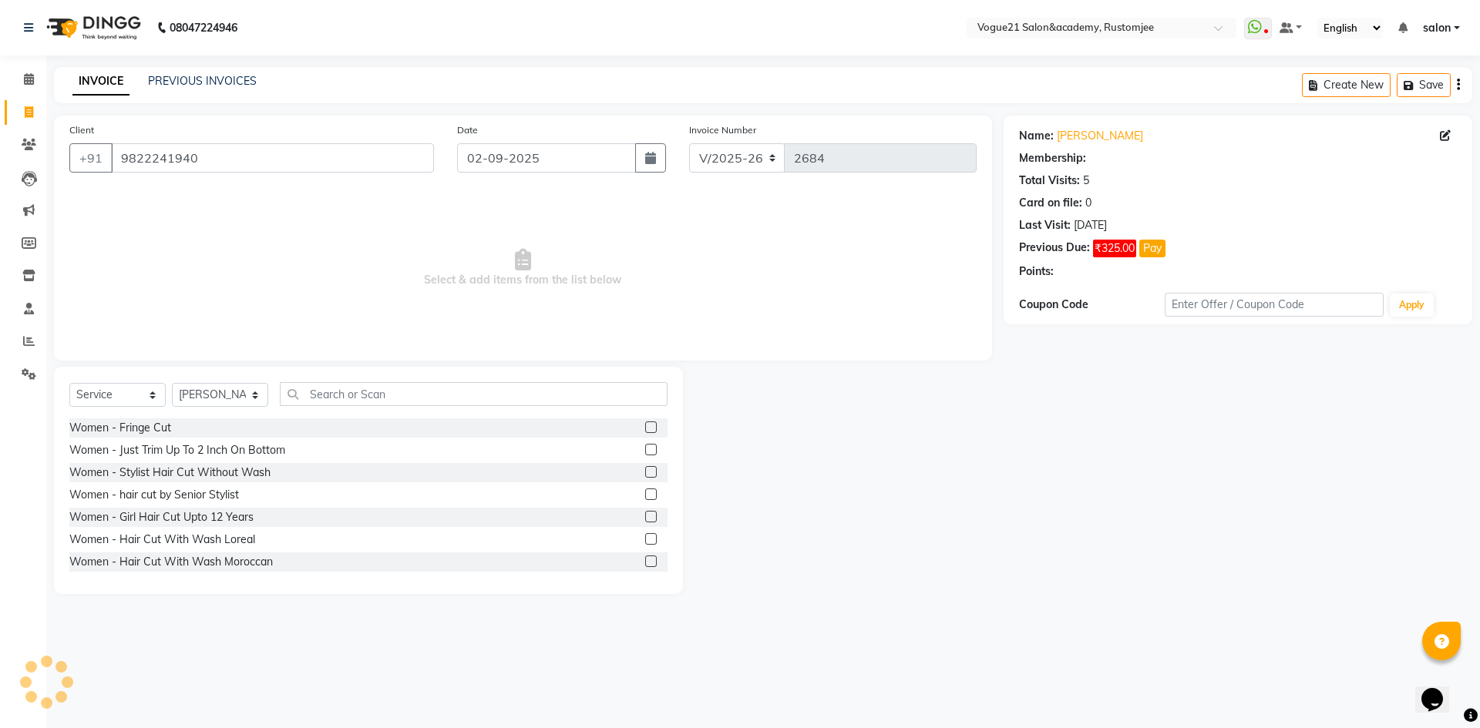
select select "1: Object"
click at [1070, 133] on link "Krishna Parikh" at bounding box center [1100, 136] width 86 height 16
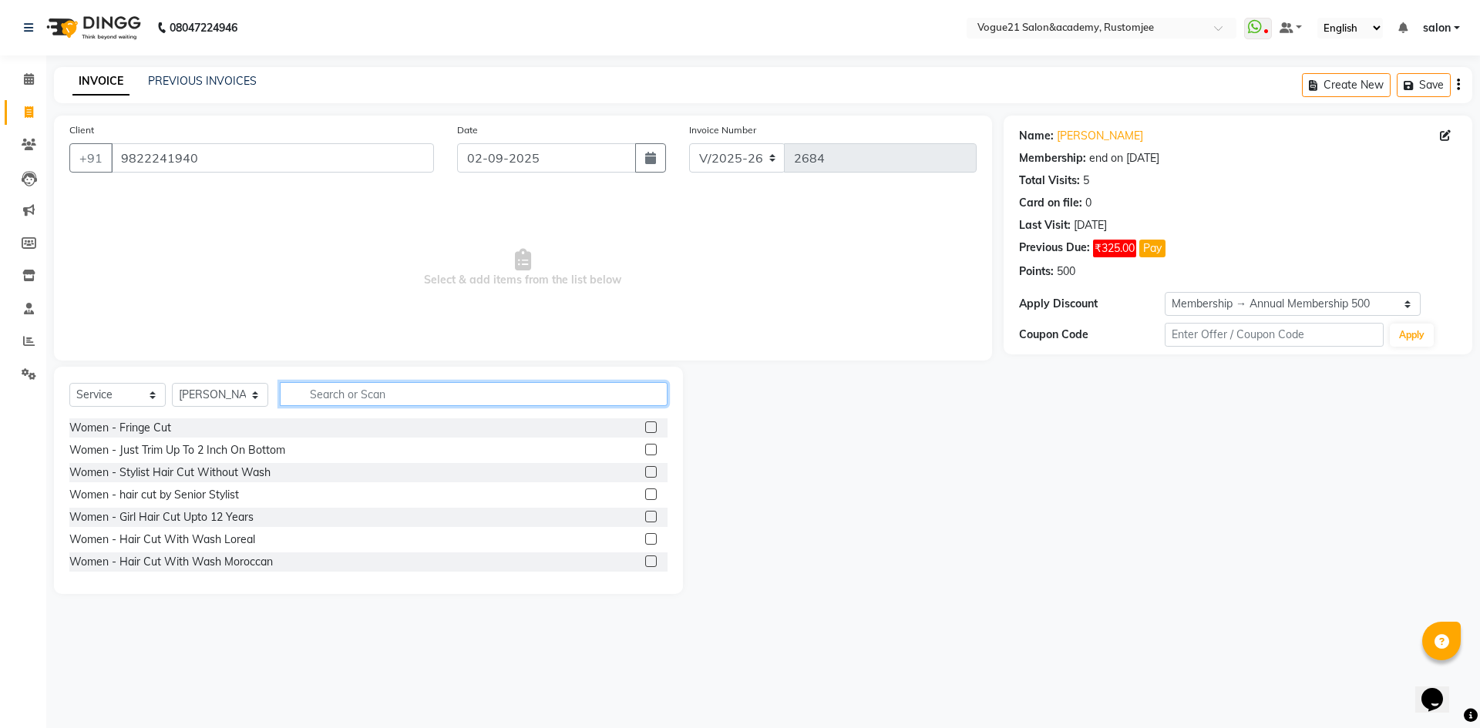
click at [349, 395] on input "text" at bounding box center [474, 394] width 388 height 24
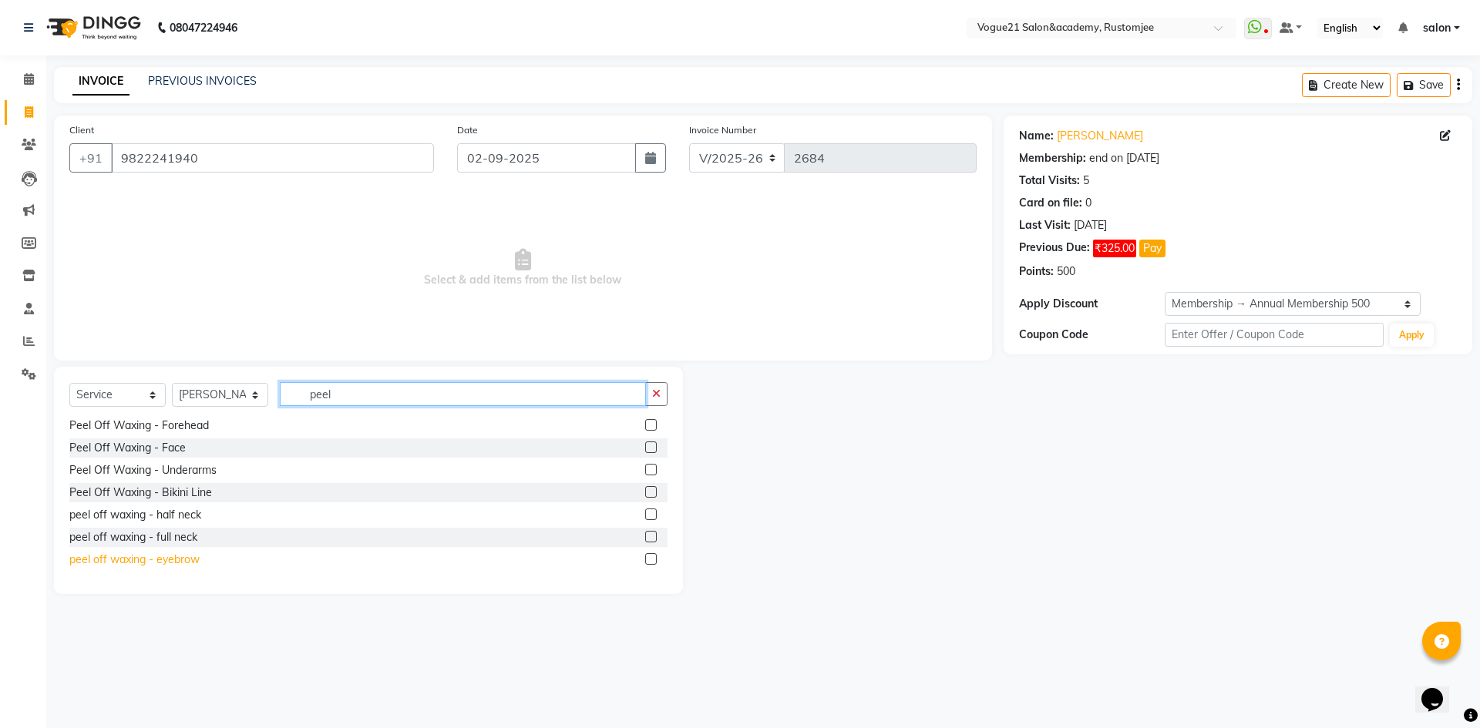
type input "peel"
click at [187, 559] on div "peel off waxing - eyebrow" at bounding box center [134, 560] width 130 height 16
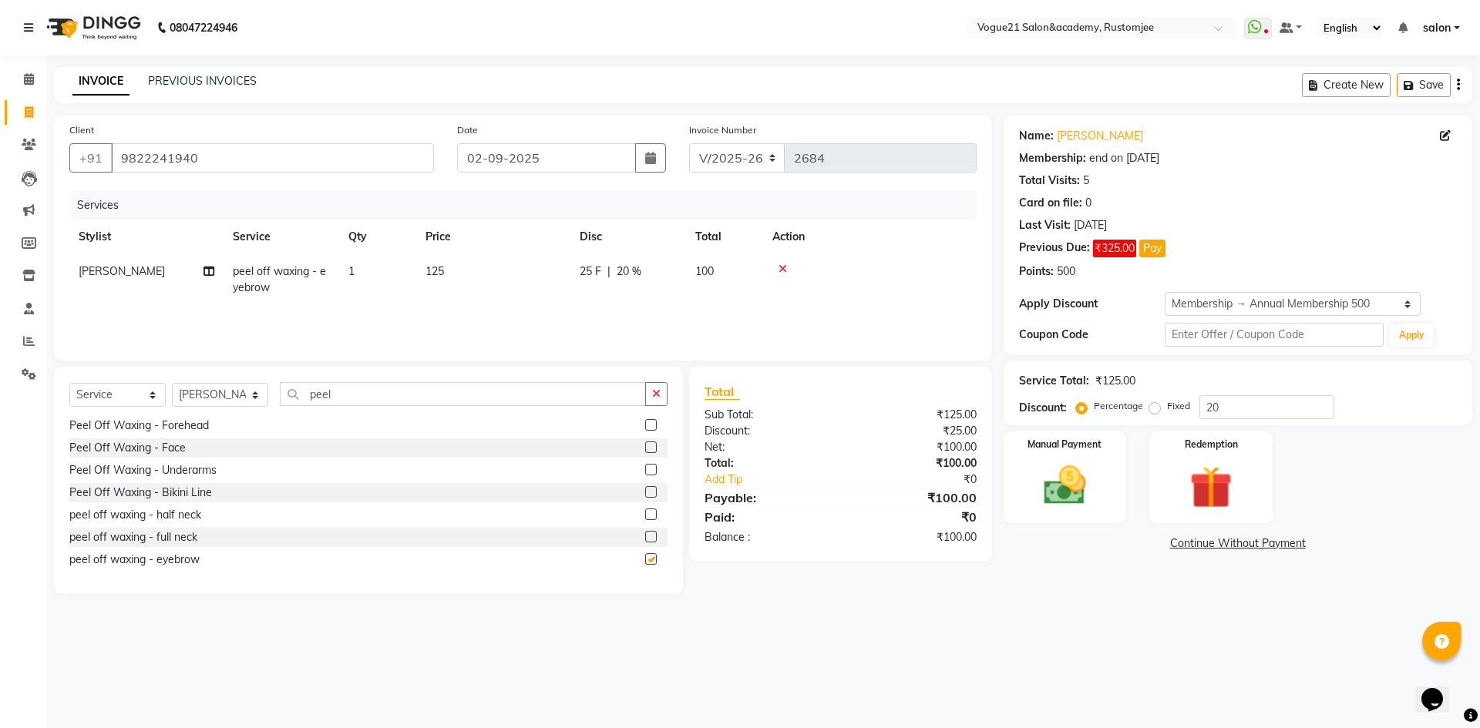
checkbox input "false"
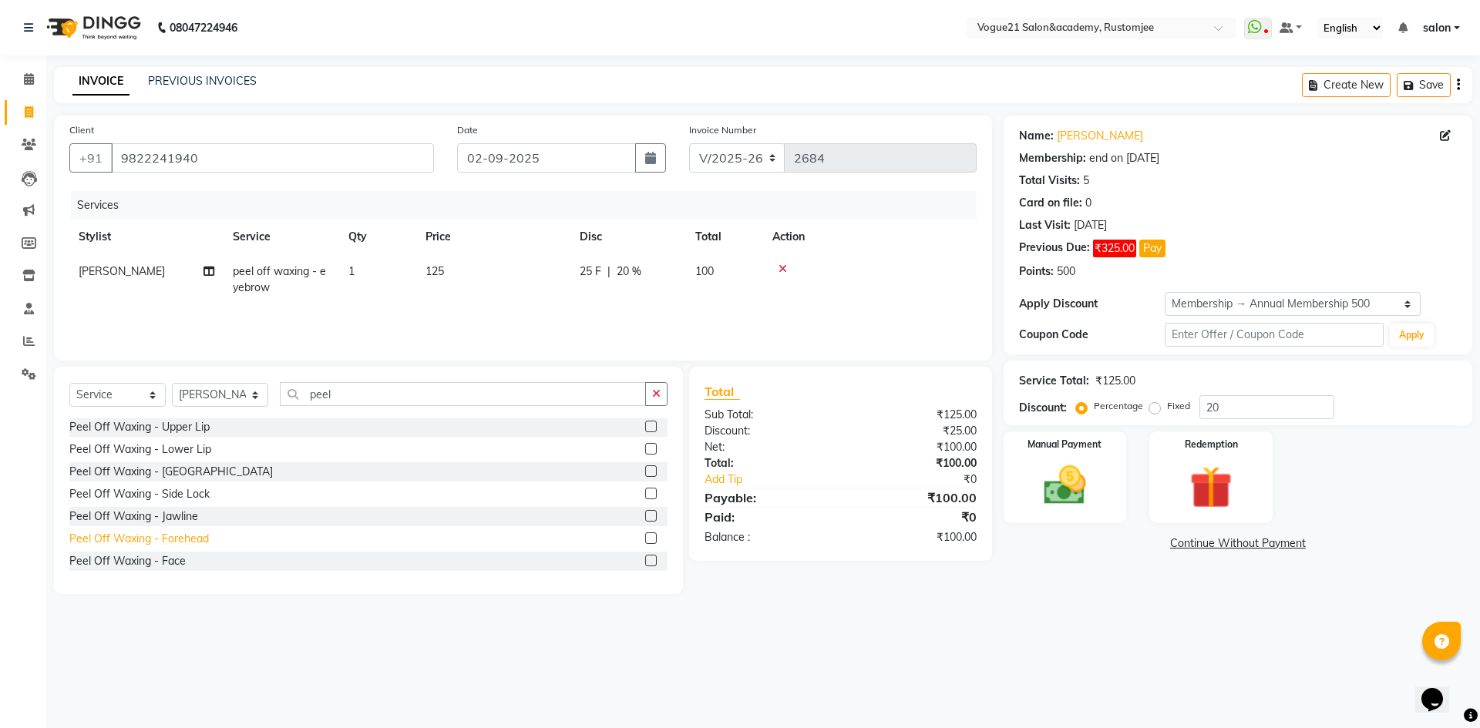
scroll to position [0, 0]
click at [188, 452] on div "Peel Off Waxing - Lower Lip" at bounding box center [140, 450] width 142 height 16
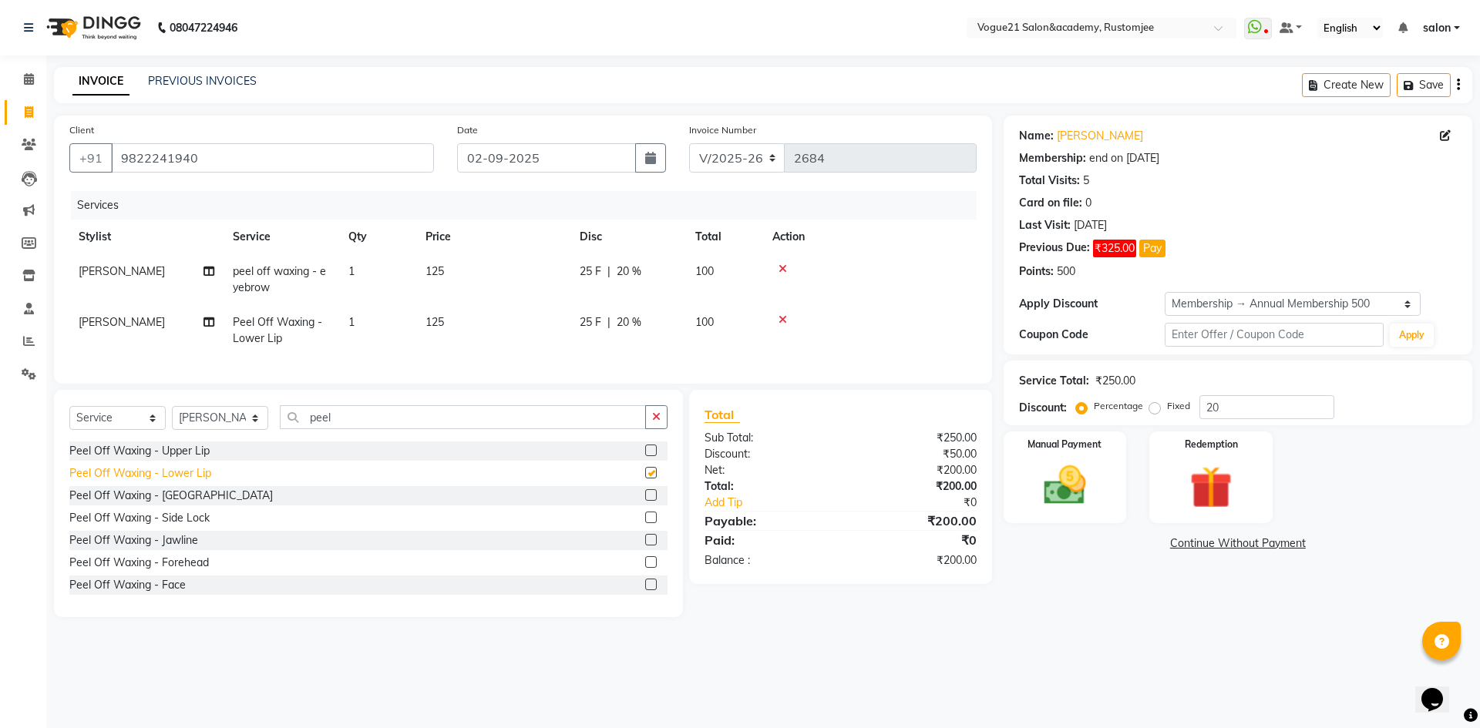
checkbox input "false"
click at [1207, 508] on img at bounding box center [1211, 487] width 72 height 55
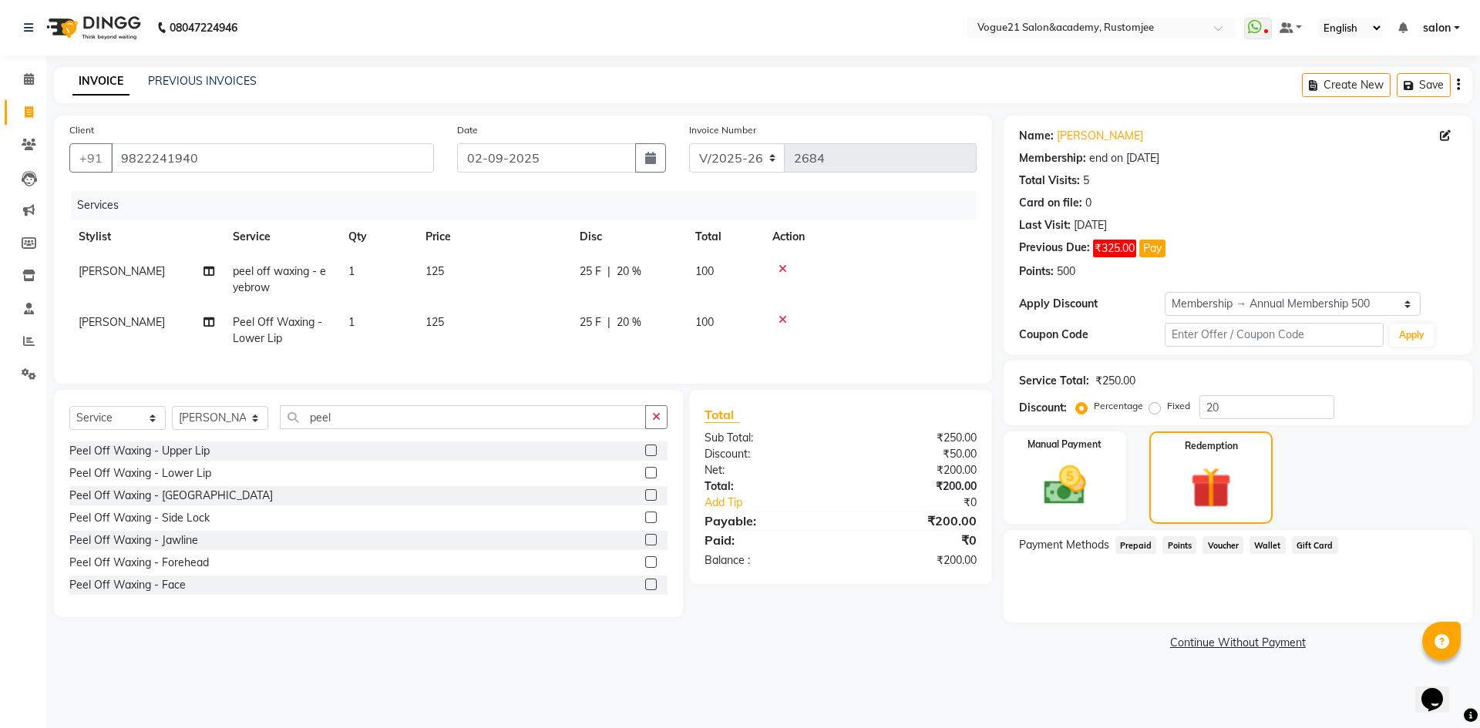
click at [1229, 640] on link "Continue Without Payment" at bounding box center [1238, 643] width 462 height 16
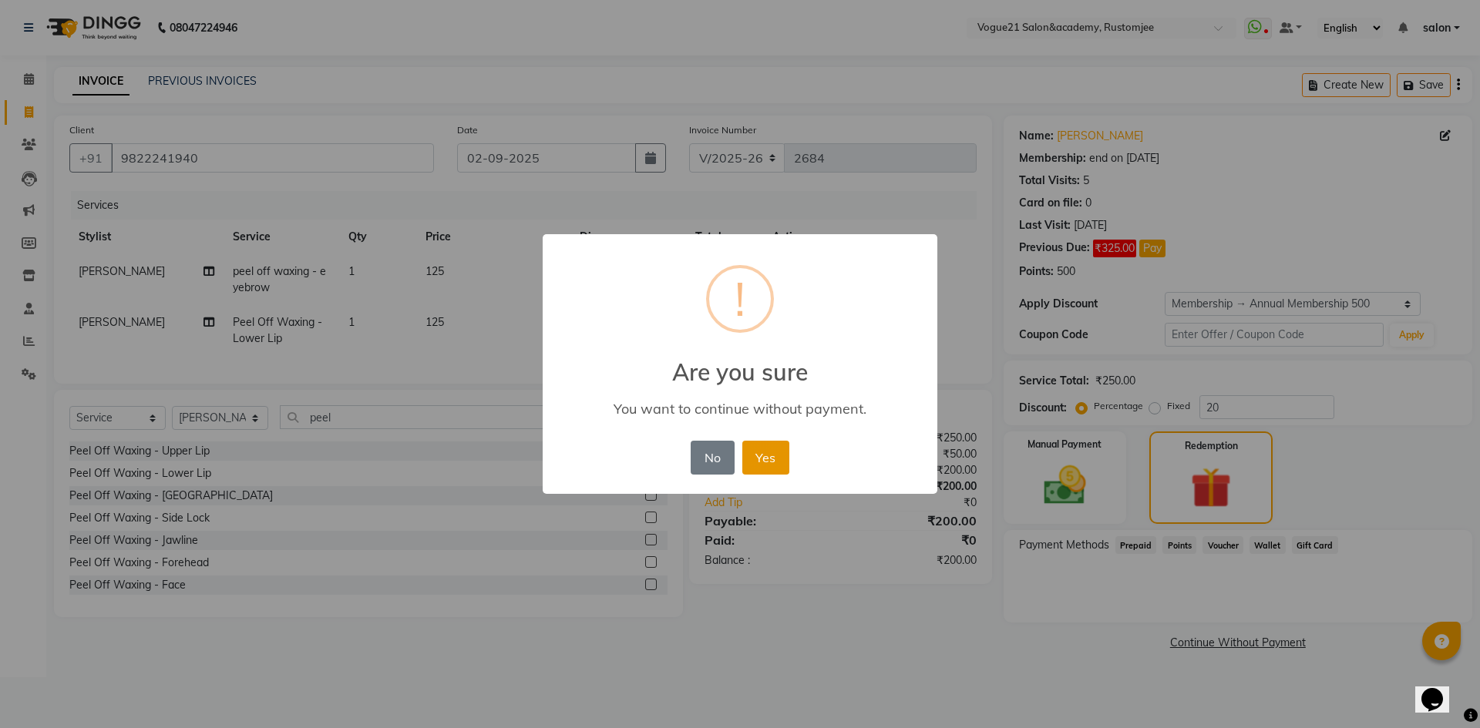
click at [770, 459] on button "Yes" at bounding box center [765, 458] width 47 height 34
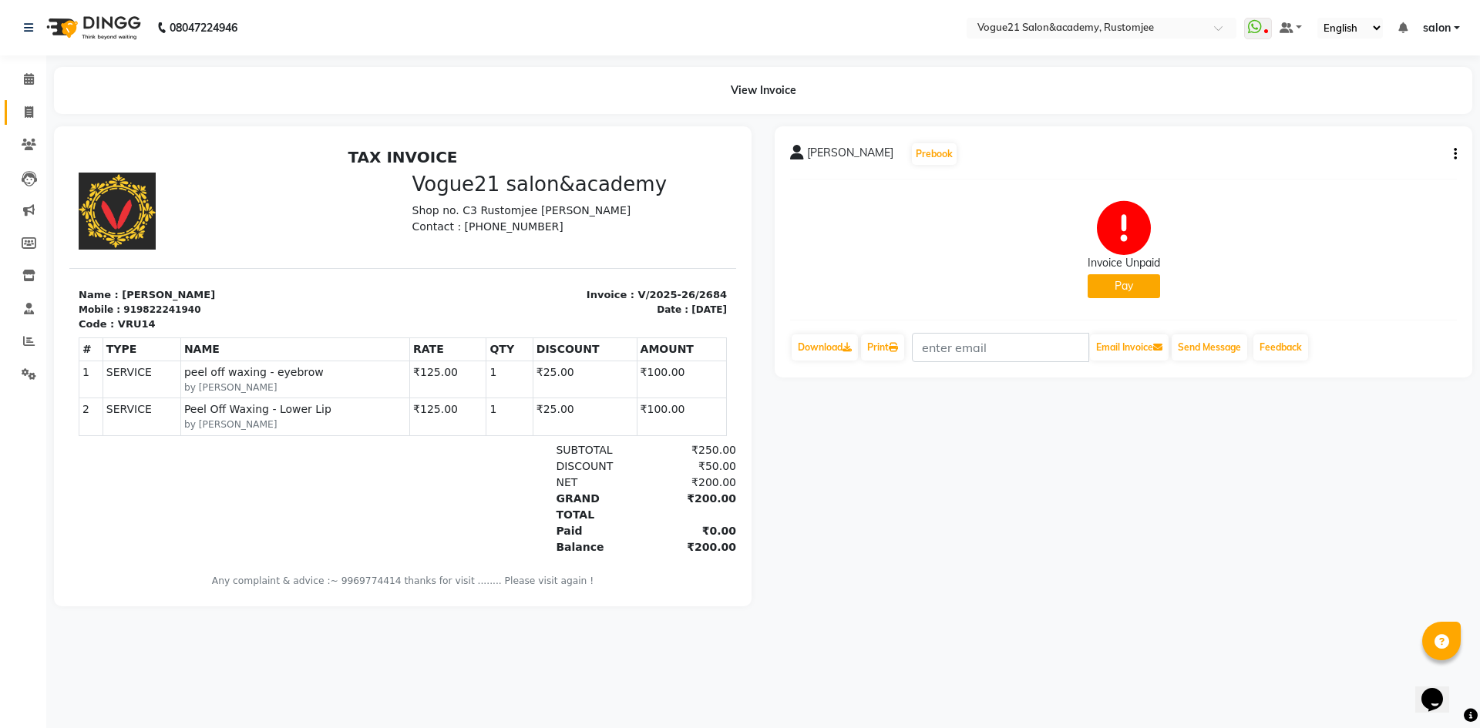
click at [25, 123] on link "Invoice" at bounding box center [23, 112] width 37 height 25
select select "8171"
select select "service"
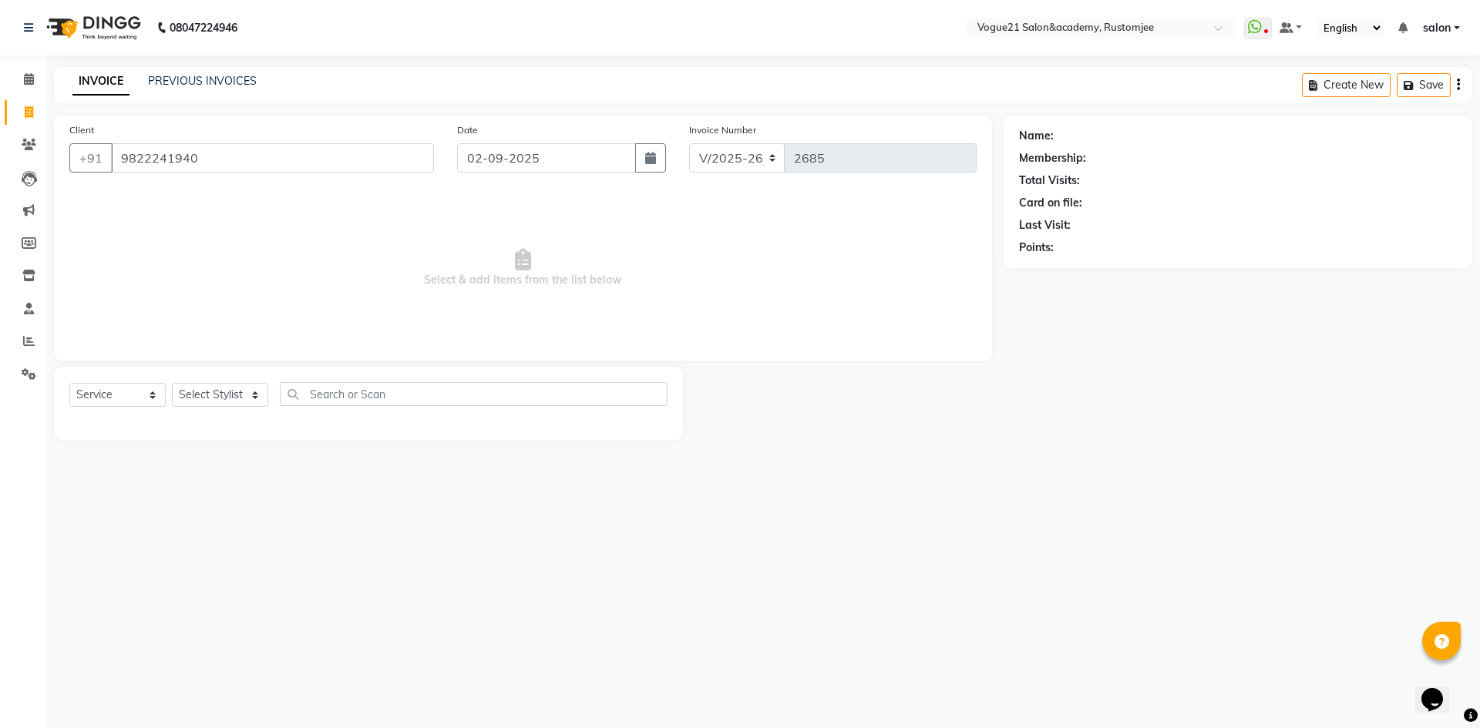
type input "9822241940"
select select "1: Object"
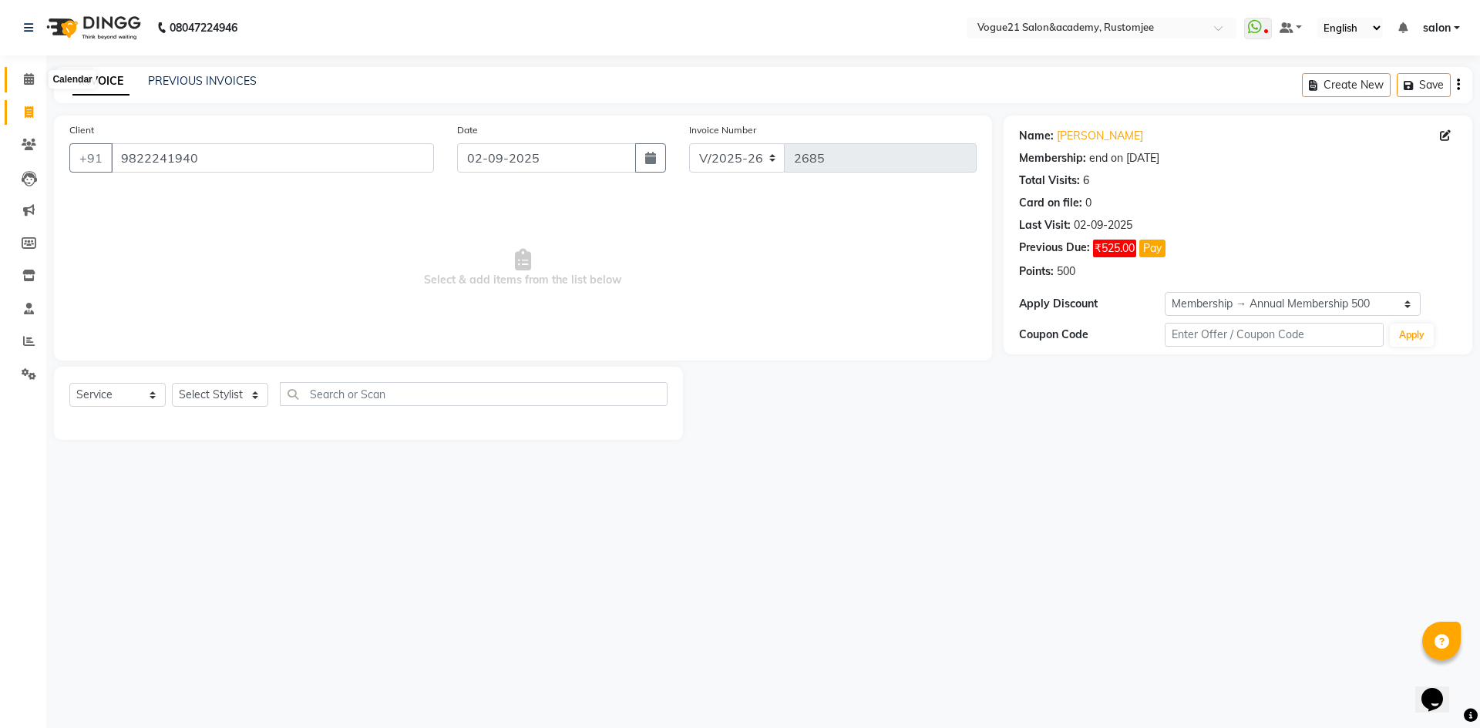
click at [29, 79] on icon at bounding box center [29, 79] width 10 height 12
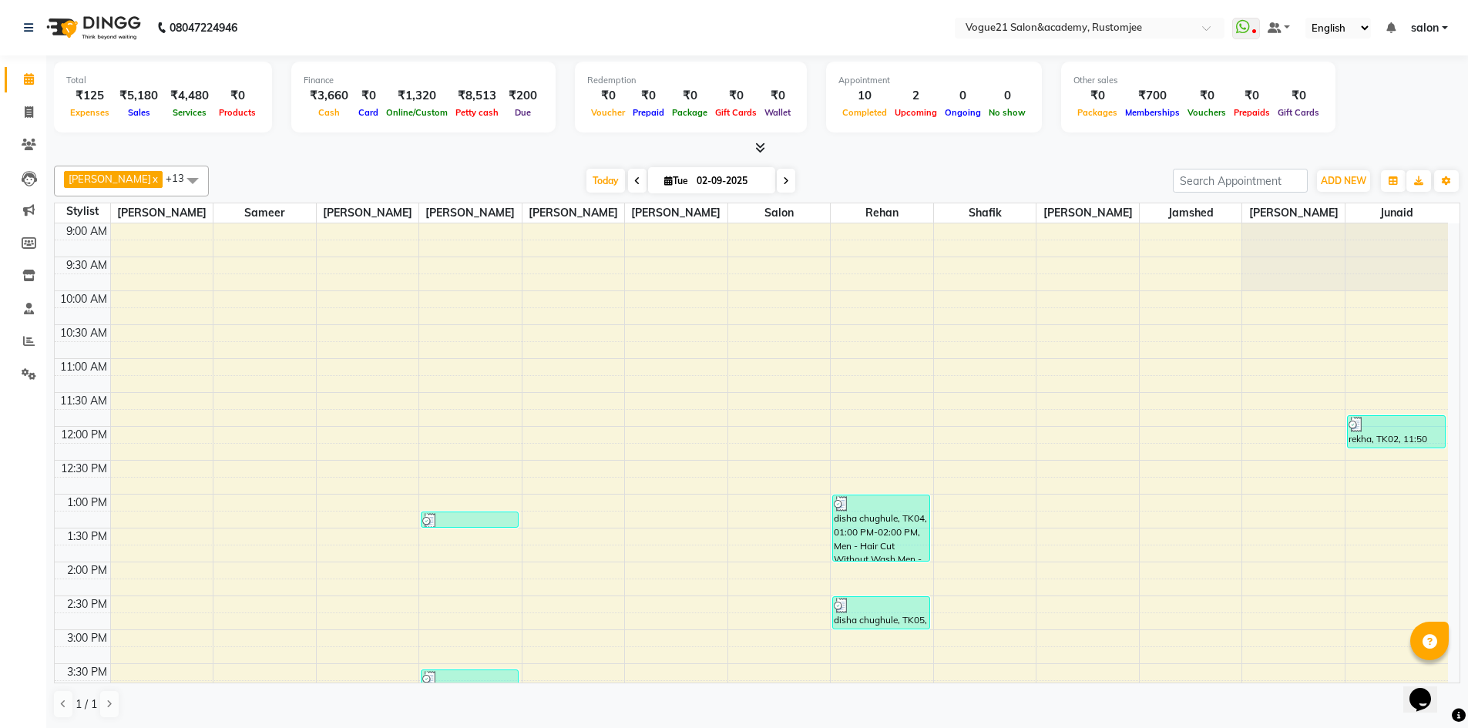
click at [1420, 40] on nav "08047224946 Select Location × Vogue21 Salon&academy, [PERSON_NAME] WhatsApp Sta…" at bounding box center [734, 27] width 1468 height 55
click at [1423, 30] on span "salon" at bounding box center [1425, 28] width 28 height 16
click at [1402, 103] on link "Sign out" at bounding box center [1369, 106] width 141 height 24
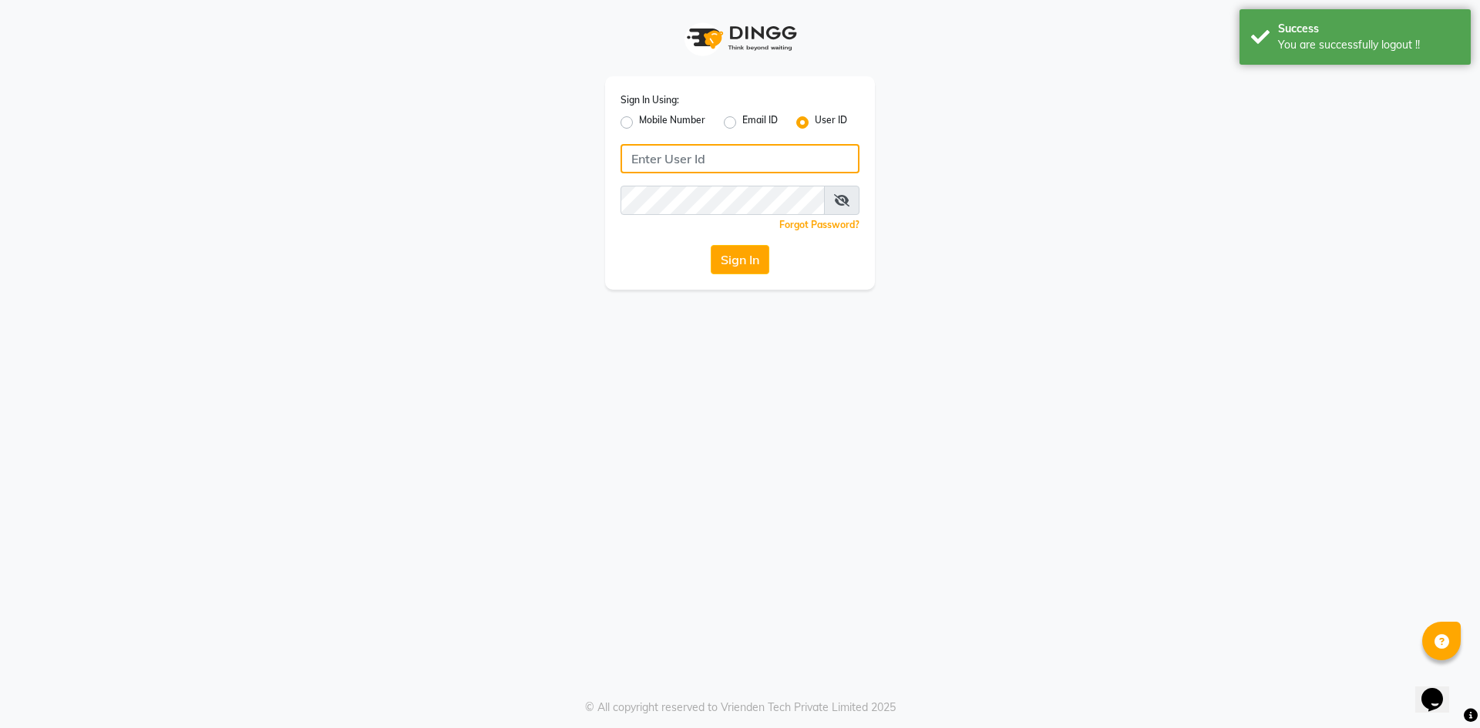
click at [673, 154] on input "Username" at bounding box center [739, 158] width 239 height 29
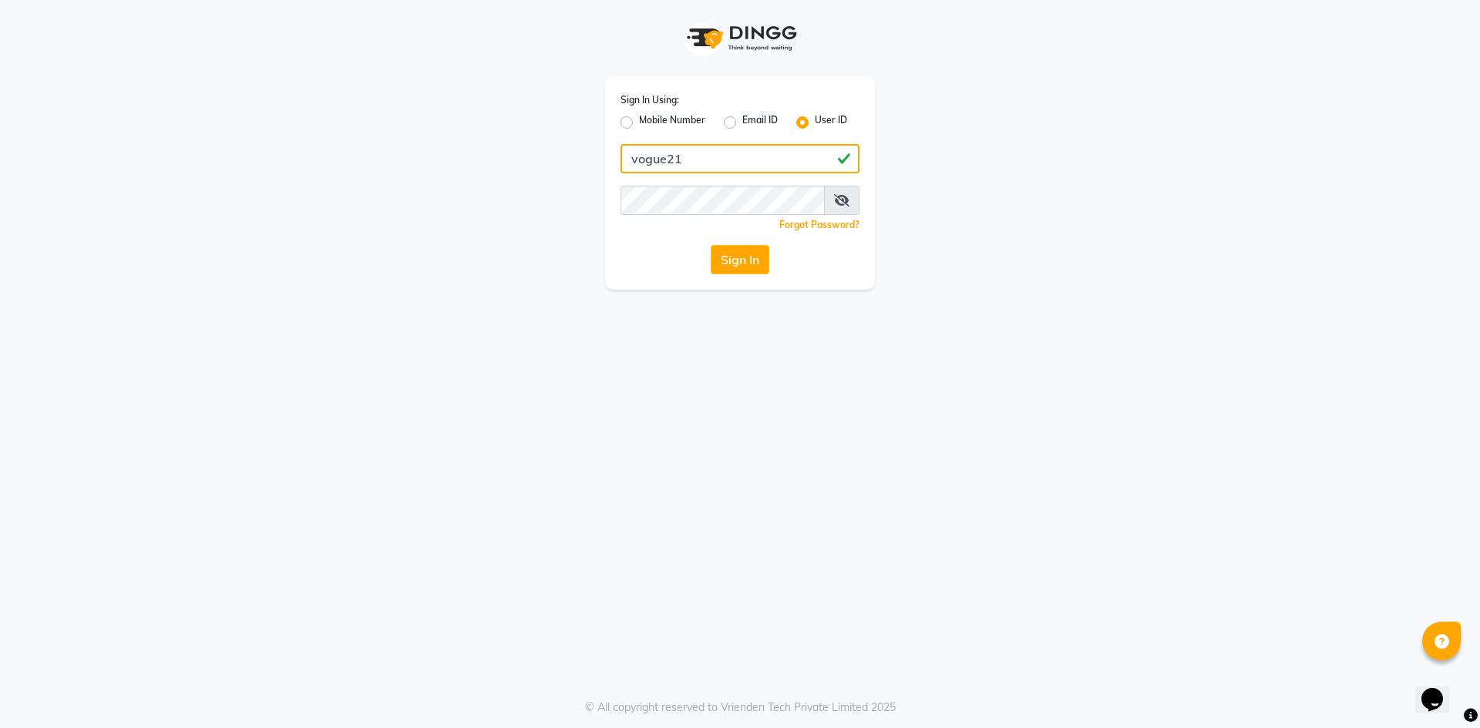
type input "vogue21"
click at [726, 217] on div "Forgot Password?" at bounding box center [739, 225] width 239 height 16
click at [839, 200] on icon at bounding box center [841, 200] width 15 height 12
click at [736, 259] on button "Sign In" at bounding box center [740, 259] width 59 height 29
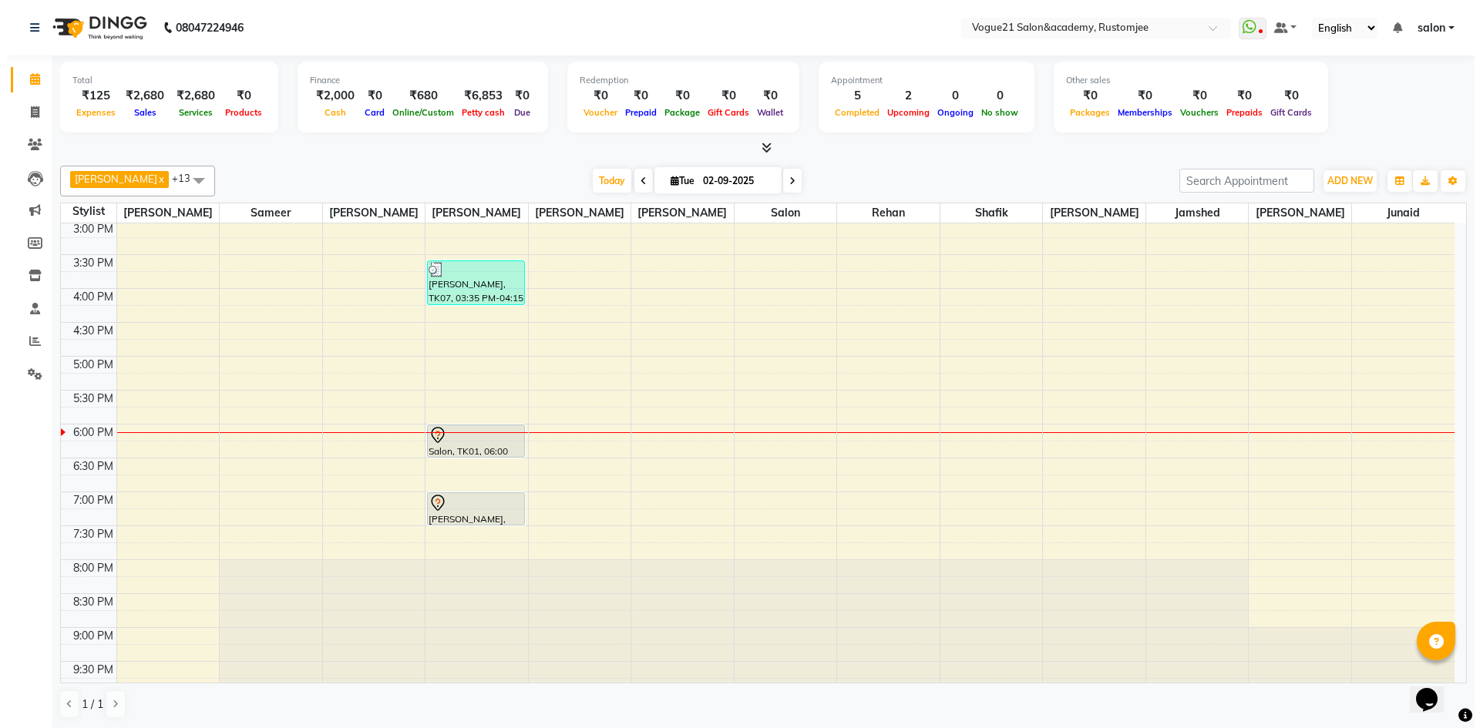
scroll to position [422, 0]
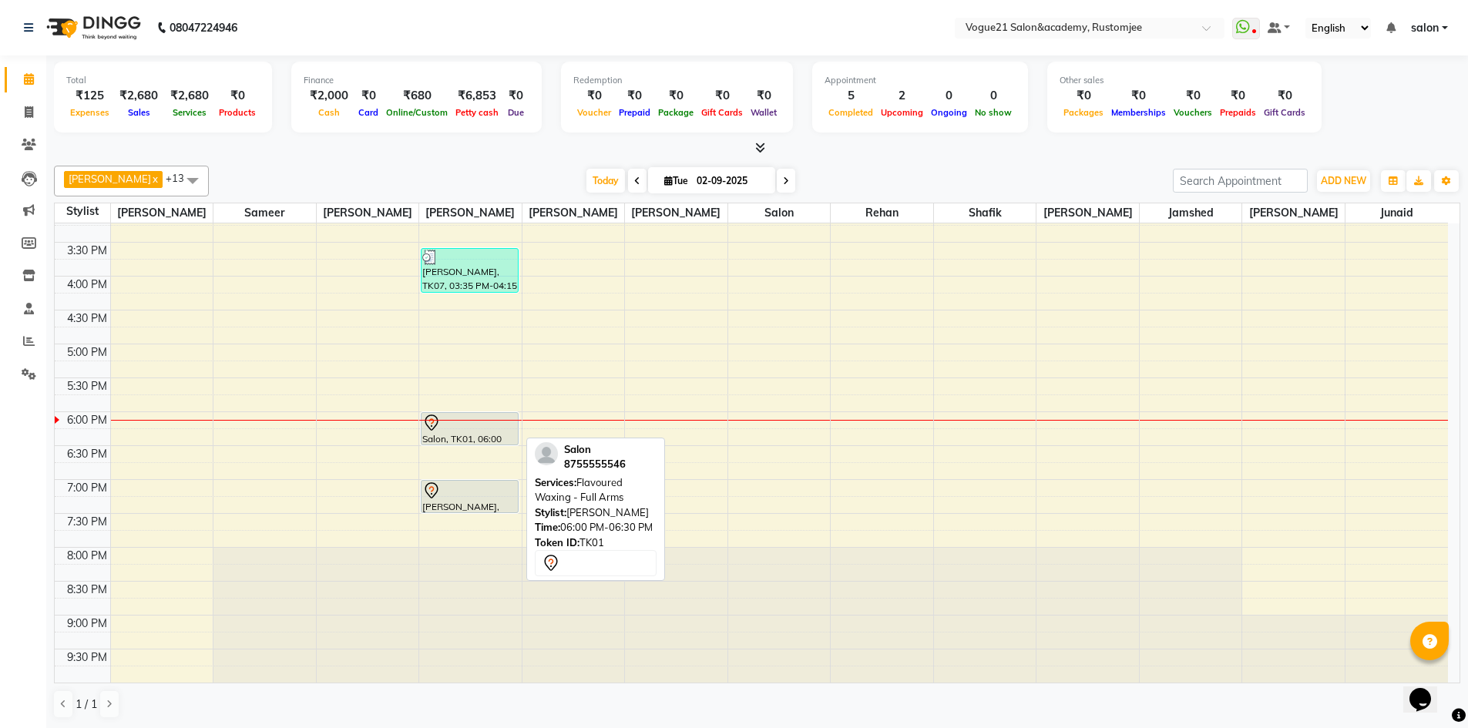
click at [474, 427] on div at bounding box center [469, 423] width 95 height 18
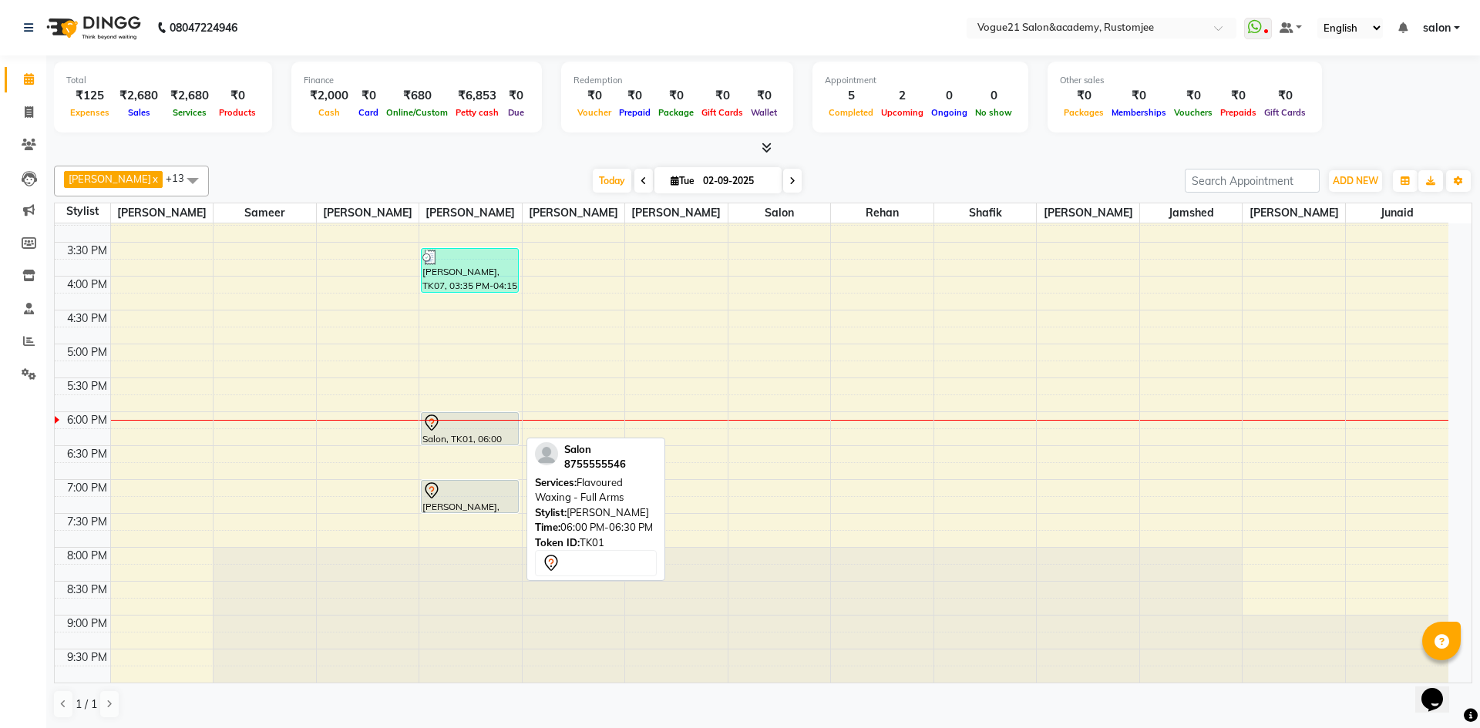
select select "7"
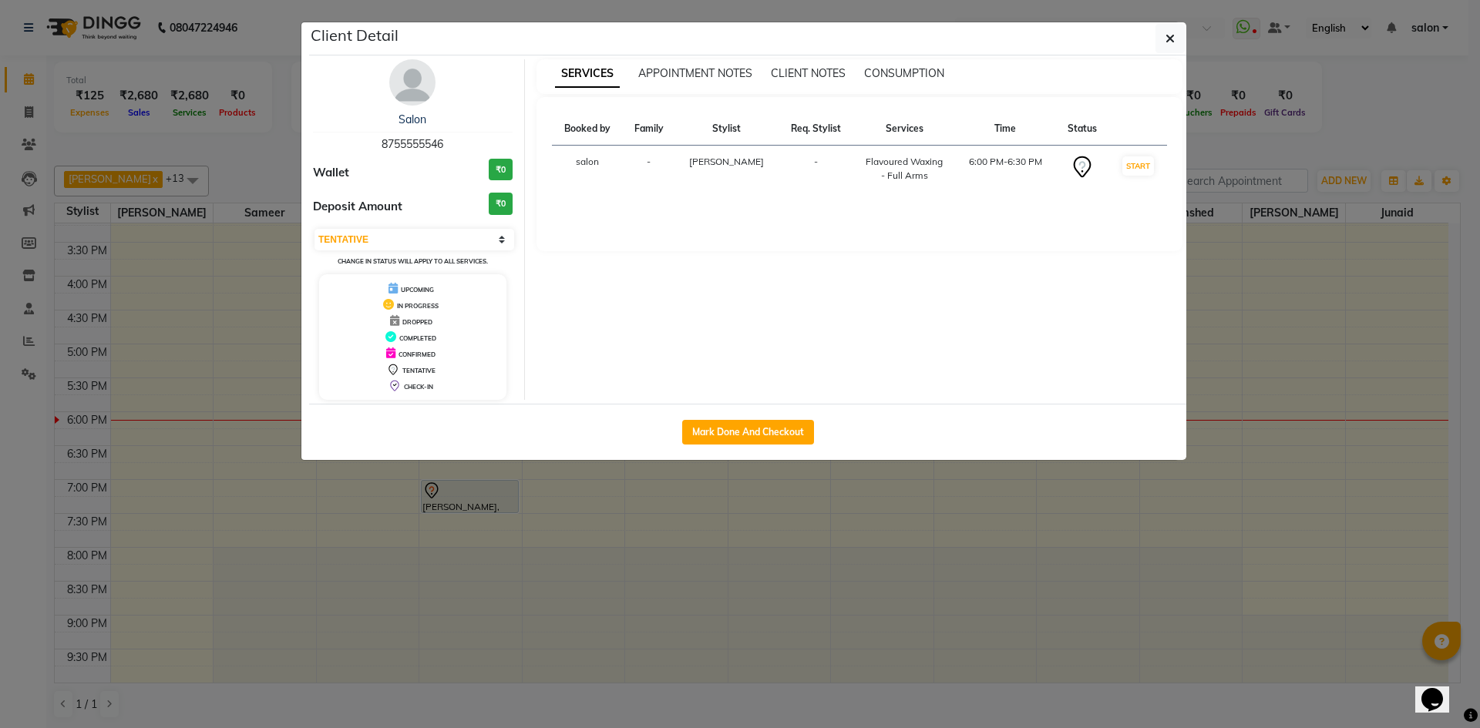
click at [546, 526] on ngb-modal-window "Client Detail Salon 8755555546 Wallet ₹0 Deposit Amount ₹0 Select IN SERVICE CO…" at bounding box center [740, 364] width 1480 height 728
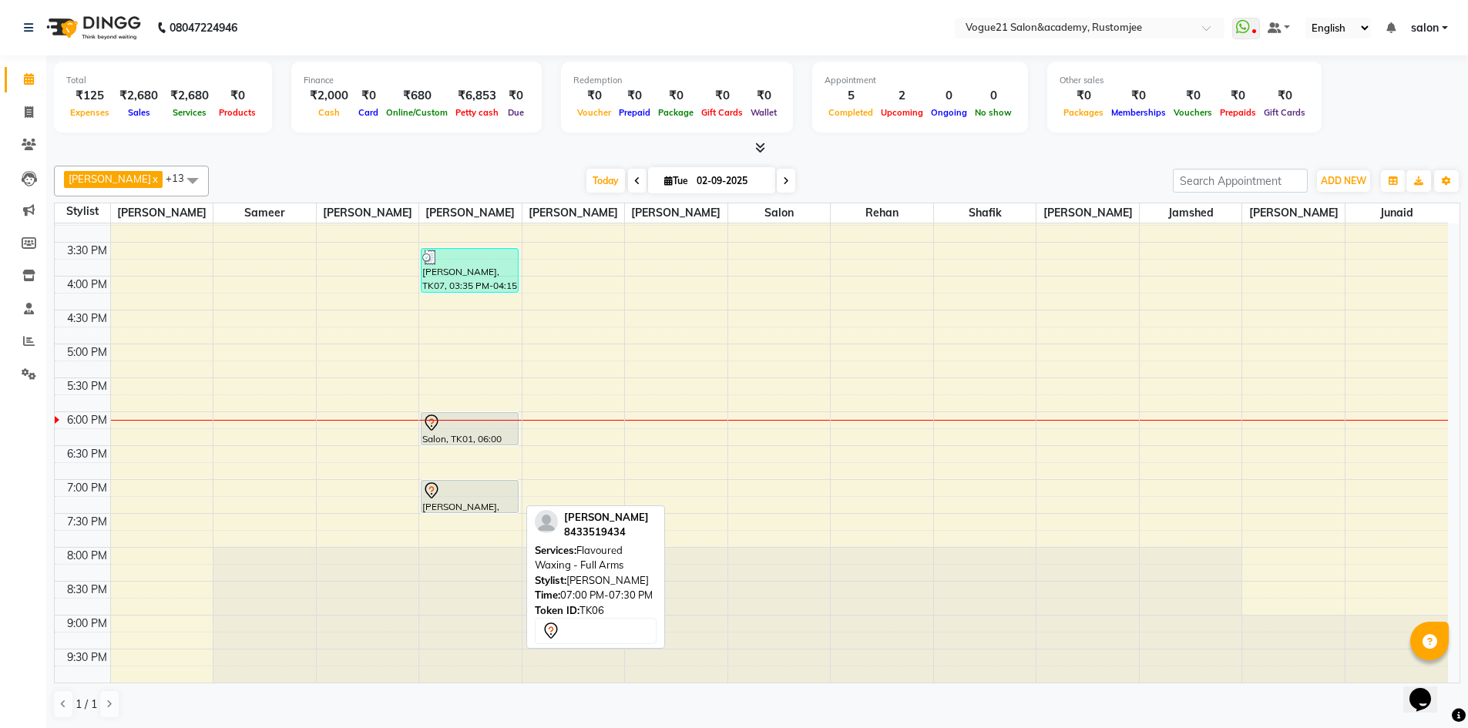
click at [480, 499] on div at bounding box center [469, 491] width 95 height 18
select select "7"
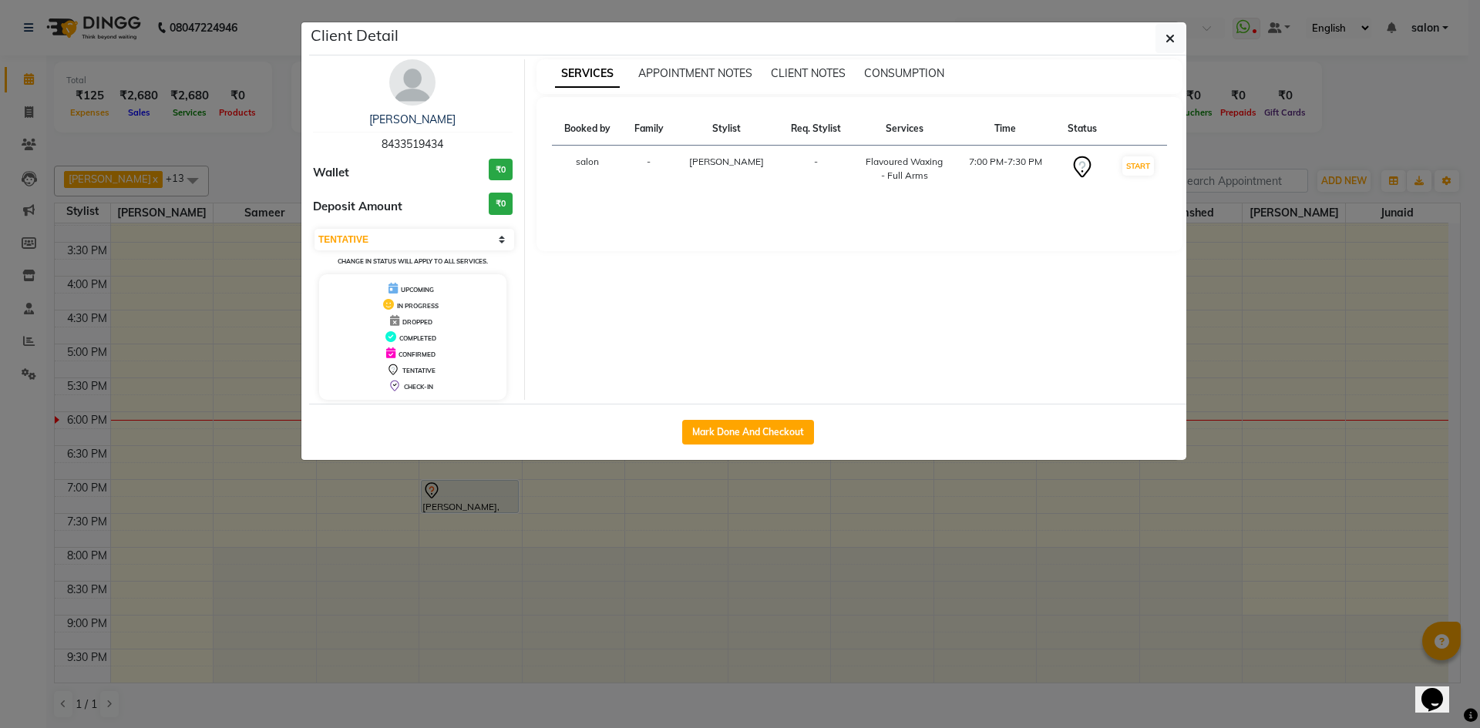
click at [427, 547] on ngb-modal-window "Client Detail nida khan 8433519434 Wallet ₹0 Deposit Amount ₹0 Select IN SERVIC…" at bounding box center [740, 364] width 1480 height 728
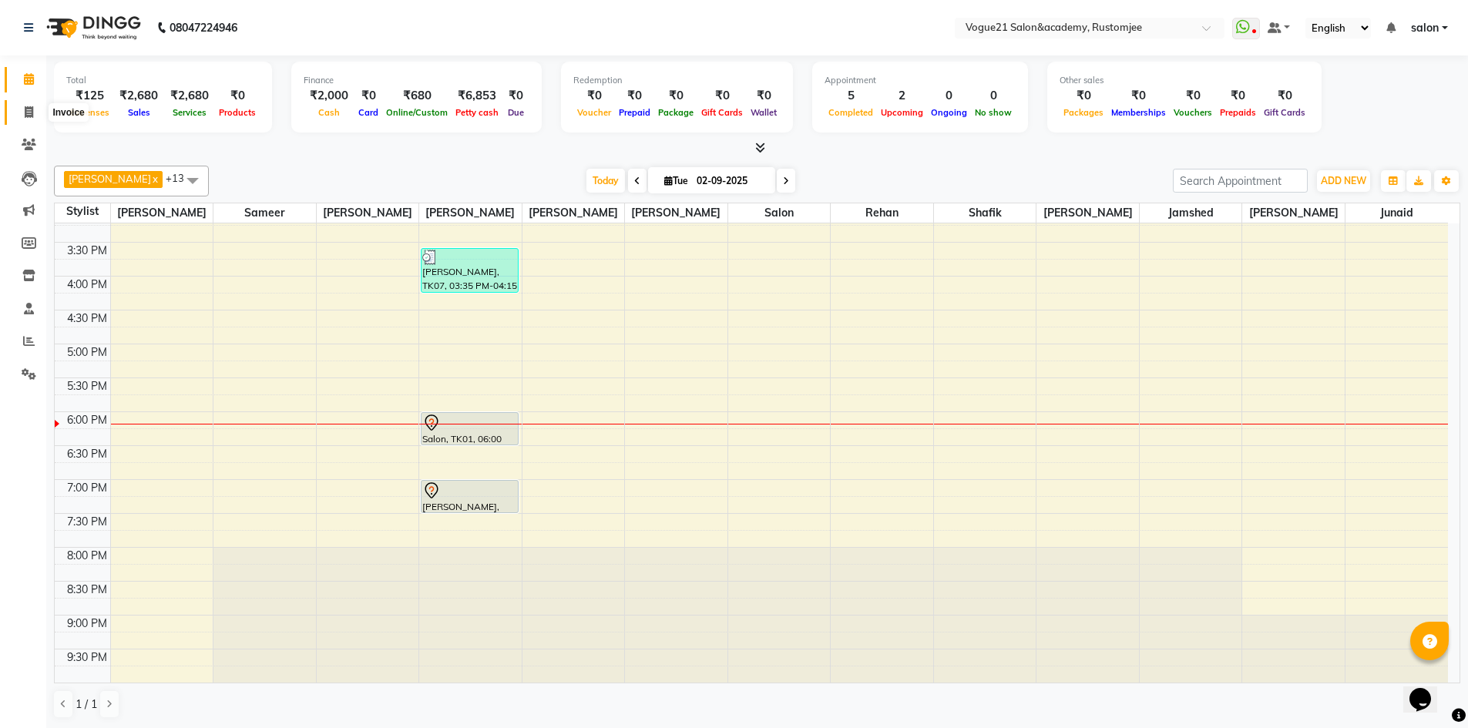
drag, startPoint x: 24, startPoint y: 113, endPoint x: 57, endPoint y: 106, distance: 33.9
click at [25, 113] on icon at bounding box center [29, 112] width 8 height 12
select select "8171"
select select "service"
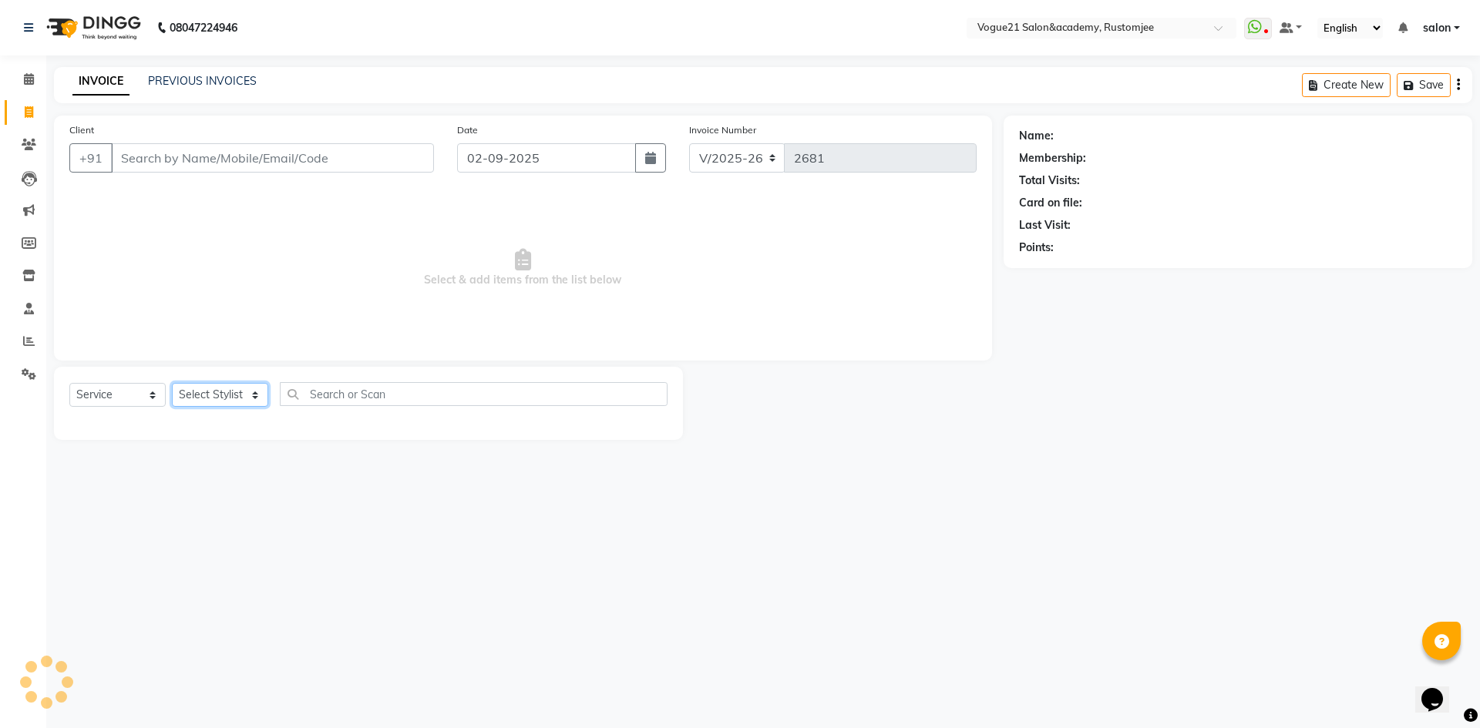
click at [217, 390] on select "Select Stylist aahil alicia anju soni Jamshed junaid Pooja yadav priya jadhav r…" at bounding box center [220, 395] width 96 height 24
select select "78479"
click at [172, 383] on select "Select Stylist aahil alicia anju soni Jamshed junaid Pooja yadav priya jadhav r…" at bounding box center [220, 395] width 96 height 24
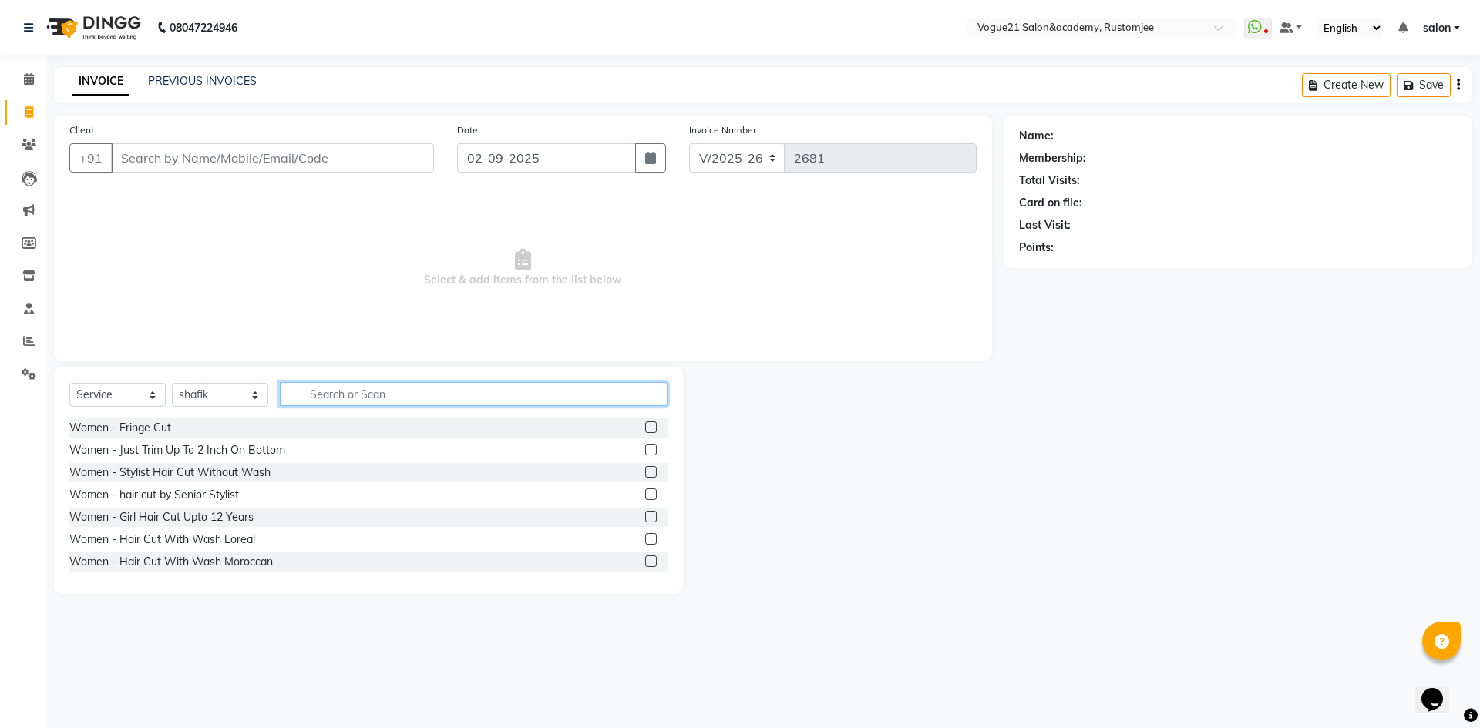
click at [346, 389] on input "text" at bounding box center [474, 394] width 388 height 24
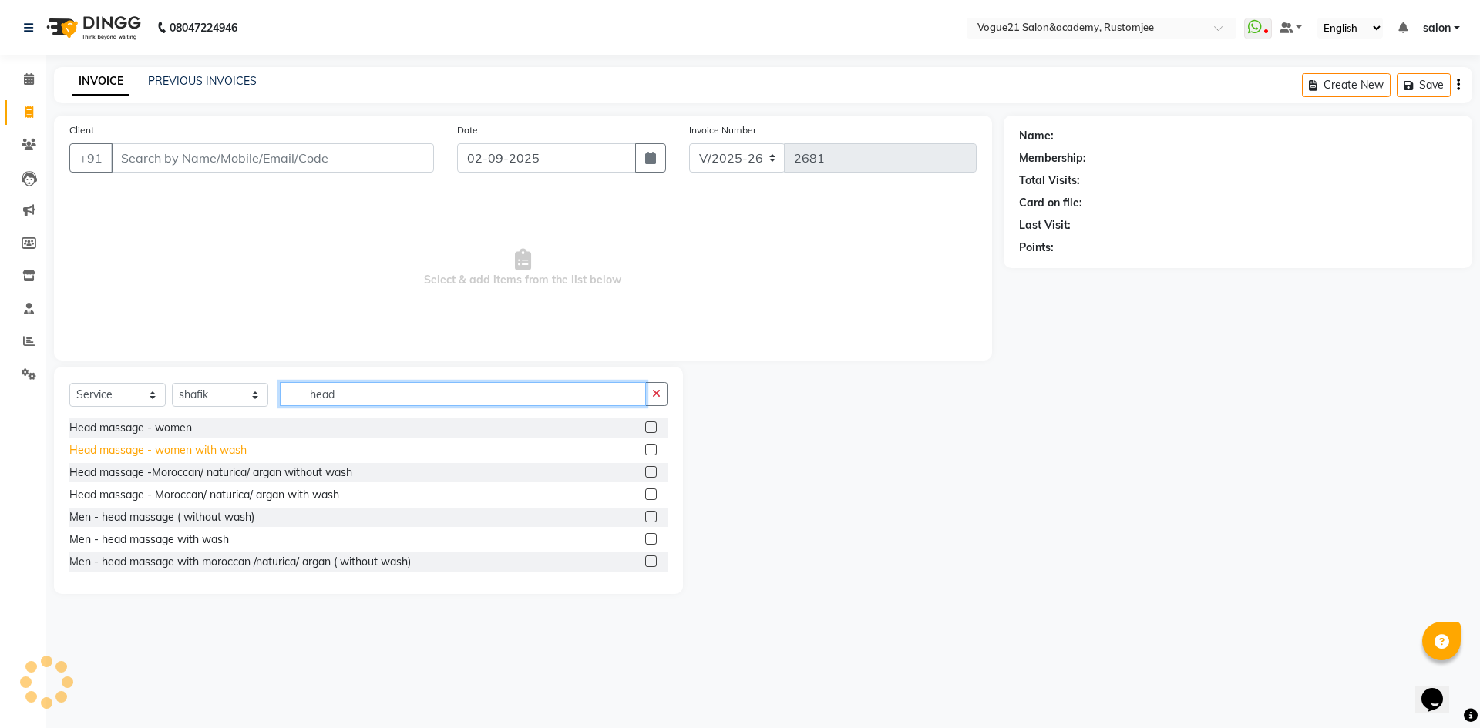
type input "head"
click at [224, 452] on div "Head massage - women with wash" at bounding box center [157, 450] width 177 height 16
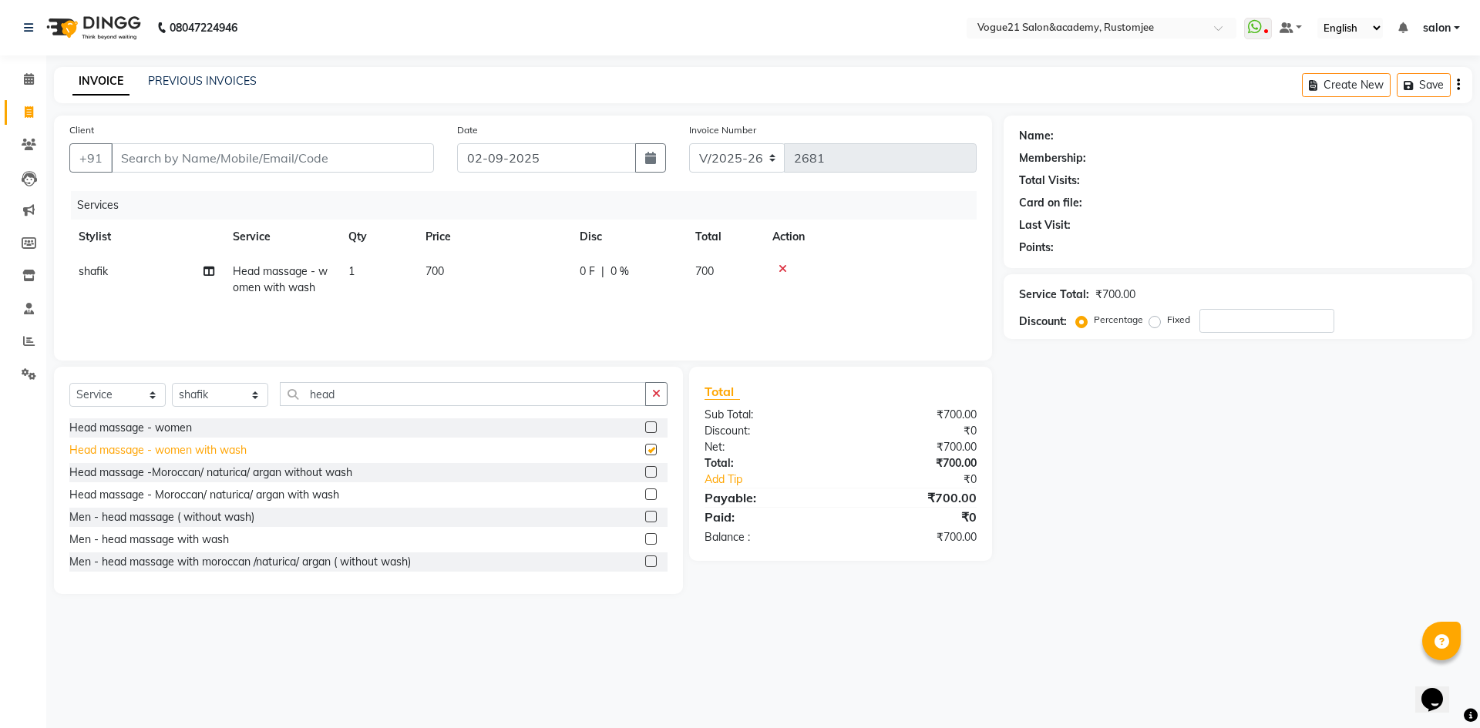
checkbox input "false"
click at [232, 395] on select "Select Stylist aahil alicia anju soni Jamshed junaid Pooja yadav priya jadhav r…" at bounding box center [220, 395] width 96 height 24
select select "76929"
click at [172, 383] on select "Select Stylist aahil alicia anju soni Jamshed junaid Pooja yadav priya jadhav r…" at bounding box center [220, 395] width 96 height 24
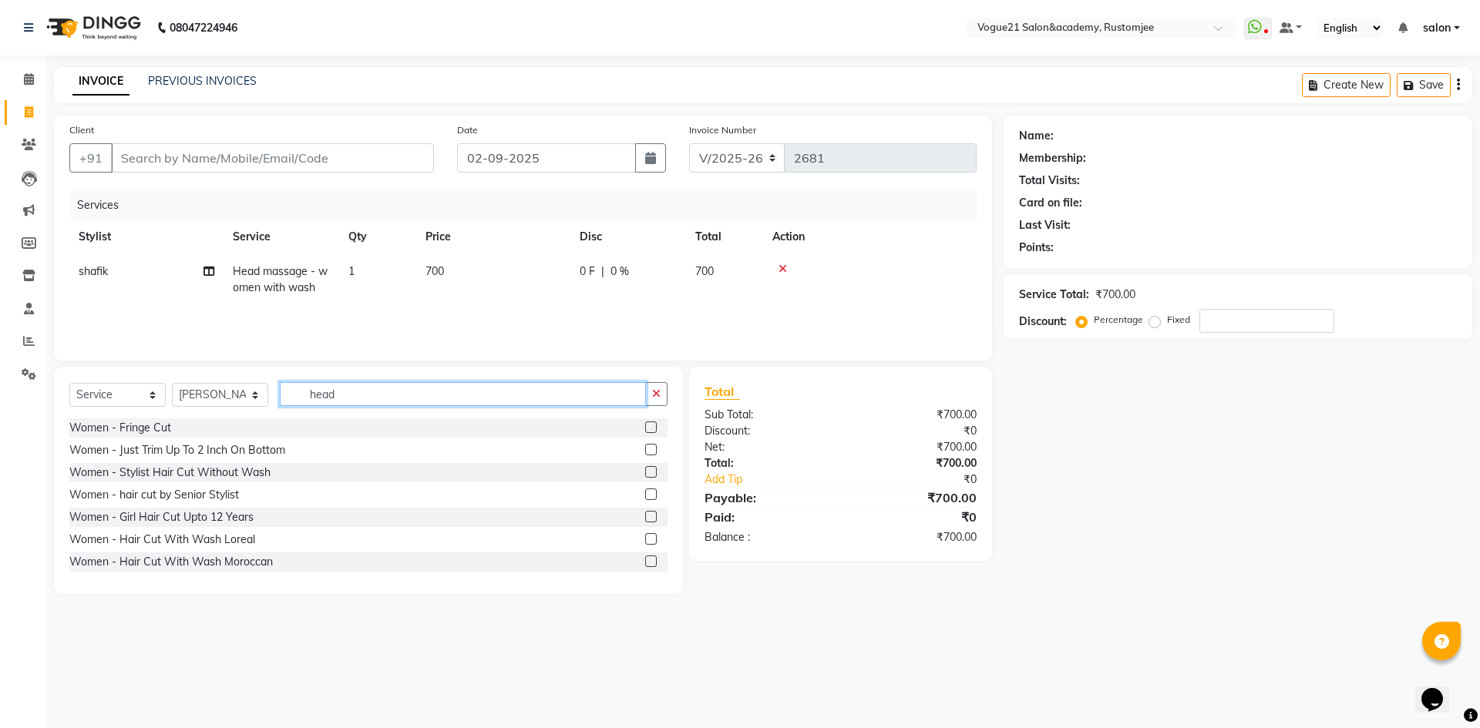
click at [398, 392] on input "head" at bounding box center [463, 394] width 366 height 24
type input "h"
type input "thre"
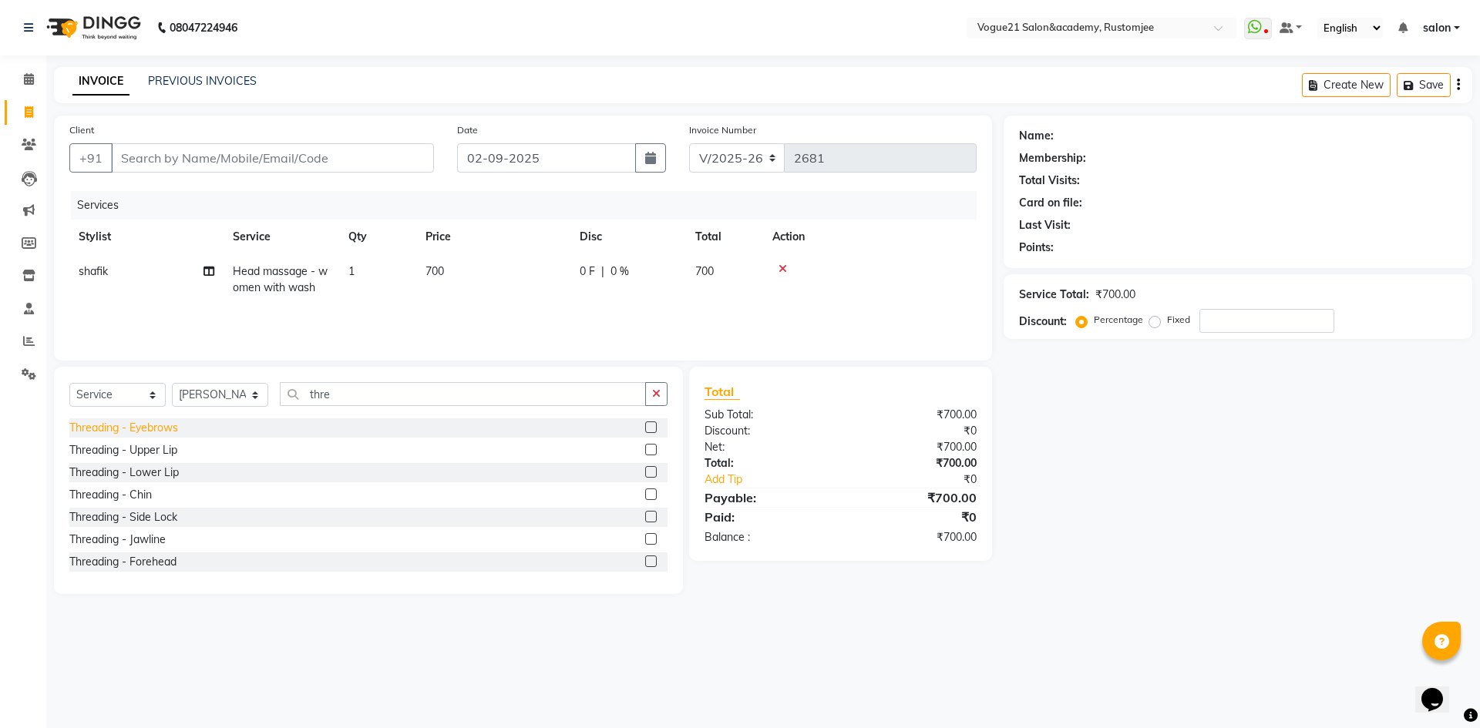
click at [154, 432] on div "Threading - Eyebrows" at bounding box center [123, 428] width 109 height 16
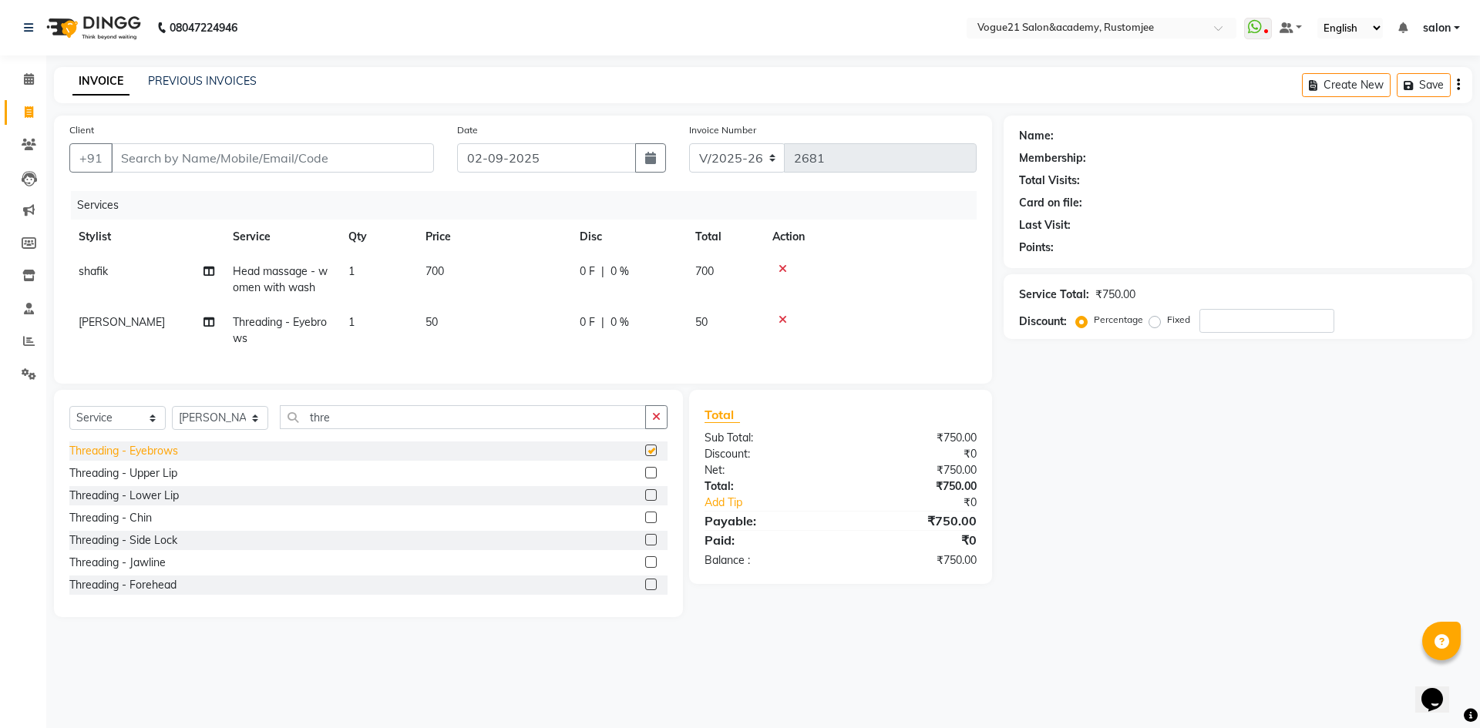
checkbox input "false"
click at [783, 320] on icon at bounding box center [782, 319] width 8 height 11
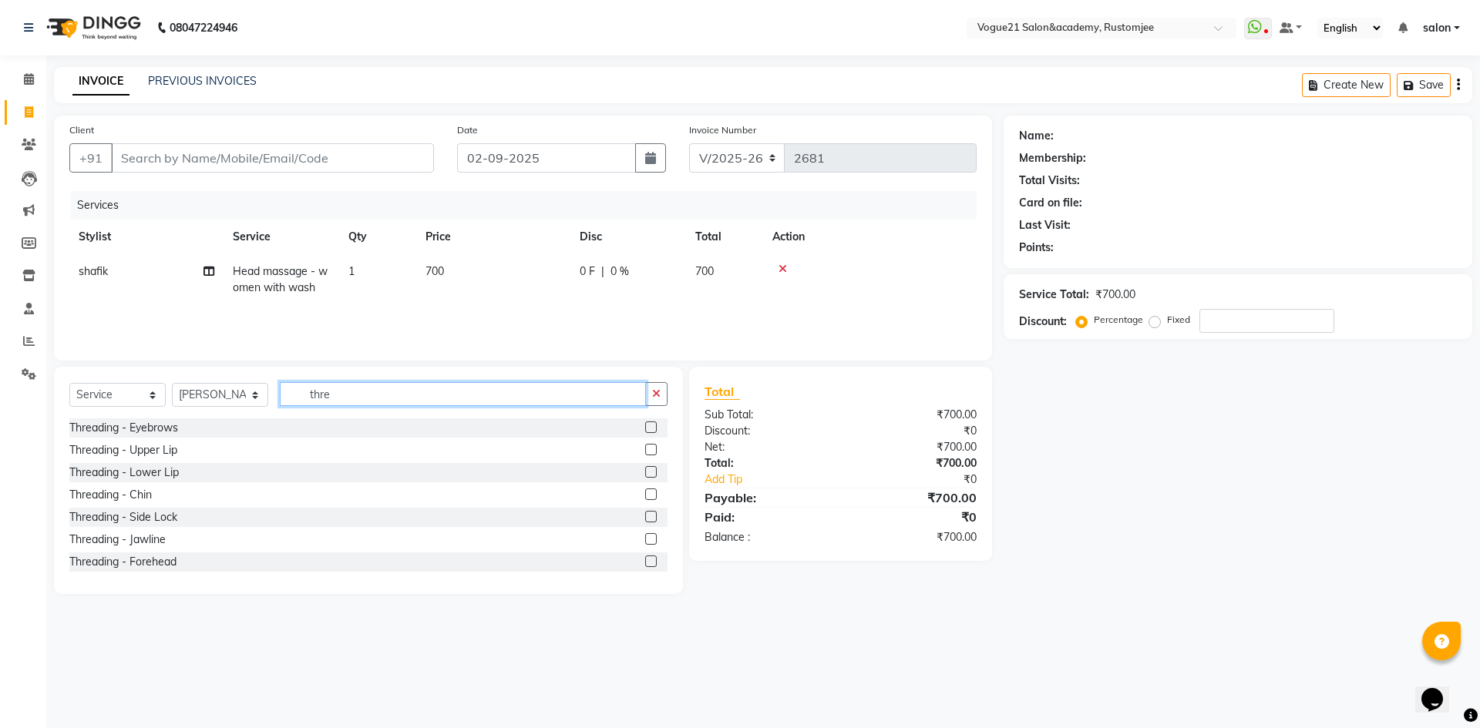
click at [355, 393] on input "thre" at bounding box center [463, 394] width 366 height 24
type input "t"
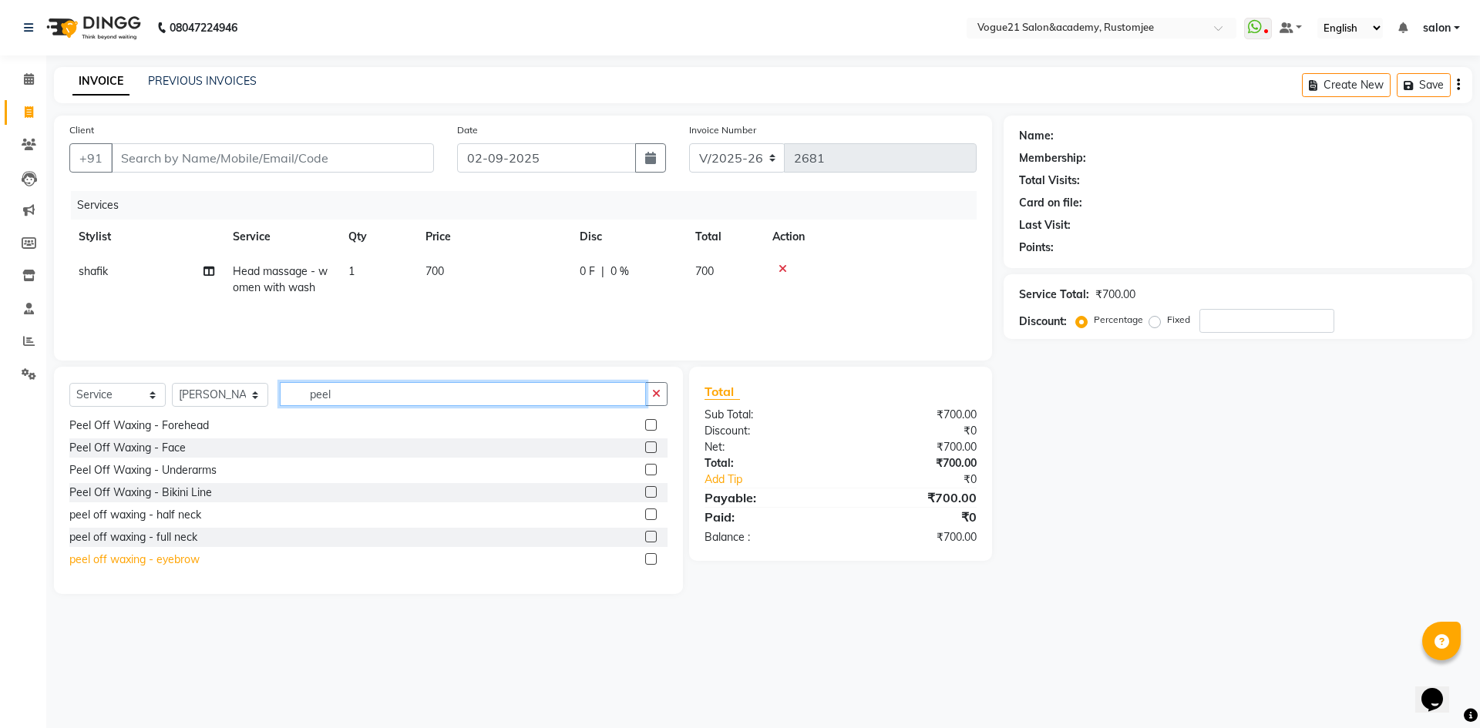
type input "peel"
click at [181, 557] on div "peel off waxing - eyebrow" at bounding box center [134, 560] width 130 height 16
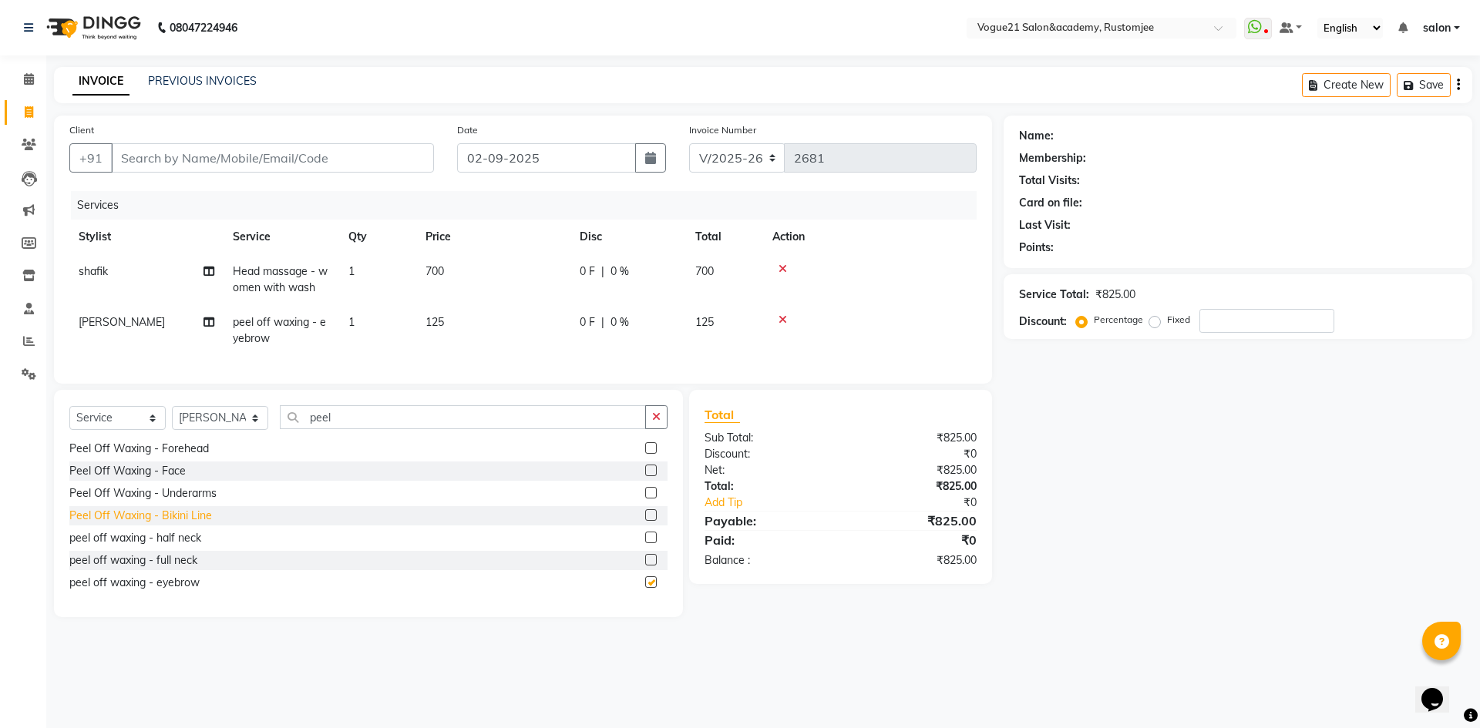
checkbox input "false"
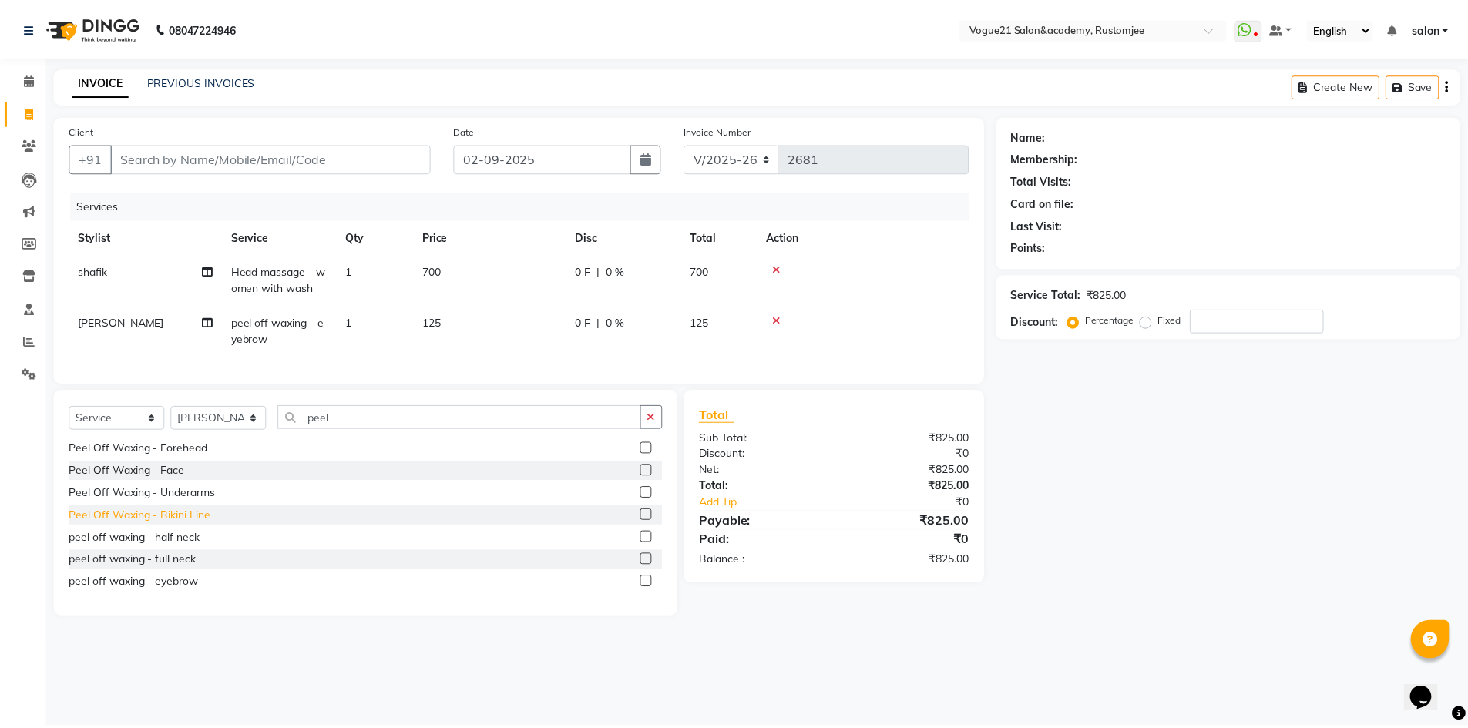
scroll to position [0, 0]
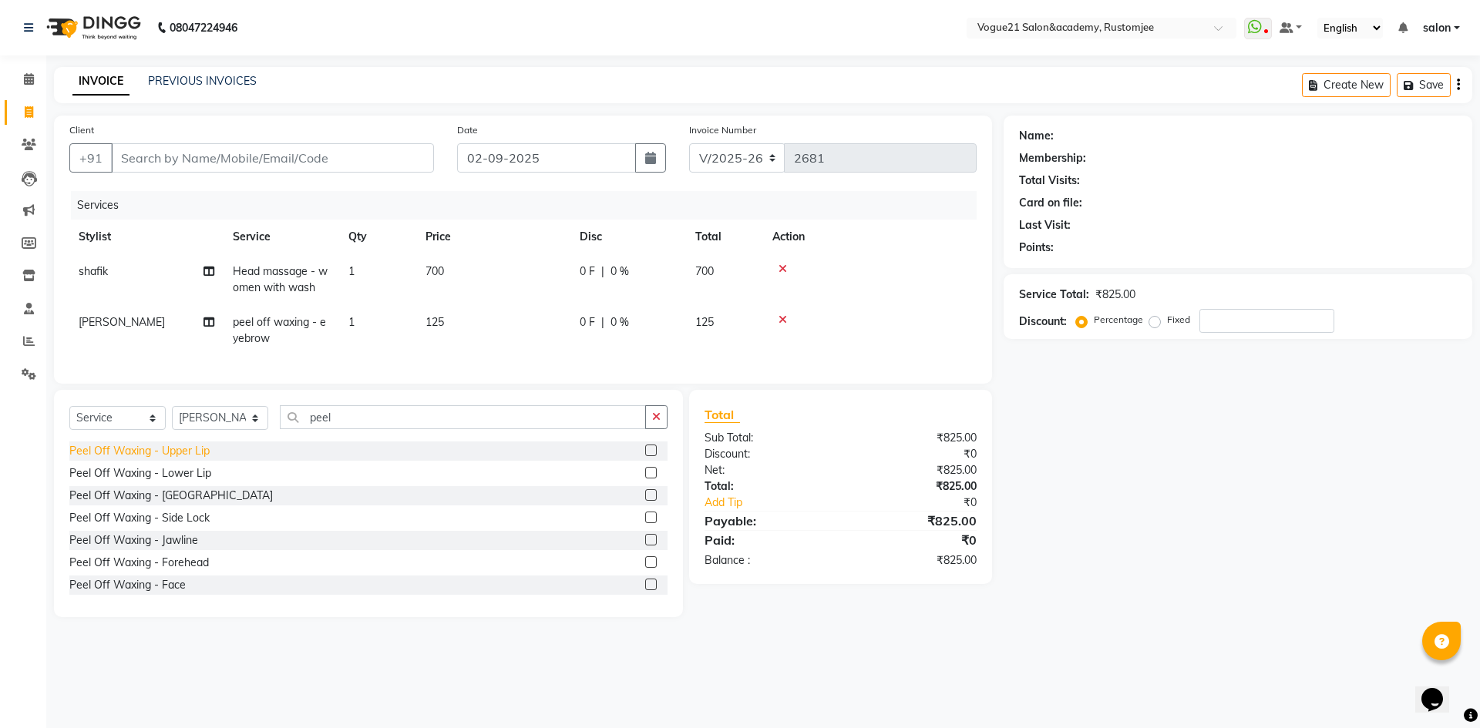
click at [201, 459] on div "Peel Off Waxing - Upper Lip" at bounding box center [139, 451] width 140 height 16
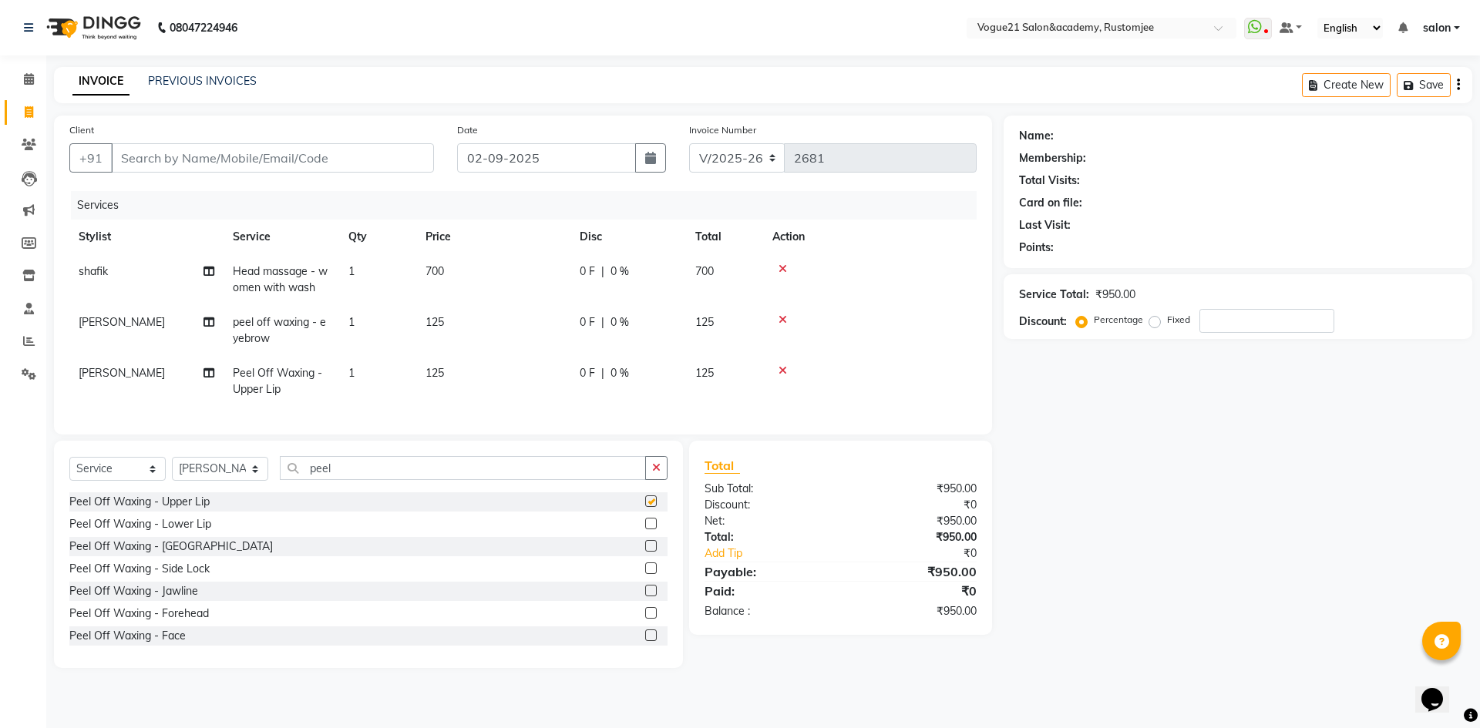
checkbox input "false"
click at [189, 622] on div "Peel Off Waxing - Forehead" at bounding box center [139, 614] width 140 height 16
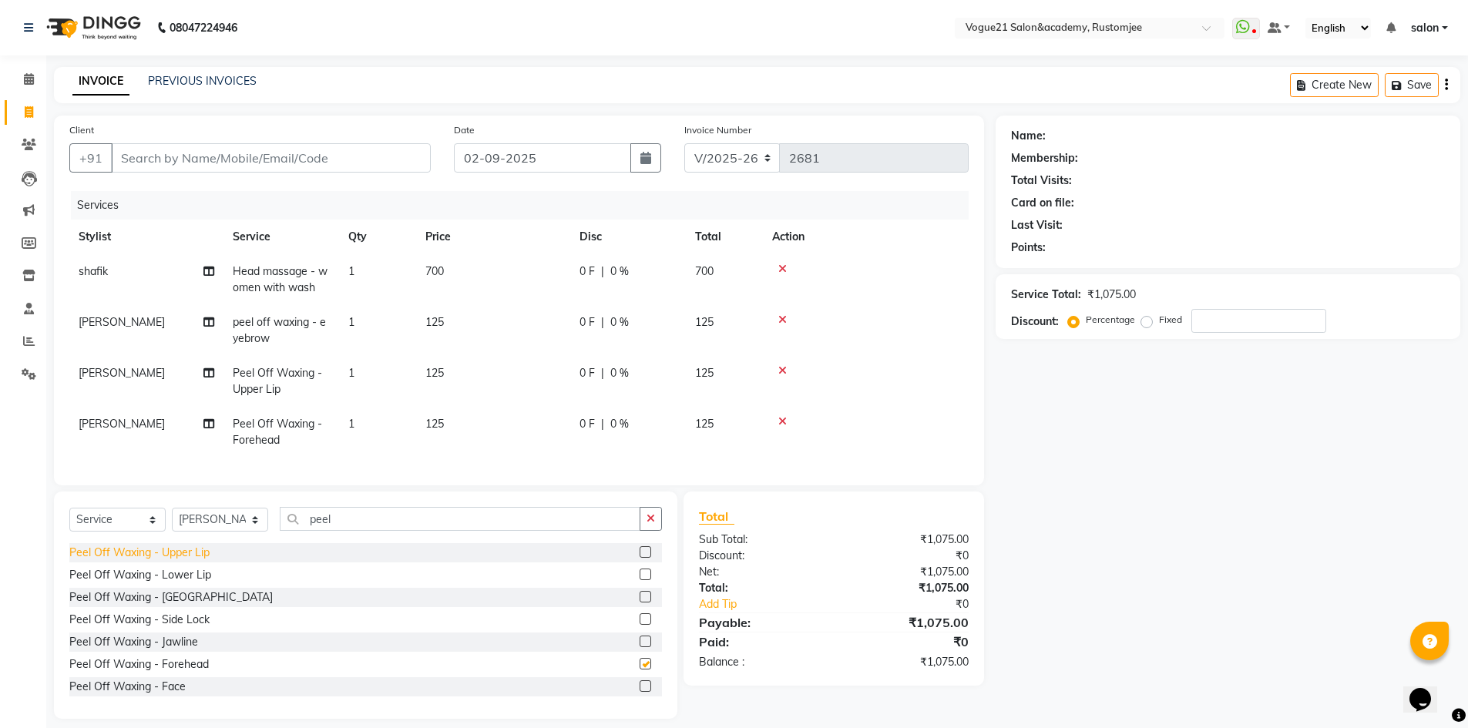
checkbox input "false"
click at [177, 606] on div "Peel Off Waxing - Chin" at bounding box center [170, 598] width 203 height 16
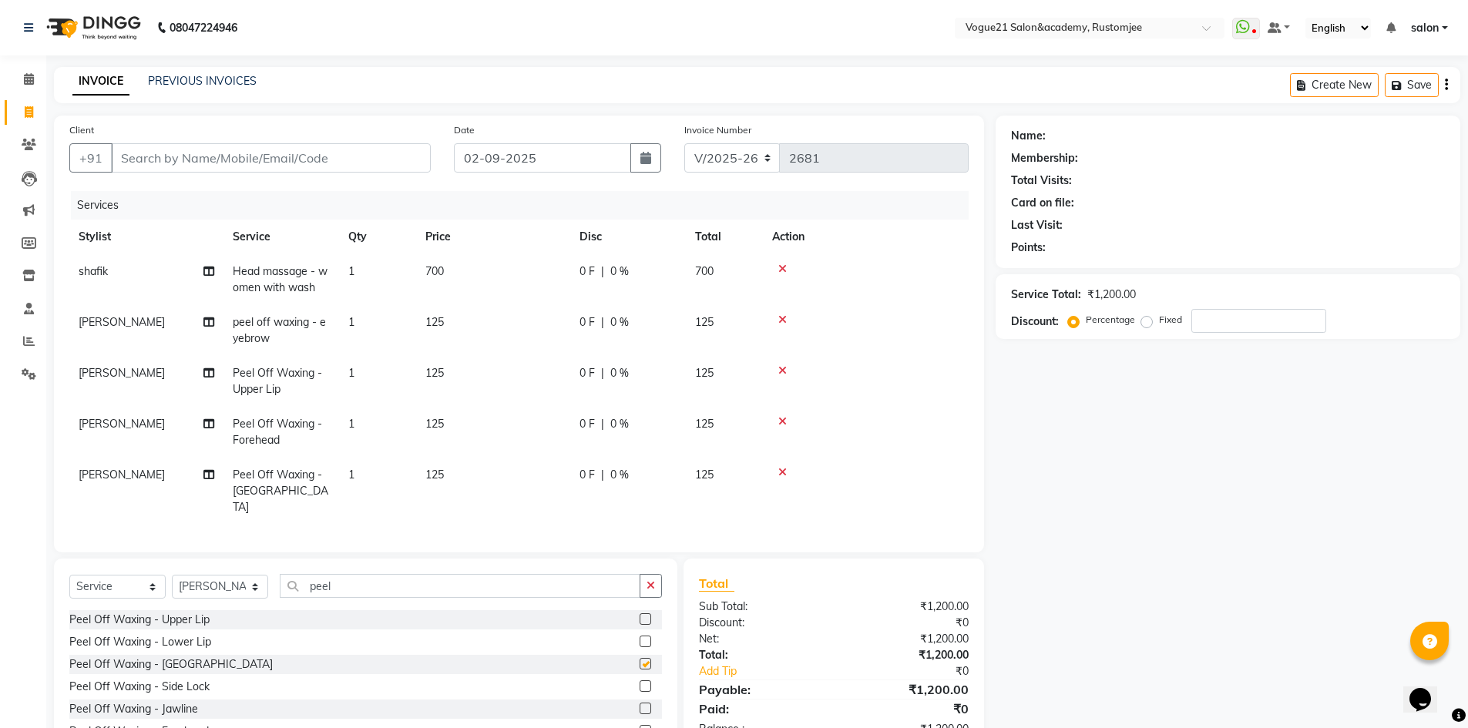
checkbox input "false"
click at [178, 635] on div "Peel Off Waxing - Lower Lip" at bounding box center [140, 642] width 142 height 16
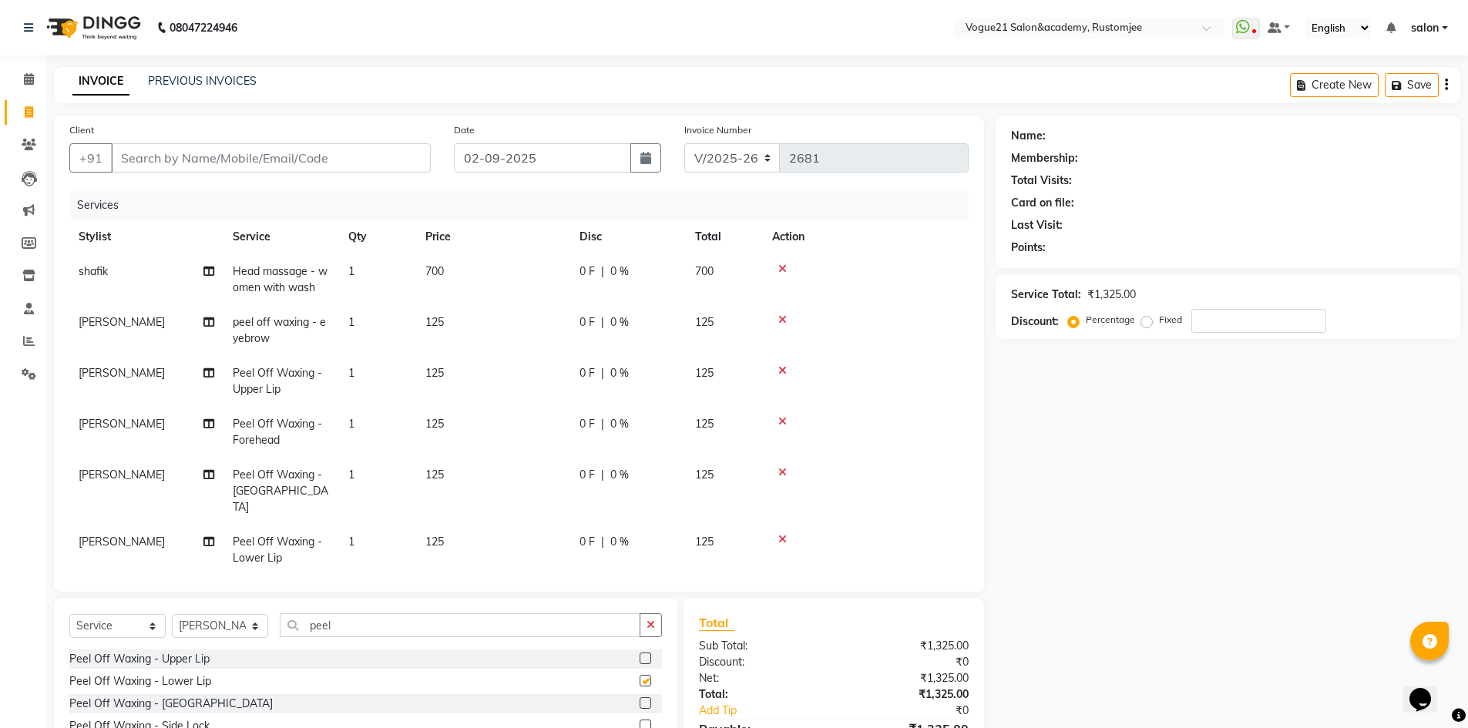
checkbox input "false"
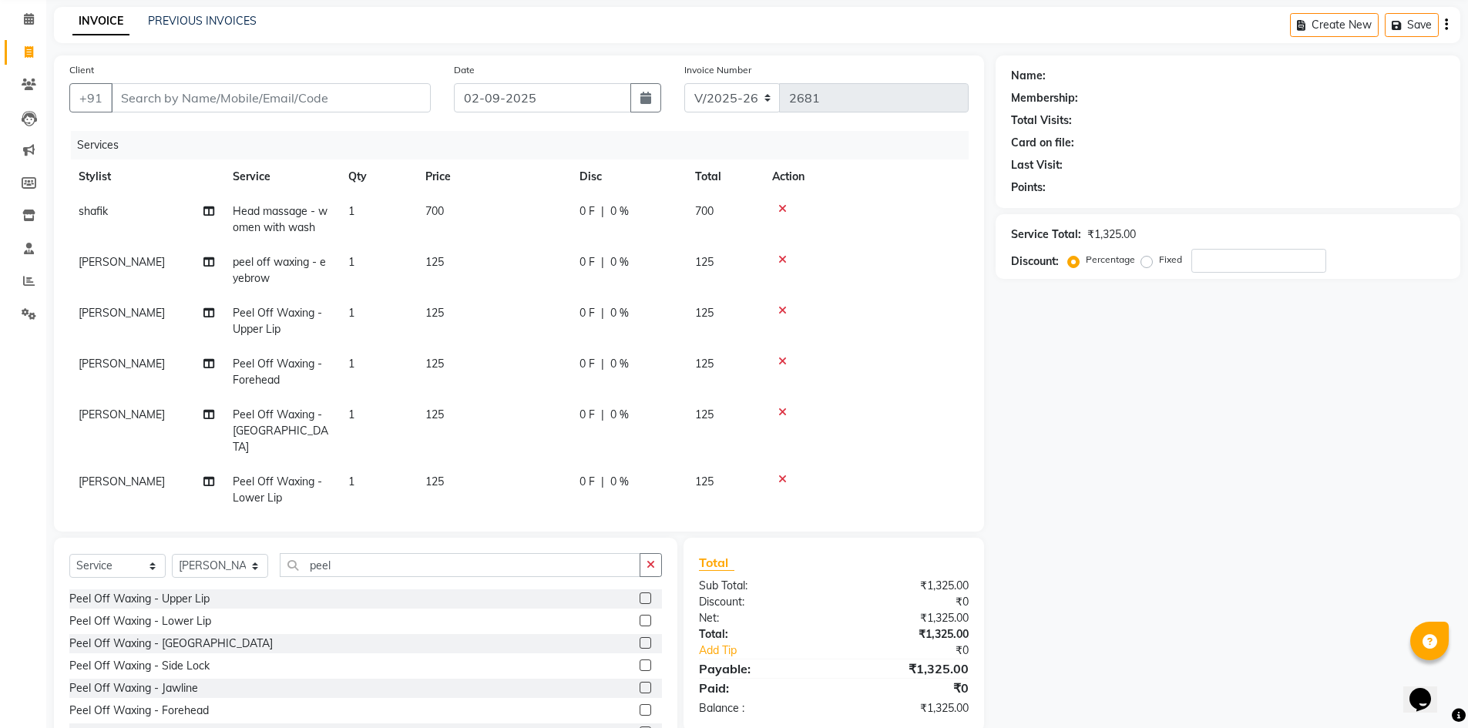
scroll to position [77, 0]
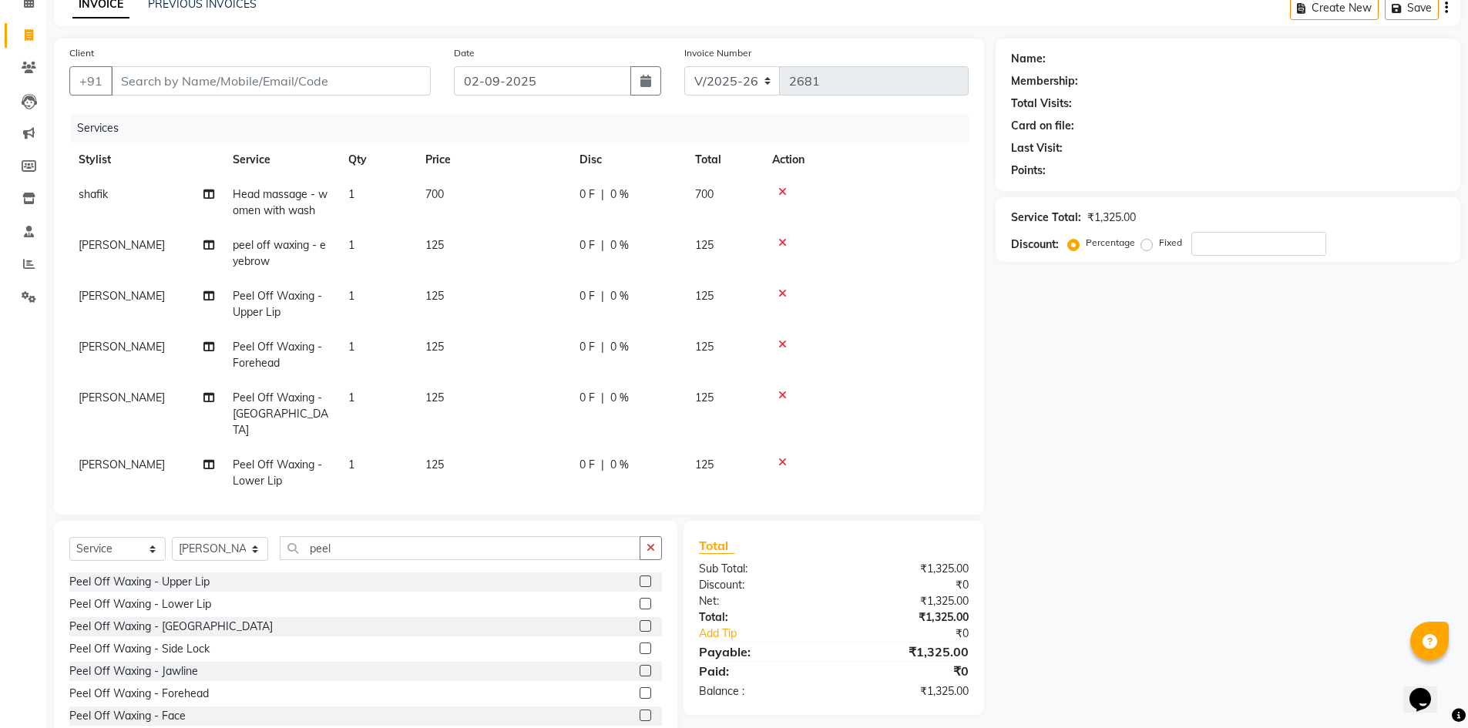
click at [788, 340] on div at bounding box center [865, 344] width 187 height 11
click at [782, 342] on icon at bounding box center [782, 344] width 8 height 11
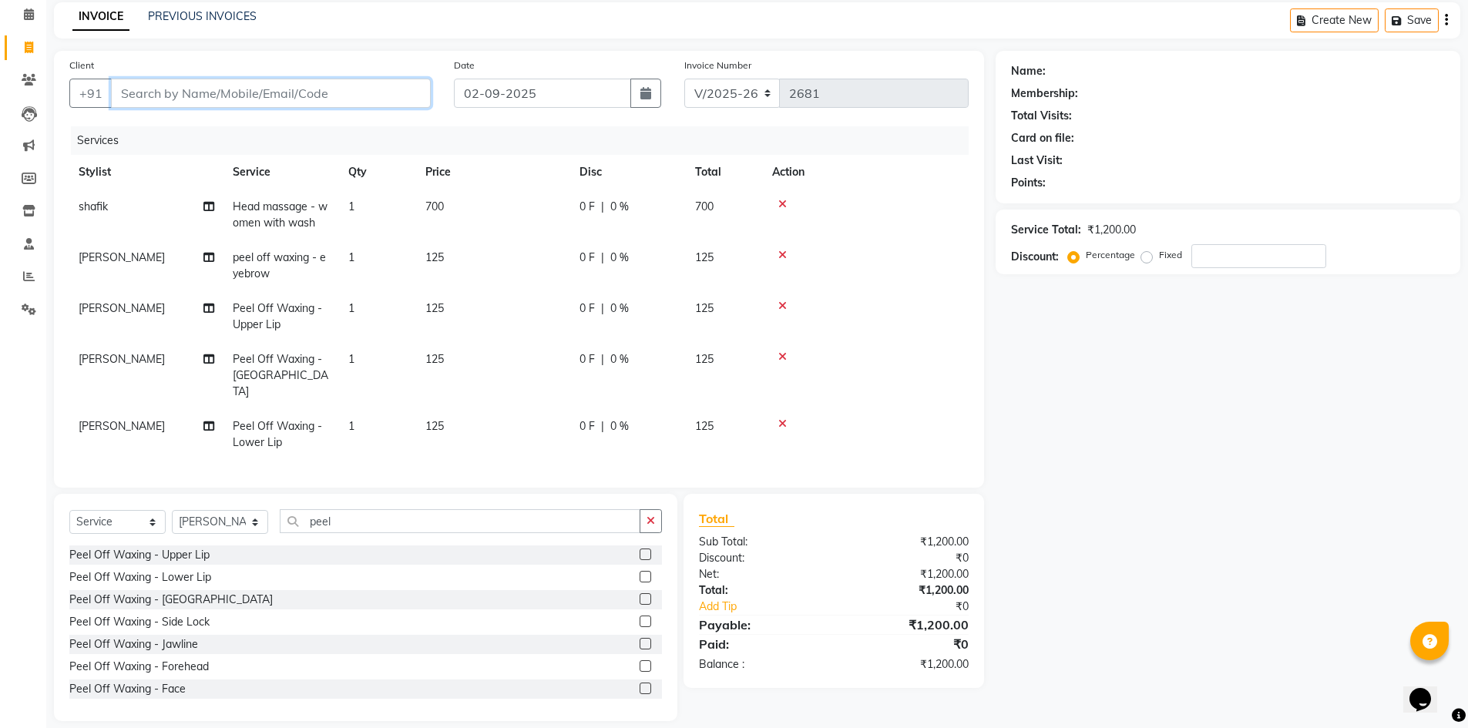
click at [273, 92] on input "Client" at bounding box center [271, 93] width 320 height 29
type input "8"
type input "0"
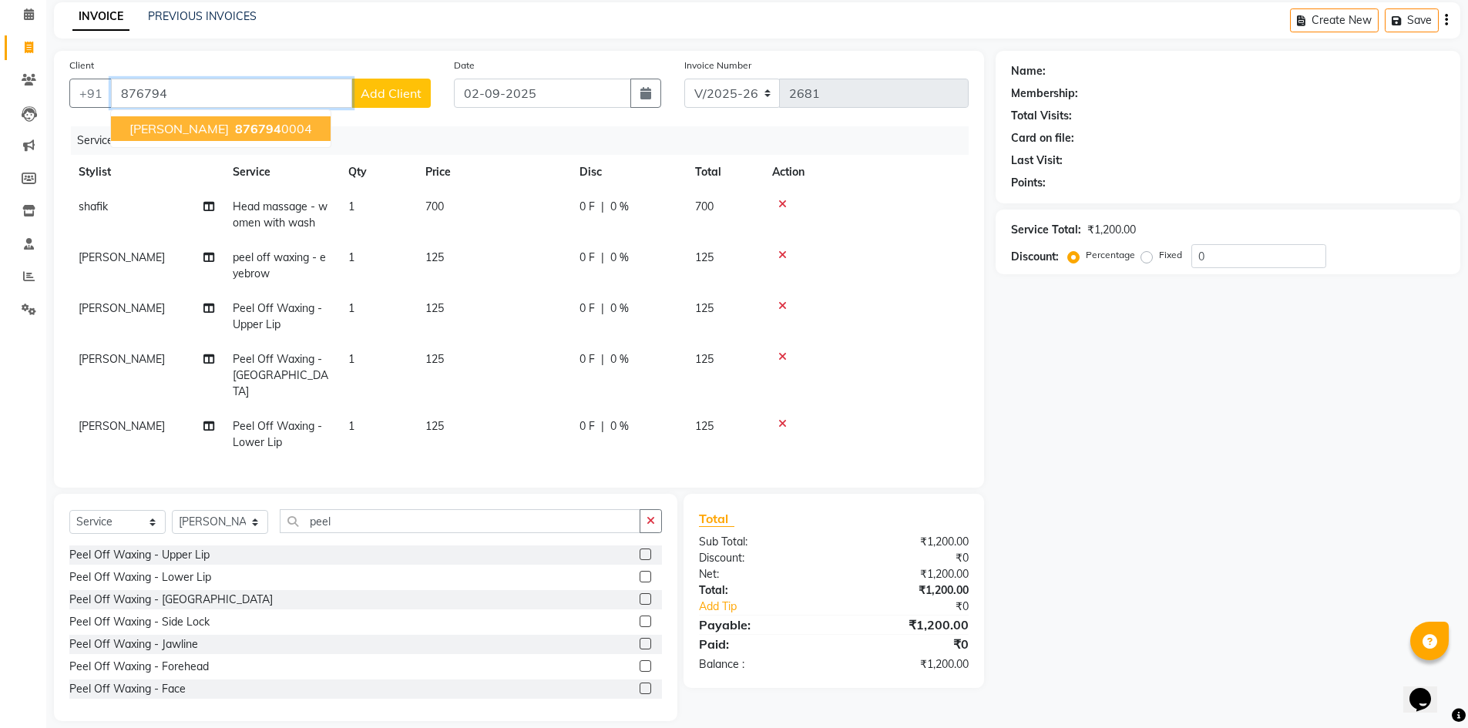
click at [230, 136] on button "dipti thakur 876794 0004" at bounding box center [221, 128] width 220 height 25
type input "8767940004"
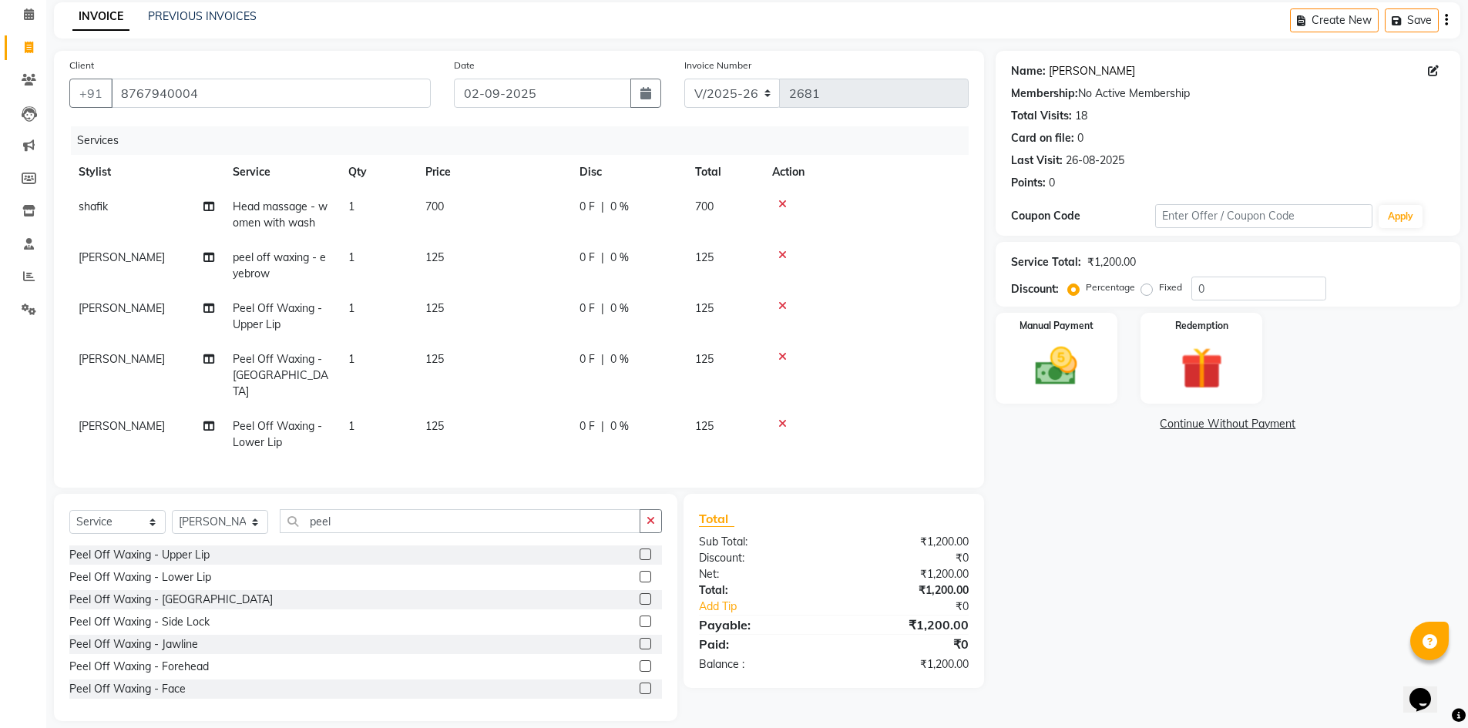
click at [1079, 69] on link "Dipti Thakur" at bounding box center [1092, 71] width 86 height 16
click at [144, 510] on select "Select Service Product Membership Package Voucher Prepaid Gift Card" at bounding box center [117, 522] width 96 height 24
click at [69, 527] on select "Select Service Product Membership Package Voucher Prepaid Gift Card" at bounding box center [117, 522] width 96 height 24
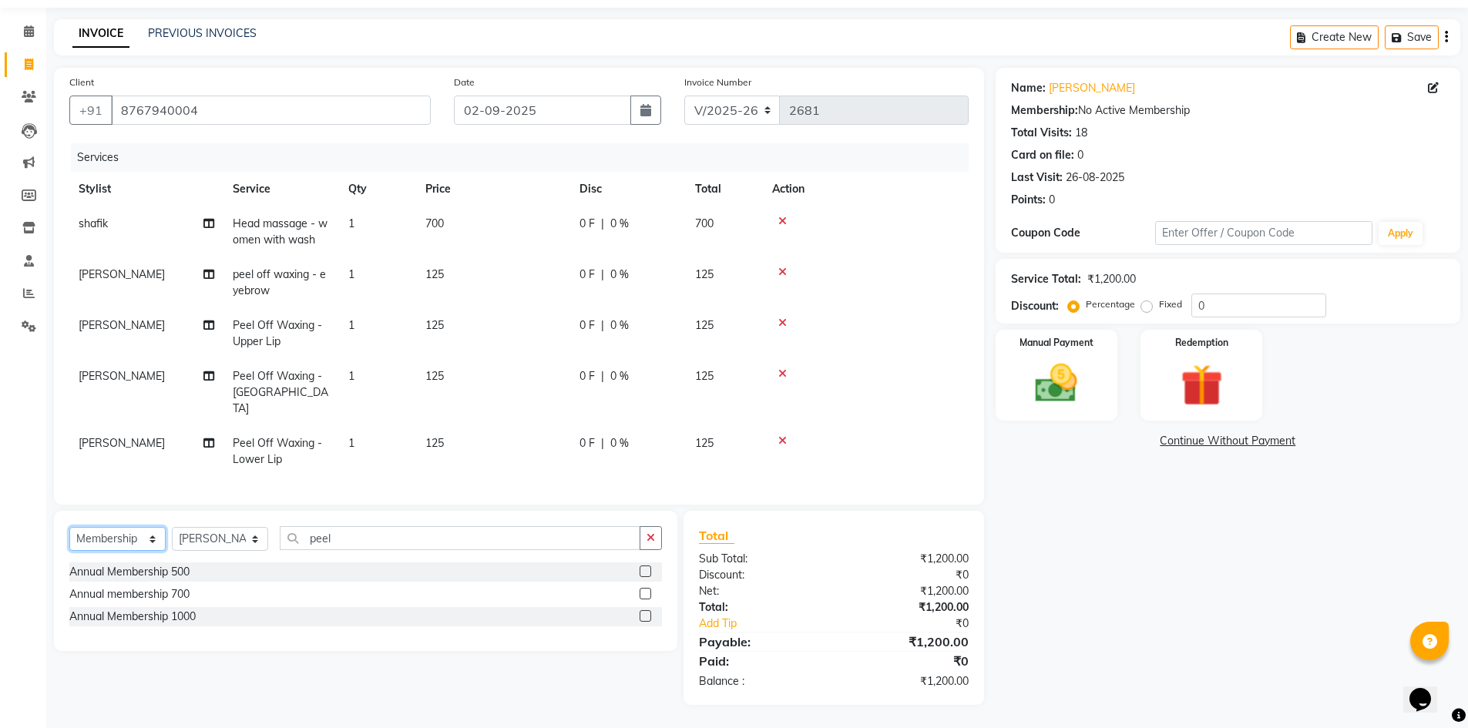
scroll to position [32, 0]
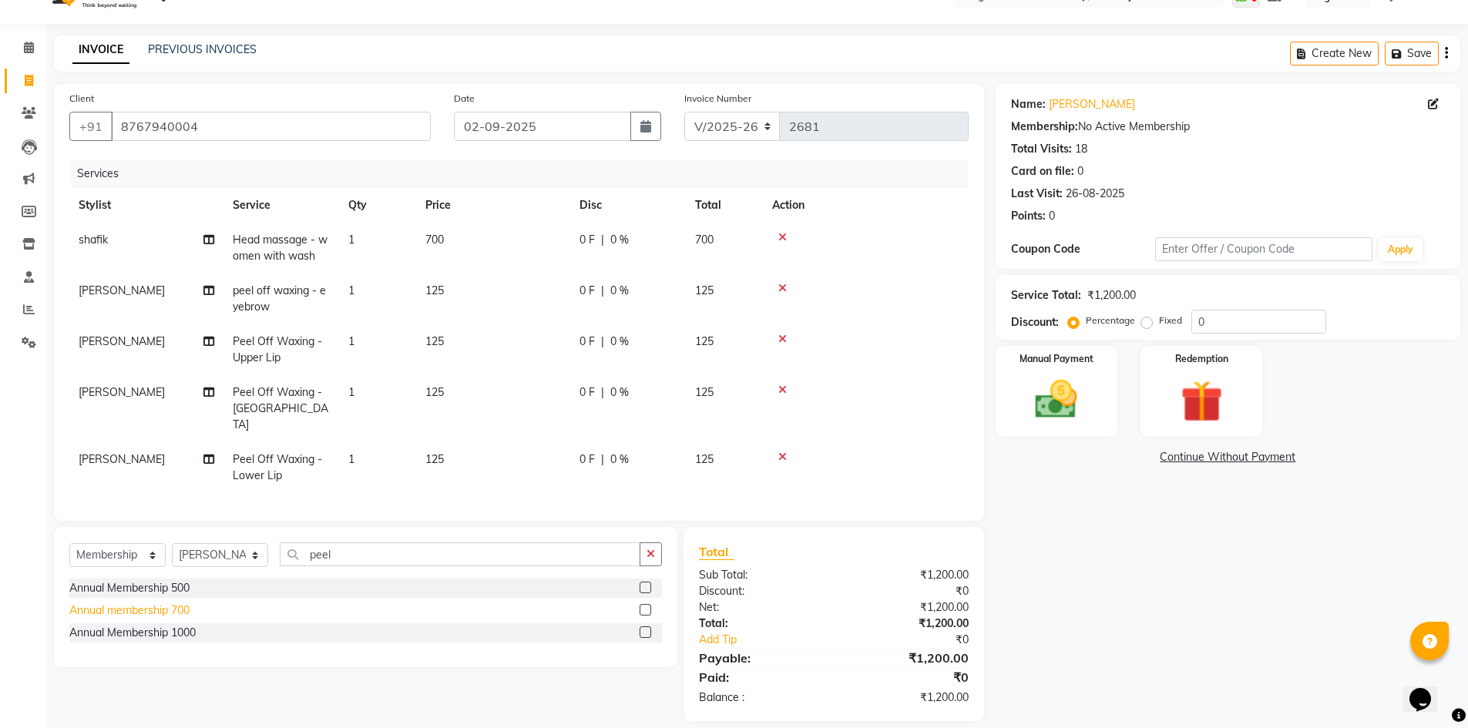
click at [173, 603] on div "Annual membership 700" at bounding box center [129, 611] width 120 height 16
select select "select"
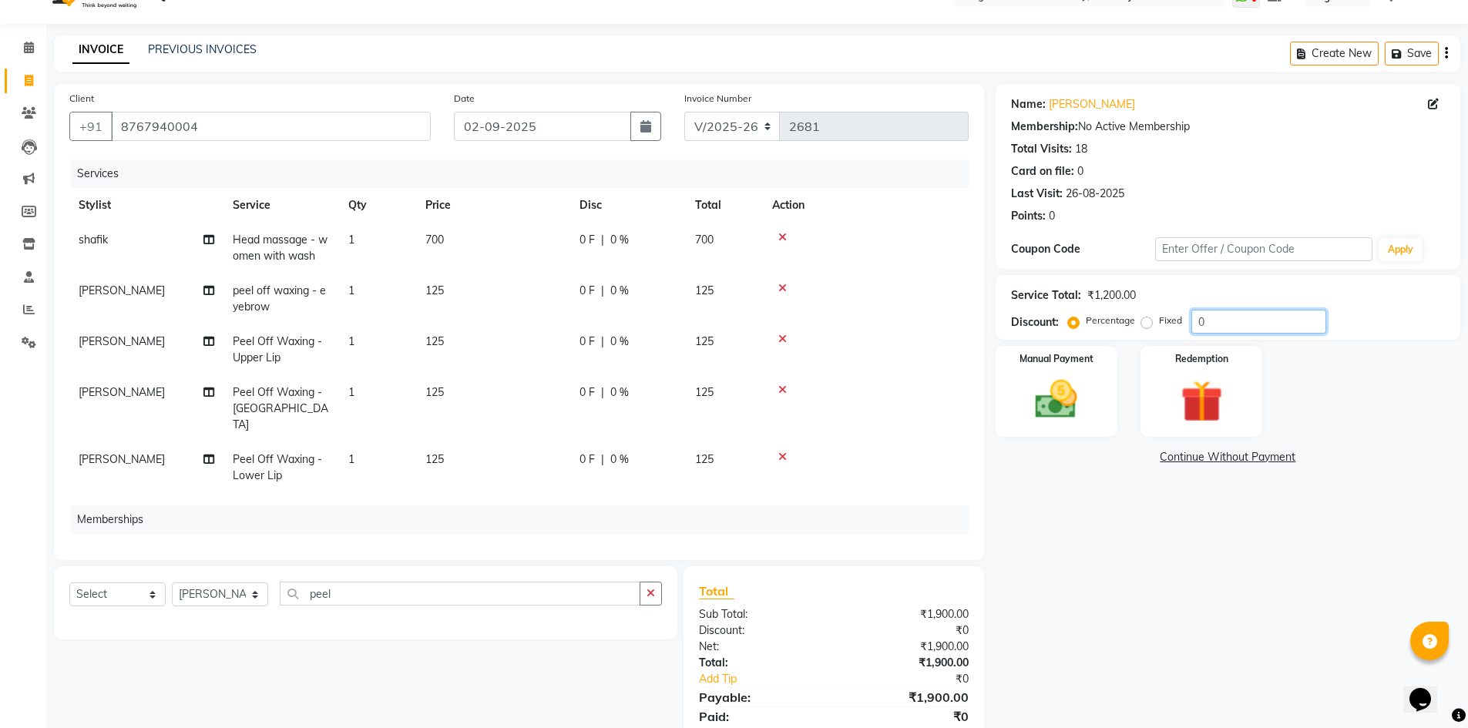
click at [1207, 328] on input "0" at bounding box center [1259, 322] width 135 height 24
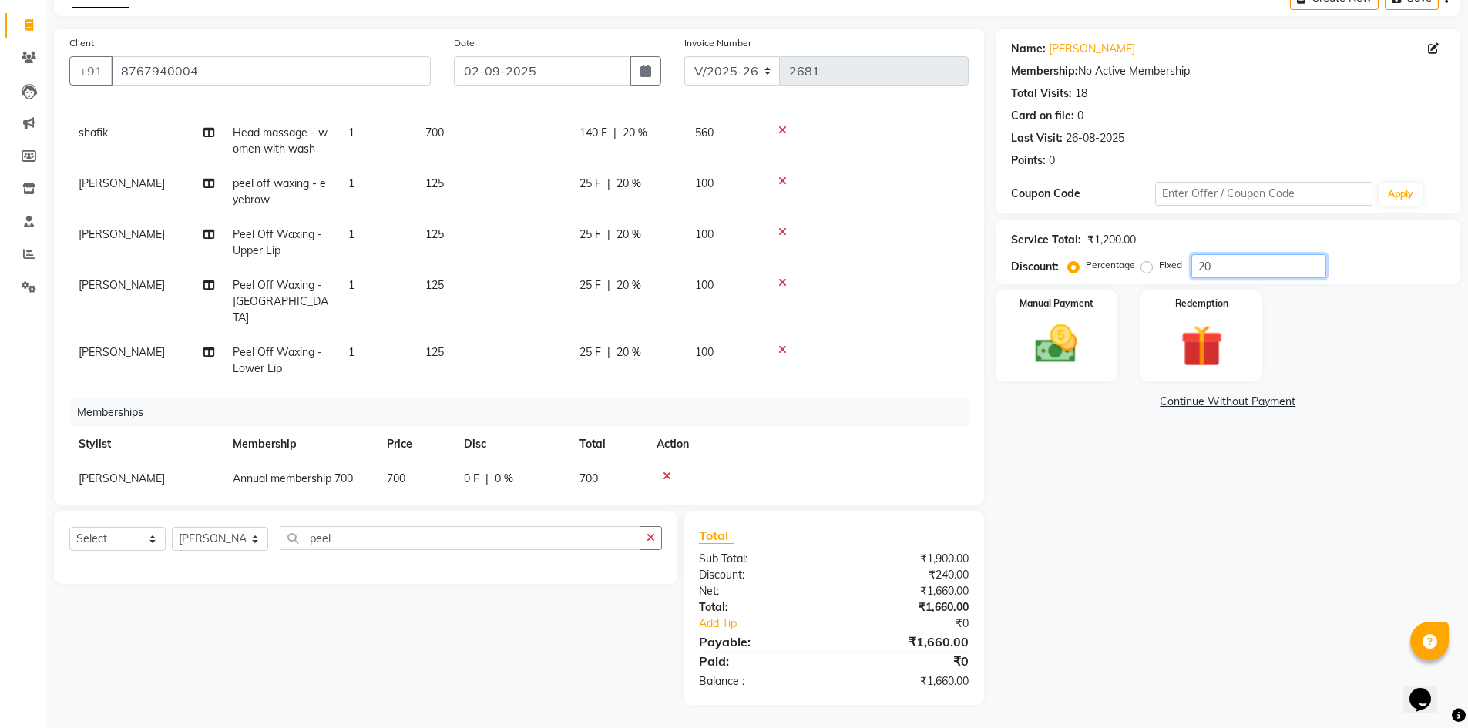
scroll to position [66, 0]
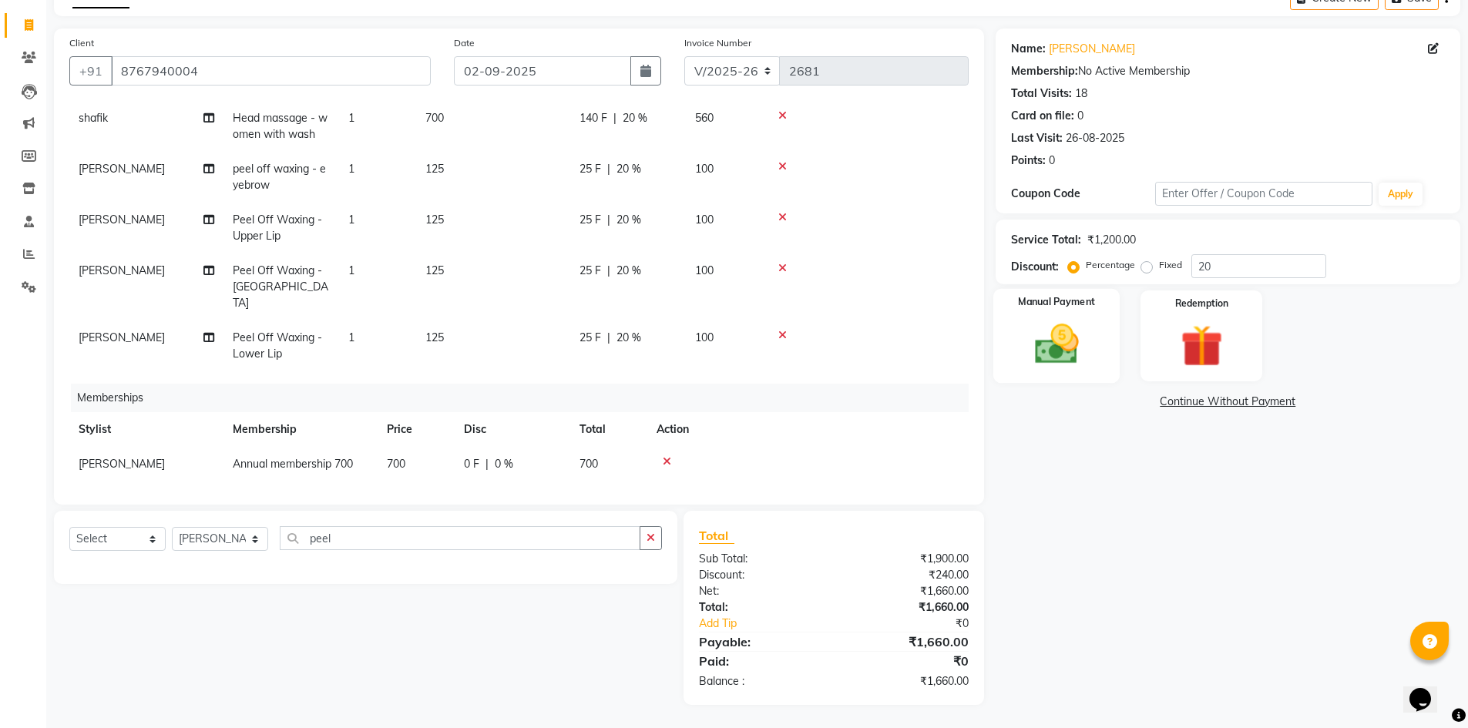
click at [1074, 343] on img at bounding box center [1056, 344] width 71 height 50
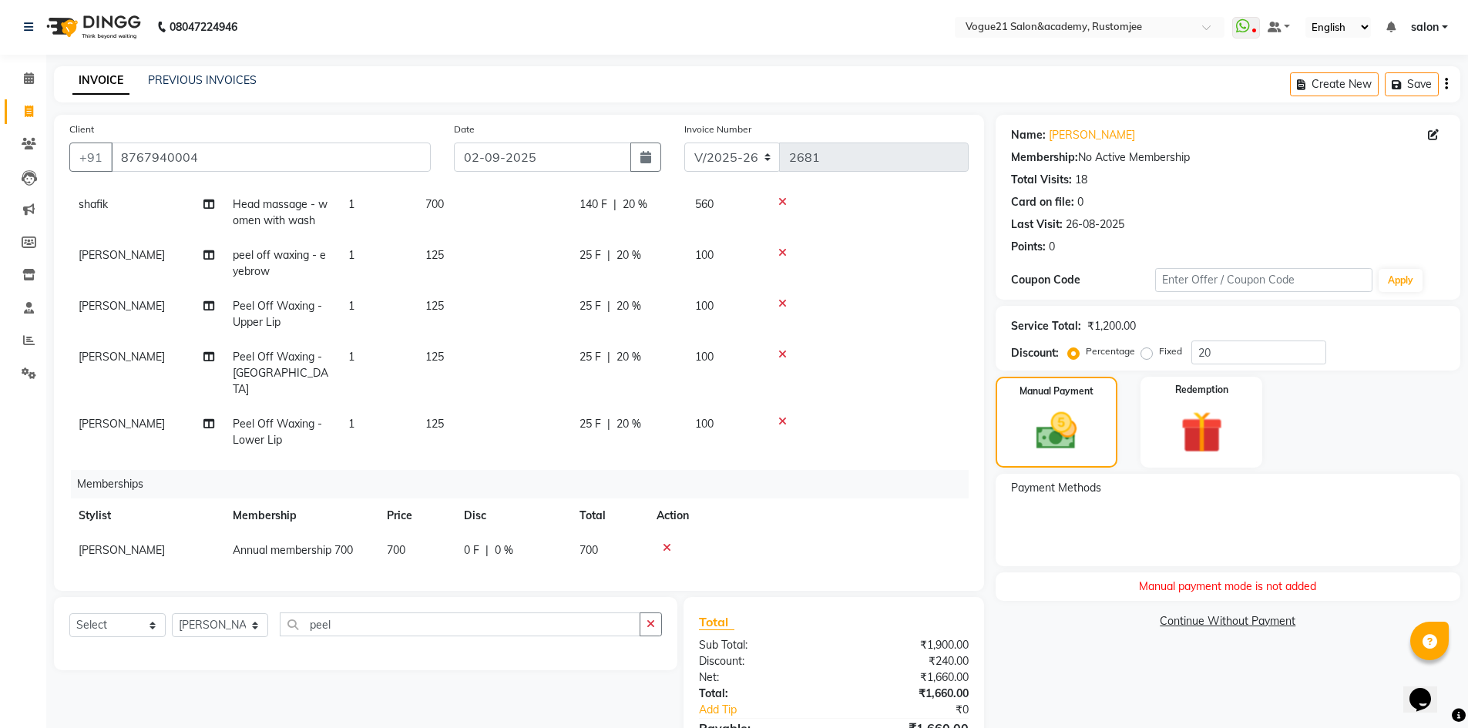
scroll to position [0, 0]
click at [1067, 450] on img at bounding box center [1056, 432] width 69 height 49
click at [1237, 359] on input "20" at bounding box center [1259, 353] width 135 height 24
type input "2"
type input "20"
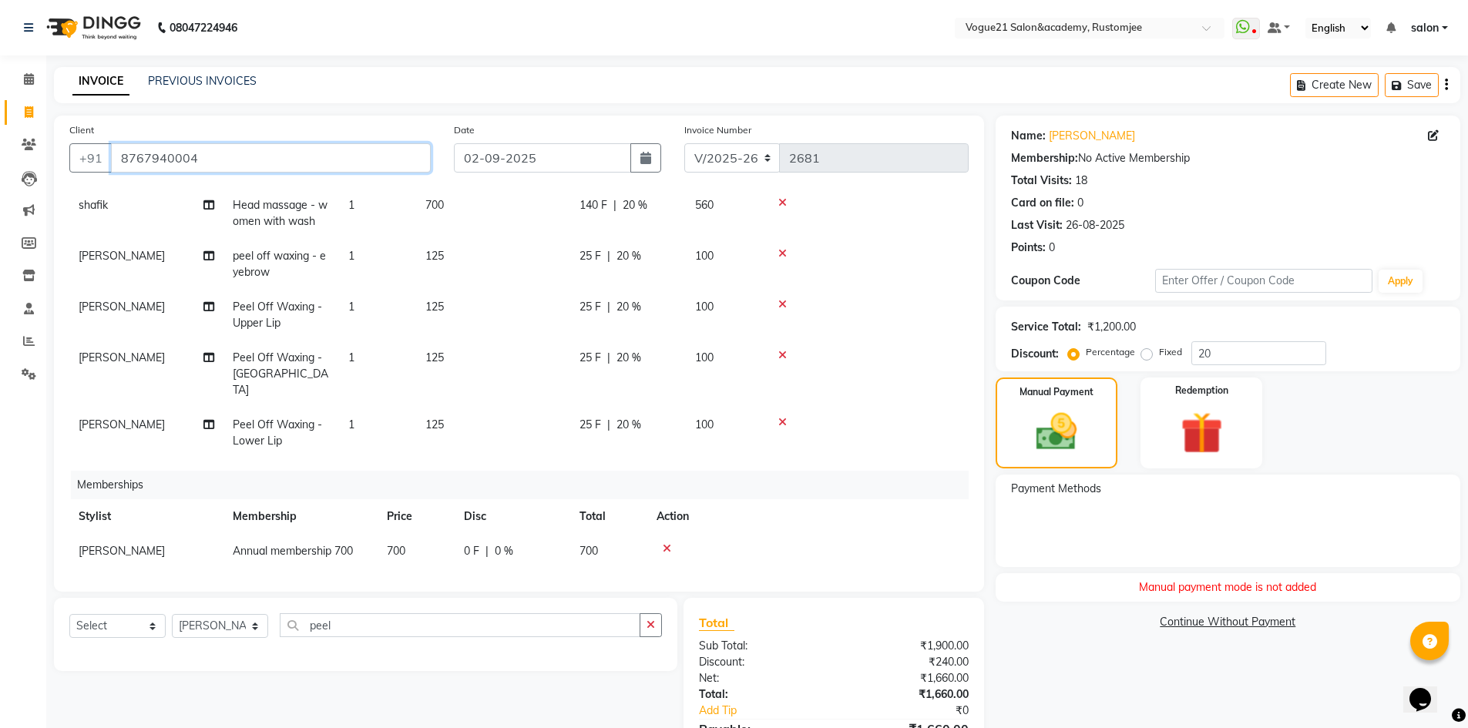
drag, startPoint x: 116, startPoint y: 156, endPoint x: 299, endPoint y: 155, distance: 183.4
click at [299, 155] on input "8767940004" at bounding box center [271, 157] width 320 height 29
click at [26, 91] on link "Calendar" at bounding box center [23, 79] width 37 height 25
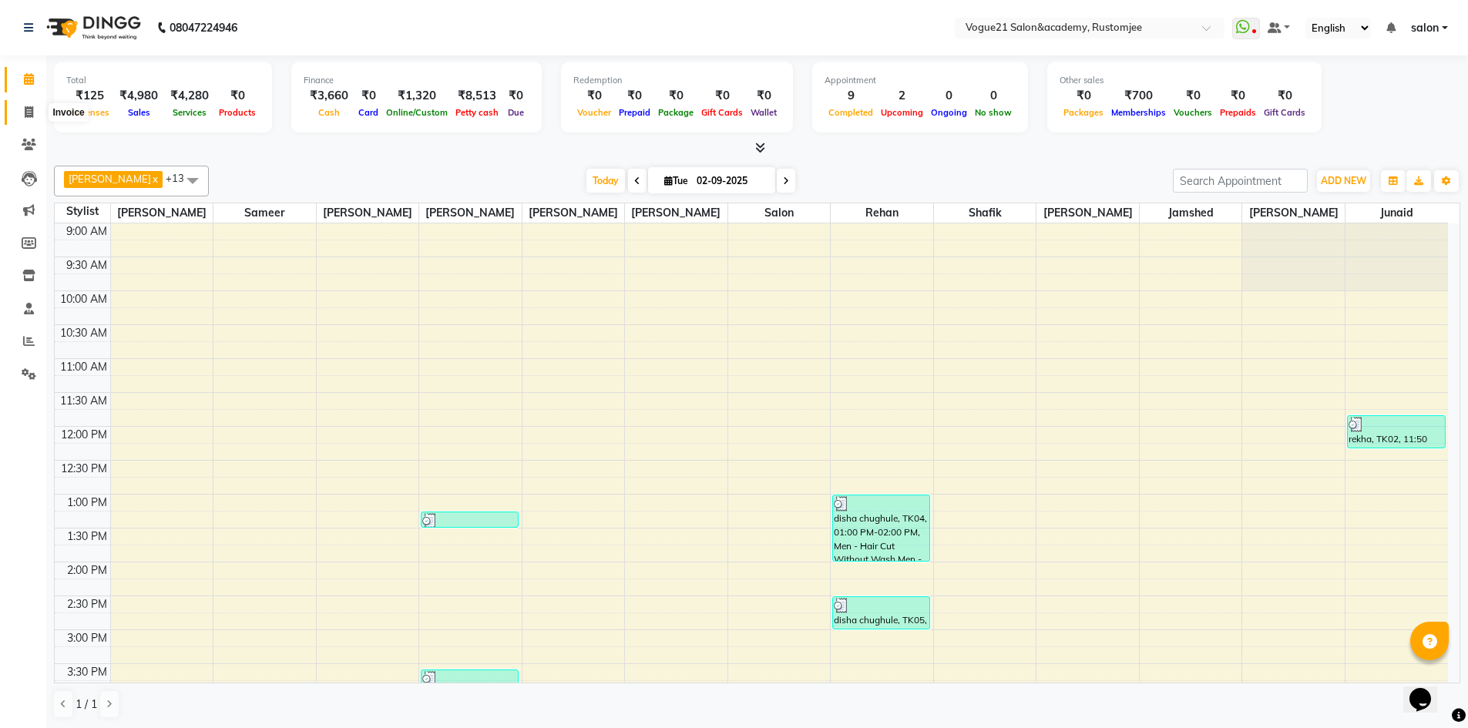
click at [32, 113] on icon at bounding box center [29, 112] width 8 height 12
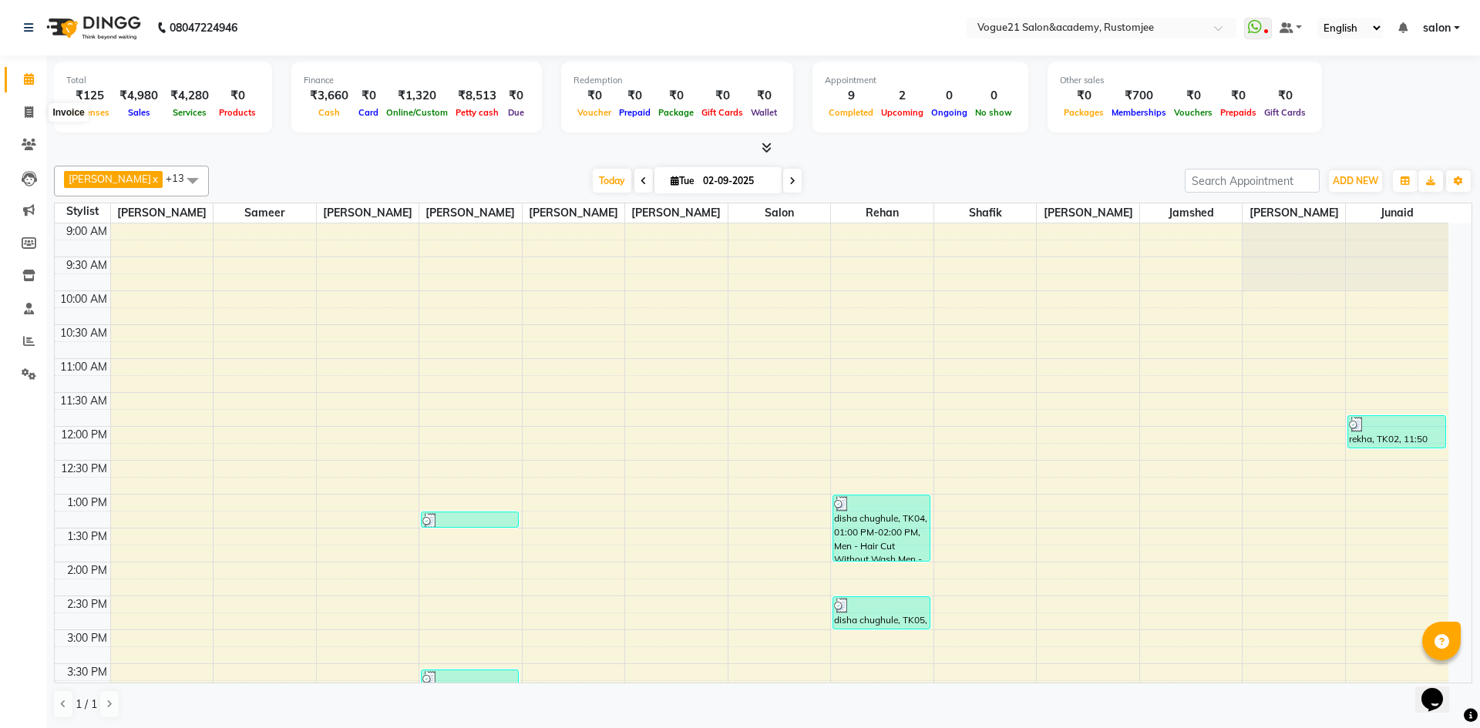
select select "8171"
select select "service"
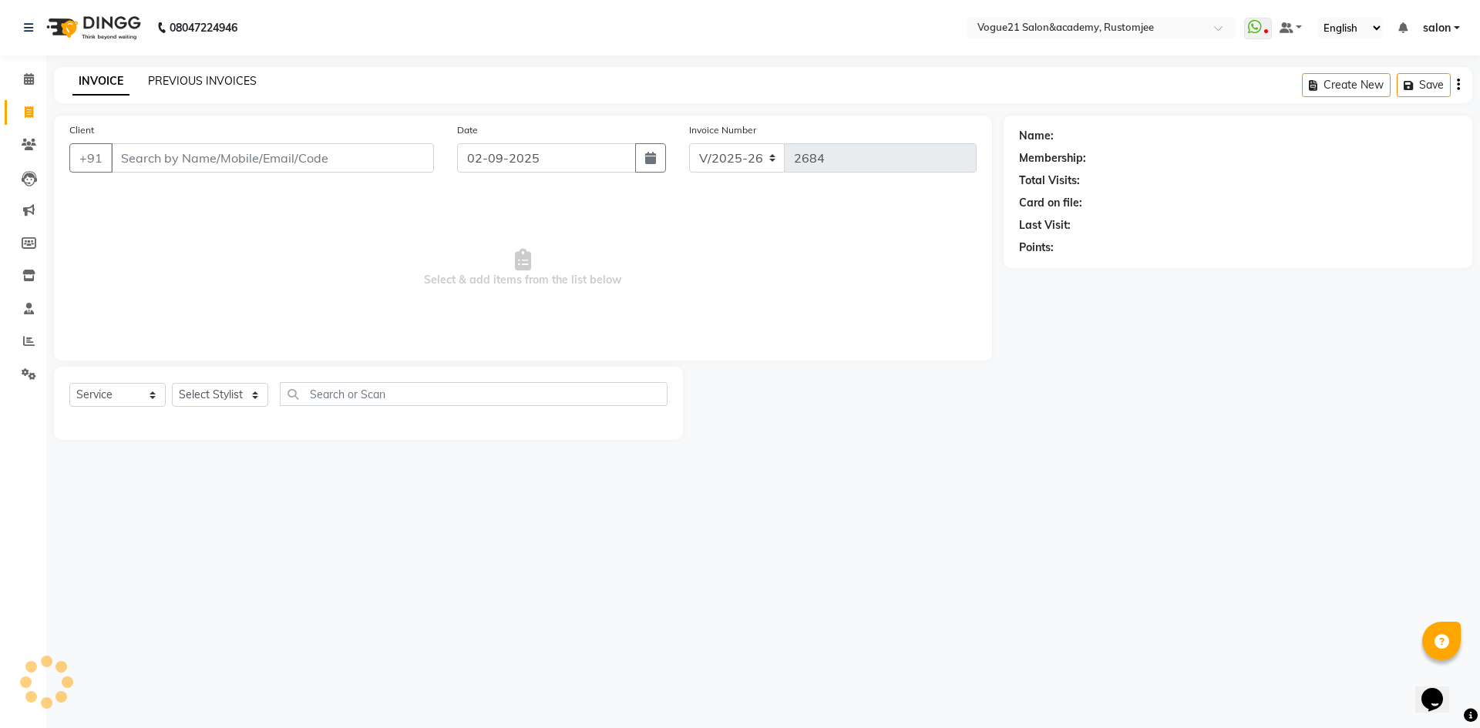
click at [223, 85] on link "PREVIOUS INVOICES" at bounding box center [202, 81] width 109 height 14
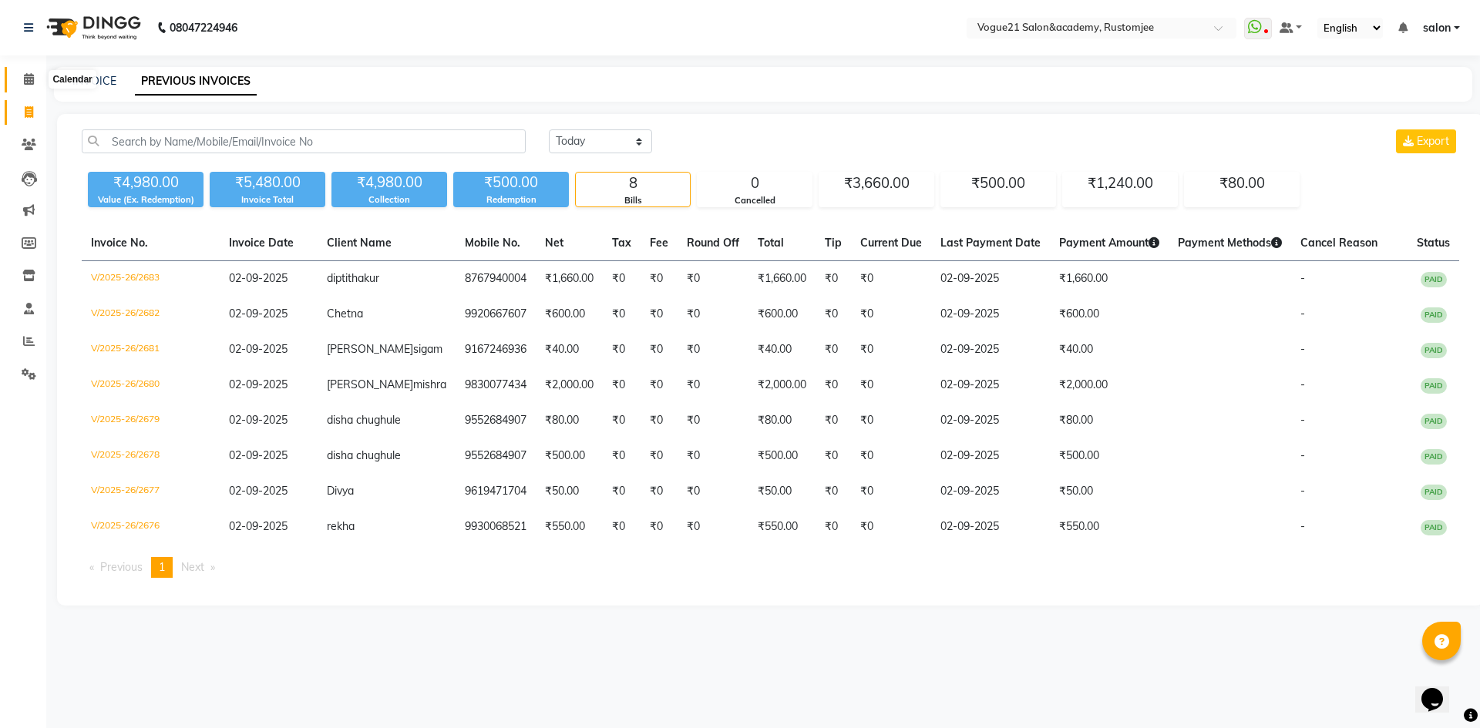
click at [25, 82] on icon at bounding box center [29, 79] width 10 height 12
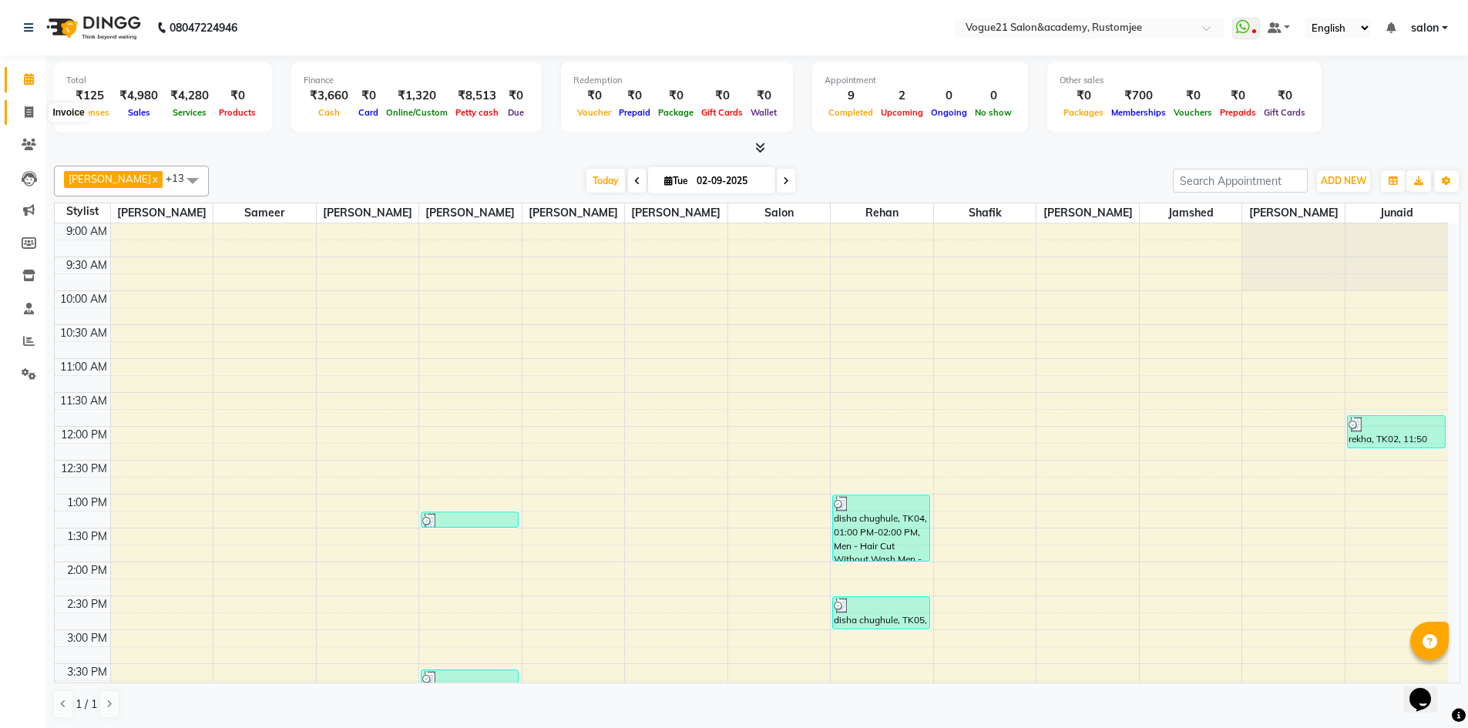
click at [32, 116] on icon at bounding box center [29, 112] width 8 height 12
select select "8171"
select select "service"
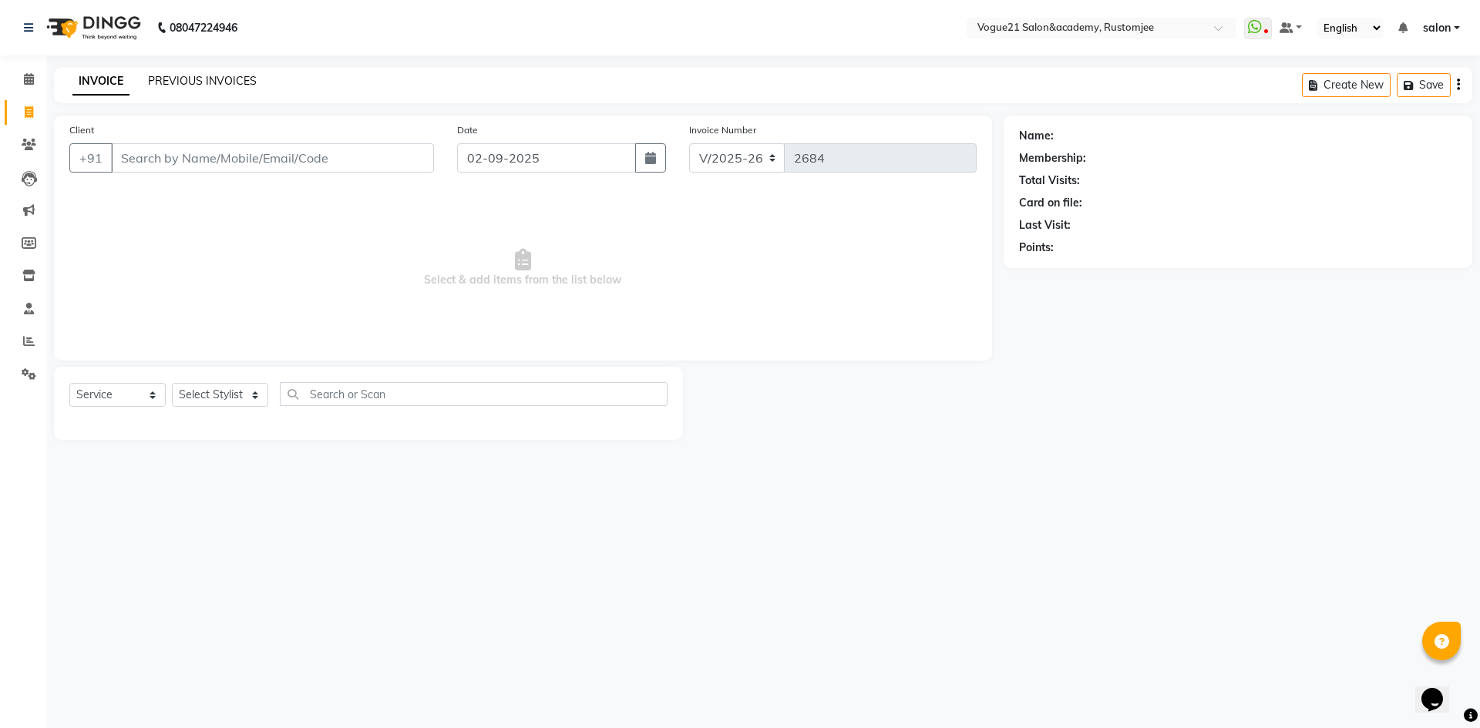
click at [220, 77] on link "PREVIOUS INVOICES" at bounding box center [202, 81] width 109 height 14
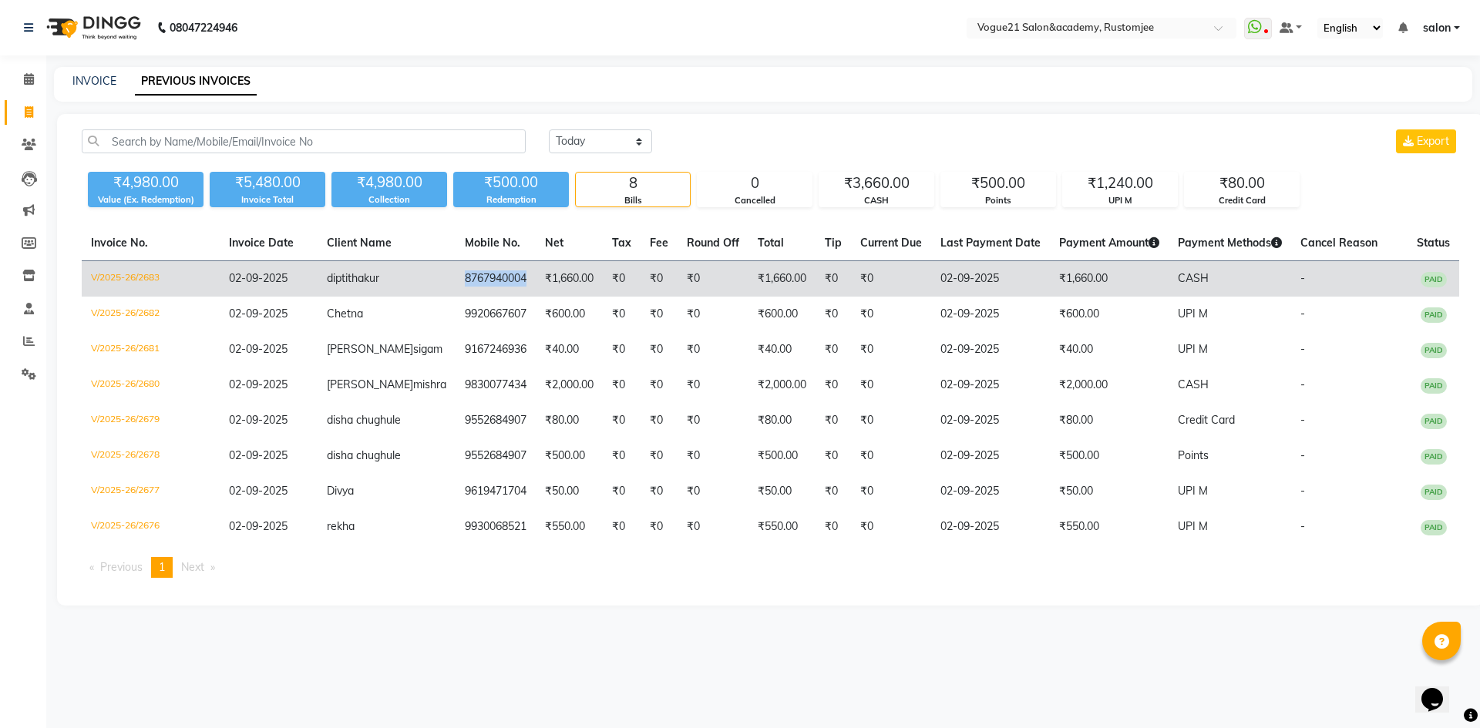
drag, startPoint x: 419, startPoint y: 275, endPoint x: 493, endPoint y: 277, distance: 74.8
click at [493, 277] on td "8767940004" at bounding box center [496, 279] width 80 height 36
copy td "8767940004"
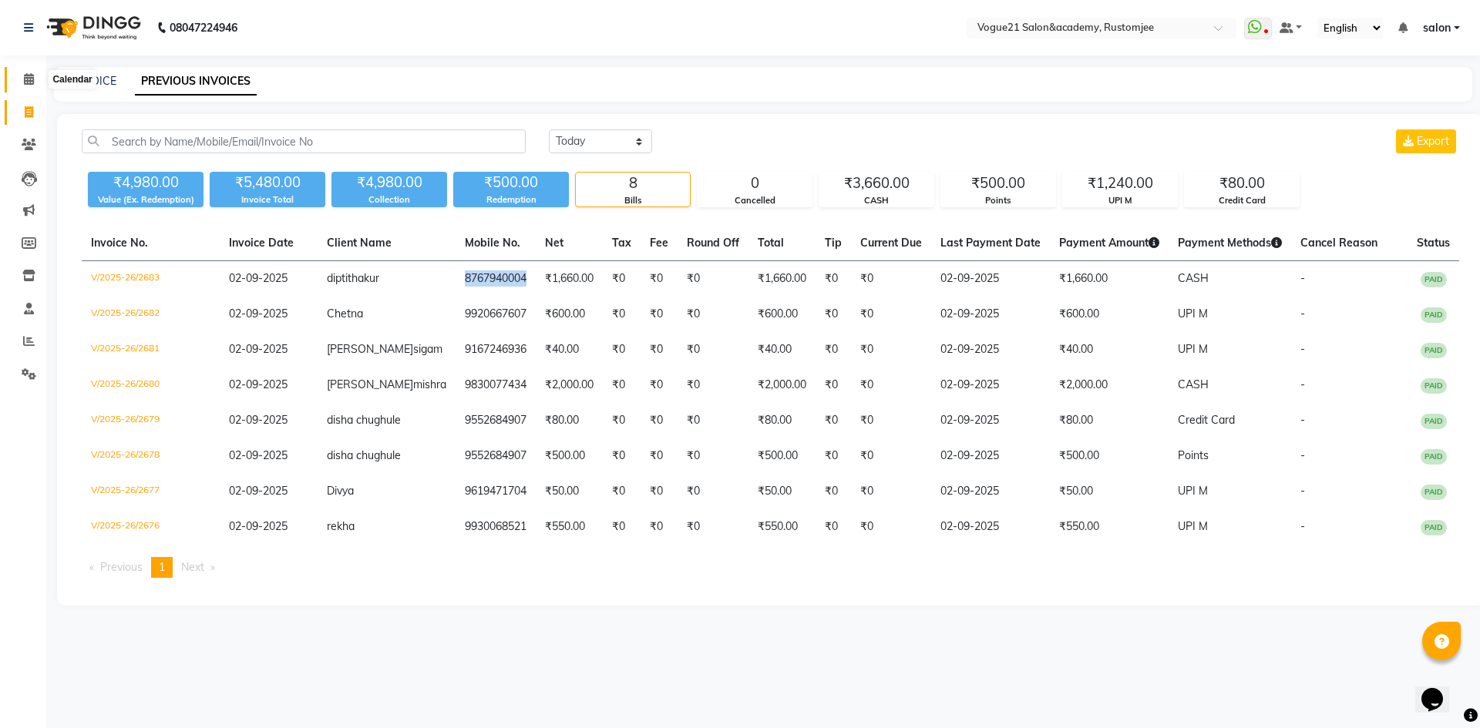
click at [27, 81] on icon at bounding box center [29, 79] width 10 height 12
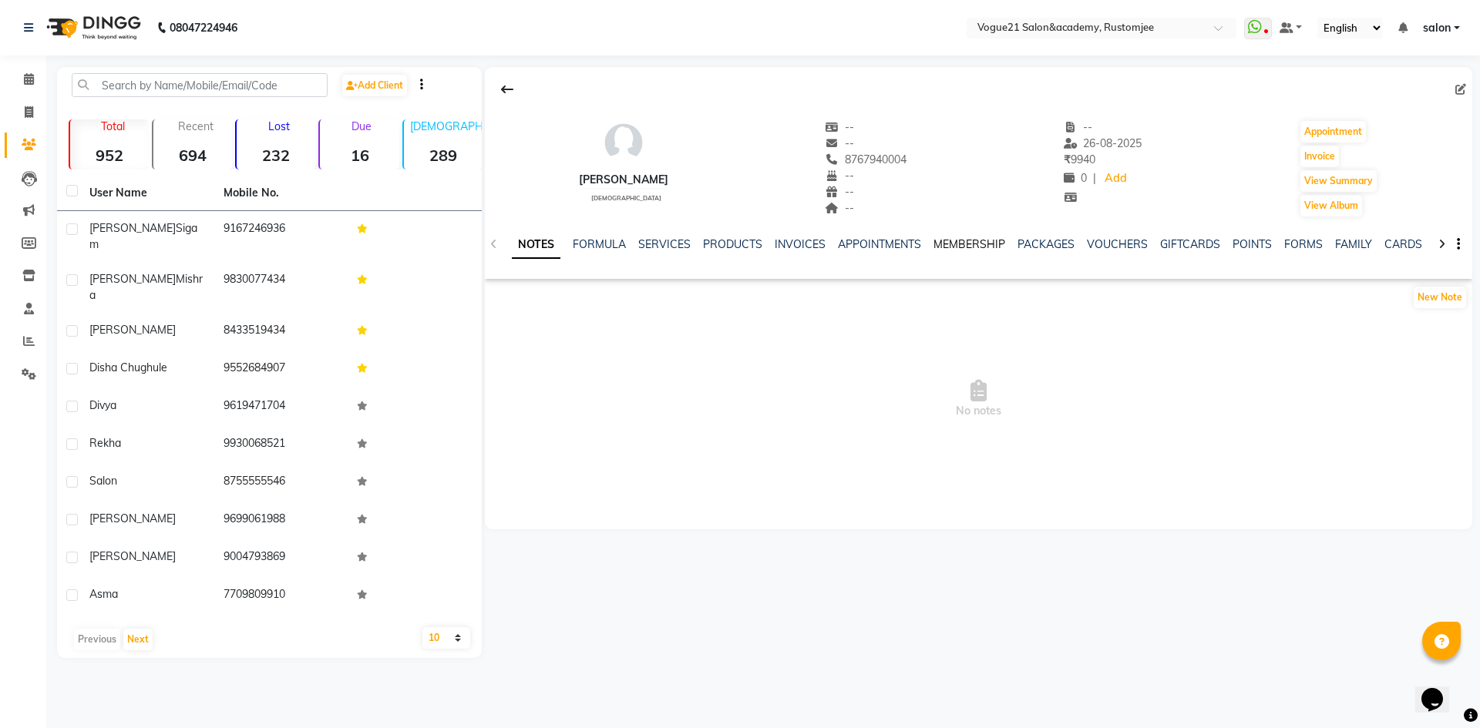
click at [992, 244] on link "MEMBERSHIP" at bounding box center [969, 244] width 72 height 14
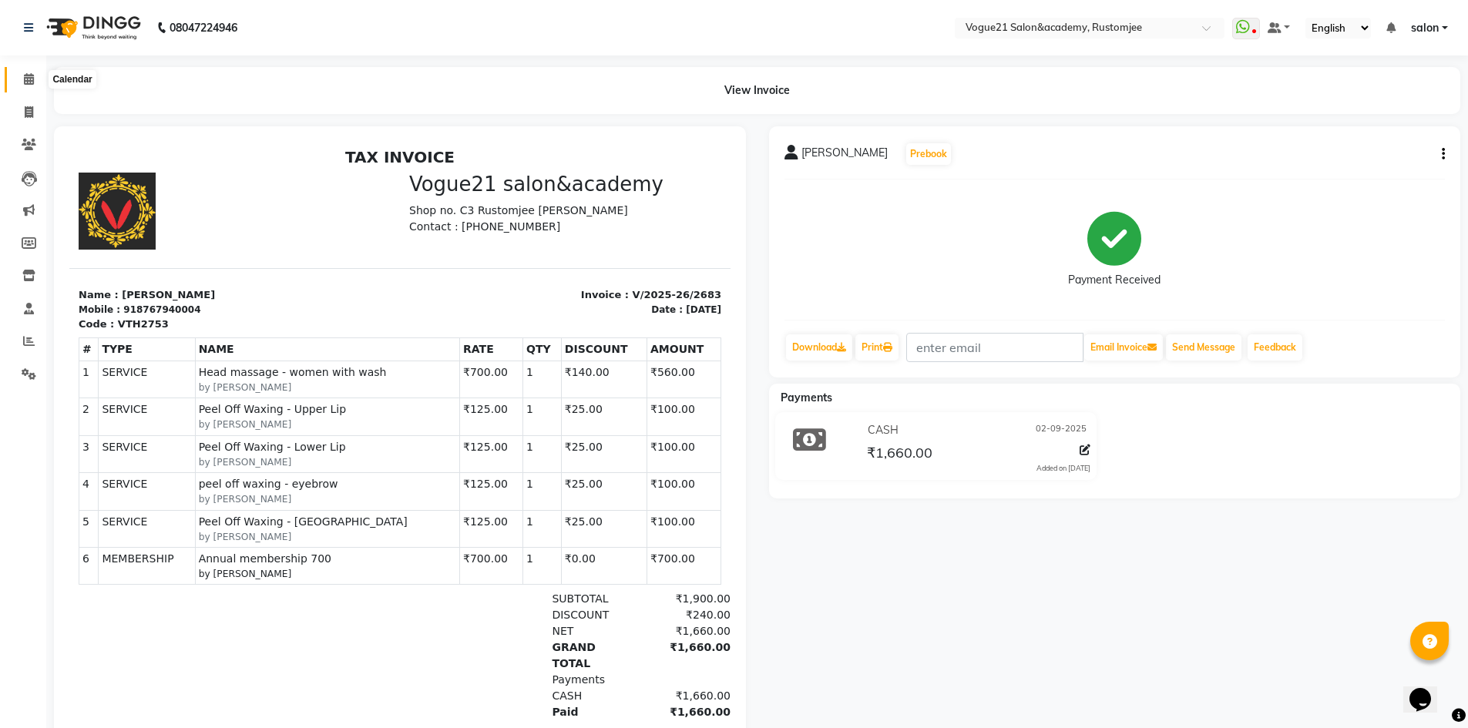
click at [26, 73] on span at bounding box center [28, 80] width 27 height 18
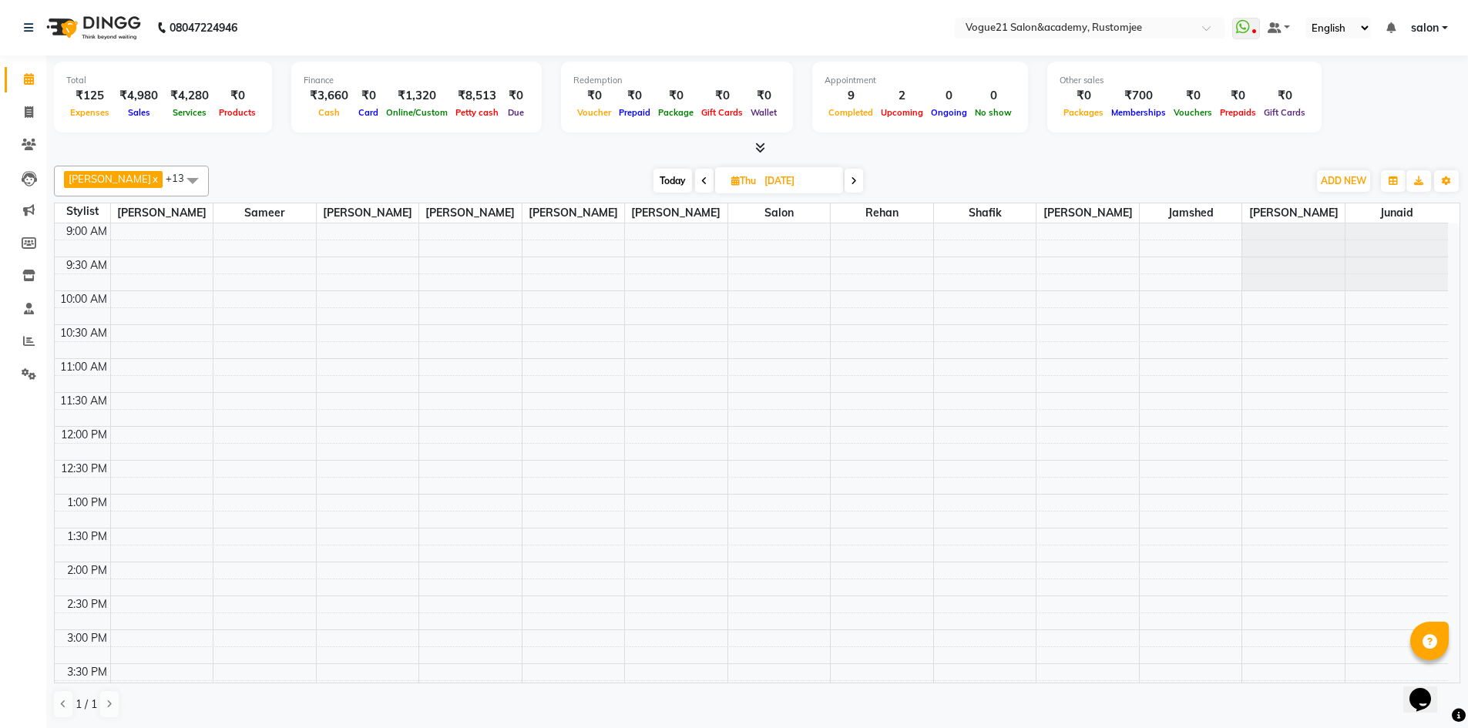
click at [701, 183] on icon at bounding box center [704, 181] width 6 height 9
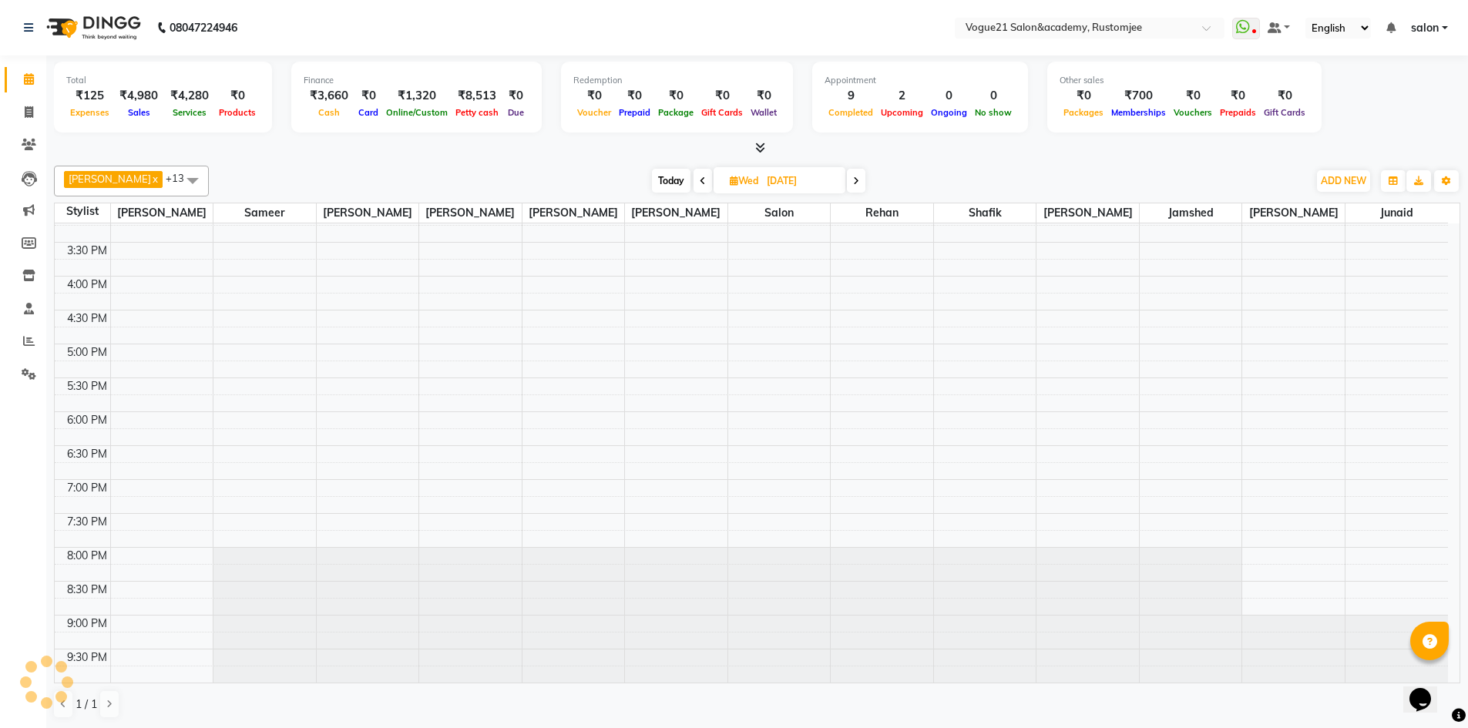
click at [700, 183] on icon at bounding box center [703, 181] width 6 height 9
type input "02-09-2025"
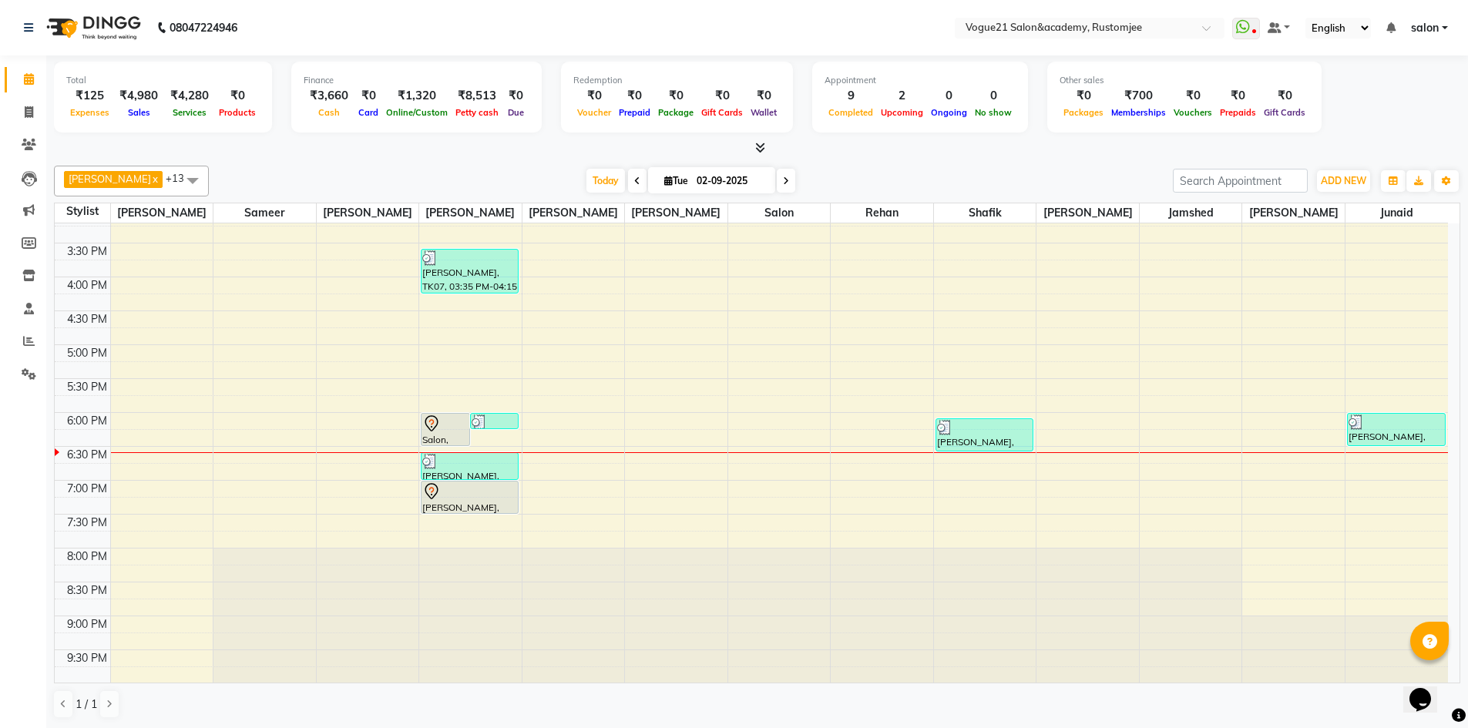
scroll to position [422, 0]
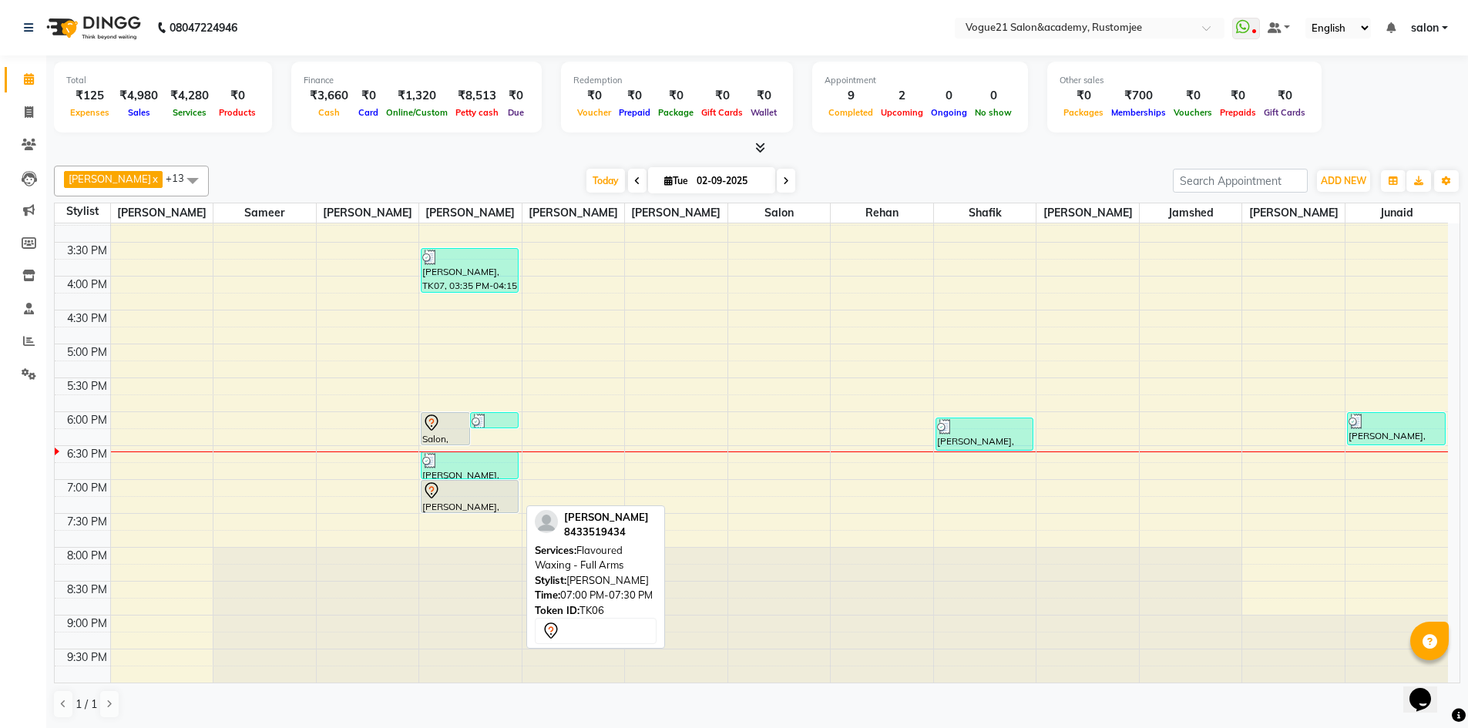
click at [475, 512] on div at bounding box center [470, 512] width 96 height 6
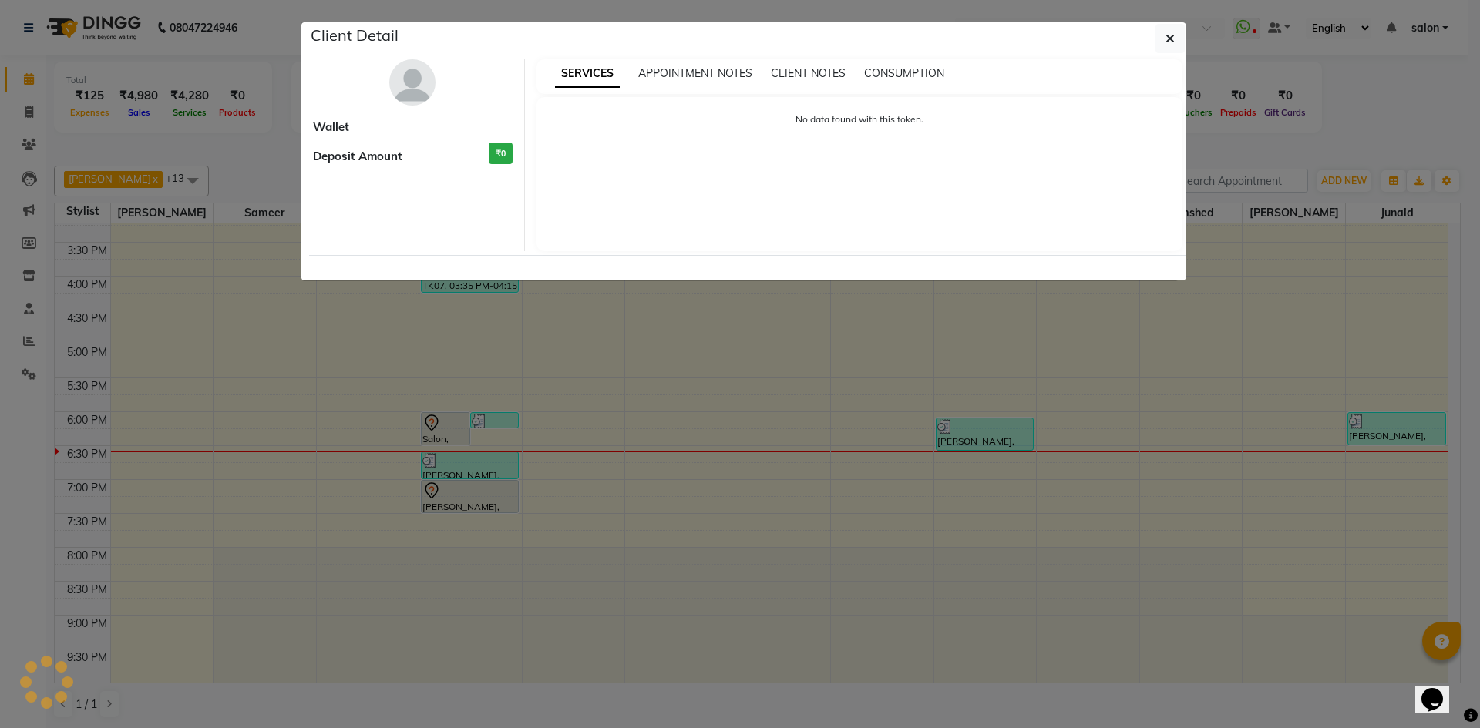
select select "7"
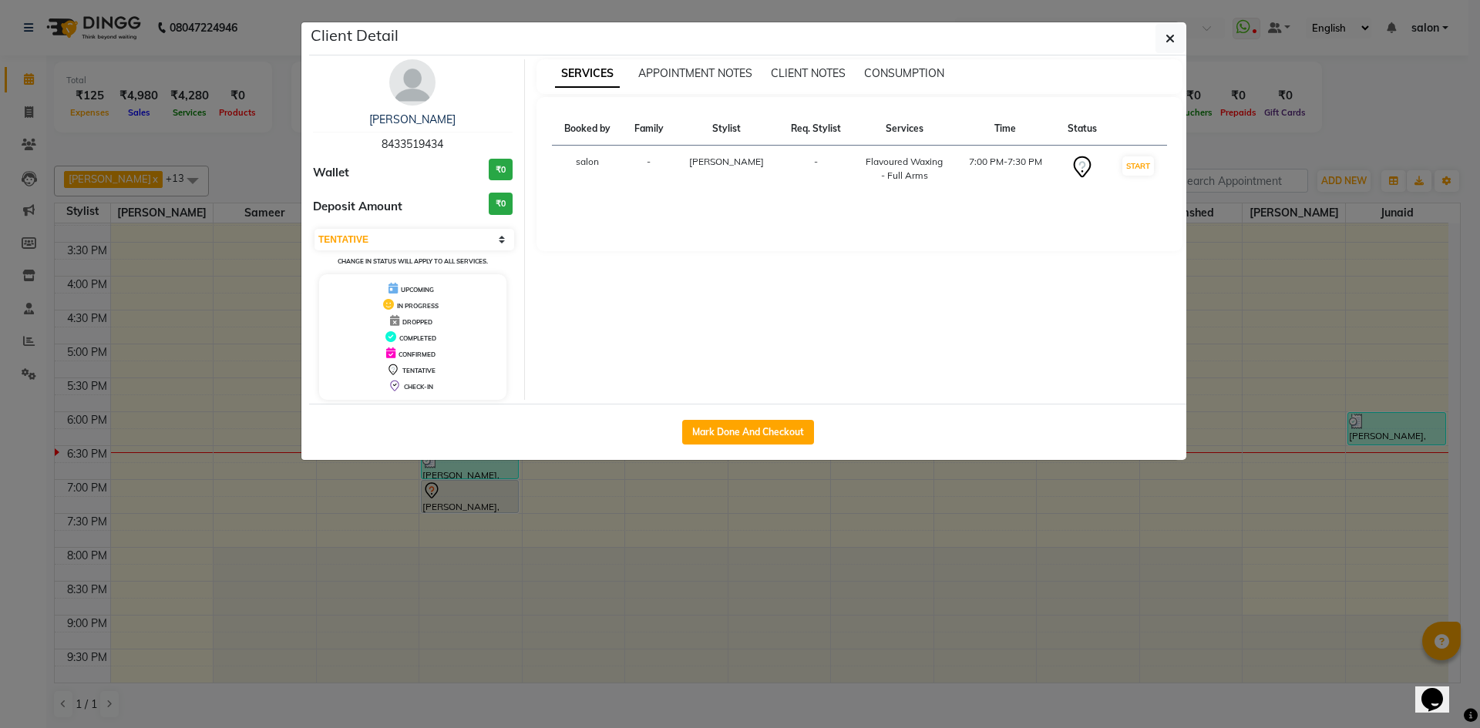
click at [1362, 109] on ngb-modal-window "Client Detail nida khan 8433519434 Wallet ₹0 Deposit Amount ₹0 Select IN SERVIC…" at bounding box center [740, 364] width 1480 height 728
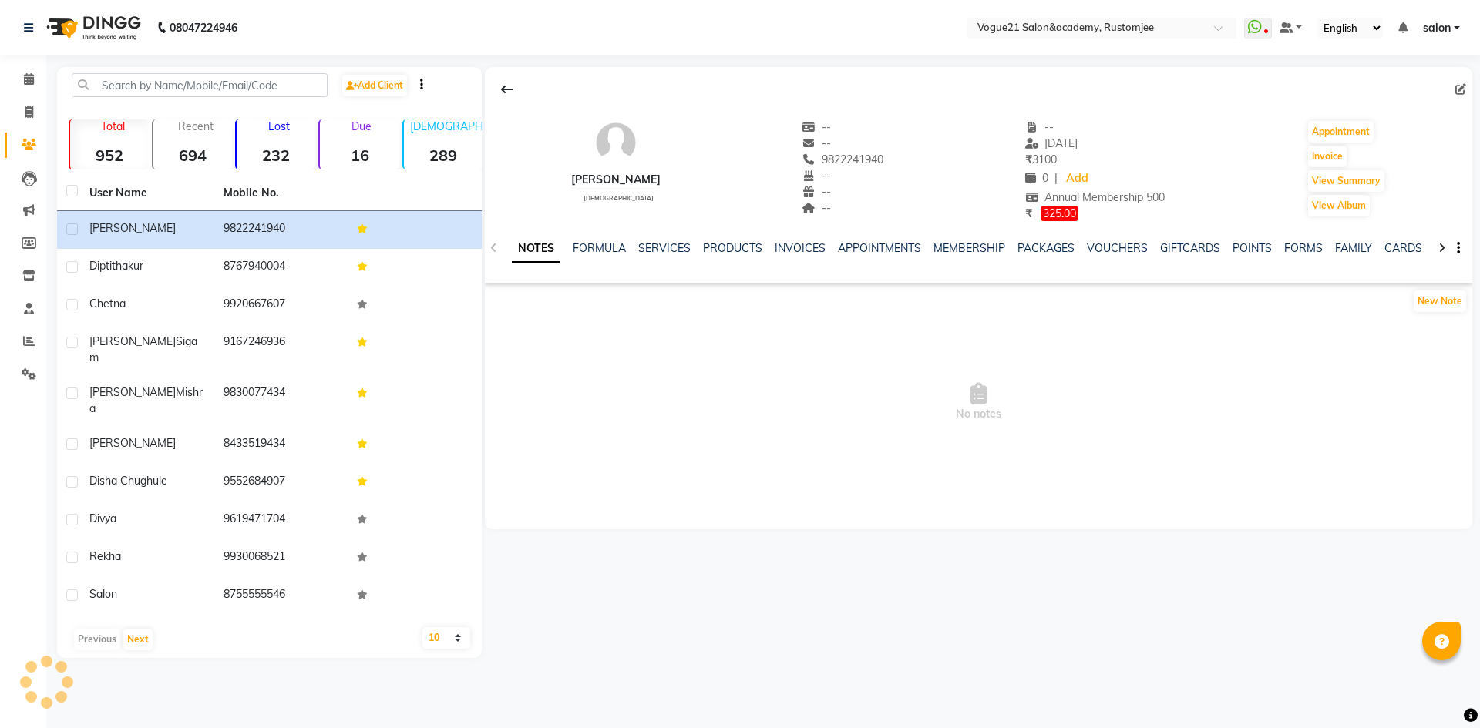
click at [928, 244] on ul "NOTES FORMULA SERVICES PRODUCTS INVOICES APPOINTMENTS MEMBERSHIP PACKAGES VOUCH…" at bounding box center [1001, 248] width 979 height 16
click at [974, 244] on link "MEMBERSHIP" at bounding box center [969, 248] width 72 height 14
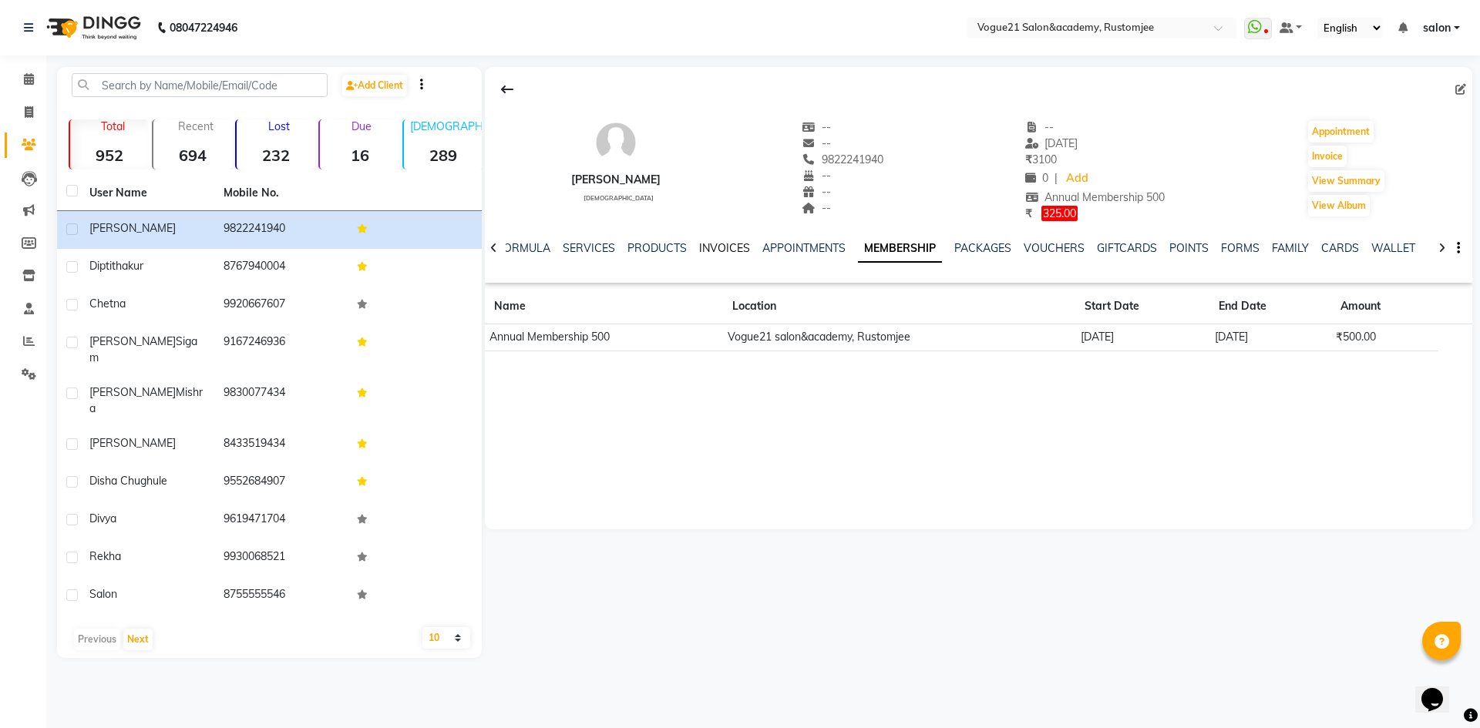
click at [722, 247] on link "INVOICES" at bounding box center [724, 248] width 51 height 14
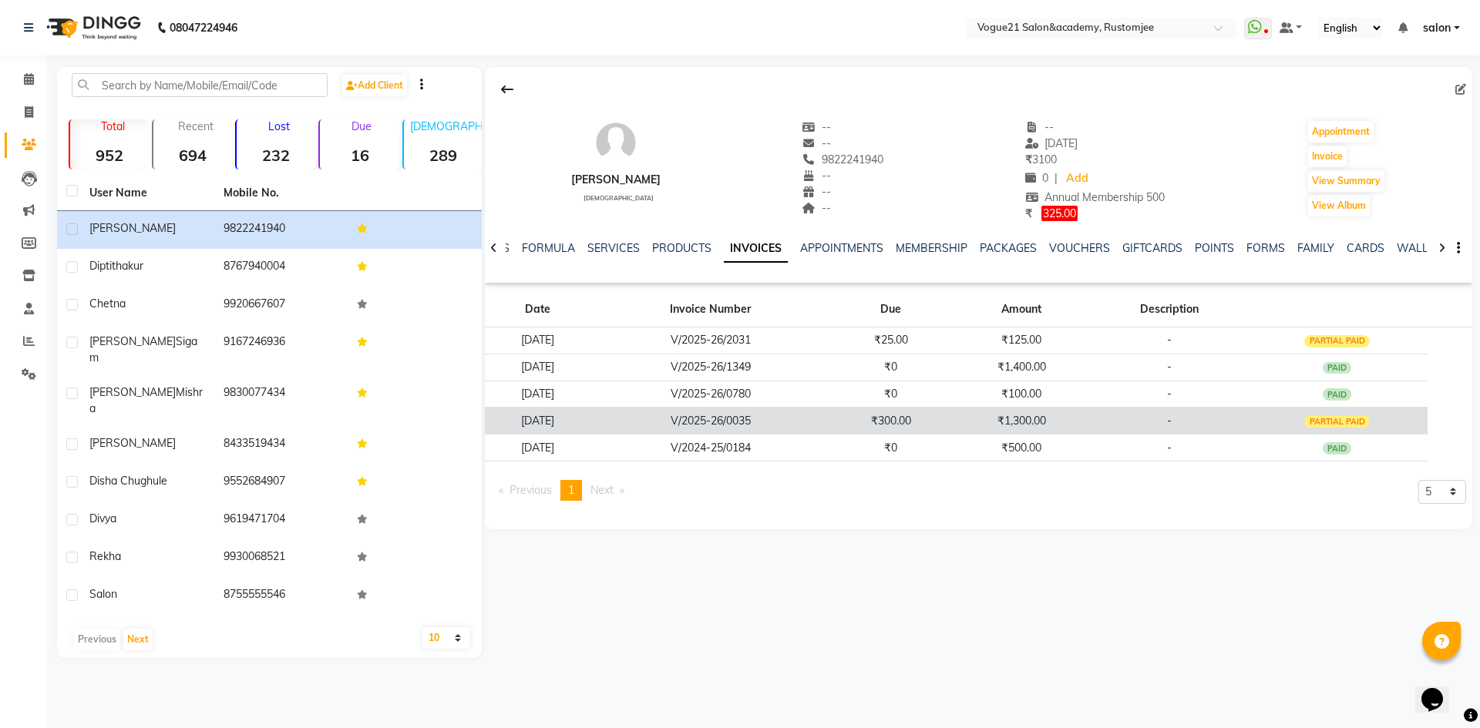
click at [984, 417] on td "₹1,300.00" at bounding box center [1021, 421] width 141 height 27
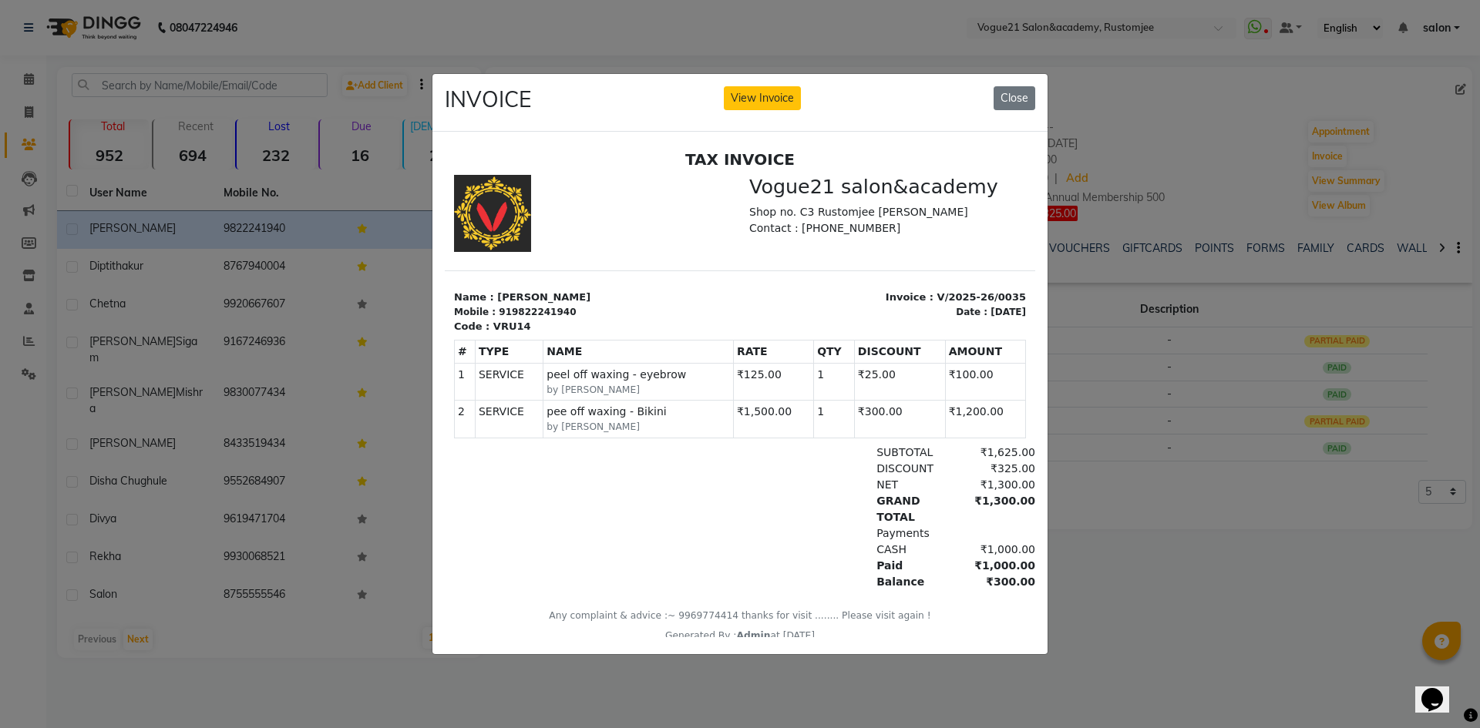
click at [1182, 612] on ngb-modal-window "INVOICE View Invoice Close" at bounding box center [740, 364] width 1480 height 728
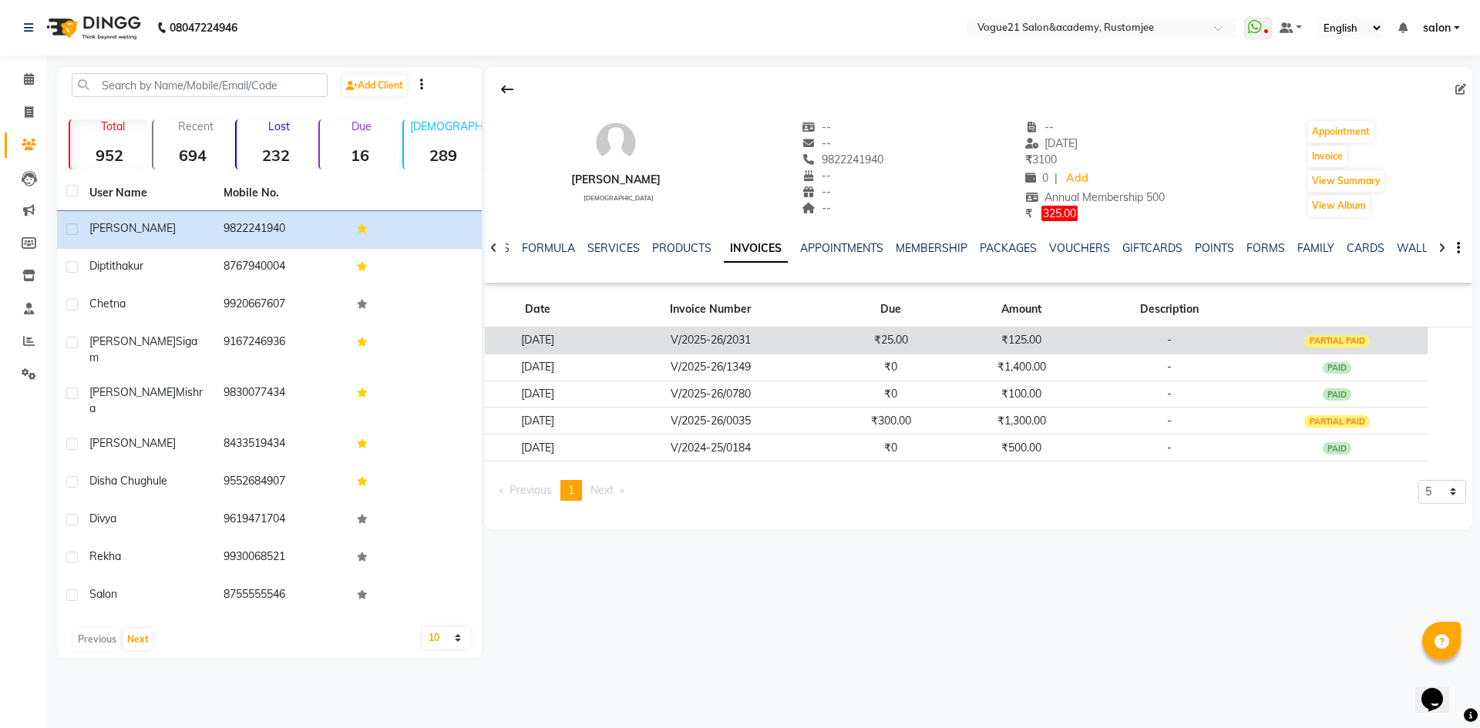
click at [1174, 340] on td "-" at bounding box center [1169, 340] width 154 height 27
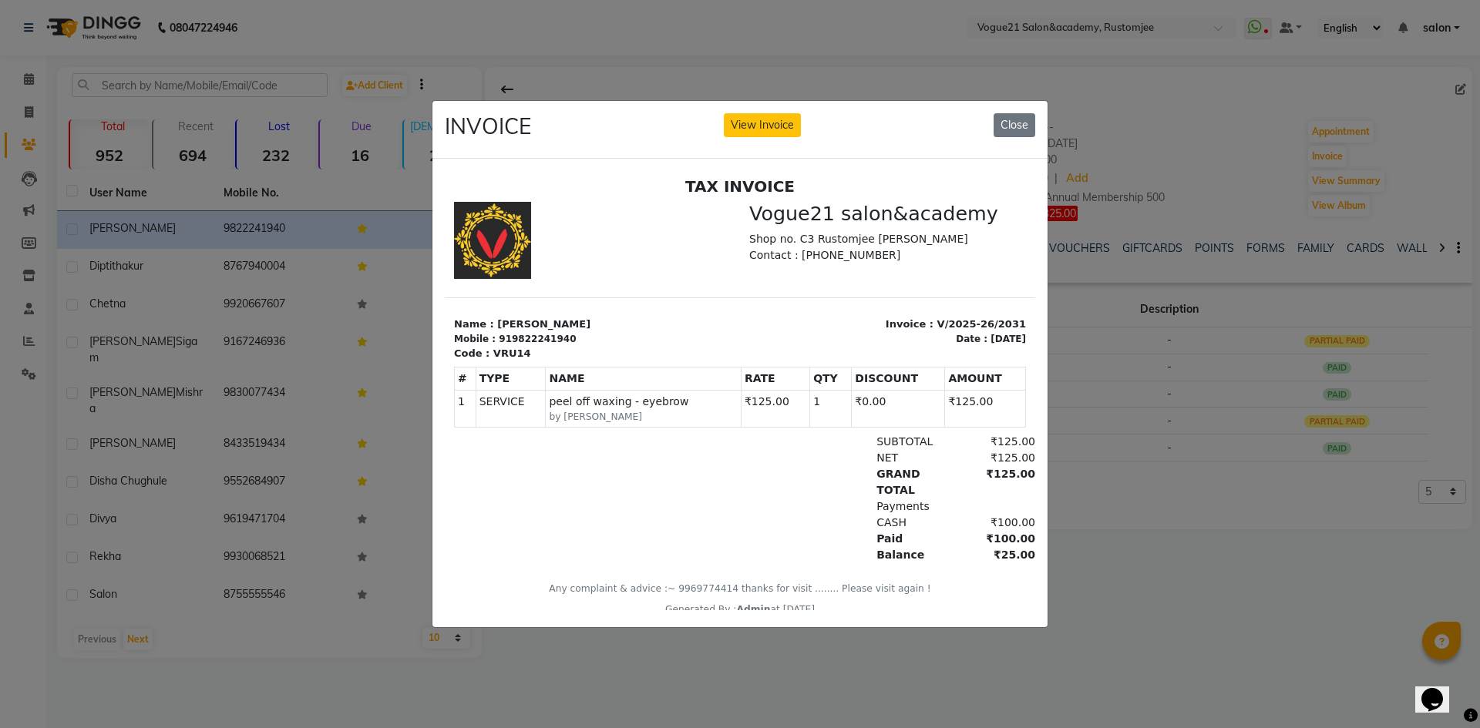
click at [1160, 577] on ngb-modal-window "INVOICE View Invoice Close" at bounding box center [740, 364] width 1480 height 728
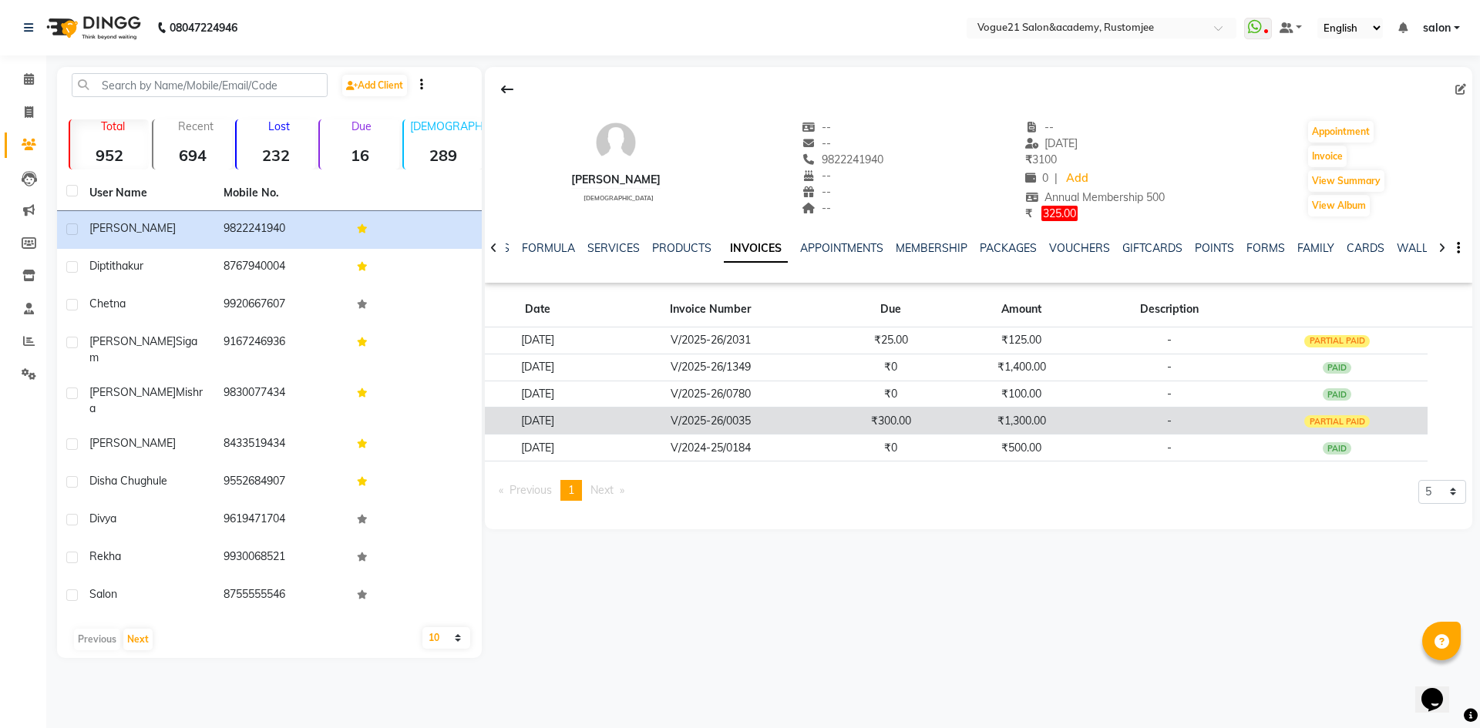
click at [1127, 412] on td "-" at bounding box center [1169, 421] width 154 height 27
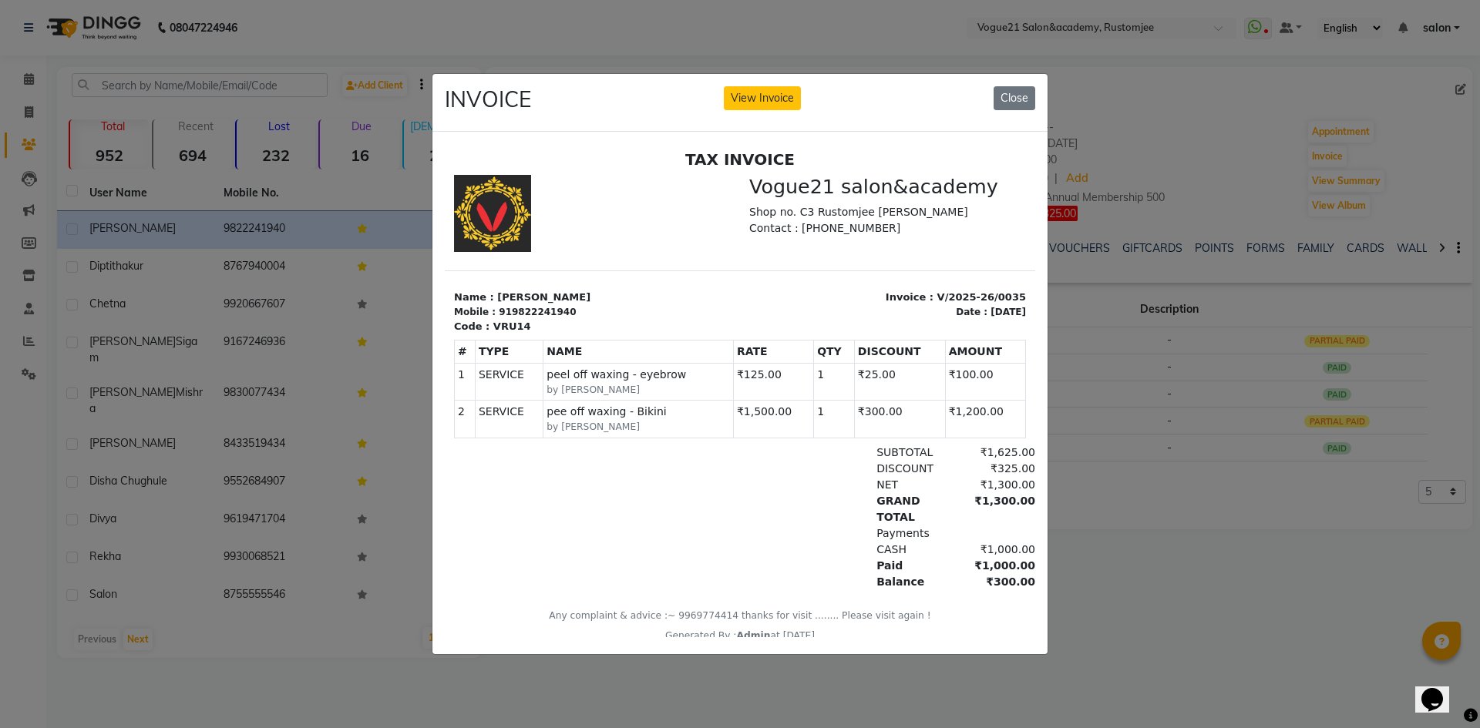
click at [1156, 541] on ngb-modal-window "INVOICE View Invoice Close" at bounding box center [740, 364] width 1480 height 728
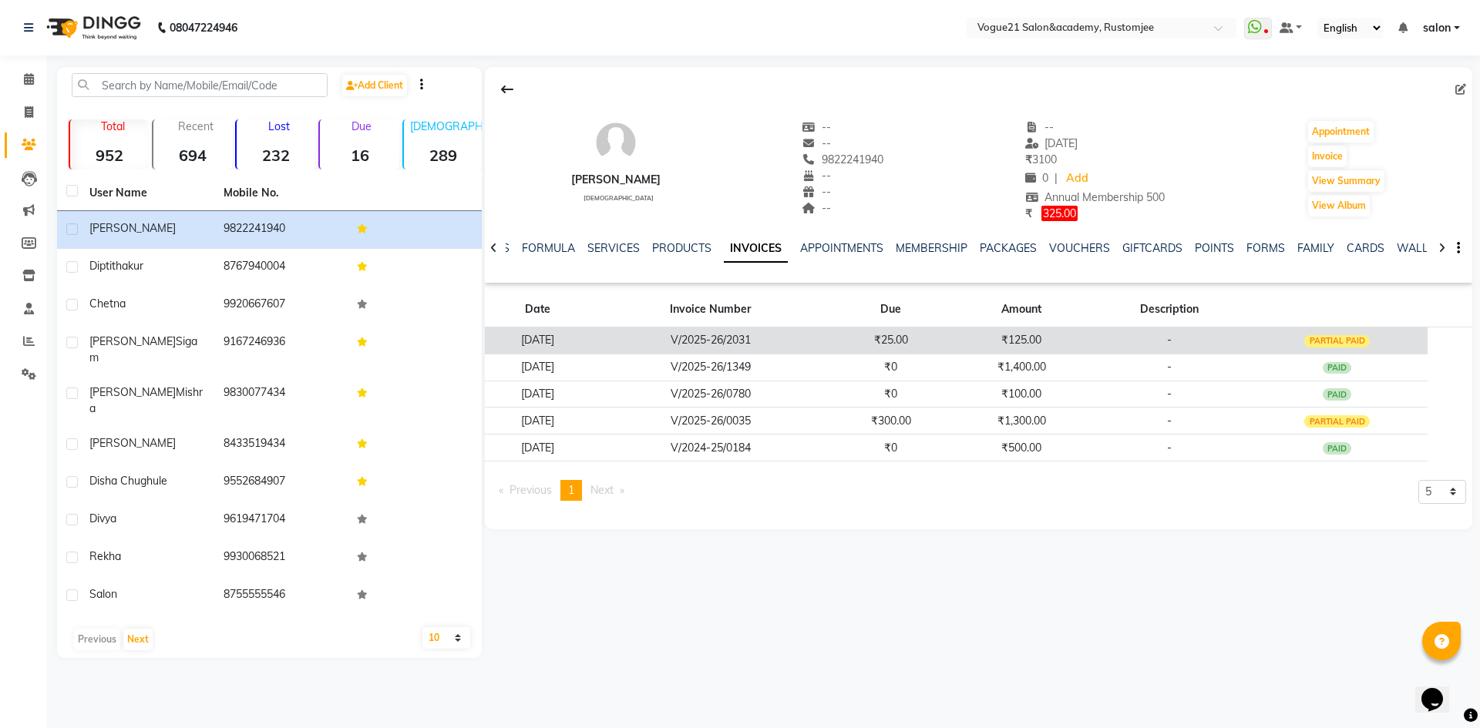
click at [1115, 338] on td "-" at bounding box center [1169, 340] width 154 height 27
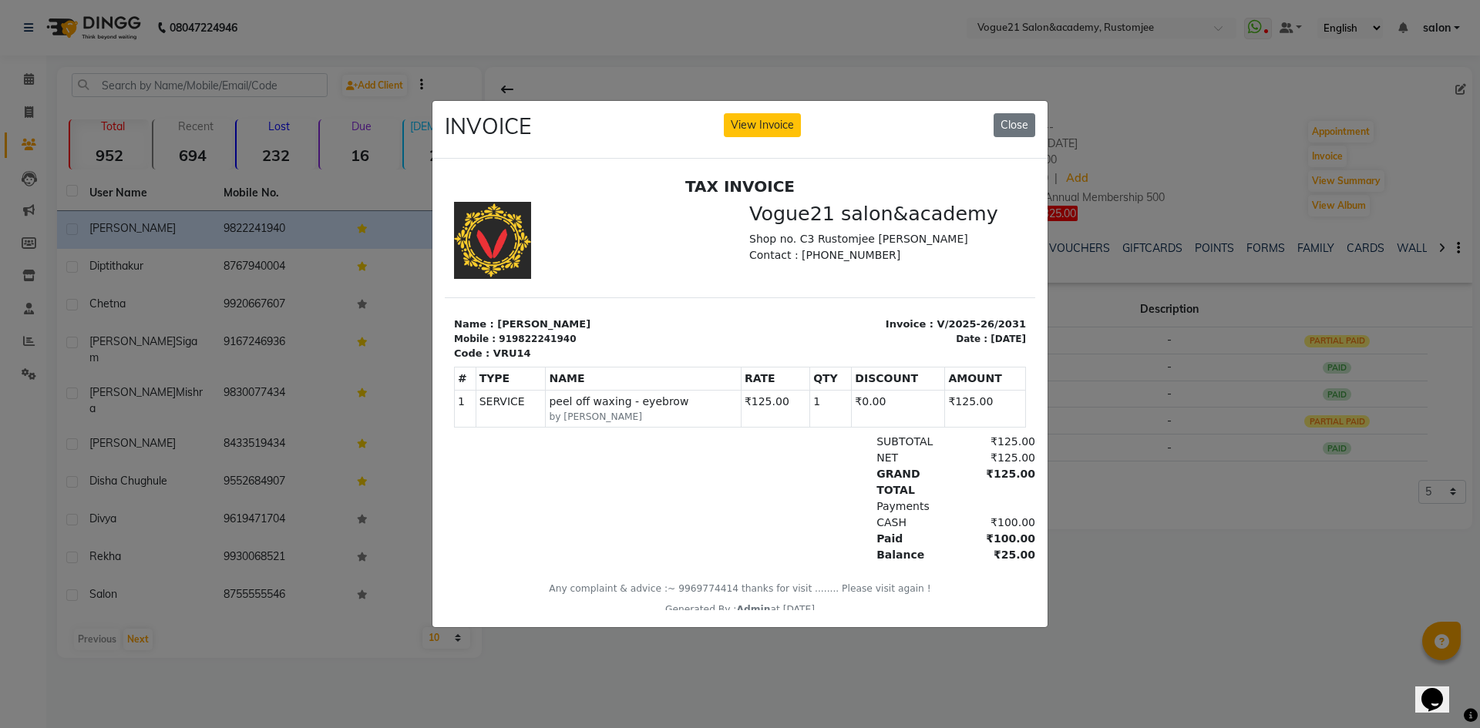
click at [1180, 566] on ngb-modal-window "INVOICE View Invoice Close" at bounding box center [740, 364] width 1480 height 728
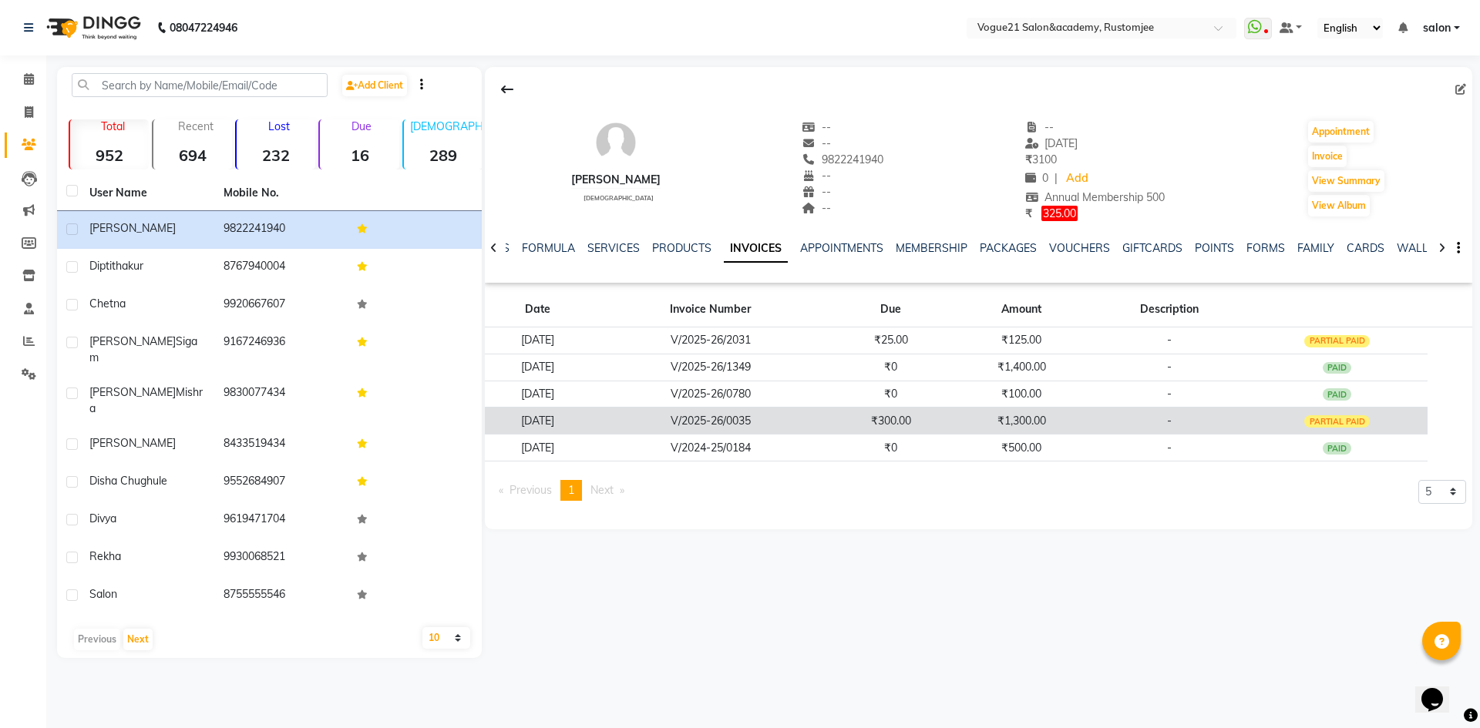
click at [1000, 422] on td "₹1,300.00" at bounding box center [1021, 421] width 141 height 27
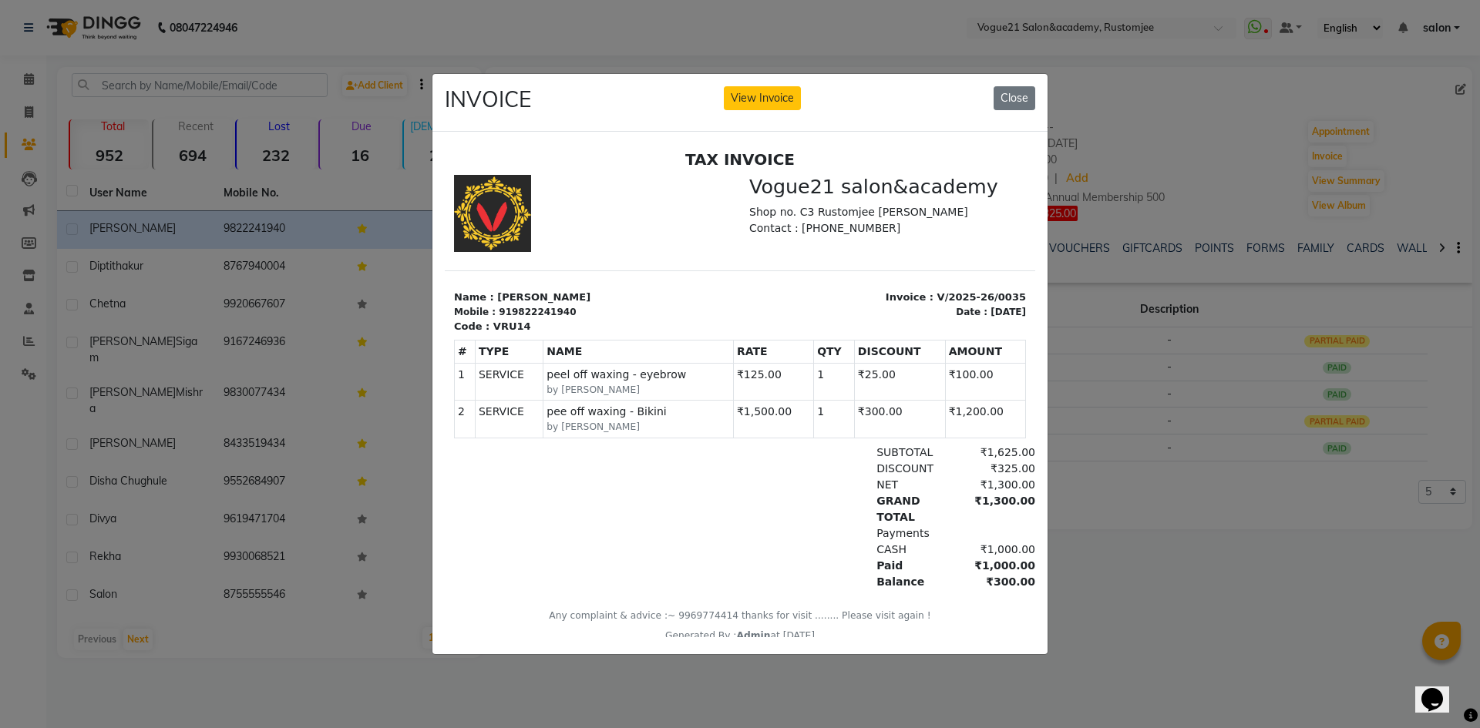
click at [1156, 513] on ngb-modal-window "INVOICE View Invoice Close" at bounding box center [740, 364] width 1480 height 728
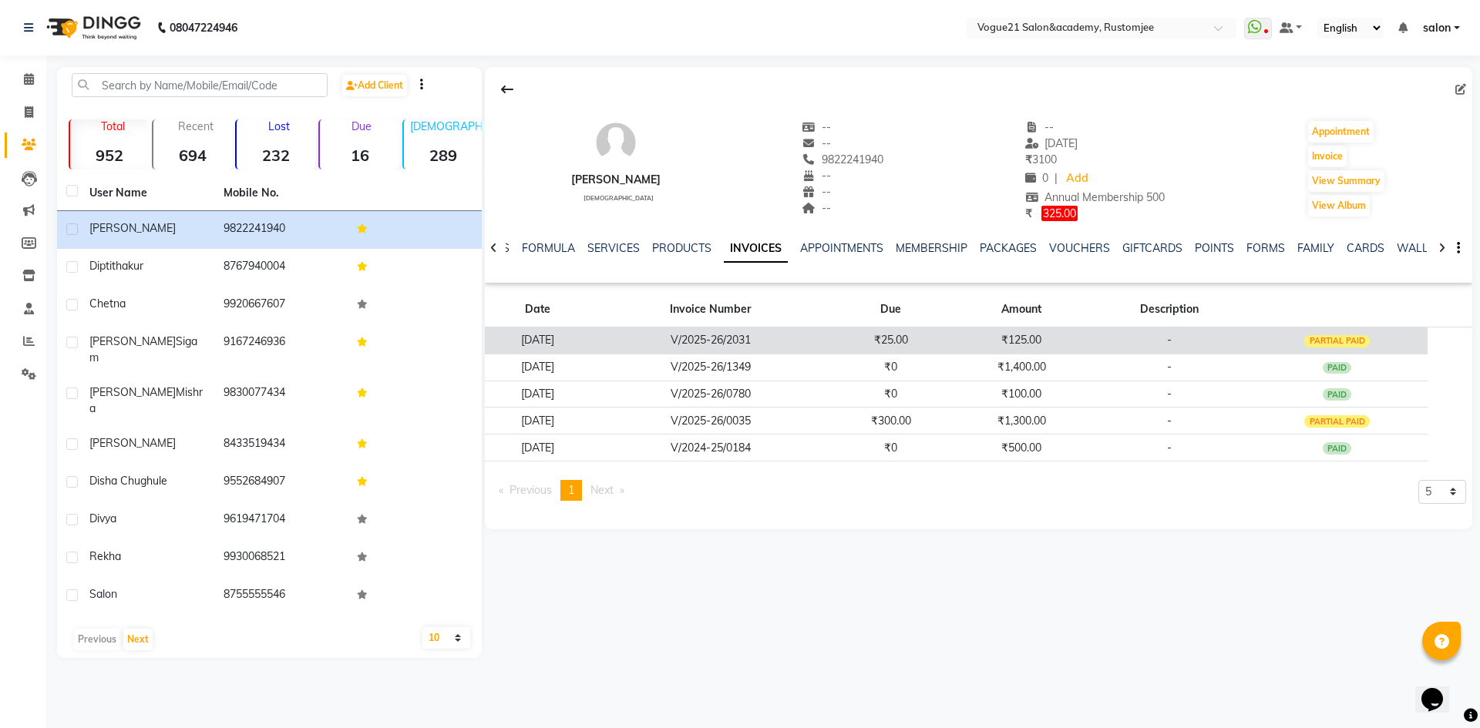
click at [1128, 345] on td "-" at bounding box center [1169, 340] width 154 height 27
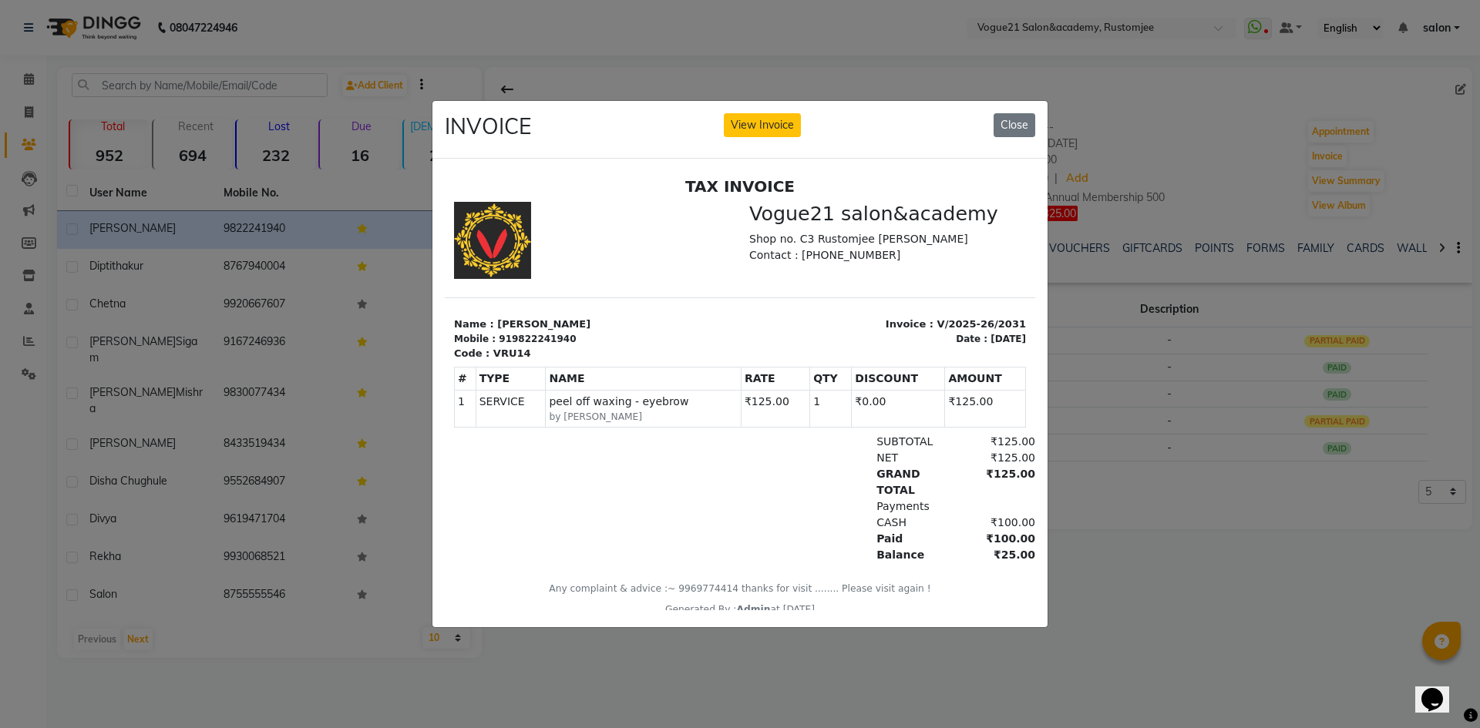
click at [1129, 573] on ngb-modal-window "INVOICE View Invoice Close" at bounding box center [740, 364] width 1480 height 728
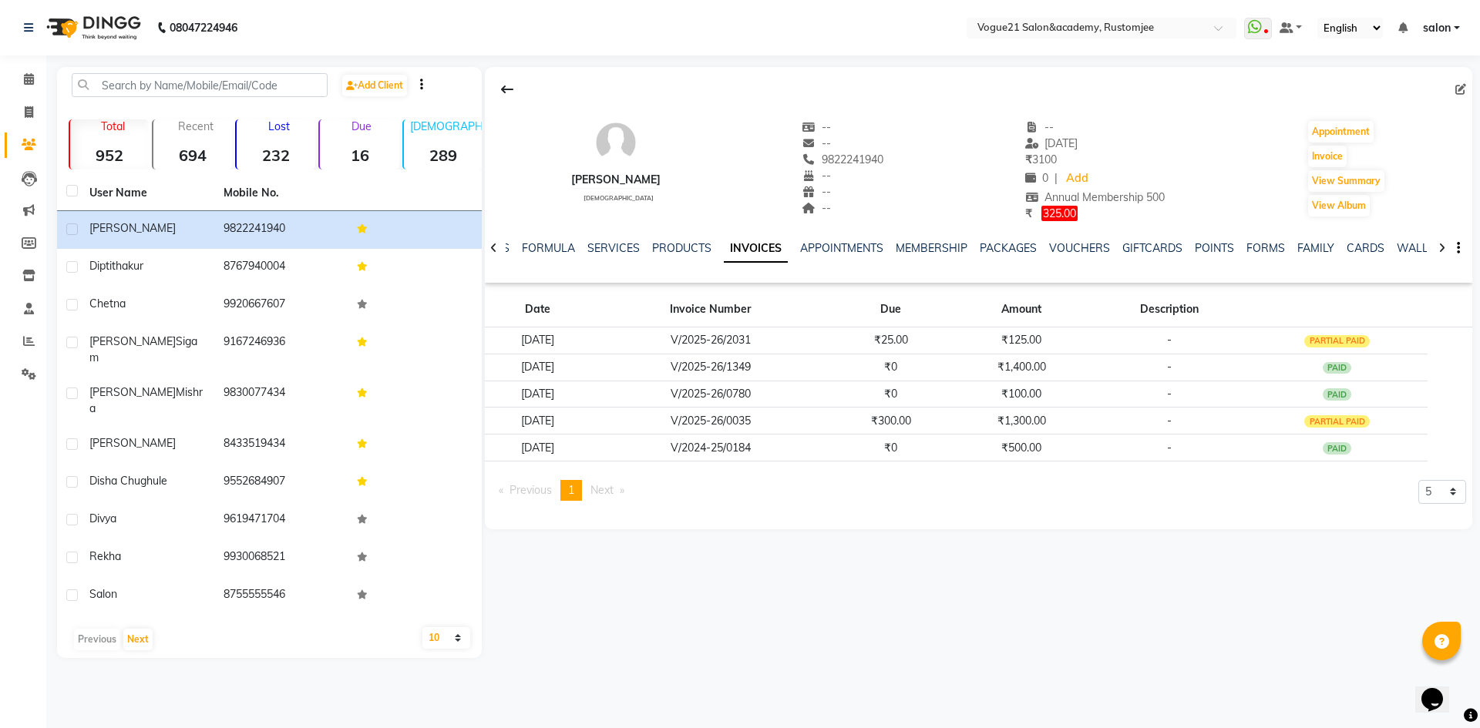
drag, startPoint x: 824, startPoint y: 157, endPoint x: 914, endPoint y: 156, distance: 90.2
click at [914, 156] on div "[DEMOGRAPHIC_DATA][PERSON_NAME] [DEMOGRAPHIC_DATA] -- -- 9822241940 -- -- -- --…" at bounding box center [978, 163] width 987 height 118
copy span "9822241940"
click at [940, 247] on link "MEMBERSHIP" at bounding box center [932, 248] width 72 height 14
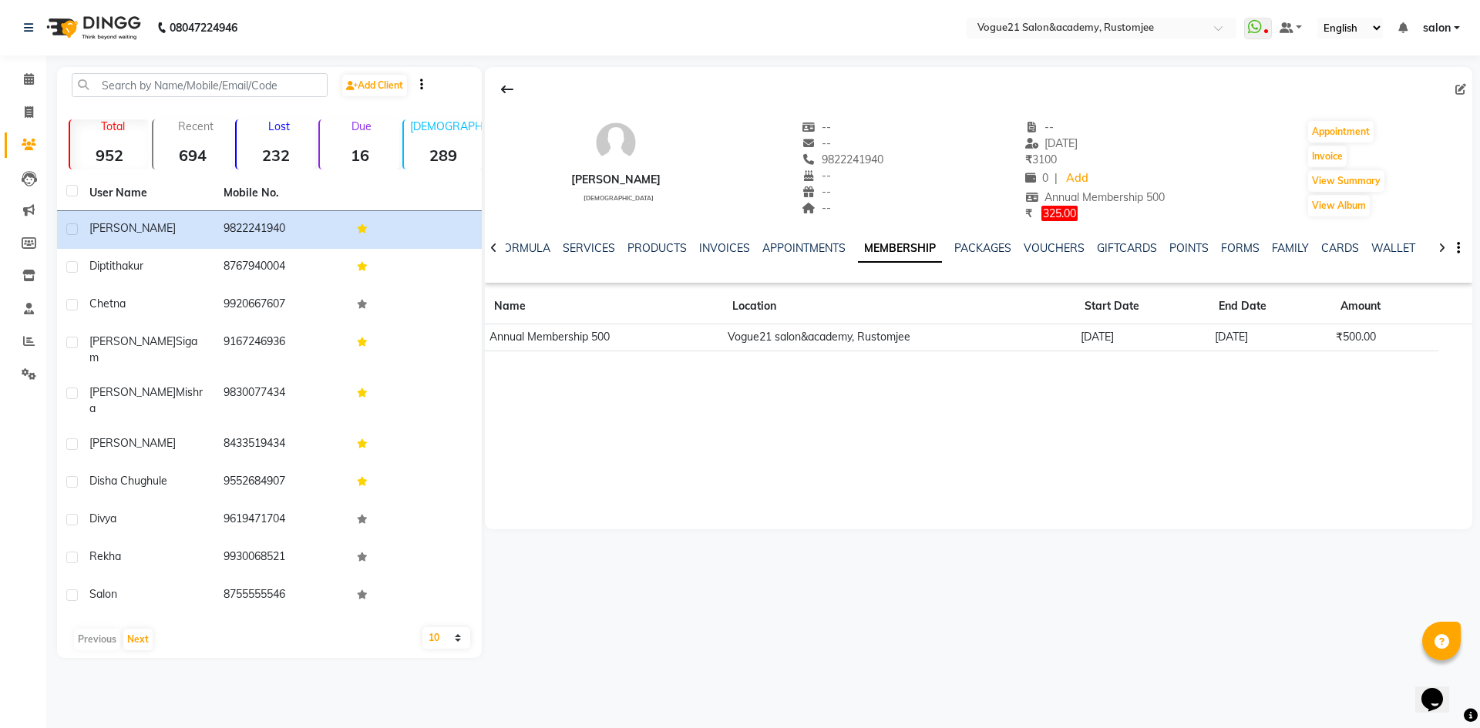
click at [872, 19] on nav "08047224946 Select Location × Vogue21 Salon&academy, [PERSON_NAME] WhatsApp Sta…" at bounding box center [740, 27] width 1480 height 55
click at [733, 254] on link "INVOICES" at bounding box center [724, 248] width 51 height 14
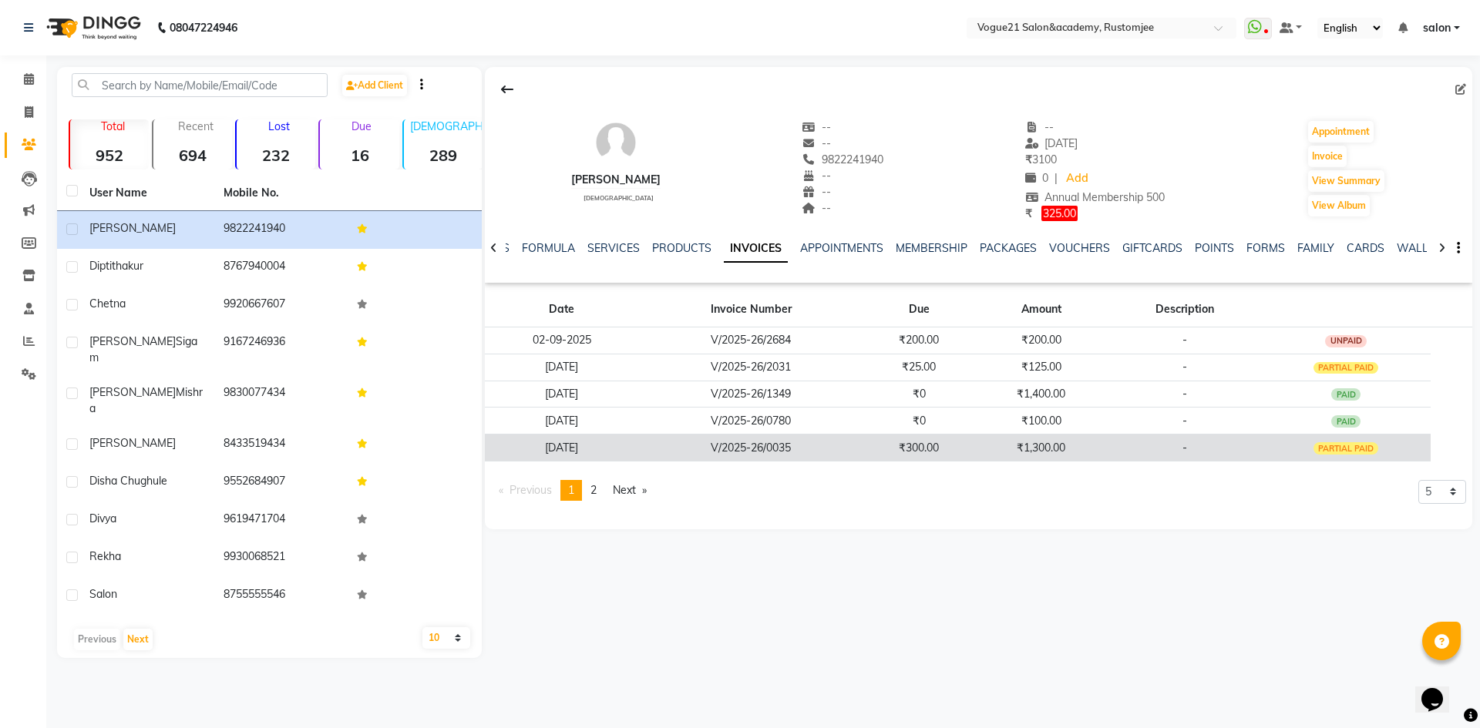
click at [923, 441] on td "₹300.00" at bounding box center [918, 448] width 113 height 27
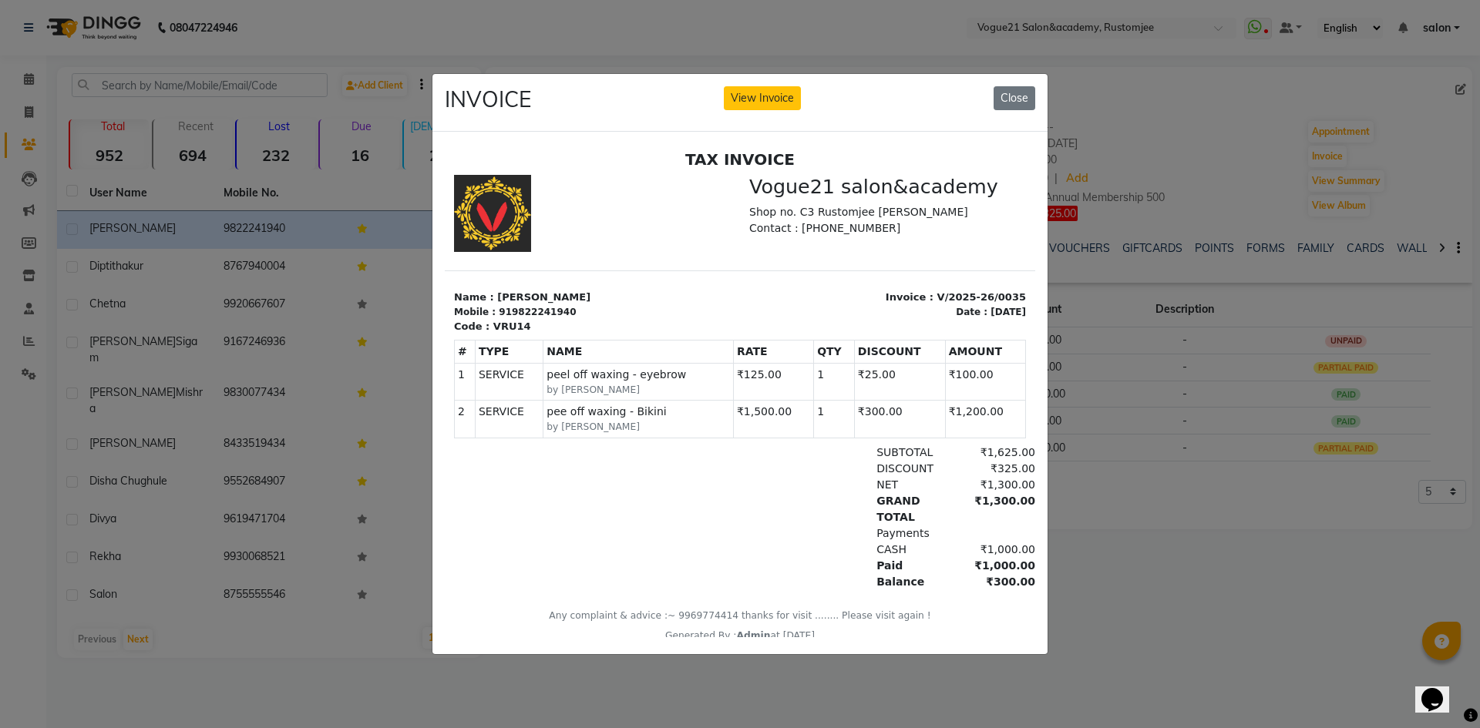
click at [1180, 101] on ngb-modal-window "INVOICE View Invoice Close" at bounding box center [740, 364] width 1480 height 728
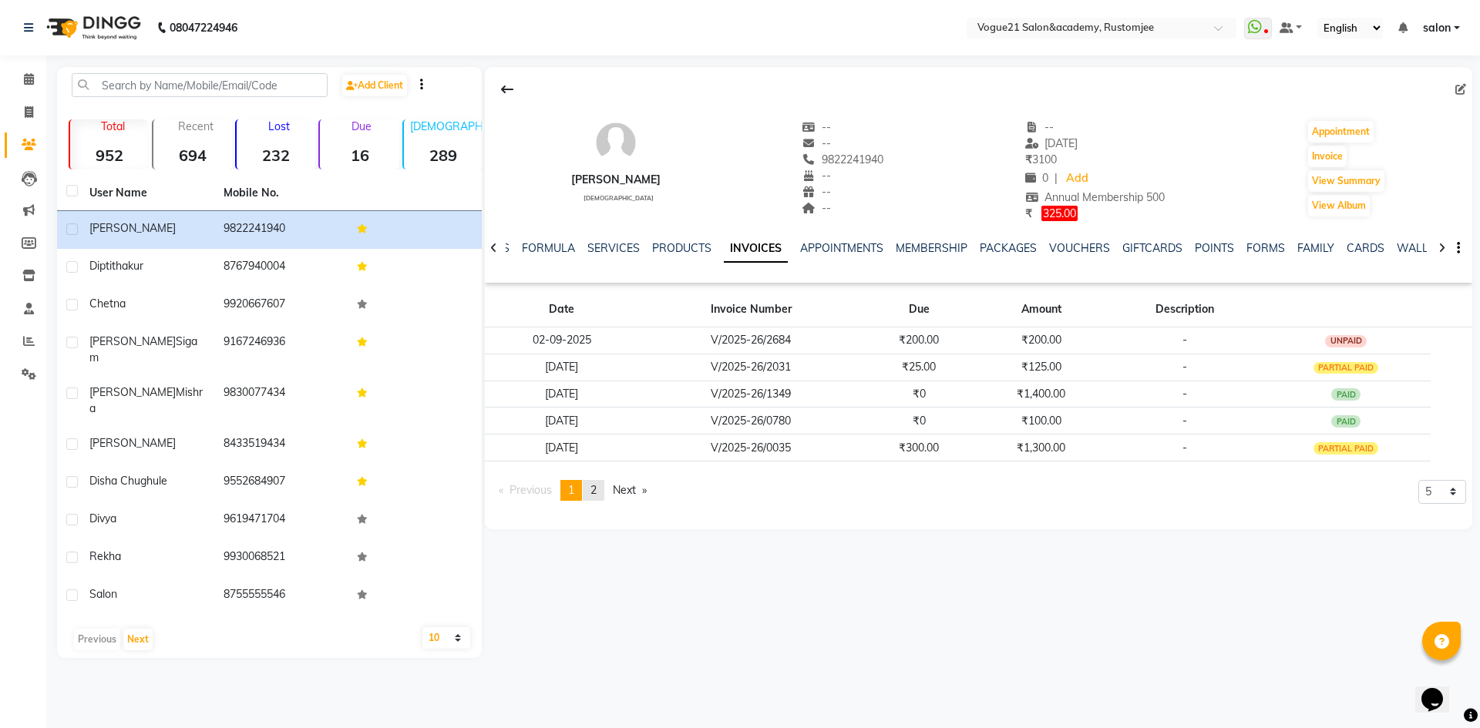
click at [597, 489] on span "2" at bounding box center [593, 490] width 6 height 14
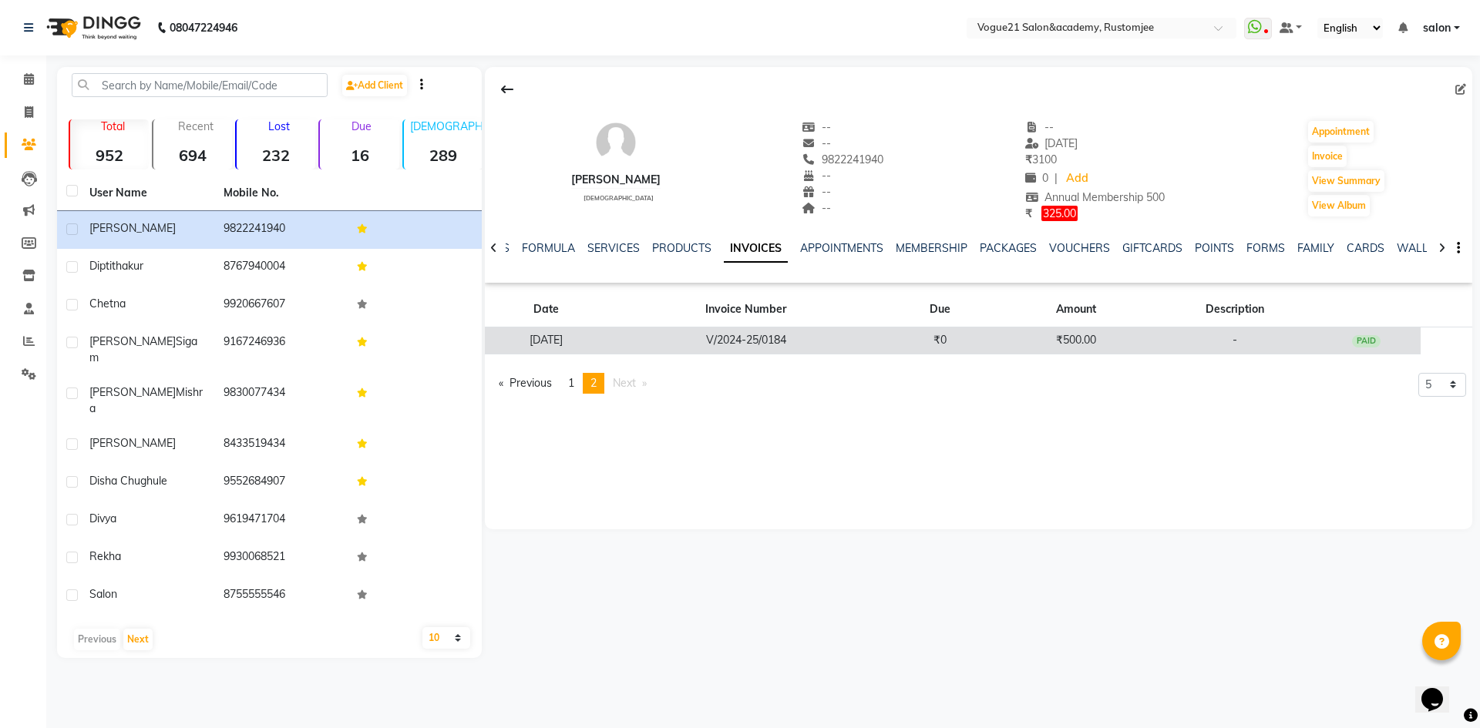
click at [853, 345] on td "V/2024-25/0184" at bounding box center [745, 340] width 277 height 27
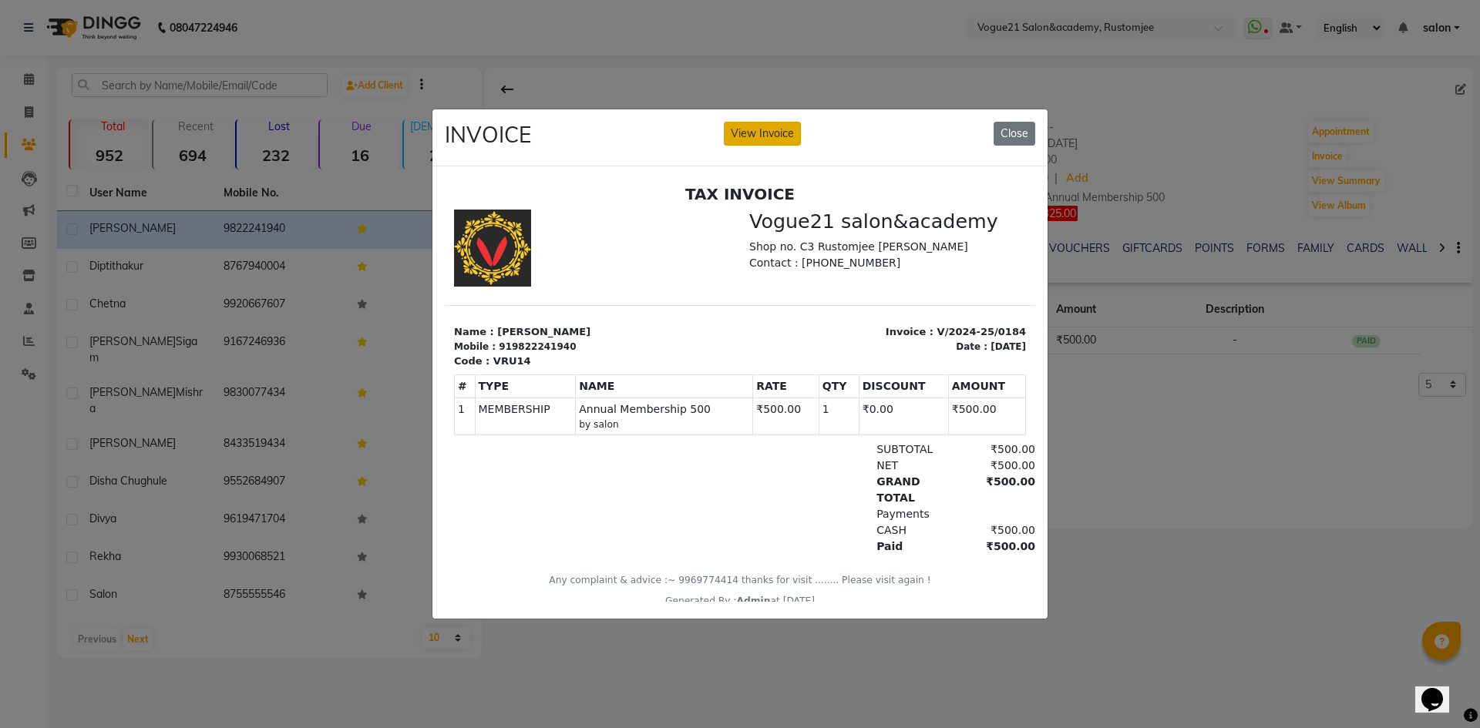
click at [773, 125] on button "View Invoice" at bounding box center [762, 134] width 77 height 24
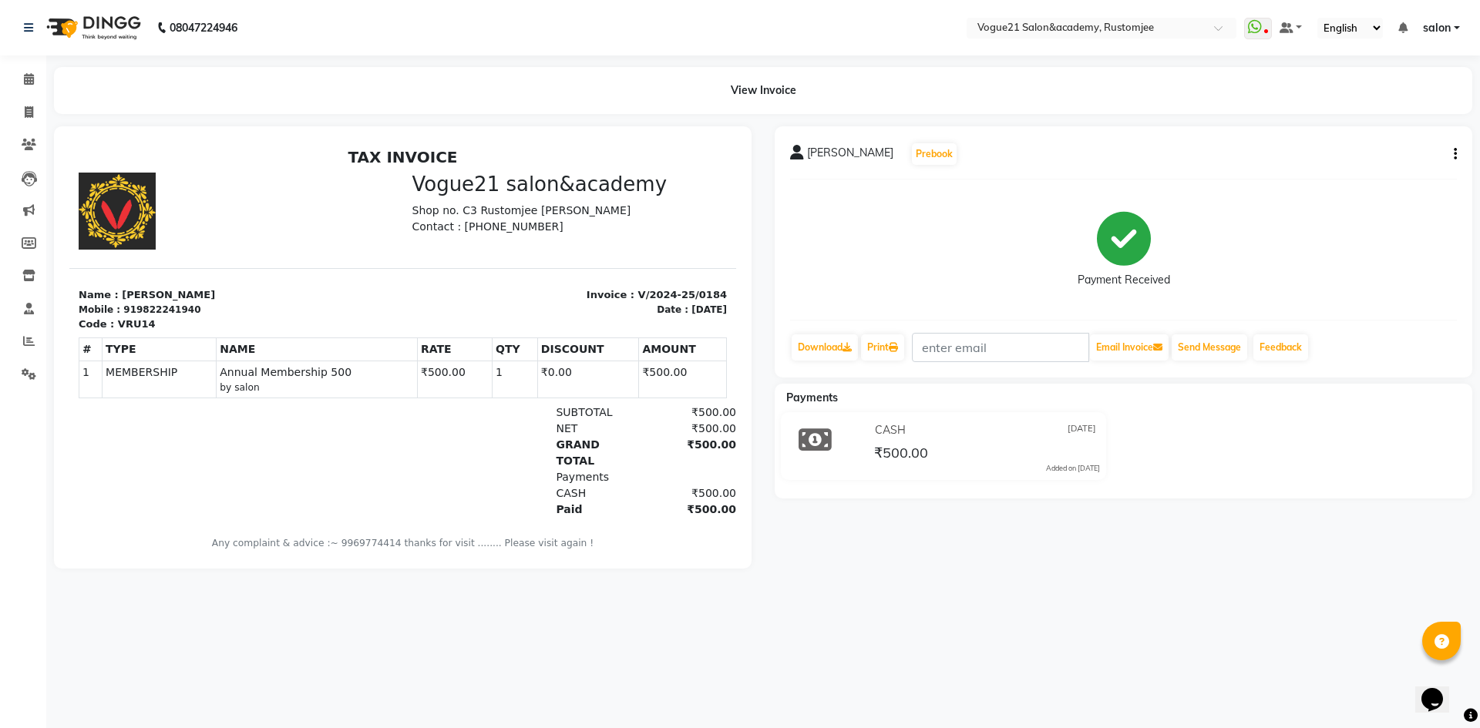
click at [1451, 147] on button "button" at bounding box center [1451, 154] width 9 height 16
click at [1396, 289] on div "Payment Received" at bounding box center [1123, 250] width 667 height 116
click at [32, 84] on icon at bounding box center [29, 79] width 10 height 12
